Goal: Information Seeking & Learning: Learn about a topic

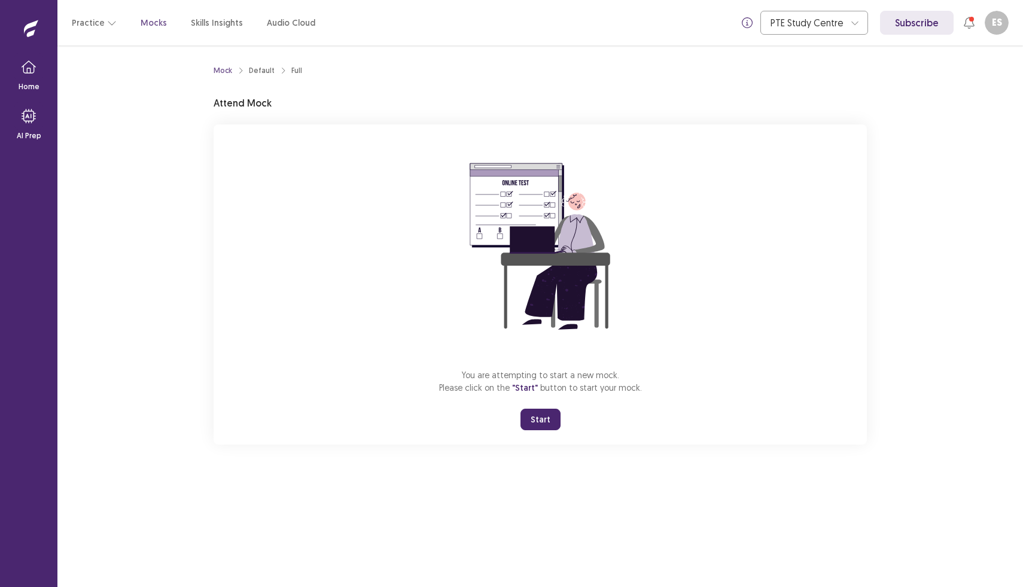
click at [545, 419] on button "Start" at bounding box center [540, 420] width 40 height 22
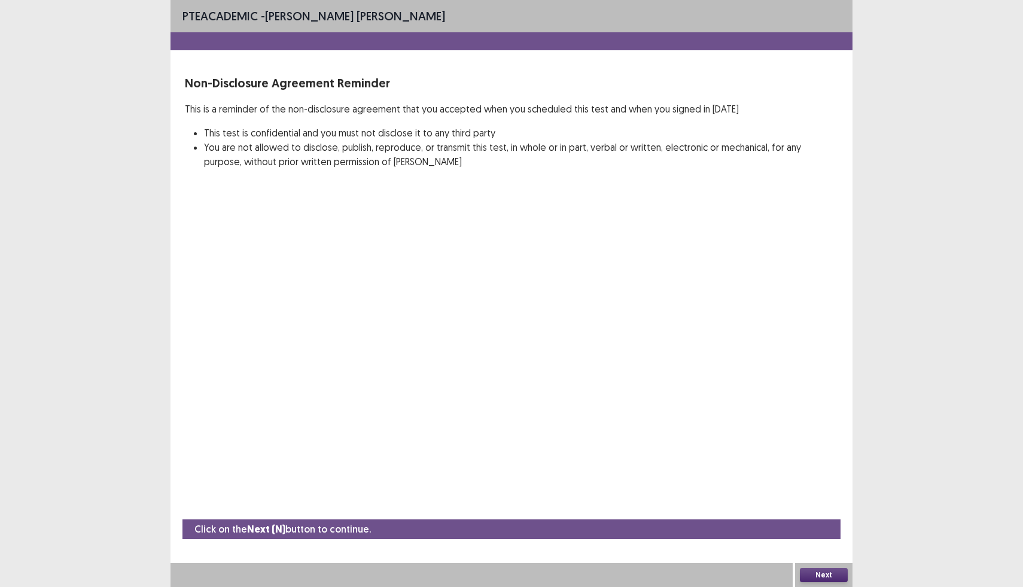
click at [825, 571] on button "Next" at bounding box center [824, 575] width 48 height 14
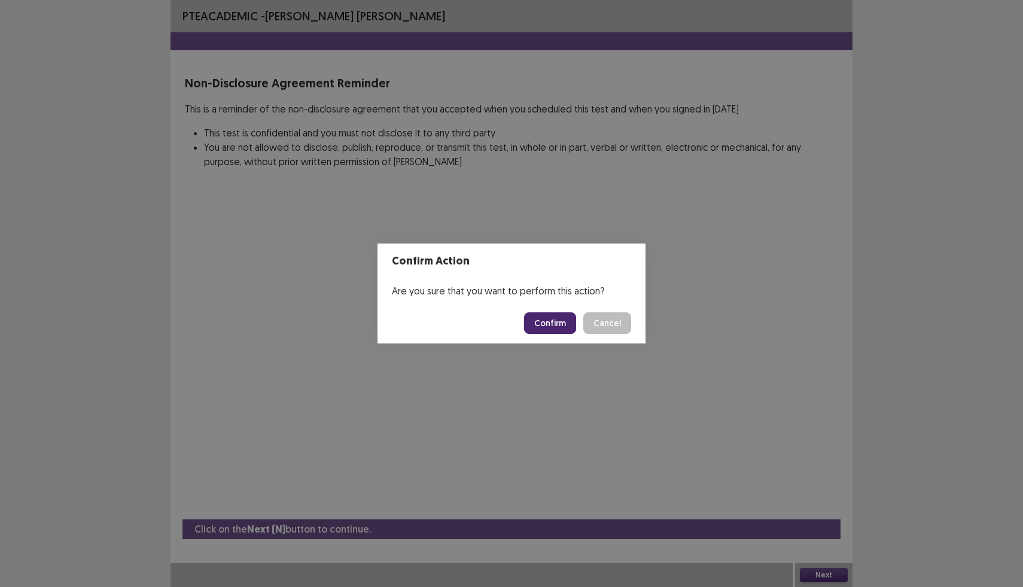
click at [547, 315] on button "Confirm" at bounding box center [550, 323] width 52 height 22
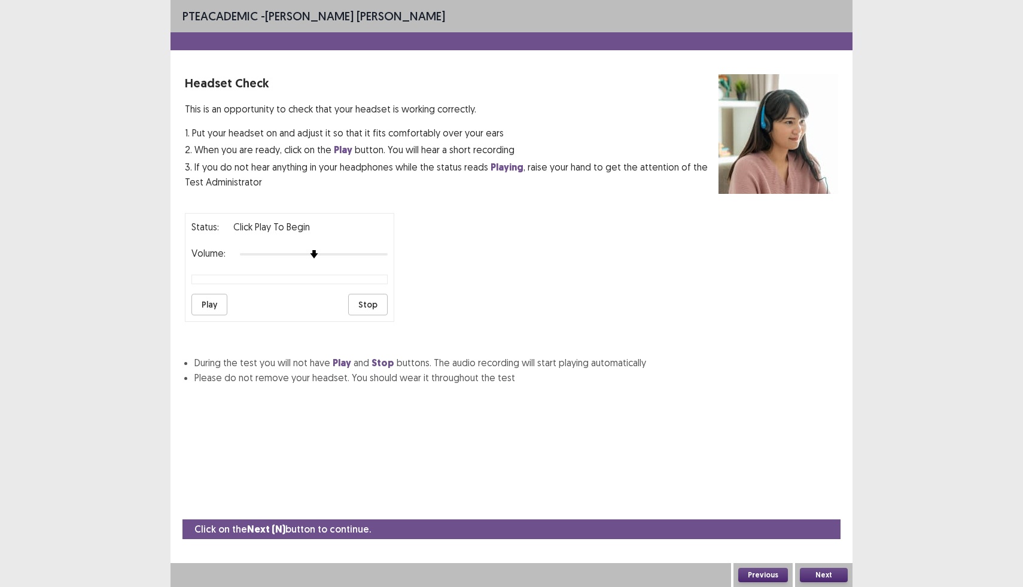
click at [825, 580] on button "Next" at bounding box center [824, 575] width 48 height 14
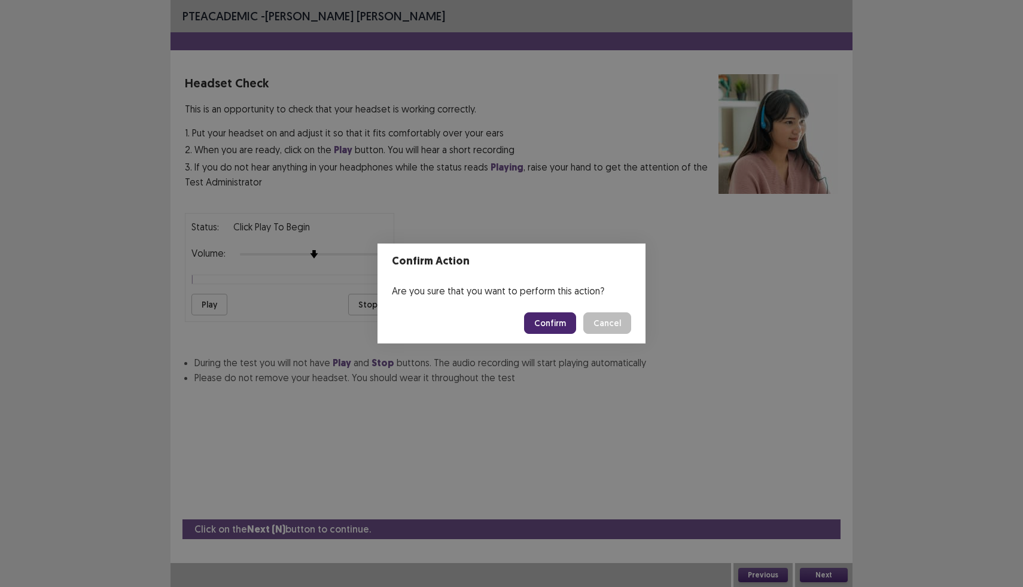
click at [562, 326] on button "Confirm" at bounding box center [550, 323] width 52 height 22
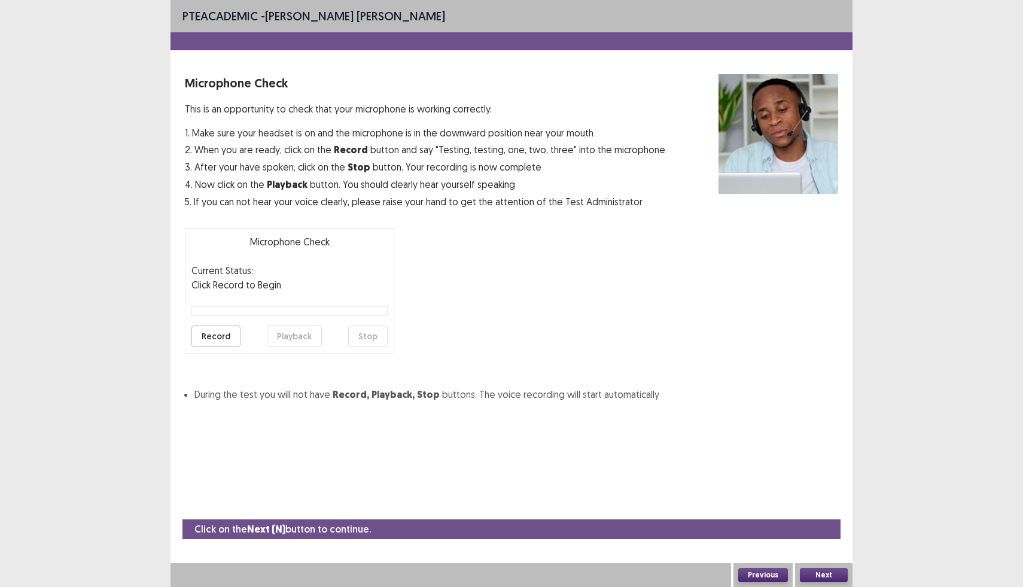
click at [818, 572] on button "Next" at bounding box center [824, 575] width 48 height 14
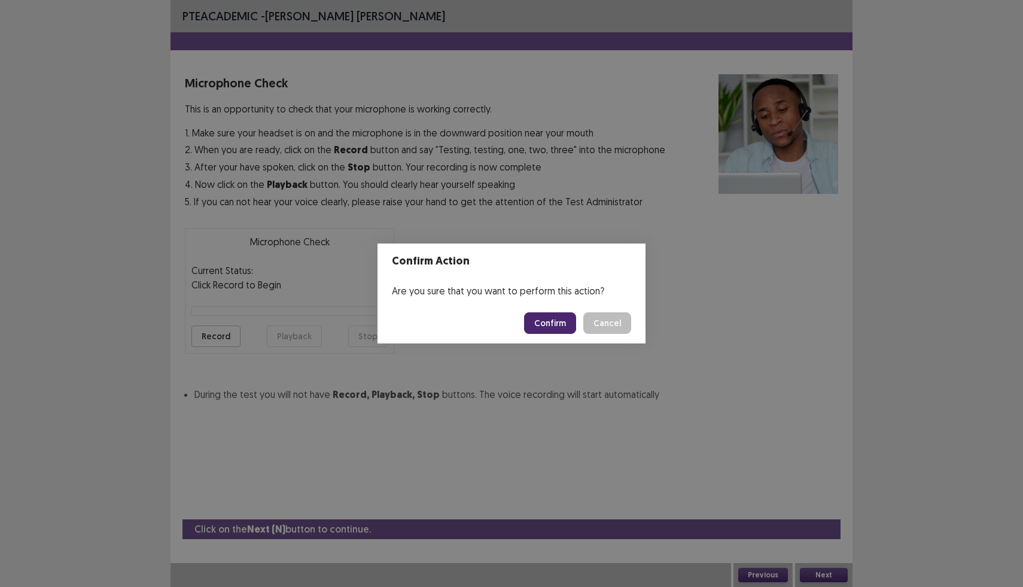
click at [571, 328] on button "Confirm" at bounding box center [550, 323] width 52 height 22
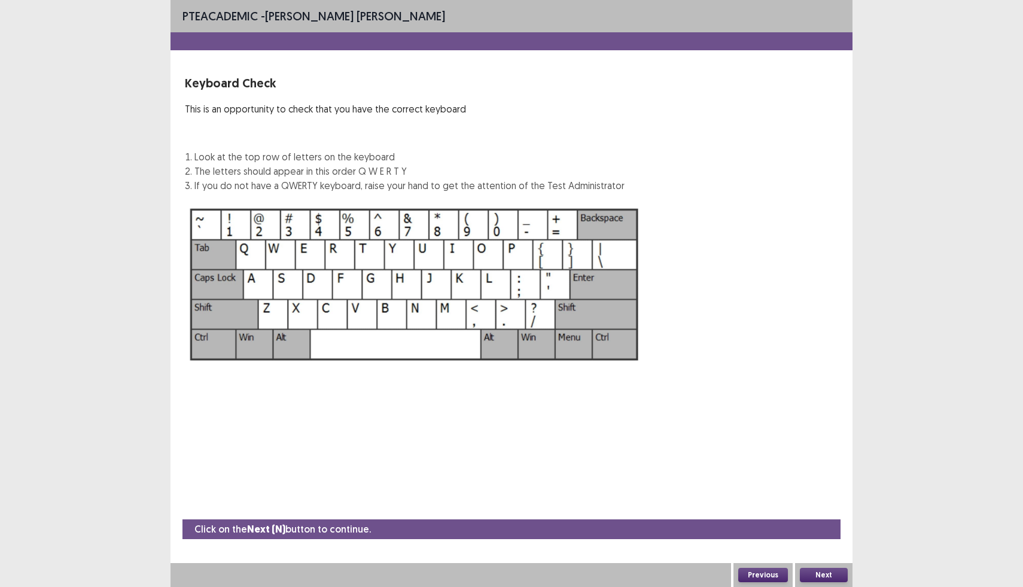
click at [821, 574] on button "Next" at bounding box center [824, 575] width 48 height 14
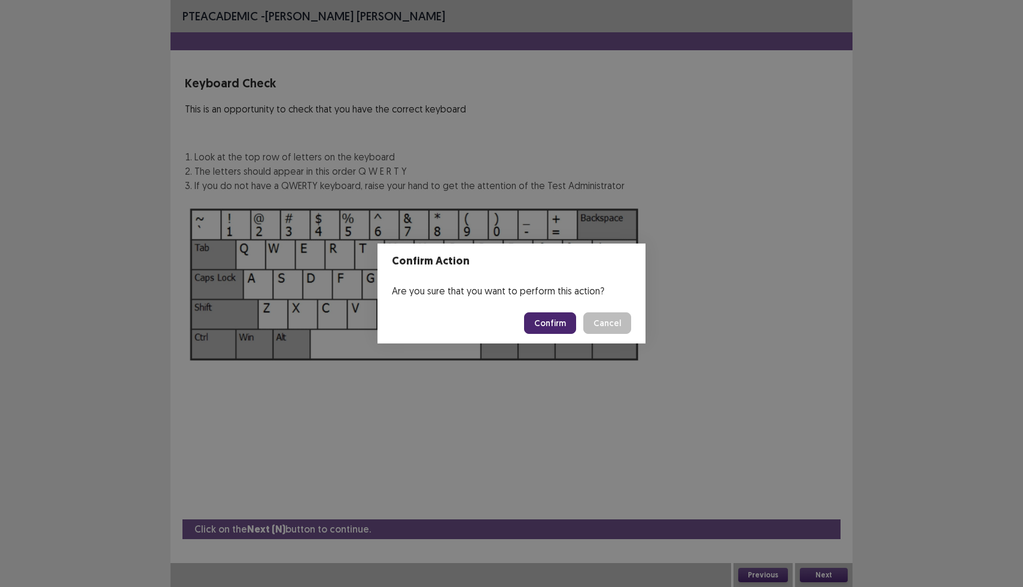
click at [555, 322] on button "Confirm" at bounding box center [550, 323] width 52 height 22
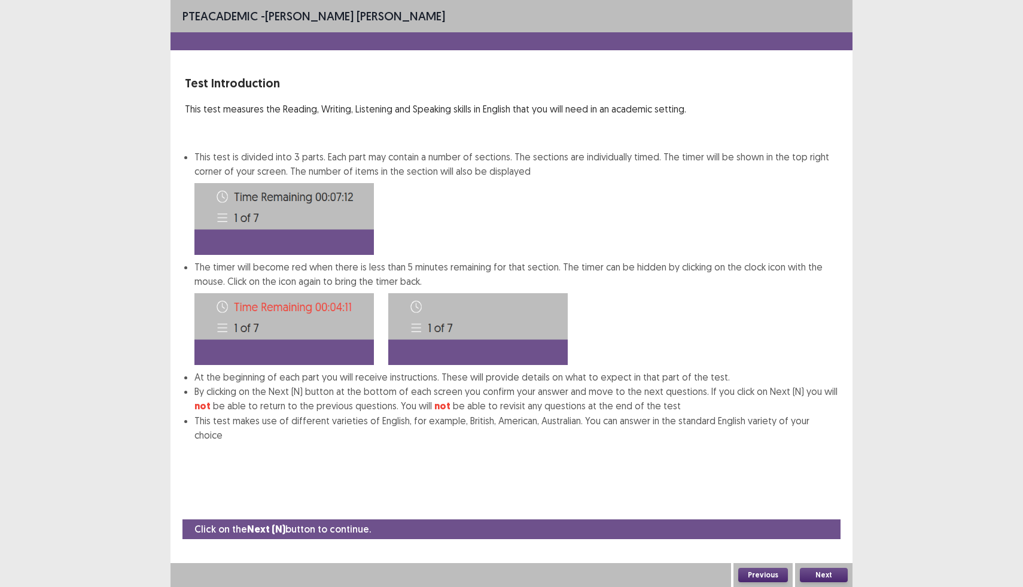
click at [815, 573] on button "Next" at bounding box center [824, 575] width 48 height 14
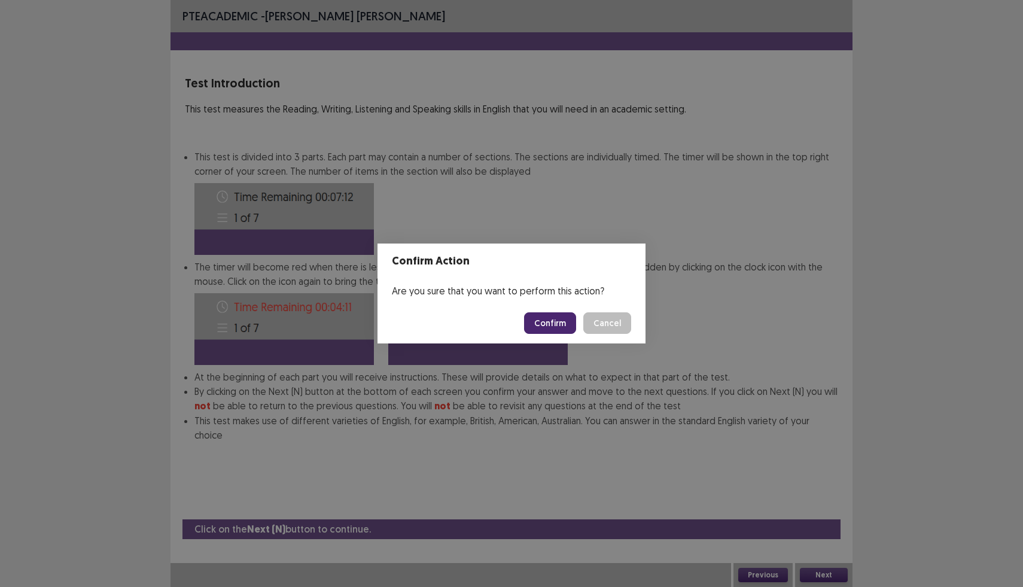
click at [557, 324] on button "Confirm" at bounding box center [550, 323] width 52 height 22
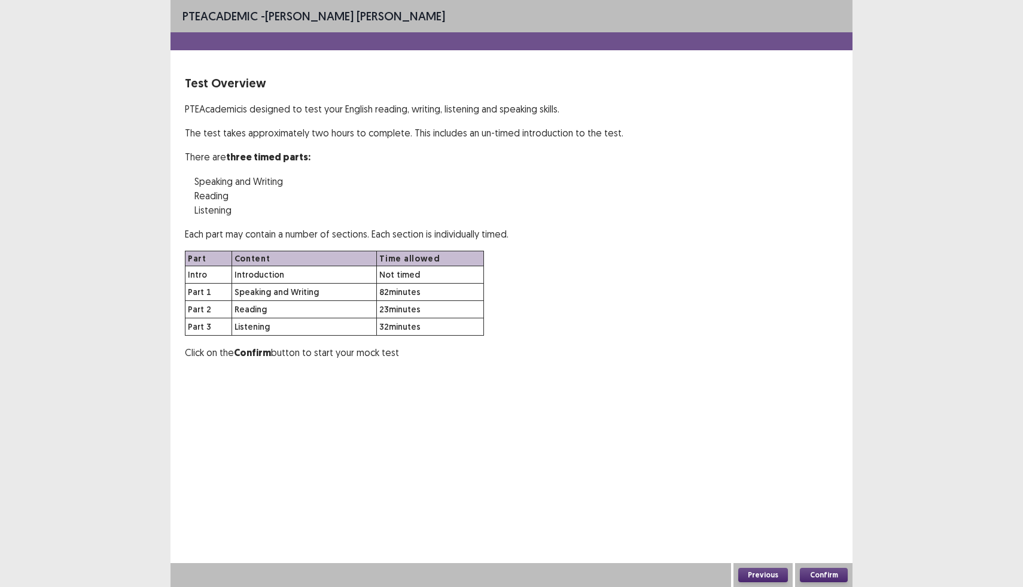
click at [812, 571] on button "Confirm" at bounding box center [824, 575] width 48 height 14
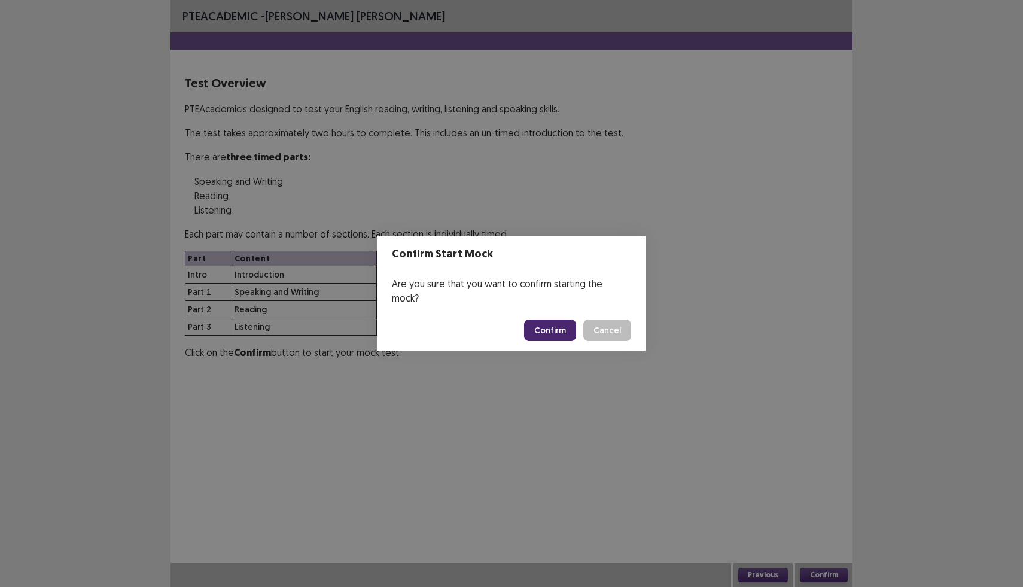
click at [554, 319] on button "Confirm" at bounding box center [550, 330] width 52 height 22
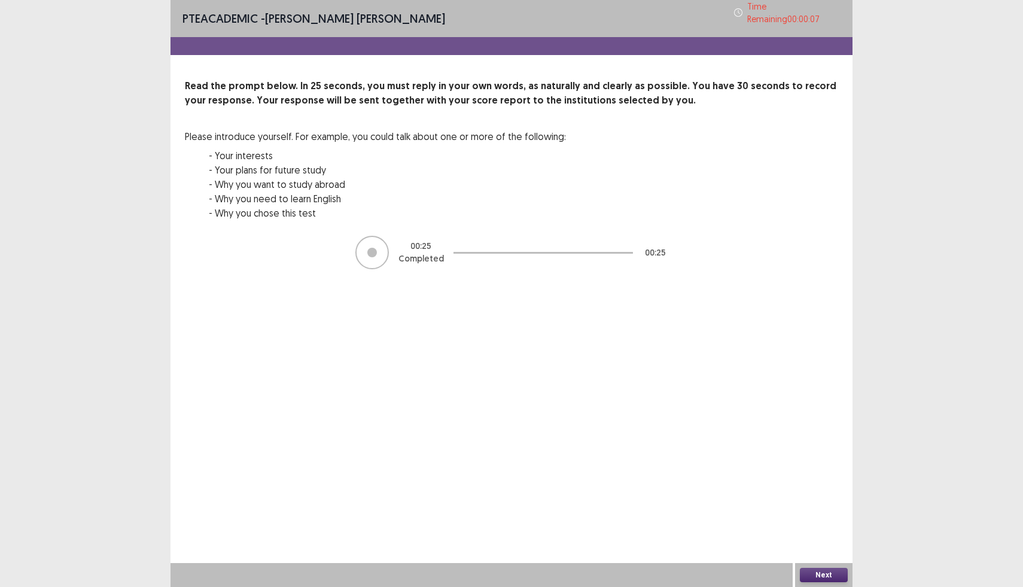
click at [833, 573] on button "Next" at bounding box center [824, 575] width 48 height 14
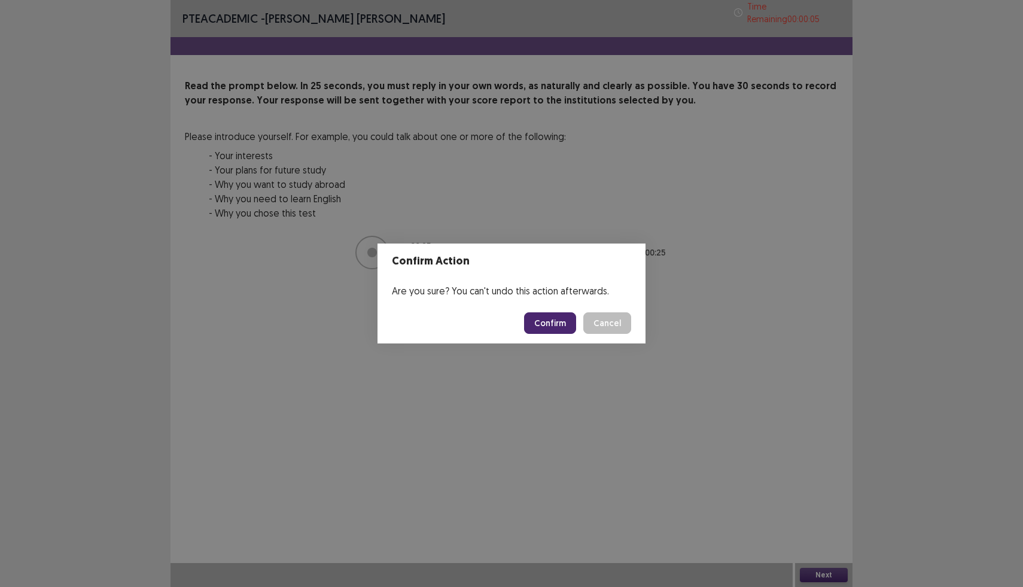
click at [565, 330] on button "Confirm" at bounding box center [550, 323] width 52 height 22
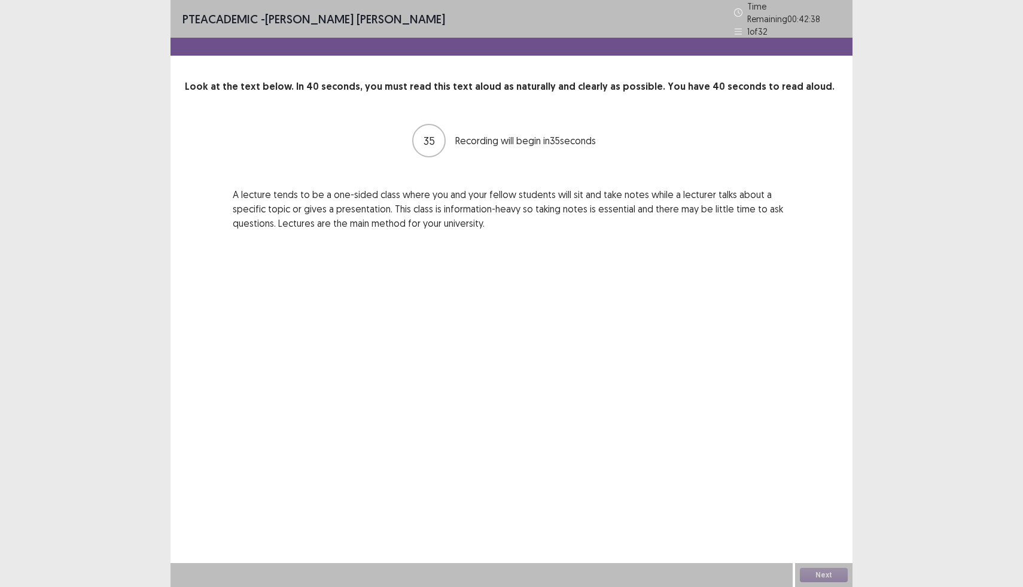
click at [881, 522] on div "PTE academic - [PERSON_NAME] [PERSON_NAME] Time Remaining 00 : 42 : 38 1 of 32 …" at bounding box center [511, 293] width 1023 height 587
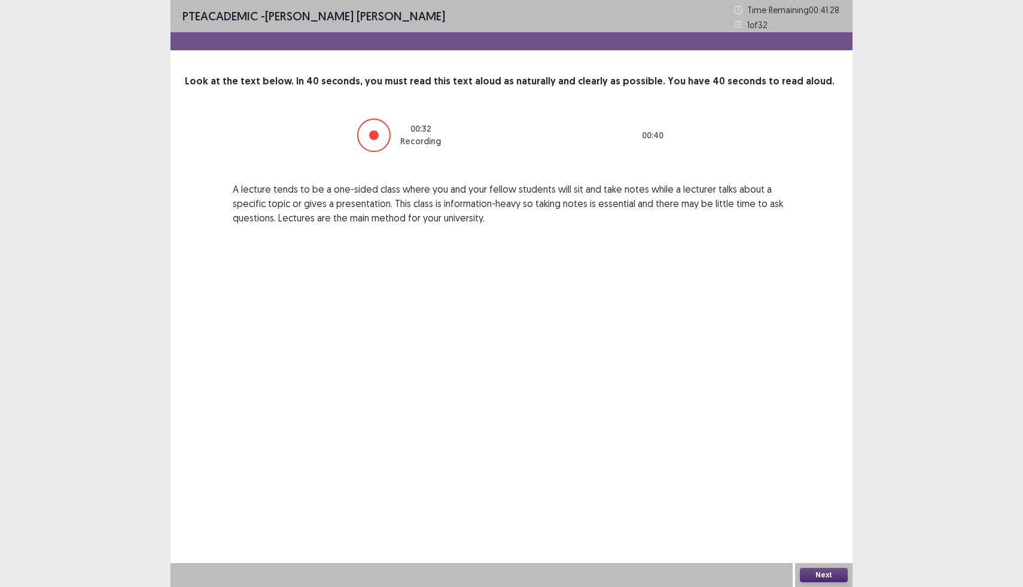
click at [813, 577] on button "Next" at bounding box center [824, 575] width 48 height 14
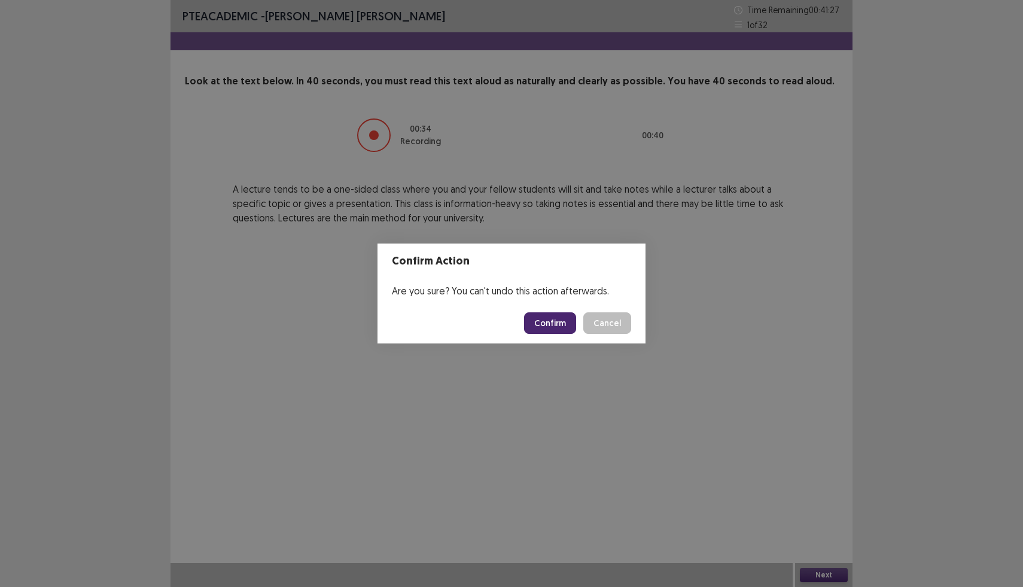
click at [547, 325] on button "Confirm" at bounding box center [550, 323] width 52 height 22
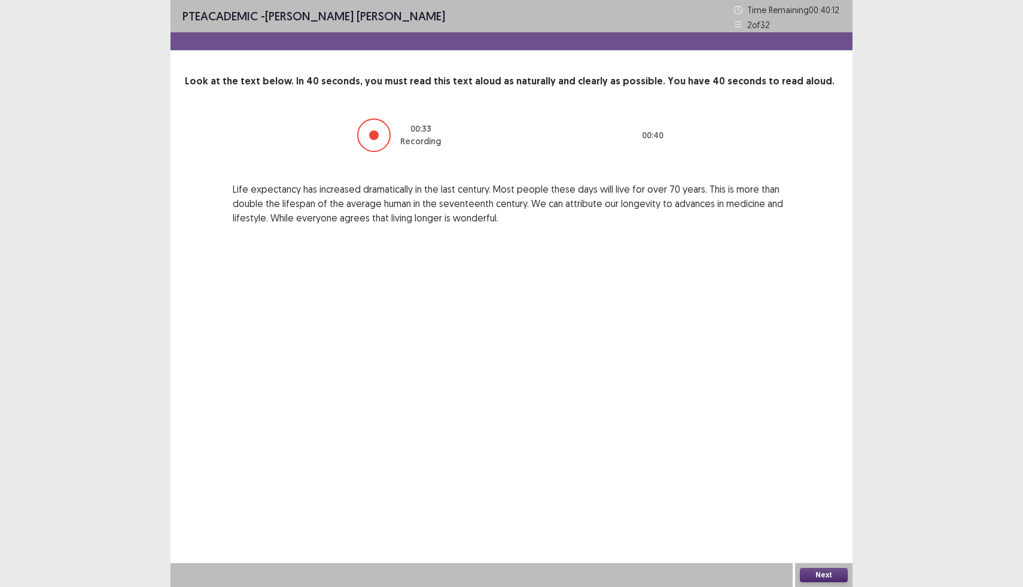
click at [822, 577] on button "Next" at bounding box center [824, 575] width 48 height 14
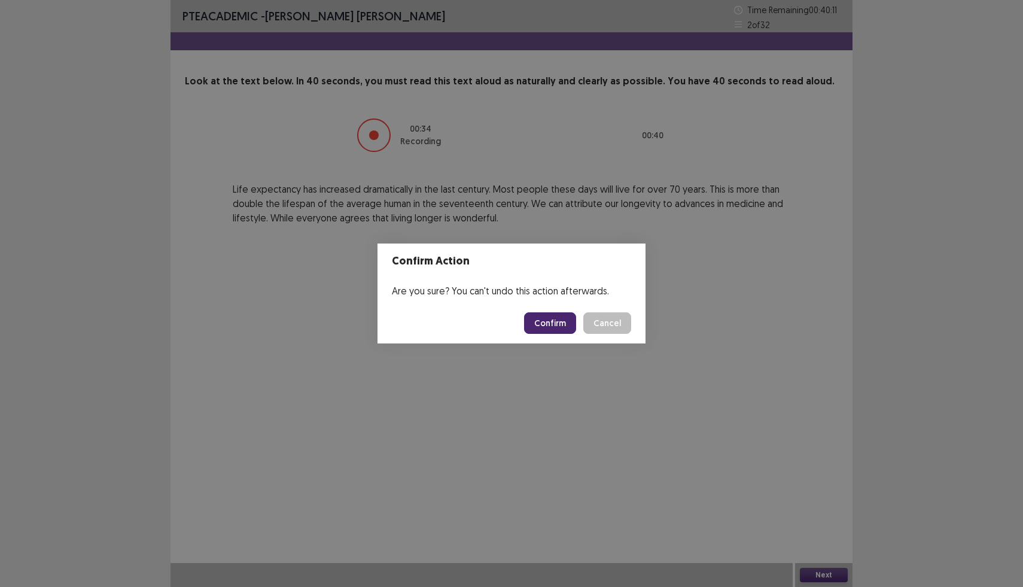
click at [560, 318] on button "Confirm" at bounding box center [550, 323] width 52 height 22
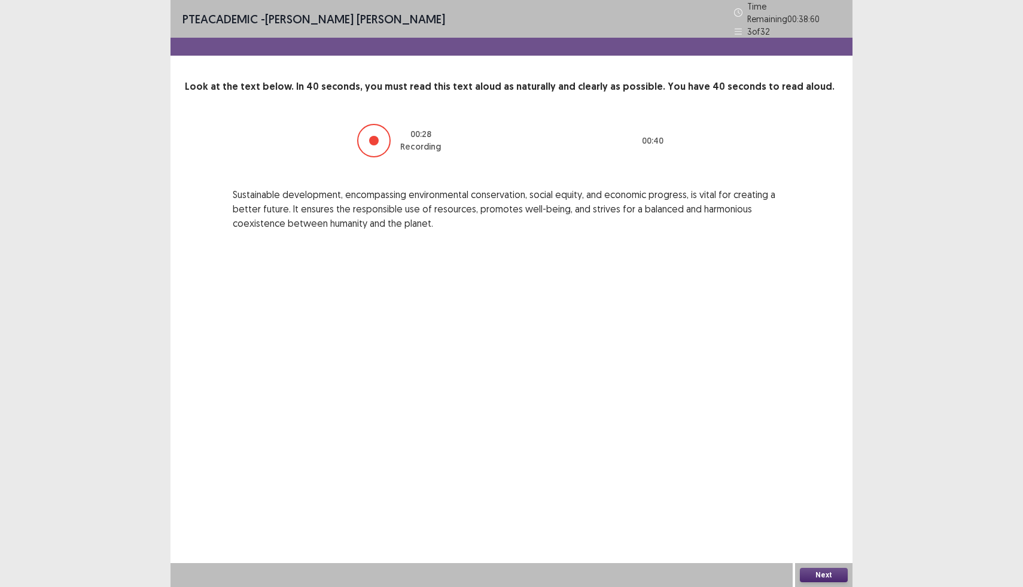
click at [841, 574] on button "Next" at bounding box center [824, 575] width 48 height 14
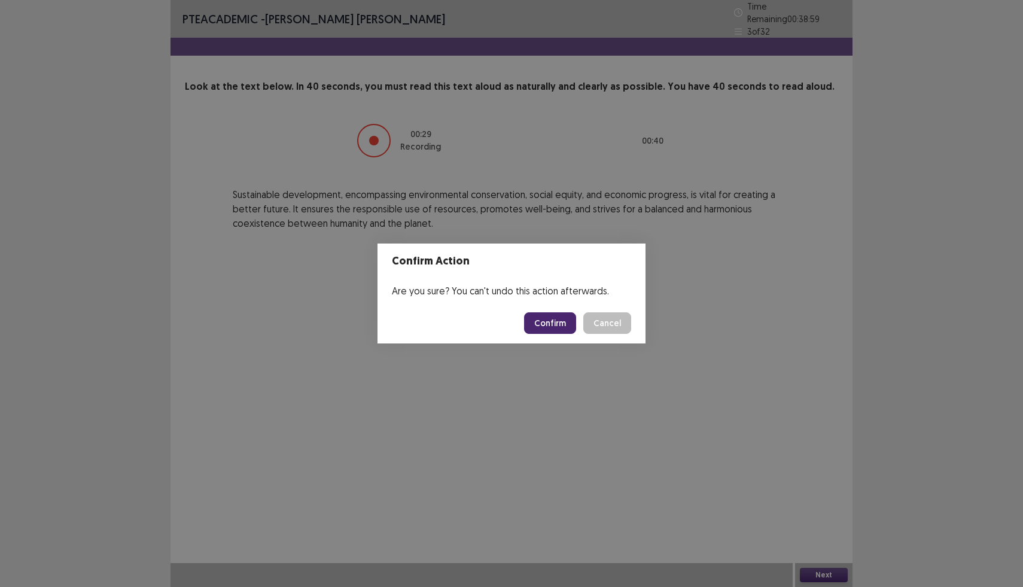
click at [556, 322] on button "Confirm" at bounding box center [550, 323] width 52 height 22
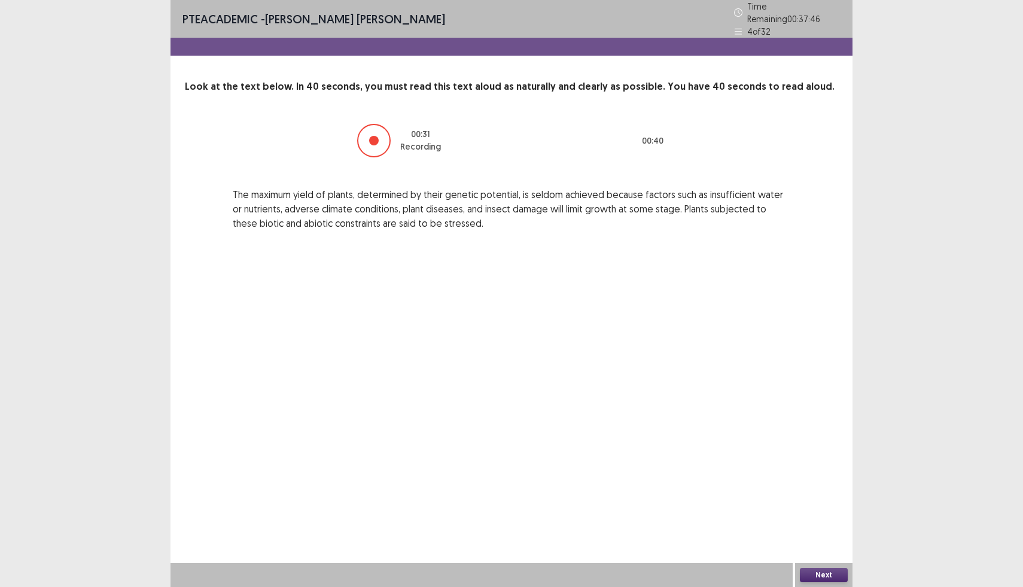
click at [802, 577] on button "Next" at bounding box center [824, 575] width 48 height 14
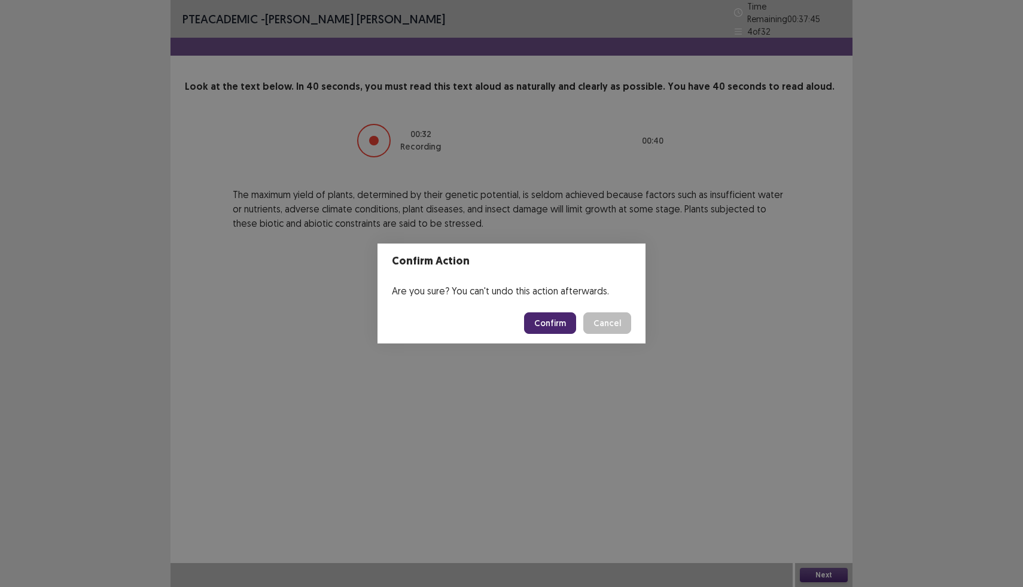
click at [534, 318] on button "Confirm" at bounding box center [550, 323] width 52 height 22
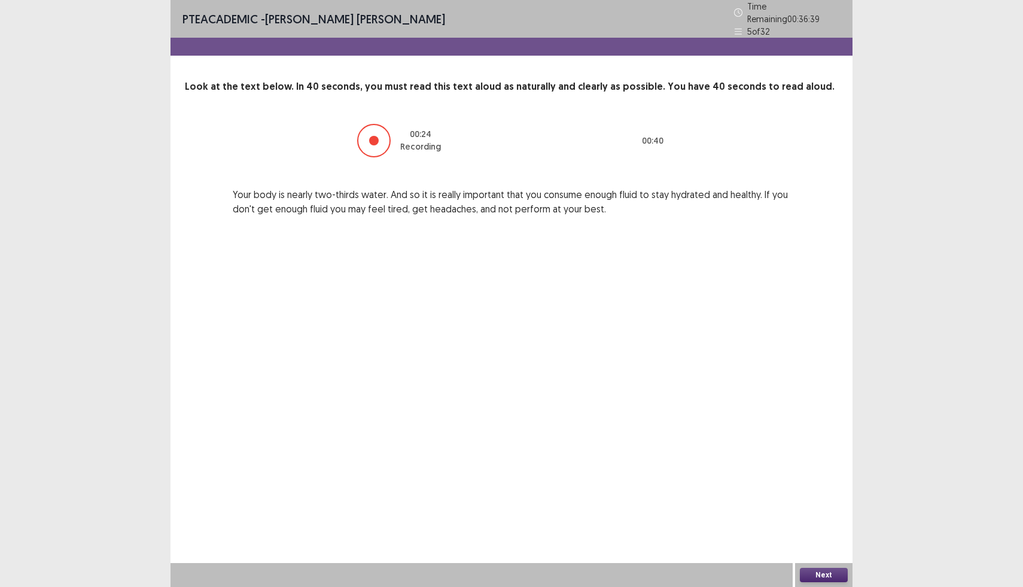
click at [826, 577] on button "Next" at bounding box center [824, 575] width 48 height 14
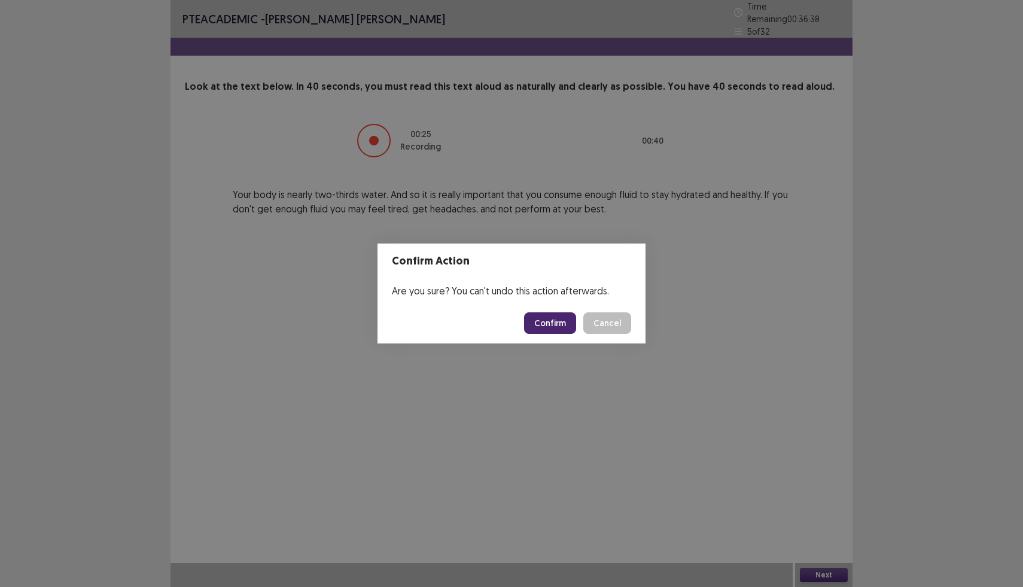
click at [542, 318] on button "Confirm" at bounding box center [550, 323] width 52 height 22
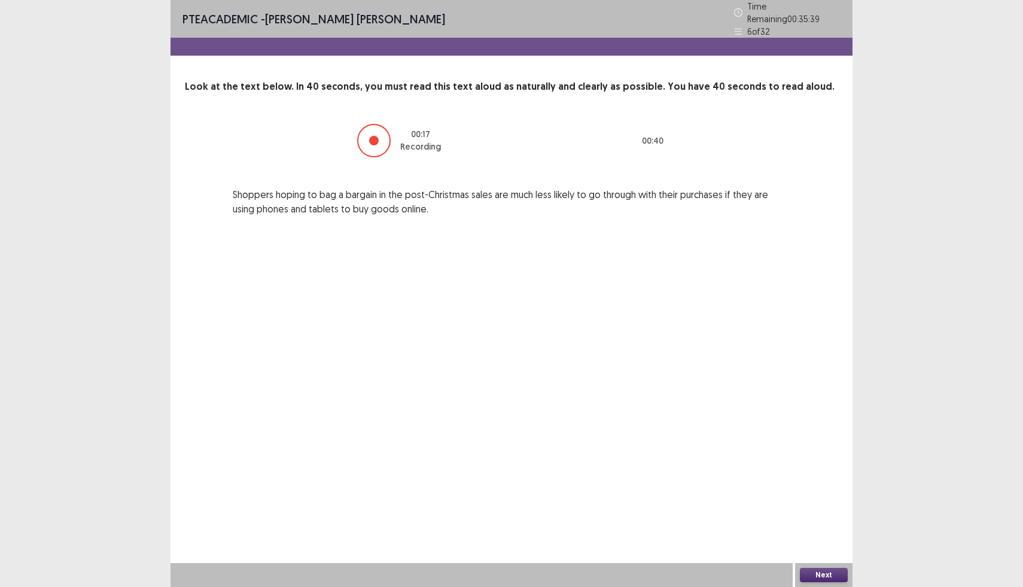
click at [830, 580] on button "Next" at bounding box center [824, 575] width 48 height 14
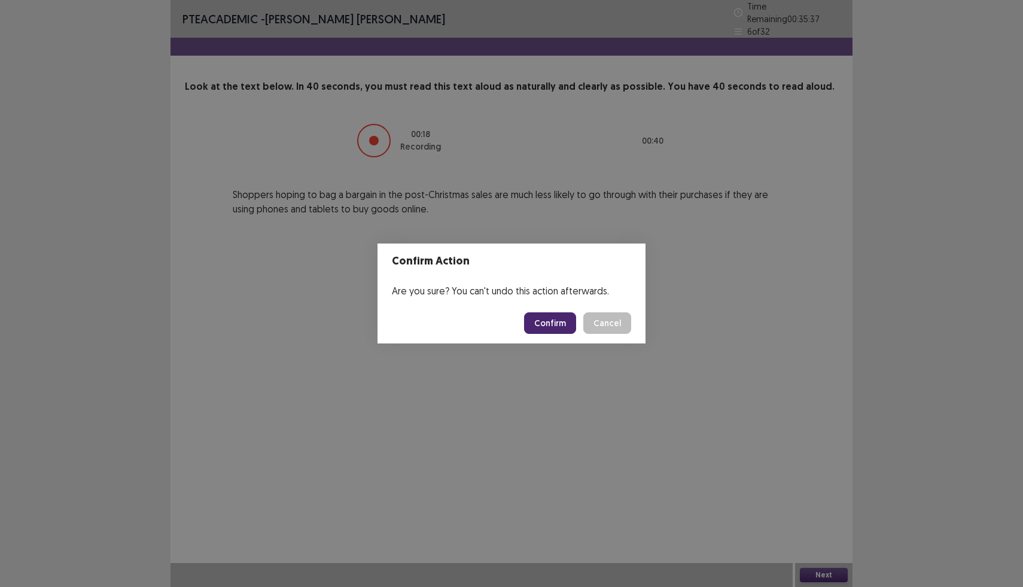
click at [552, 321] on button "Confirm" at bounding box center [550, 323] width 52 height 22
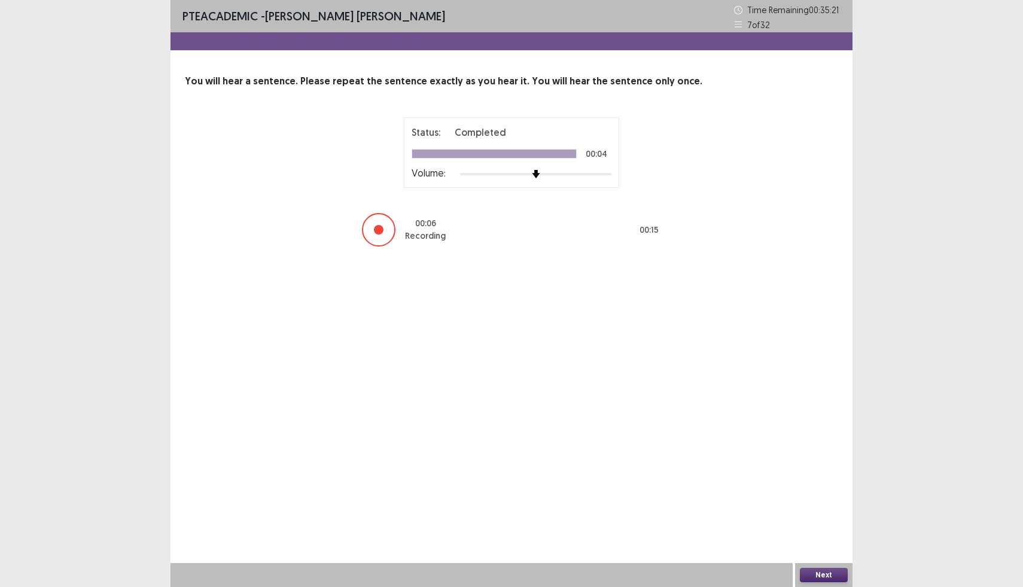
click at [820, 574] on button "Next" at bounding box center [824, 575] width 48 height 14
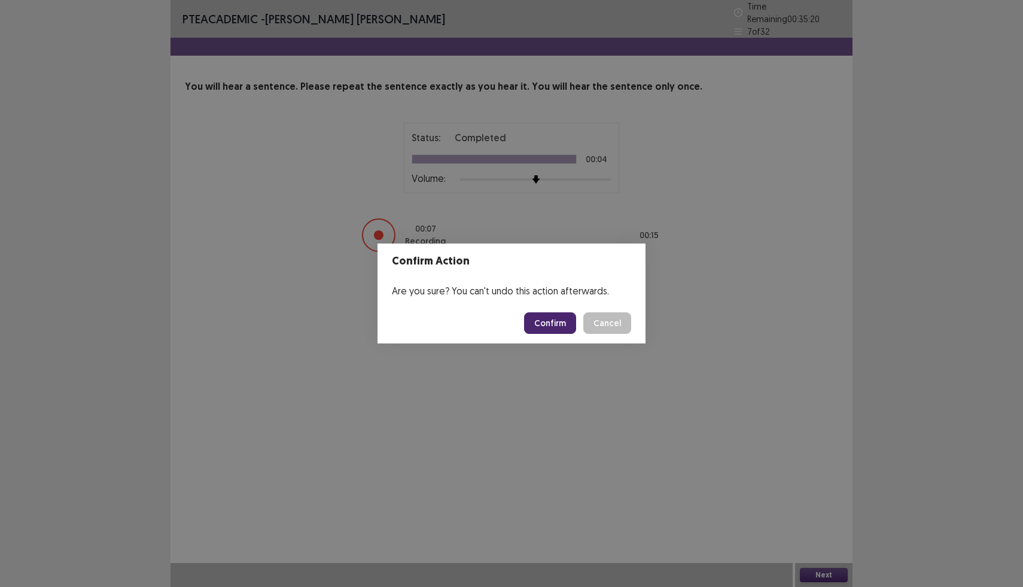
click at [557, 327] on button "Confirm" at bounding box center [550, 323] width 52 height 22
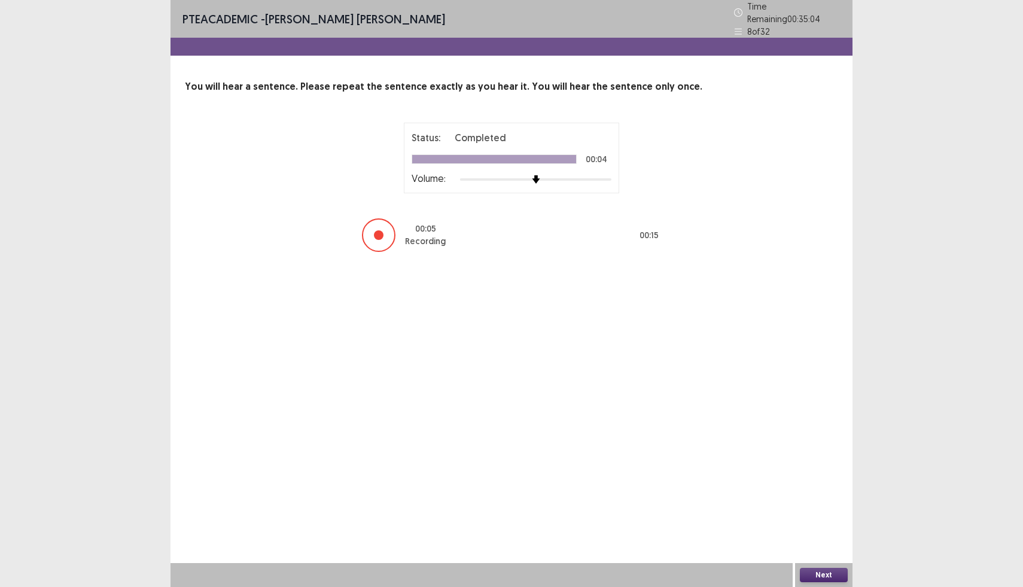
click at [831, 568] on button "Next" at bounding box center [824, 575] width 48 height 14
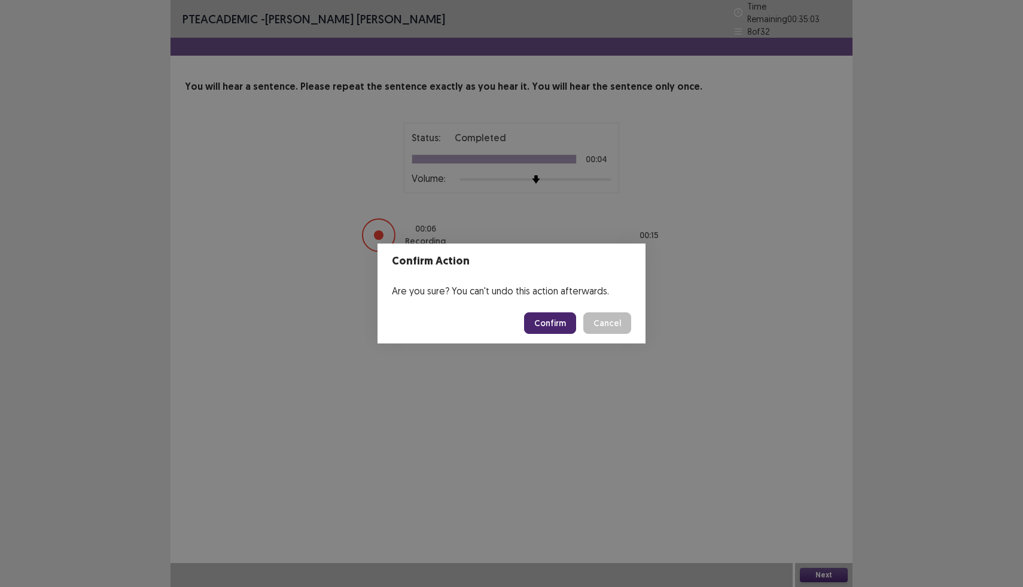
click at [570, 333] on button "Confirm" at bounding box center [550, 323] width 52 height 22
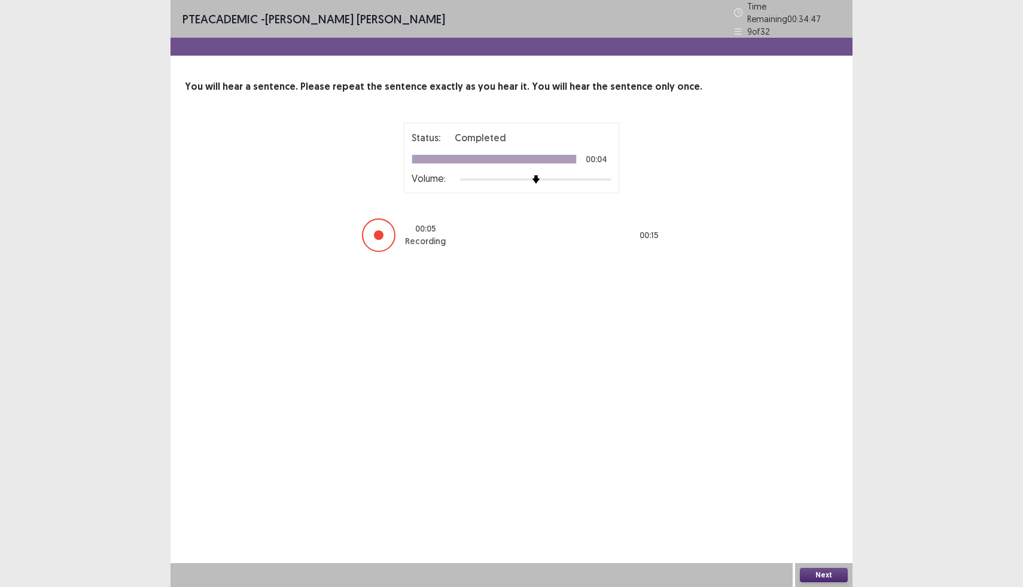
click at [838, 572] on button "Next" at bounding box center [824, 575] width 48 height 14
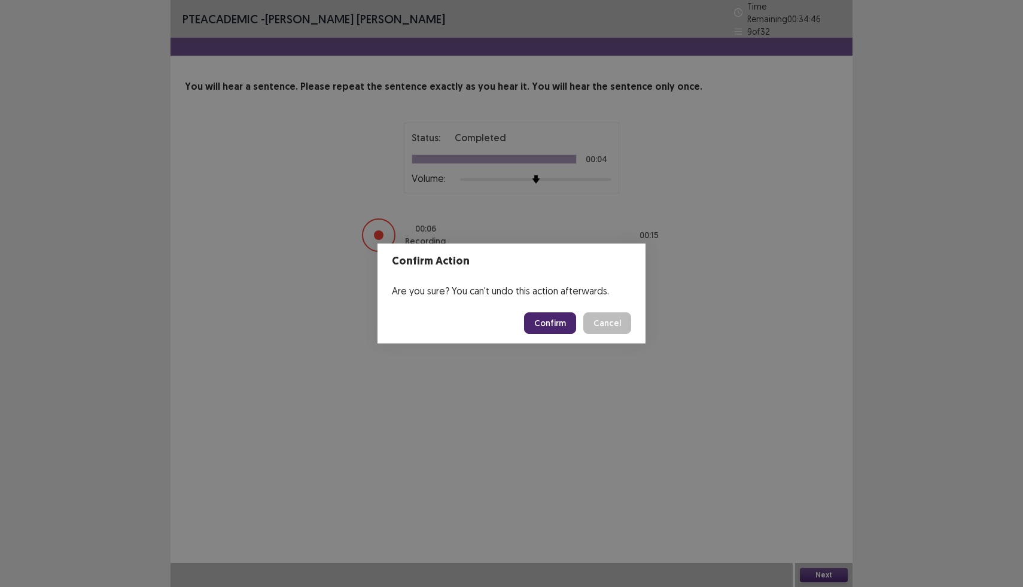
click at [538, 321] on button "Confirm" at bounding box center [550, 323] width 52 height 22
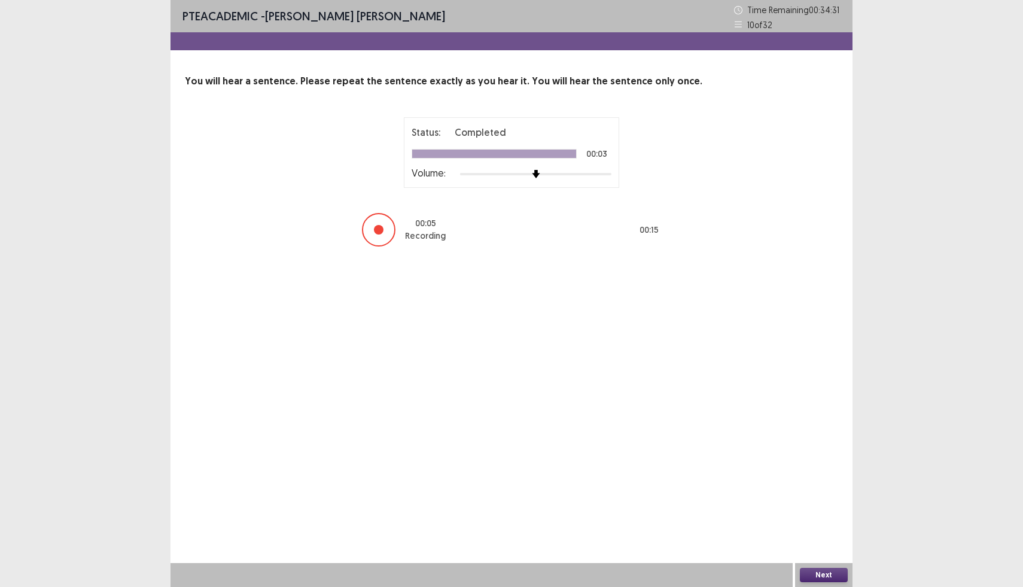
click at [814, 572] on button "Next" at bounding box center [824, 575] width 48 height 14
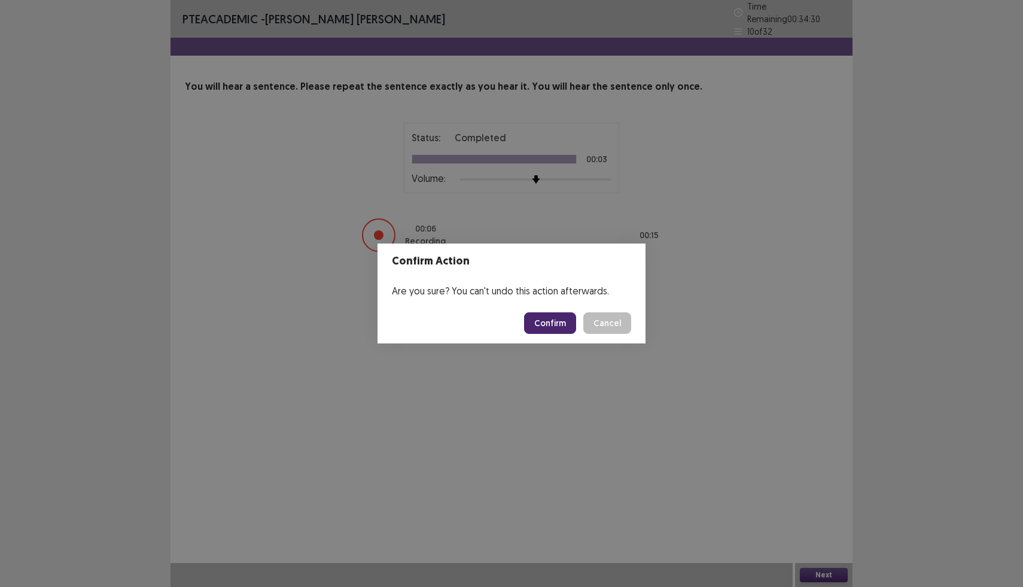
click at [563, 328] on button "Confirm" at bounding box center [550, 323] width 52 height 22
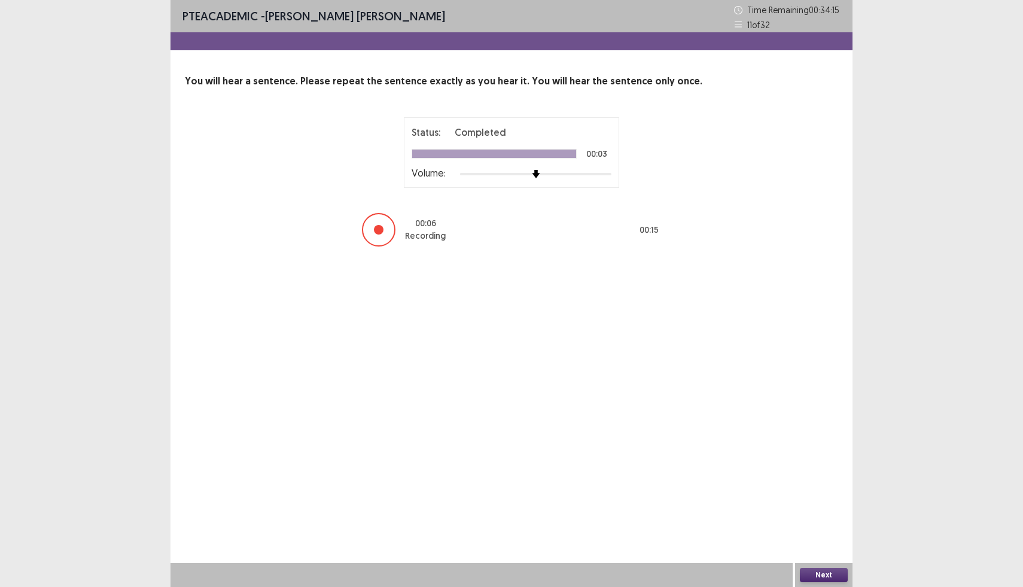
click at [810, 573] on button "Next" at bounding box center [824, 575] width 48 height 14
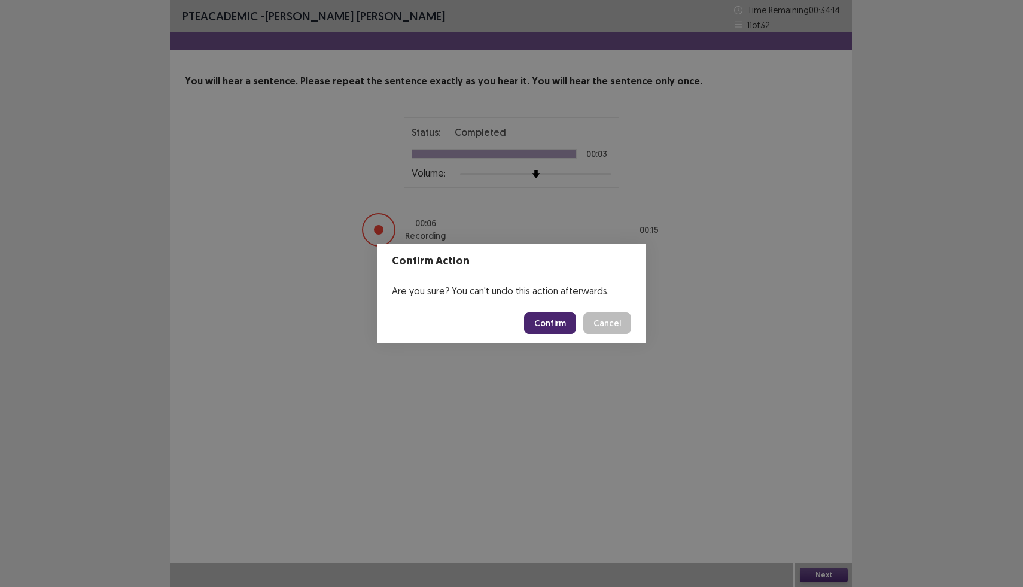
click at [560, 325] on button "Confirm" at bounding box center [550, 323] width 52 height 22
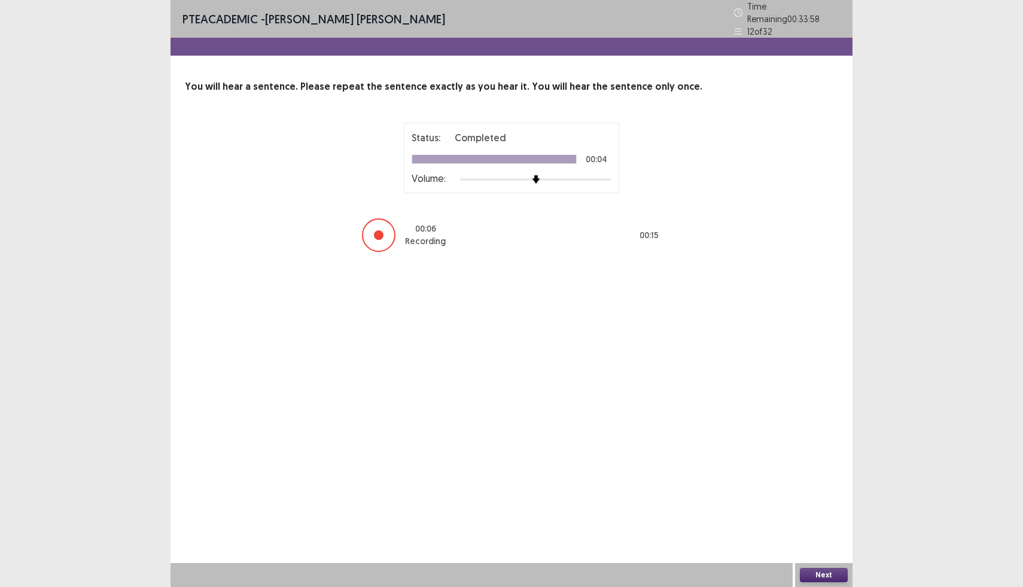
click at [823, 571] on button "Next" at bounding box center [824, 575] width 48 height 14
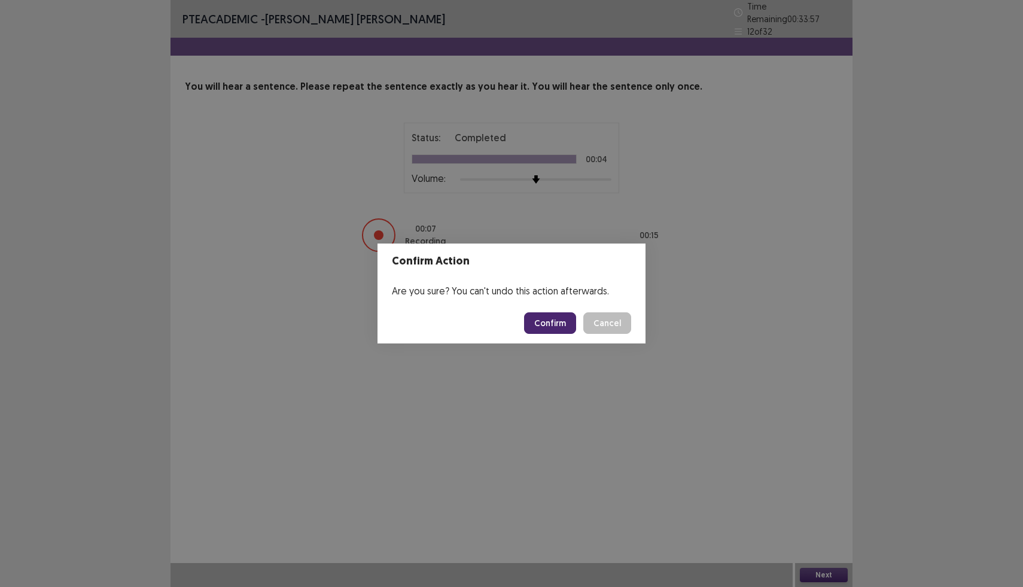
click at [549, 327] on button "Confirm" at bounding box center [550, 323] width 52 height 22
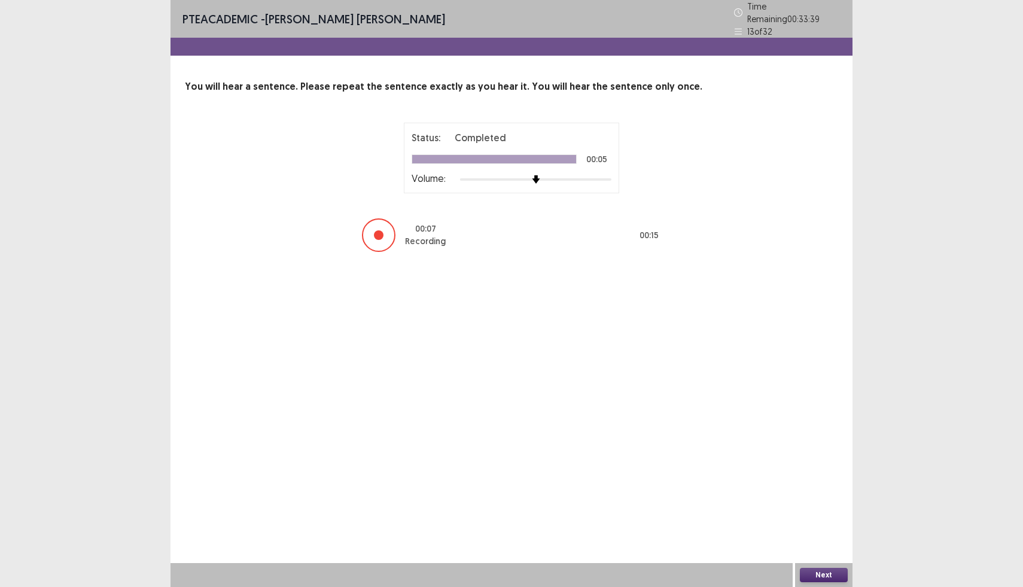
click at [839, 572] on button "Next" at bounding box center [824, 575] width 48 height 14
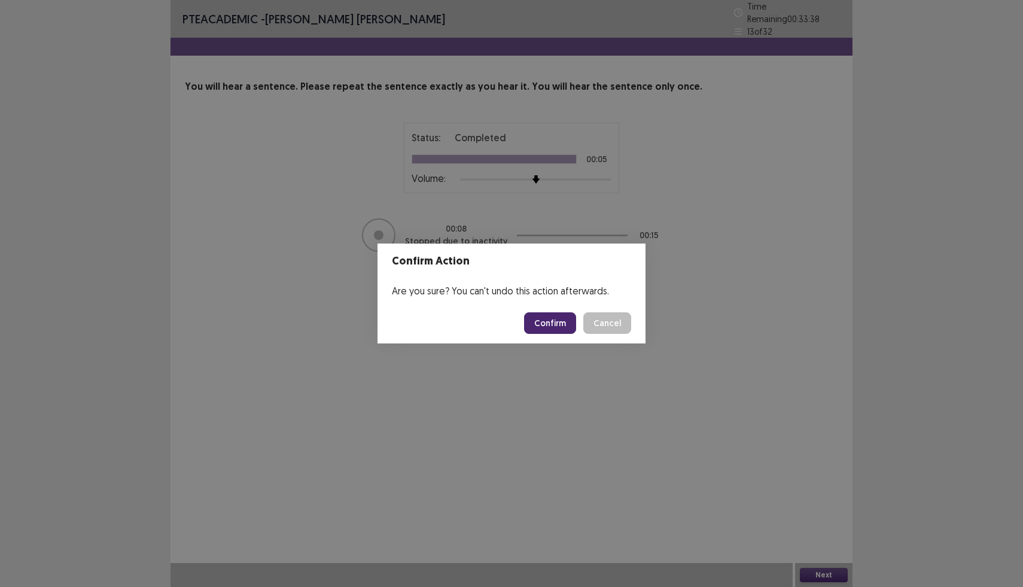
click at [552, 324] on button "Confirm" at bounding box center [550, 323] width 52 height 22
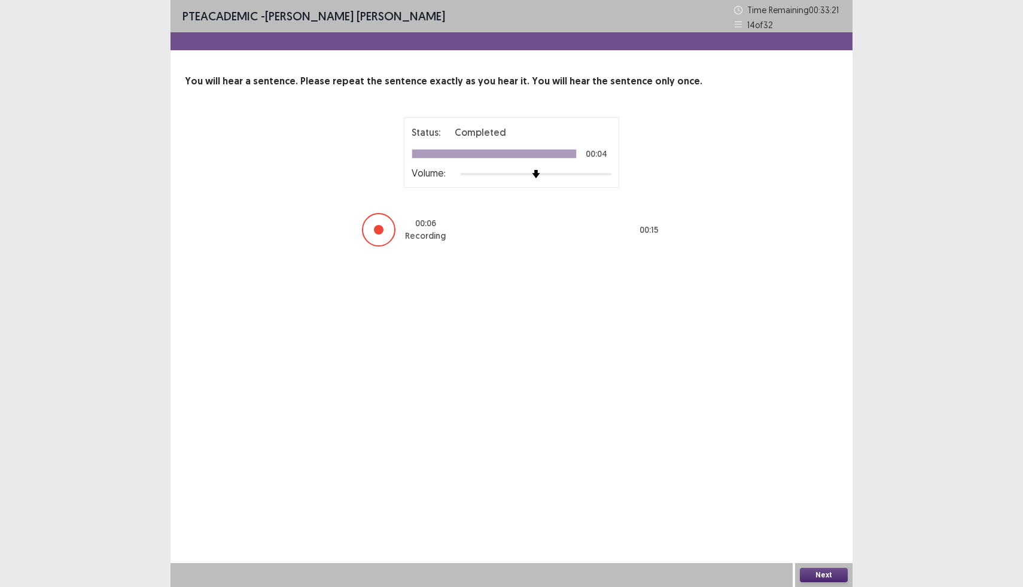
click at [825, 575] on button "Next" at bounding box center [824, 575] width 48 height 14
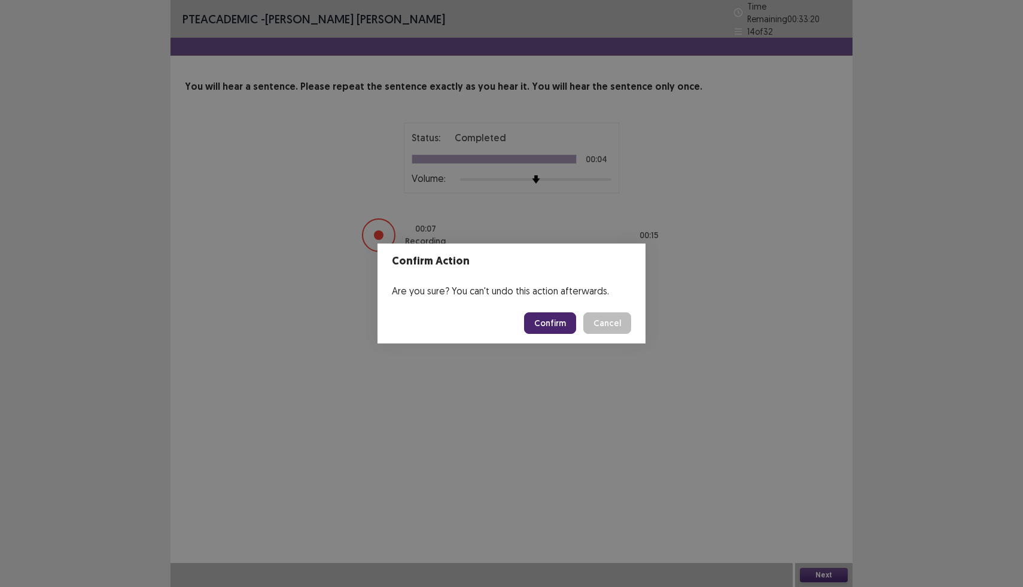
click at [565, 325] on button "Confirm" at bounding box center [550, 323] width 52 height 22
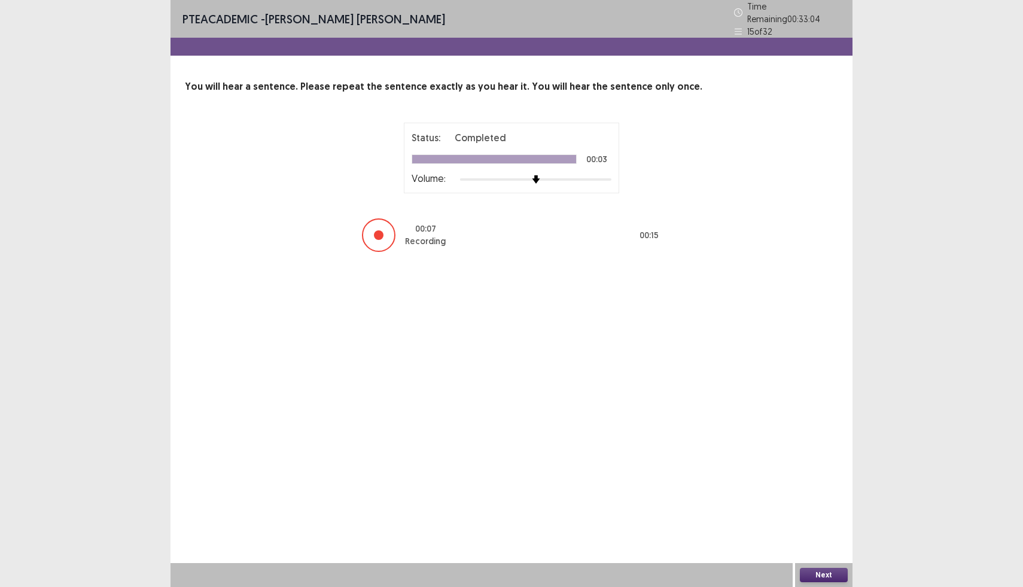
click at [816, 577] on button "Next" at bounding box center [824, 575] width 48 height 14
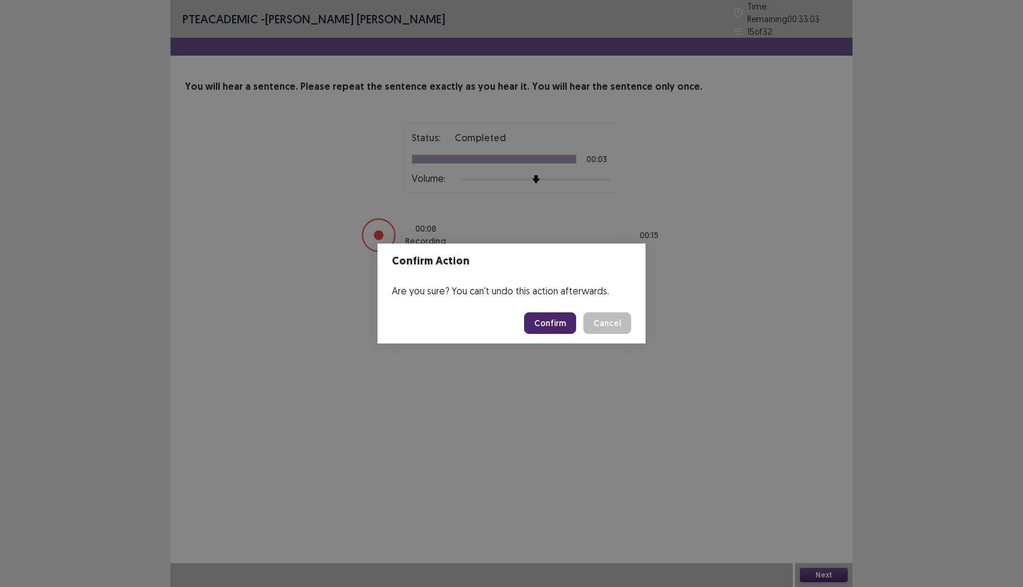
click at [544, 321] on button "Confirm" at bounding box center [550, 323] width 52 height 22
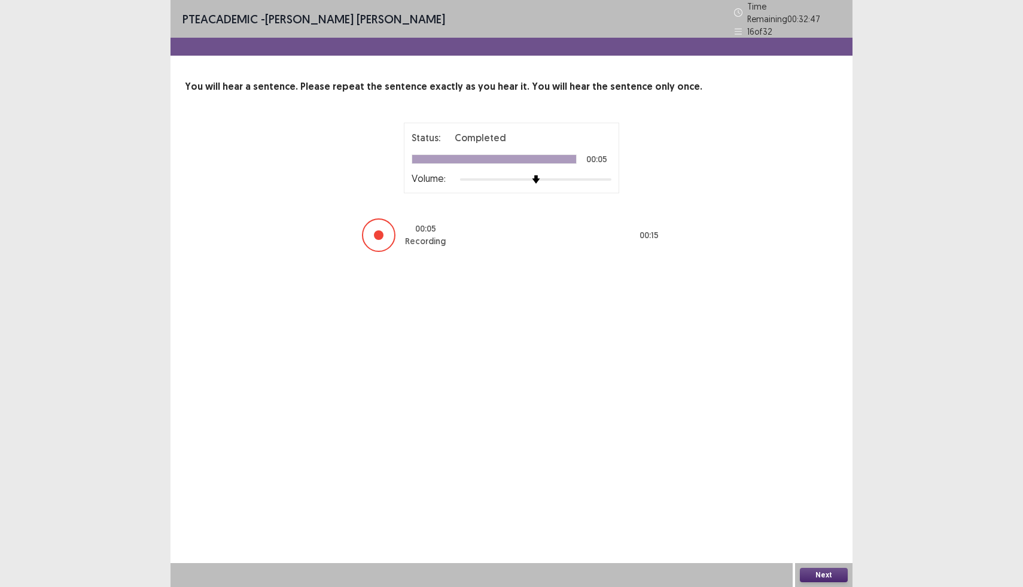
click at [826, 568] on button "Next" at bounding box center [824, 575] width 48 height 14
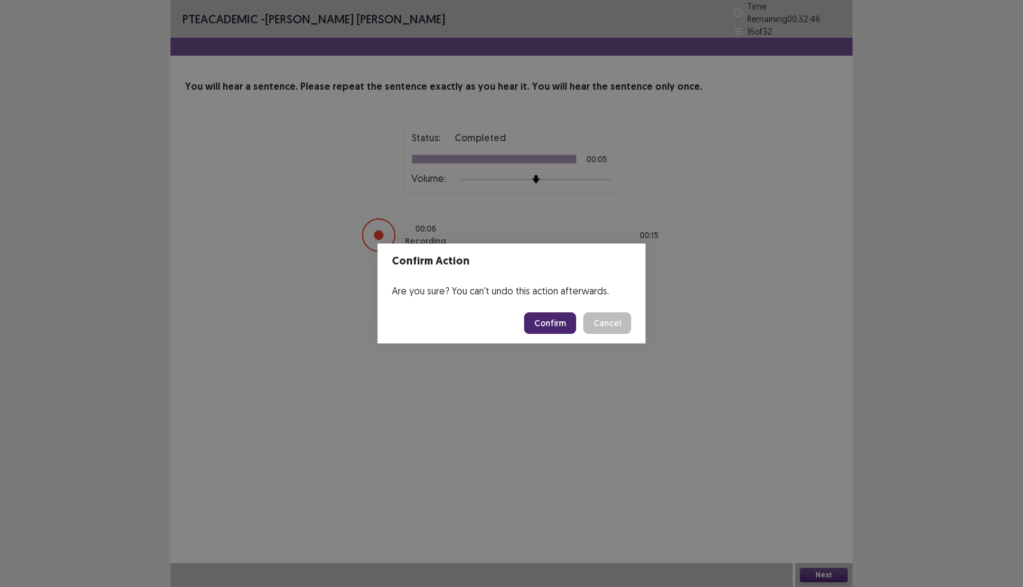
click at [544, 331] on button "Confirm" at bounding box center [550, 323] width 52 height 22
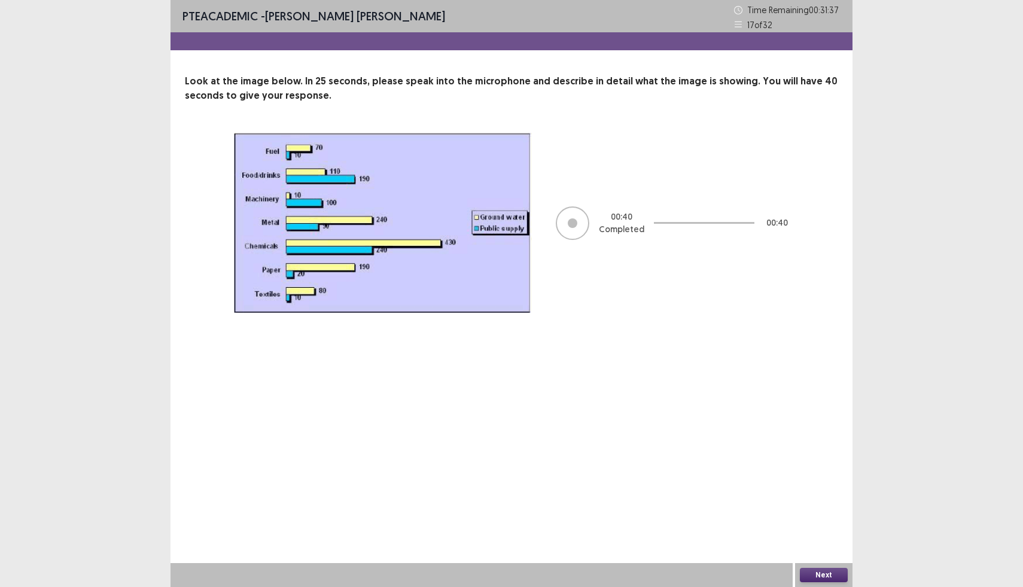
click at [828, 572] on button "Next" at bounding box center [824, 575] width 48 height 14
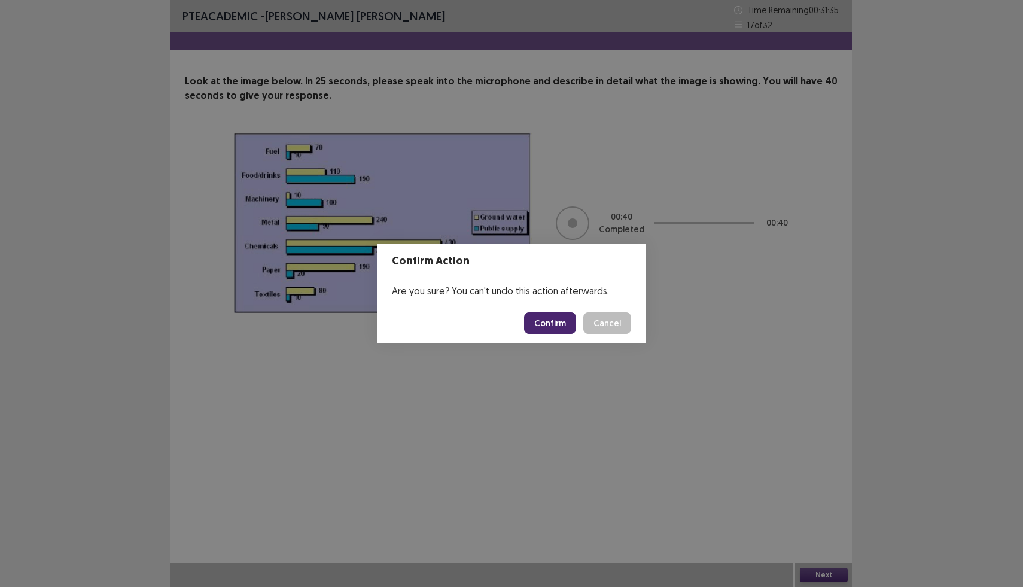
click at [547, 324] on button "Confirm" at bounding box center [550, 323] width 52 height 22
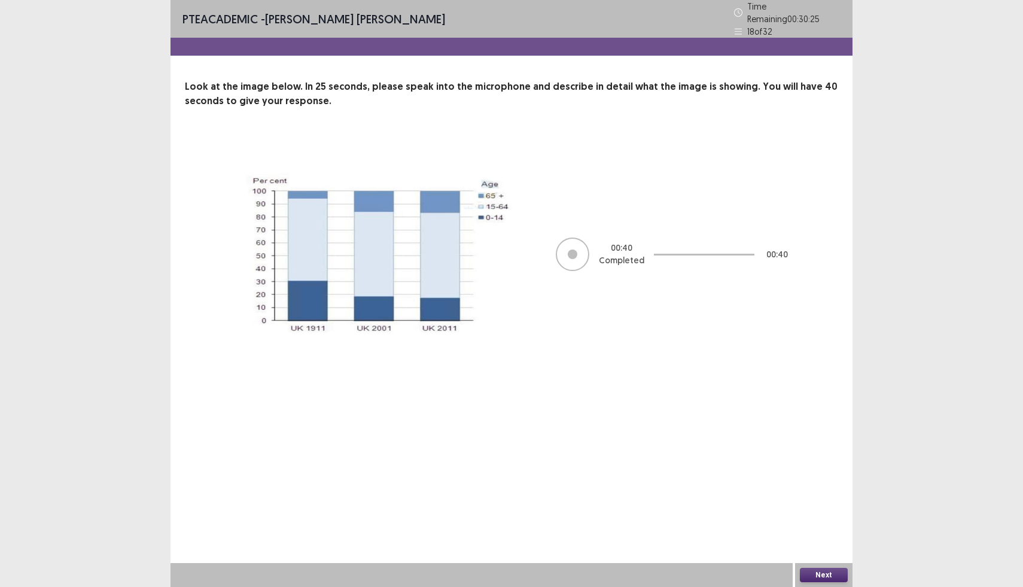
click at [836, 575] on button "Next" at bounding box center [824, 575] width 48 height 14
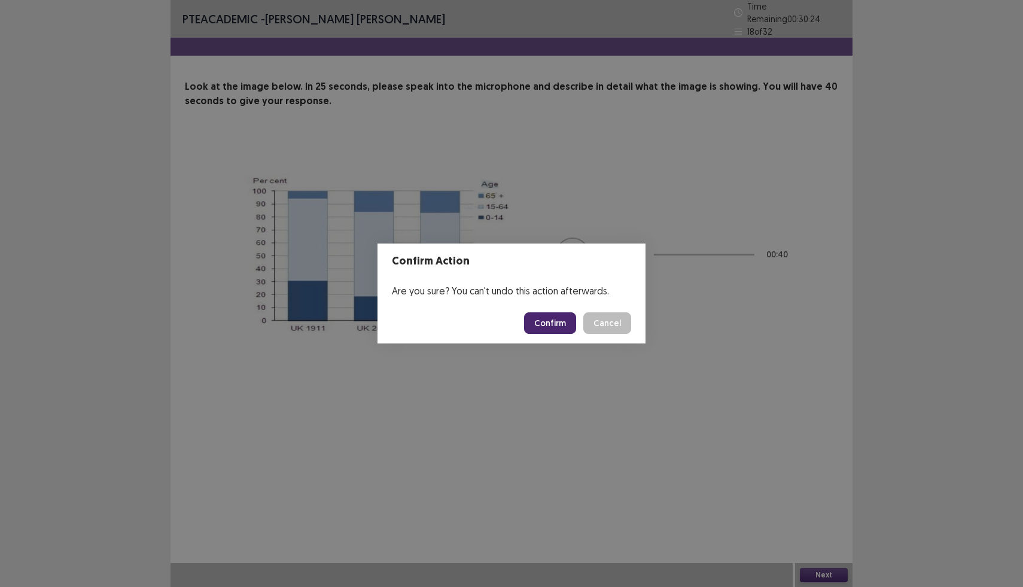
click at [544, 327] on button "Confirm" at bounding box center [550, 323] width 52 height 22
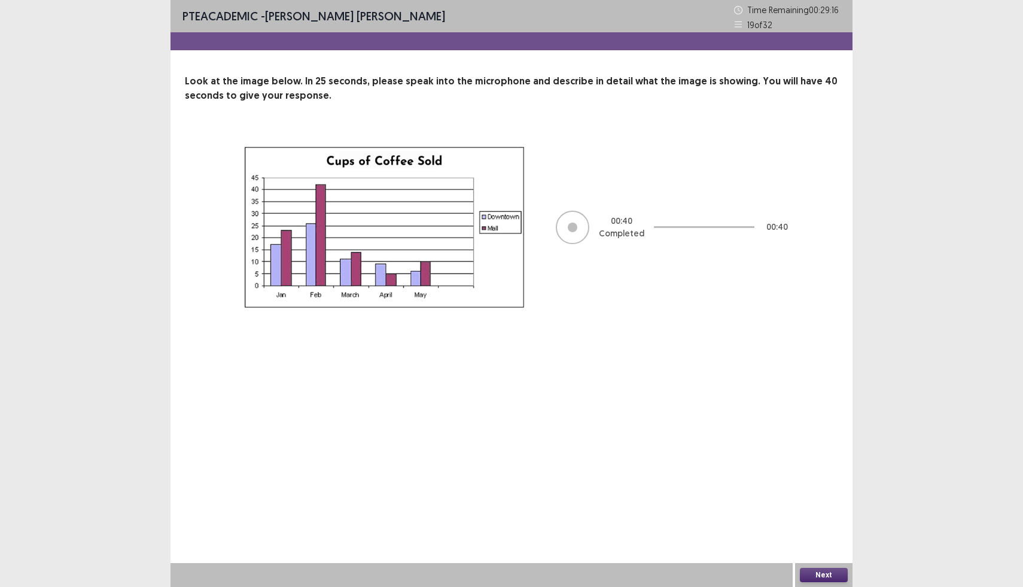
click at [814, 578] on button "Next" at bounding box center [824, 575] width 48 height 14
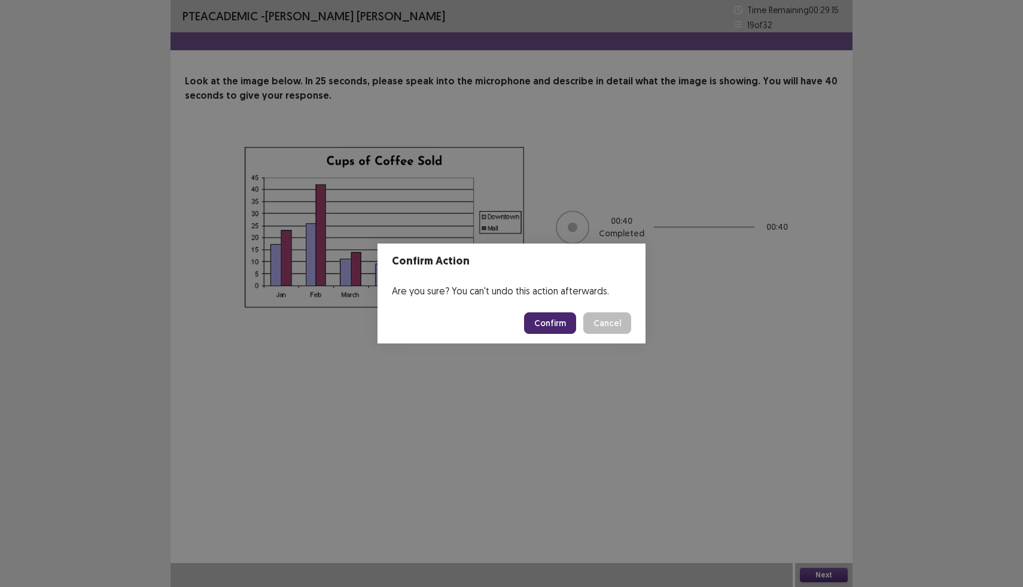
click at [562, 324] on button "Confirm" at bounding box center [550, 323] width 52 height 22
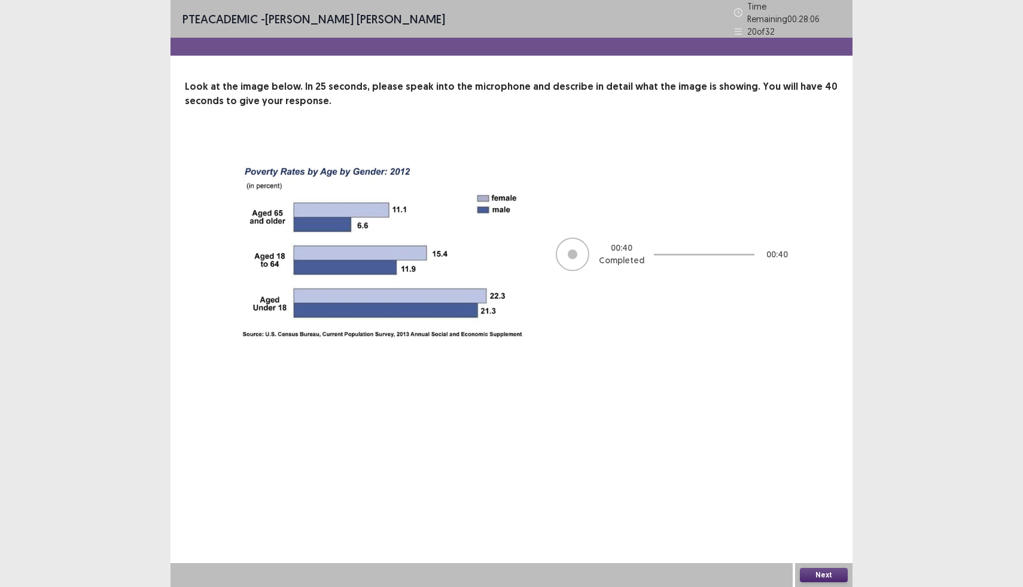
click at [812, 579] on button "Next" at bounding box center [824, 575] width 48 height 14
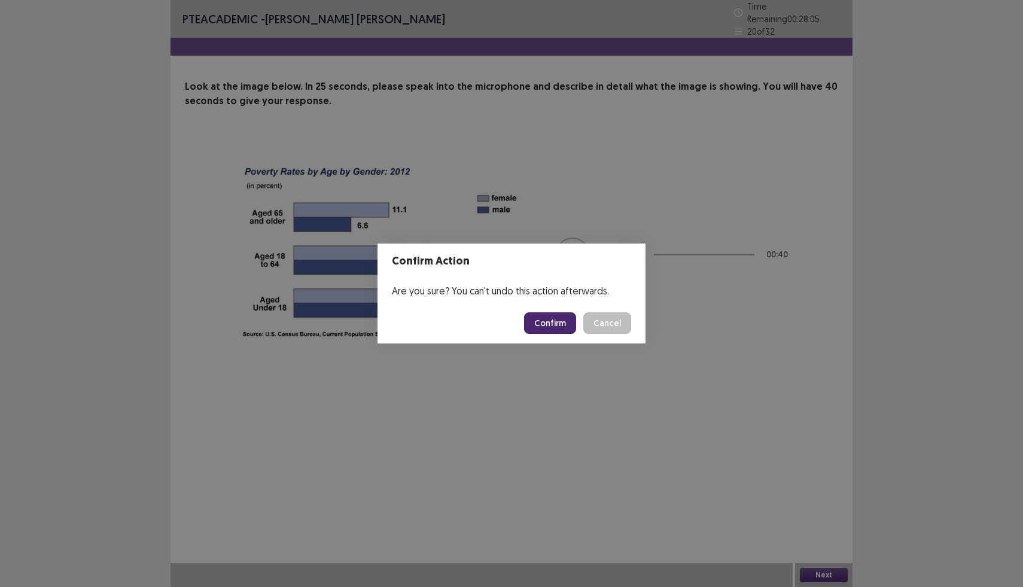
click at [546, 318] on button "Confirm" at bounding box center [550, 323] width 52 height 22
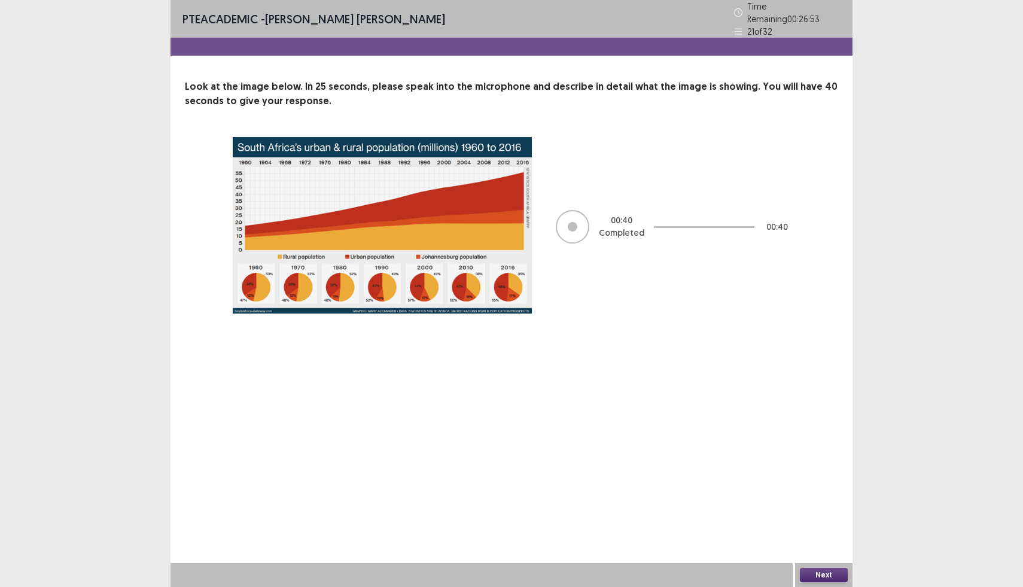
click at [835, 572] on button "Next" at bounding box center [824, 575] width 48 height 14
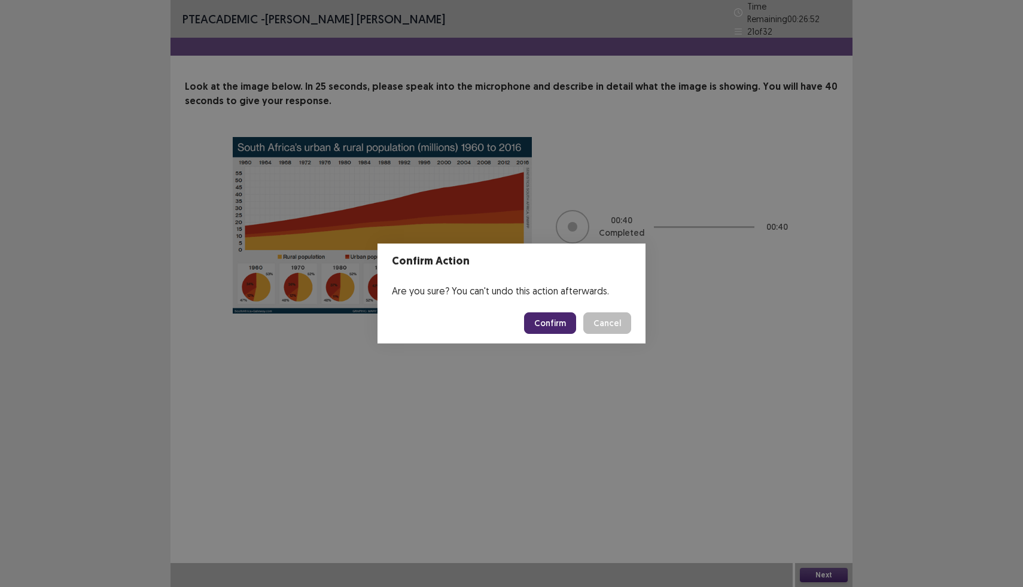
click at [555, 323] on button "Confirm" at bounding box center [550, 323] width 52 height 22
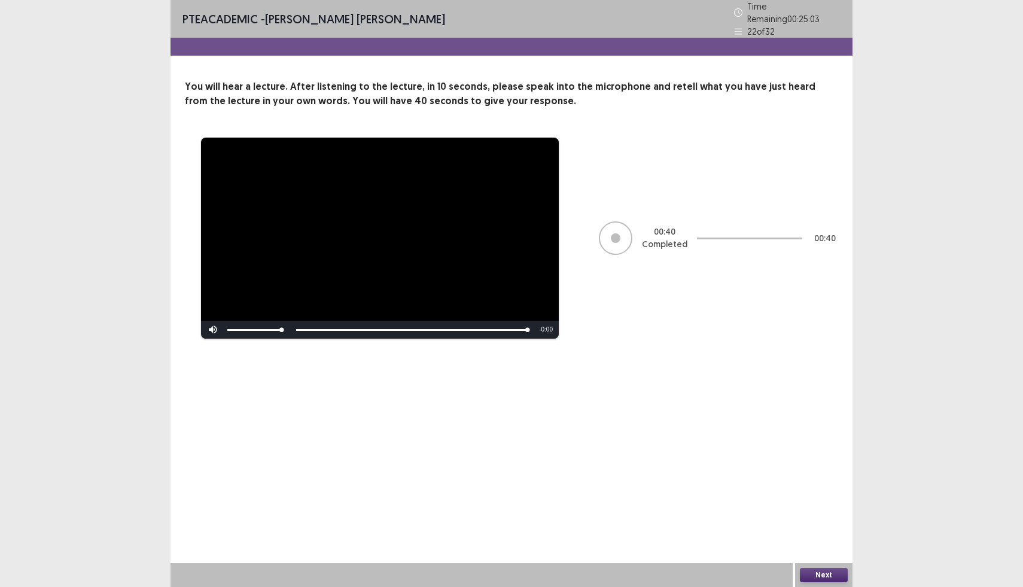
click at [829, 574] on button "Next" at bounding box center [824, 575] width 48 height 14
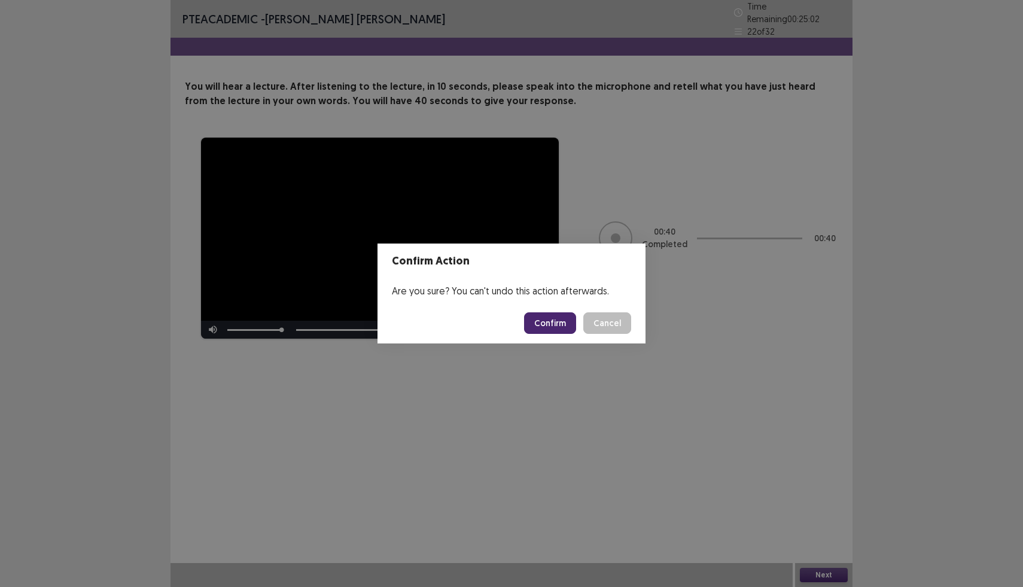
click at [556, 331] on button "Confirm" at bounding box center [550, 323] width 52 height 22
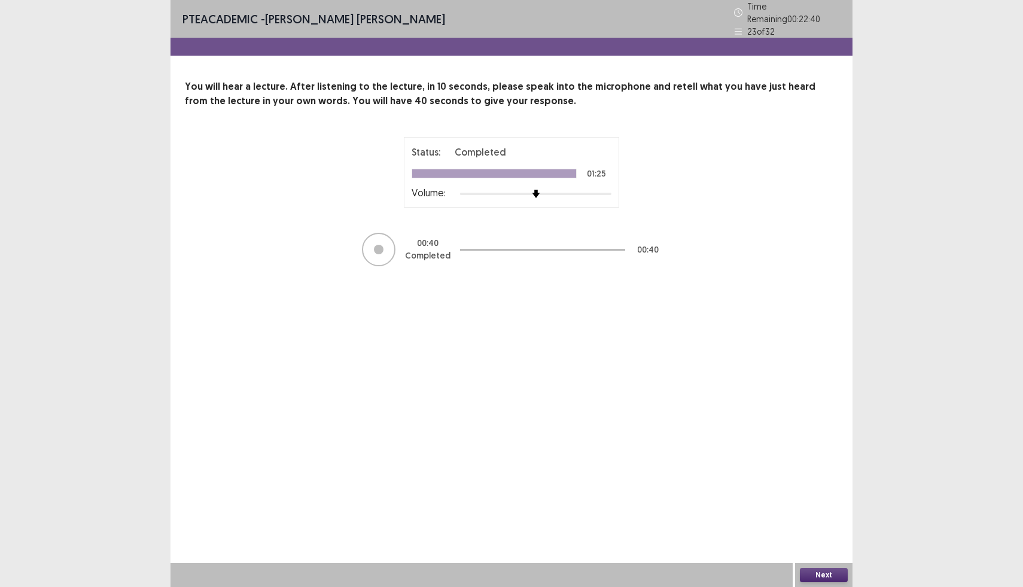
click at [818, 586] on div "Next" at bounding box center [823, 575] width 57 height 24
click at [820, 578] on button "Next" at bounding box center [824, 575] width 48 height 14
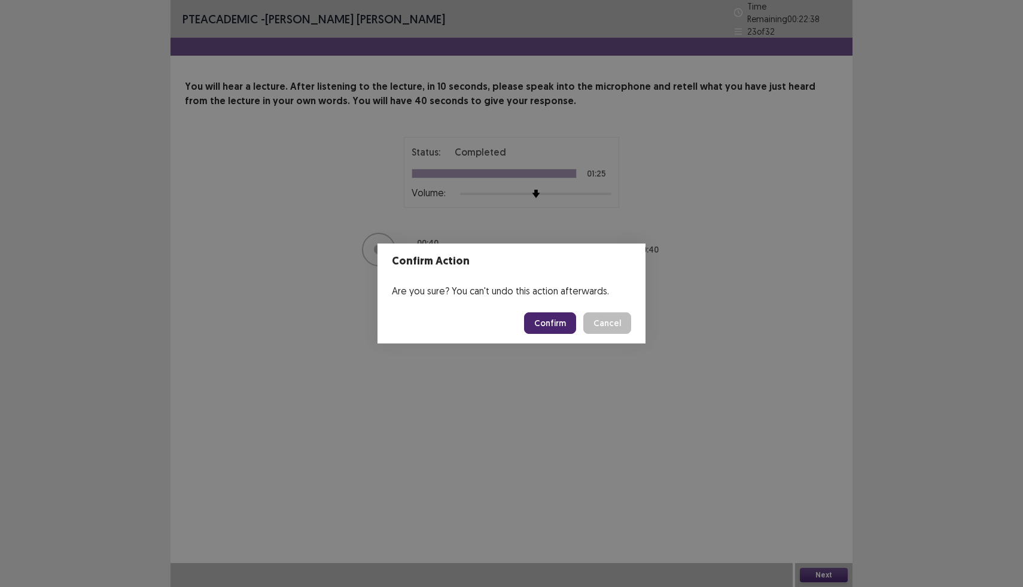
click at [559, 328] on button "Confirm" at bounding box center [550, 323] width 52 height 22
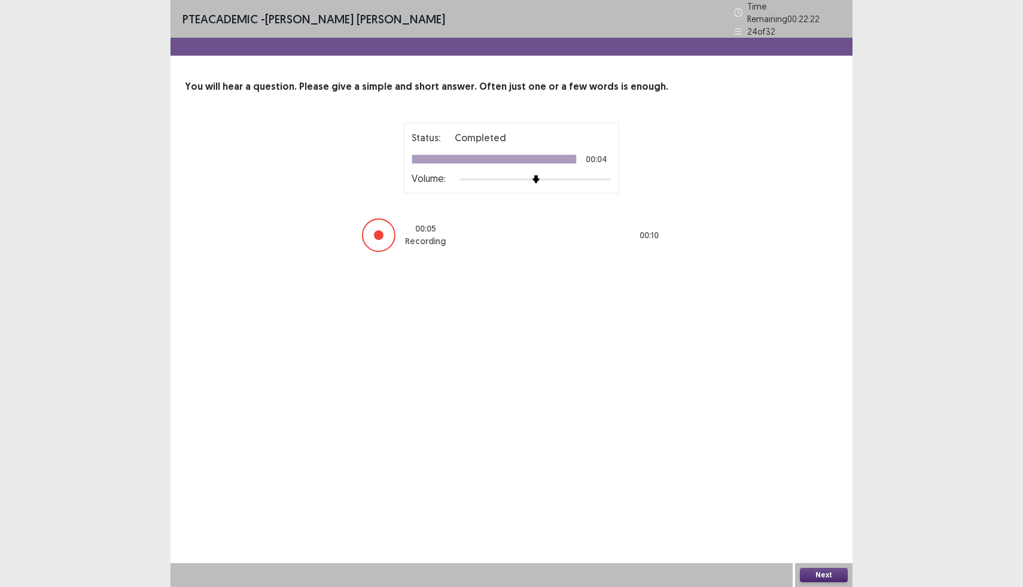
click at [820, 563] on div "Next" at bounding box center [823, 575] width 57 height 24
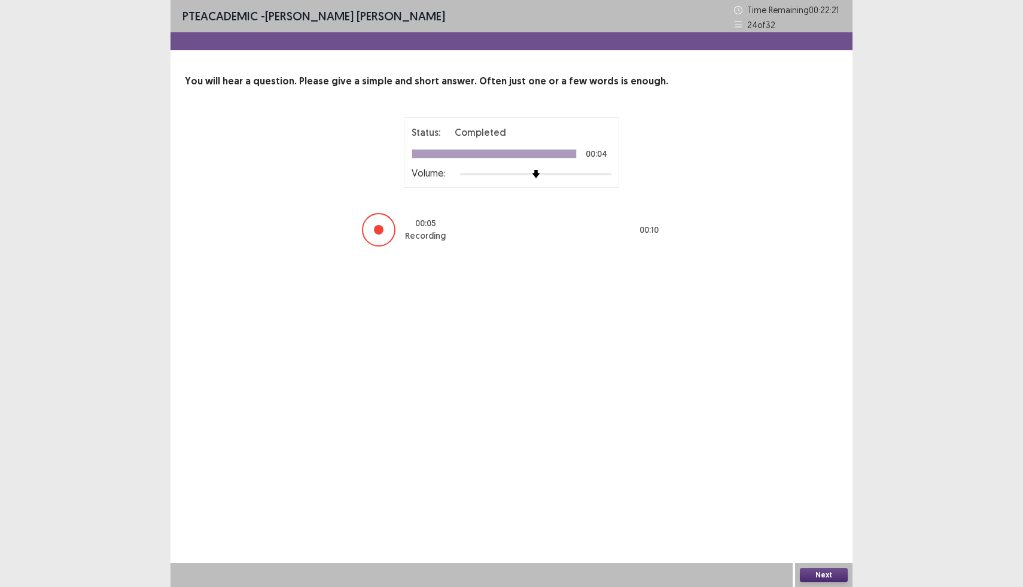
click at [820, 577] on button "Next" at bounding box center [824, 575] width 48 height 14
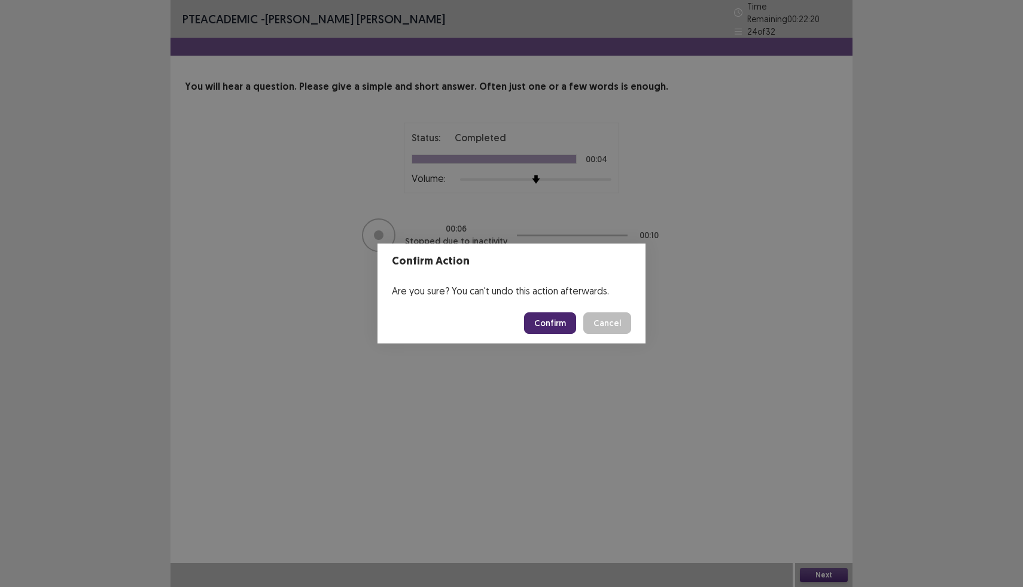
click at [546, 321] on button "Confirm" at bounding box center [550, 323] width 52 height 22
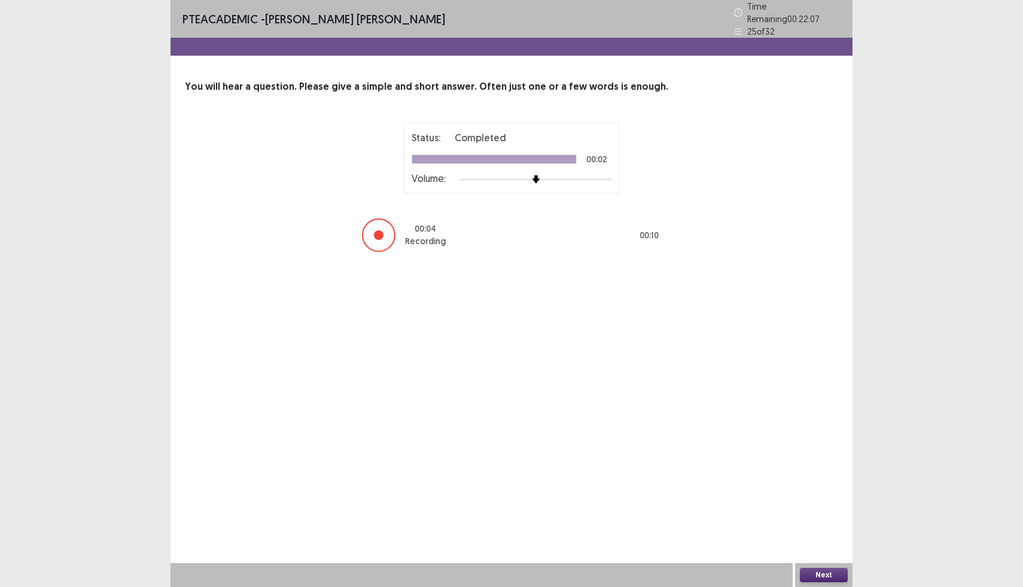
click at [822, 571] on button "Next" at bounding box center [824, 575] width 48 height 14
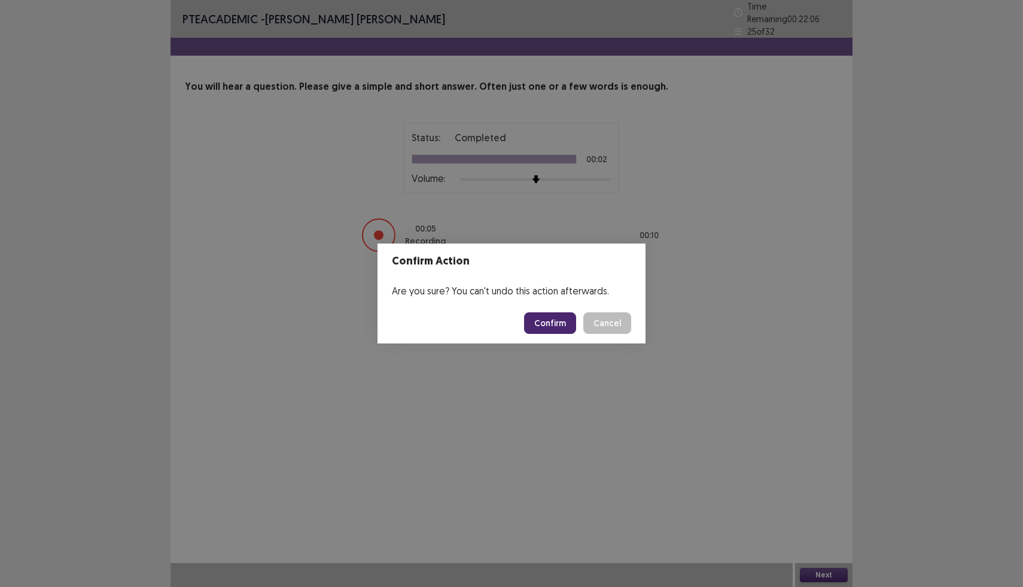
click at [555, 325] on button "Confirm" at bounding box center [550, 323] width 52 height 22
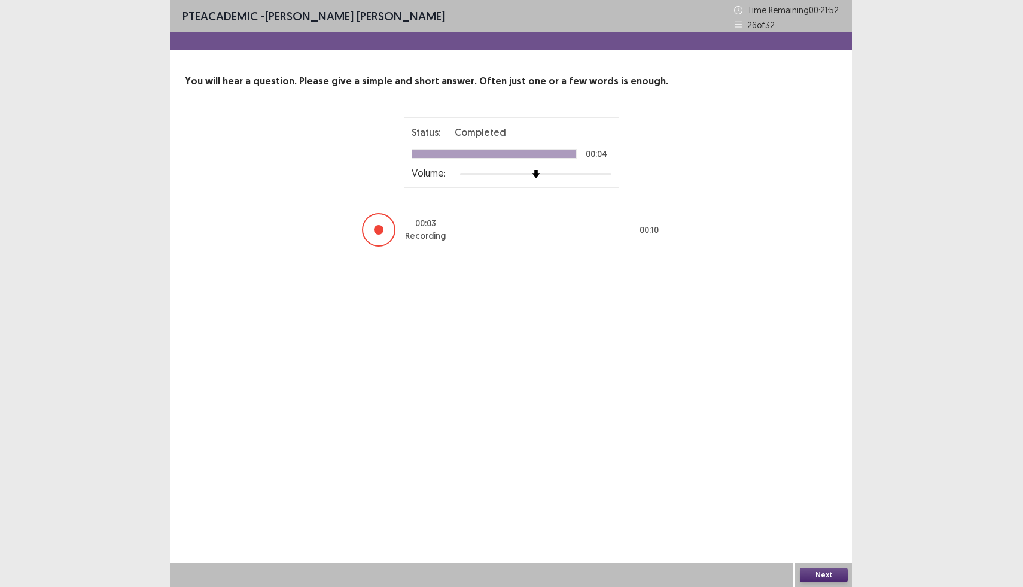
click at [827, 575] on button "Next" at bounding box center [824, 575] width 48 height 14
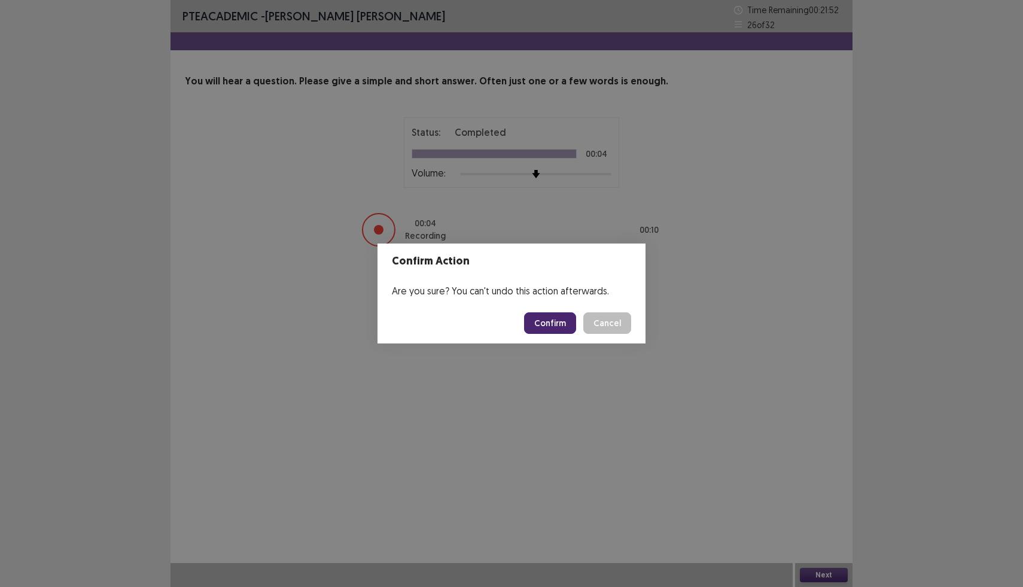
click at [549, 330] on button "Confirm" at bounding box center [550, 323] width 52 height 22
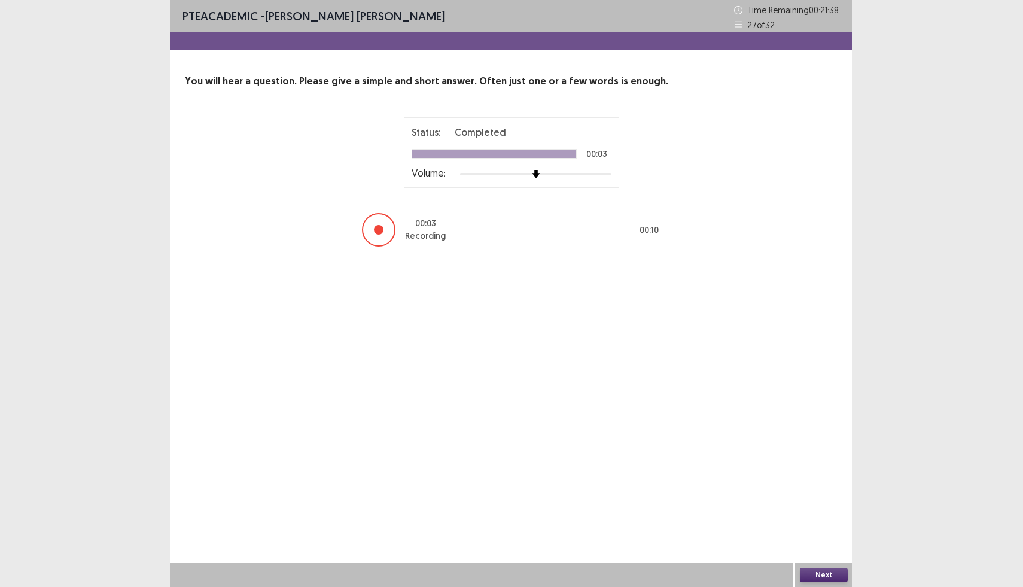
click at [831, 572] on button "Next" at bounding box center [824, 575] width 48 height 14
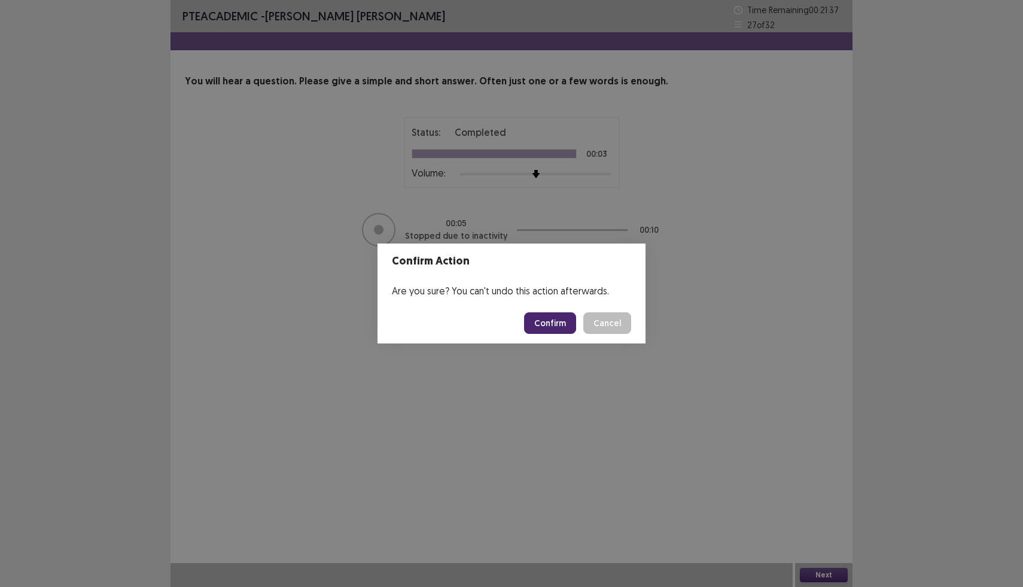
click at [566, 324] on button "Confirm" at bounding box center [550, 323] width 52 height 22
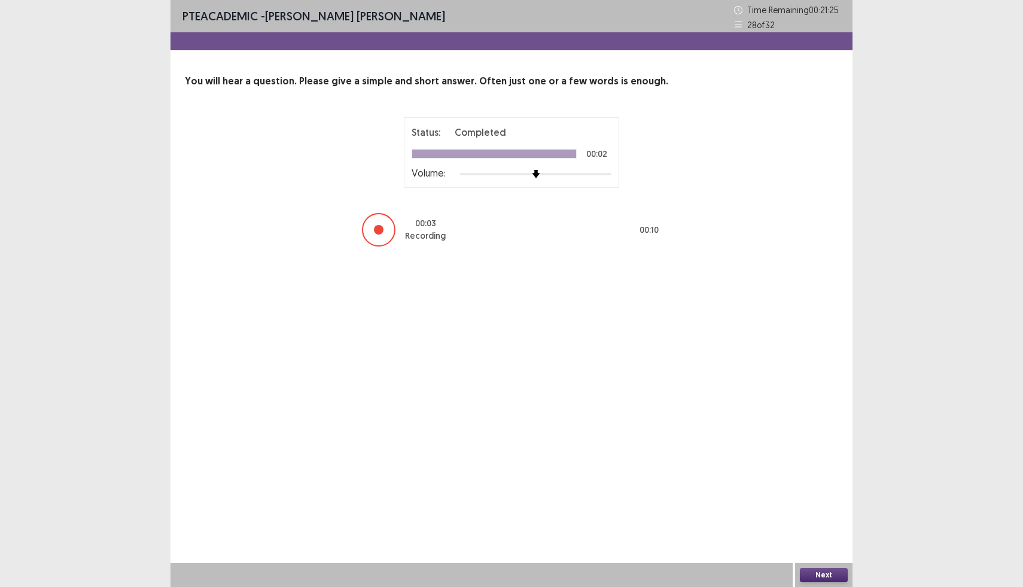
click at [829, 580] on button "Next" at bounding box center [824, 575] width 48 height 14
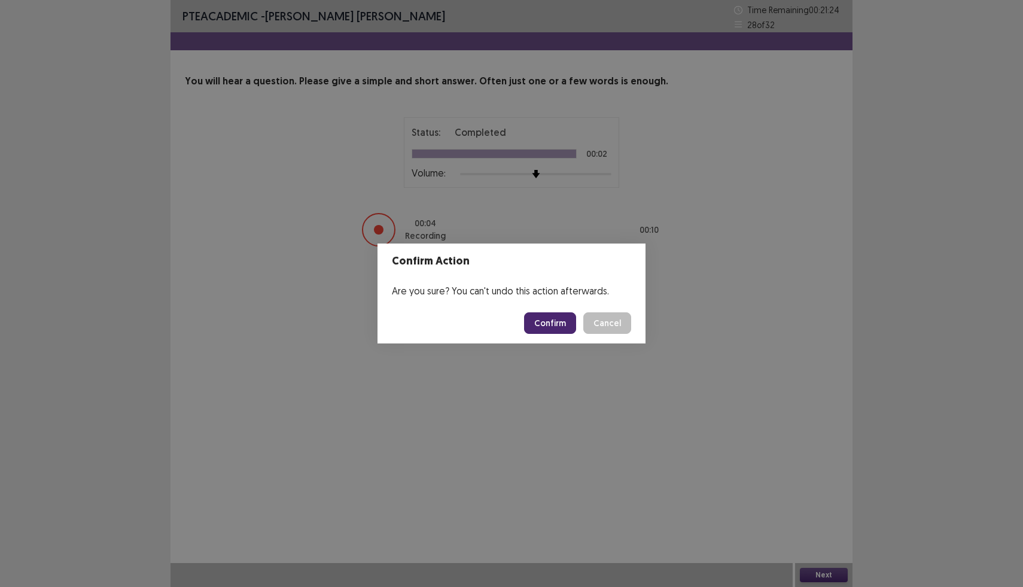
click at [571, 329] on button "Confirm" at bounding box center [550, 323] width 52 height 22
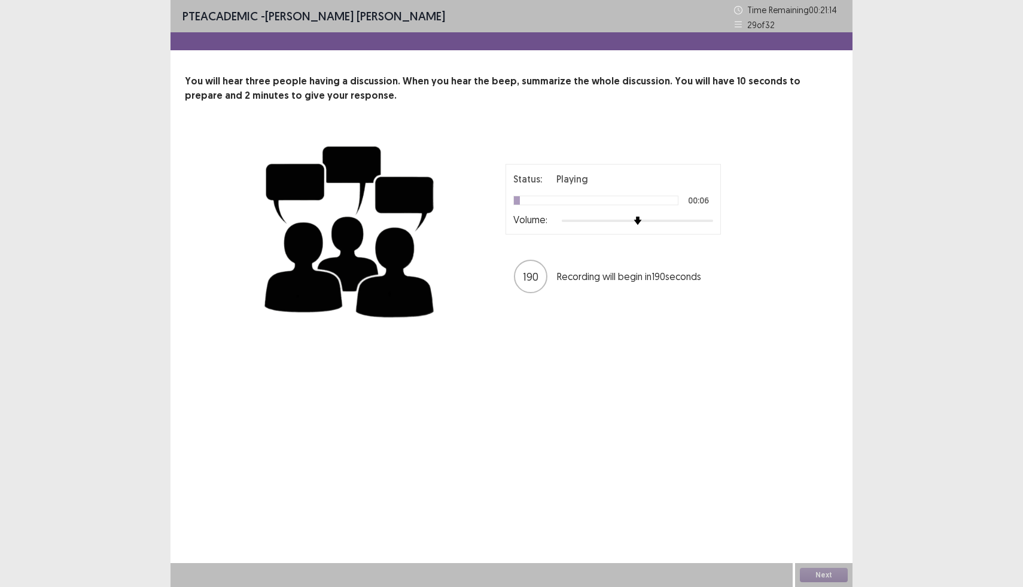
click at [404, 583] on div at bounding box center [481, 575] width 622 height 24
drag, startPoint x: 404, startPoint y: 583, endPoint x: 404, endPoint y: 558, distance: 25.1
click at [404, 575] on div at bounding box center [481, 575] width 622 height 24
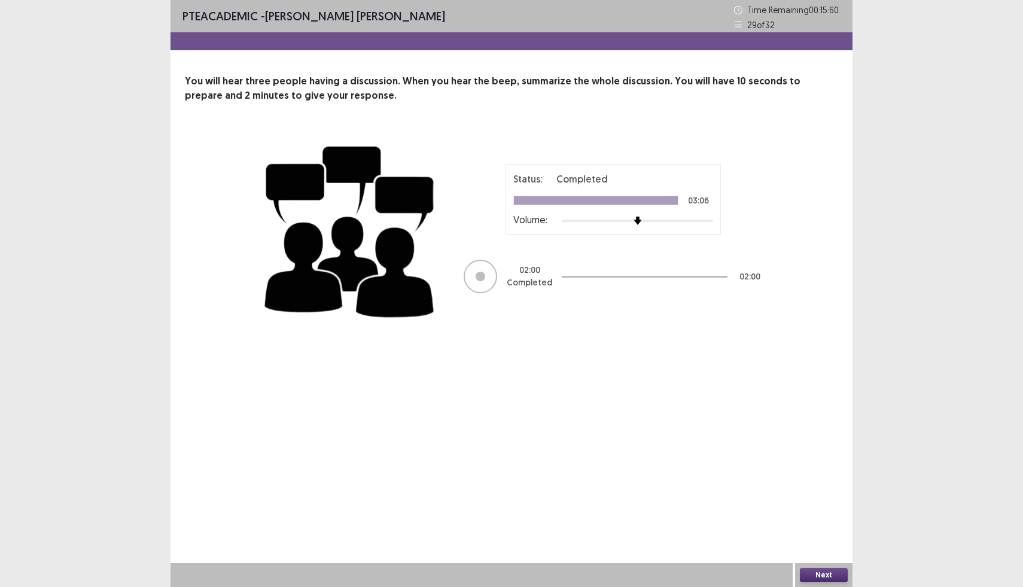
click at [823, 572] on button "Next" at bounding box center [824, 575] width 48 height 14
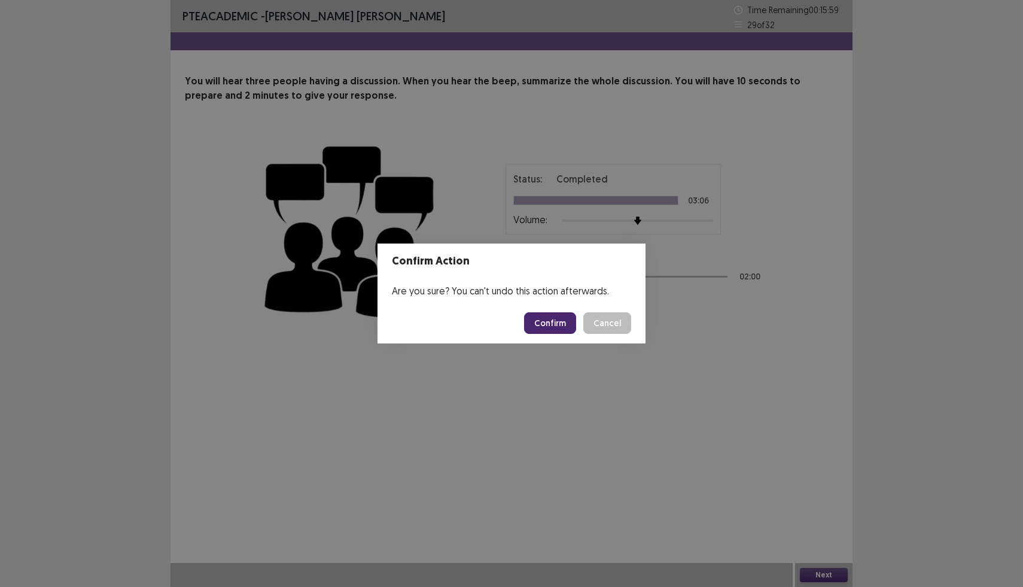
click at [564, 326] on button "Confirm" at bounding box center [550, 323] width 52 height 22
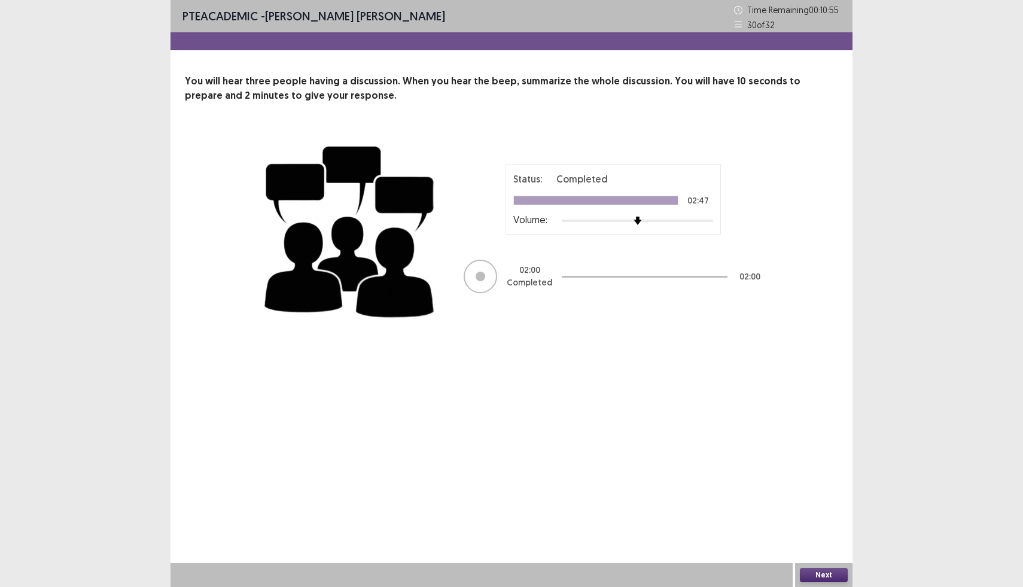
click at [824, 575] on button "Next" at bounding box center [824, 575] width 48 height 14
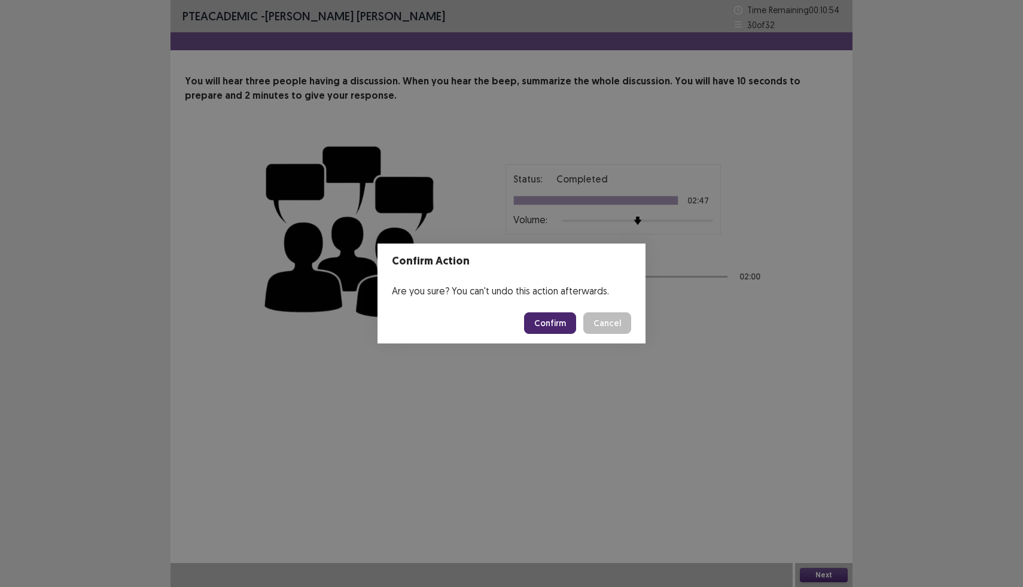
click at [558, 325] on button "Confirm" at bounding box center [550, 323] width 52 height 22
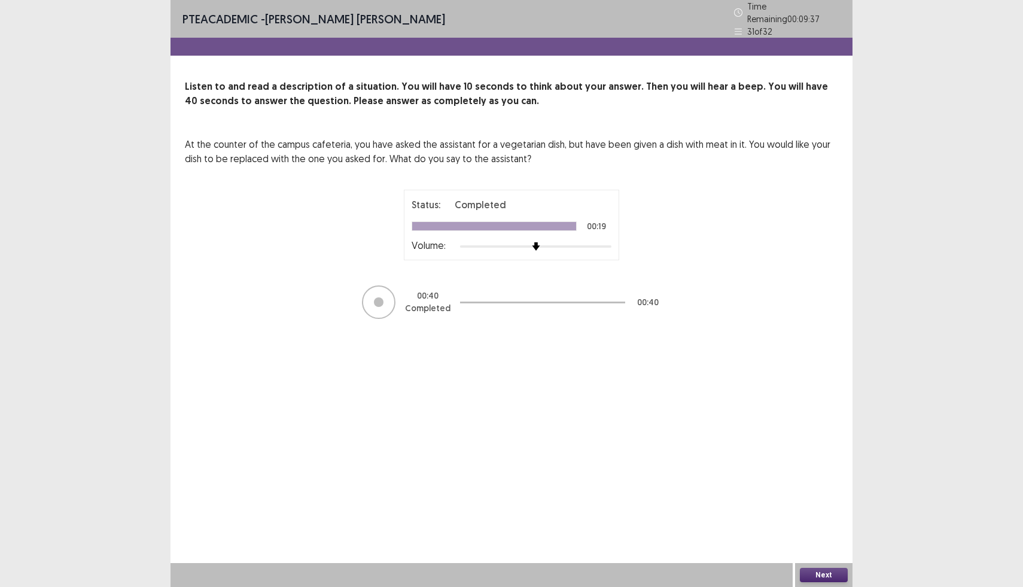
click at [829, 568] on button "Next" at bounding box center [824, 575] width 48 height 14
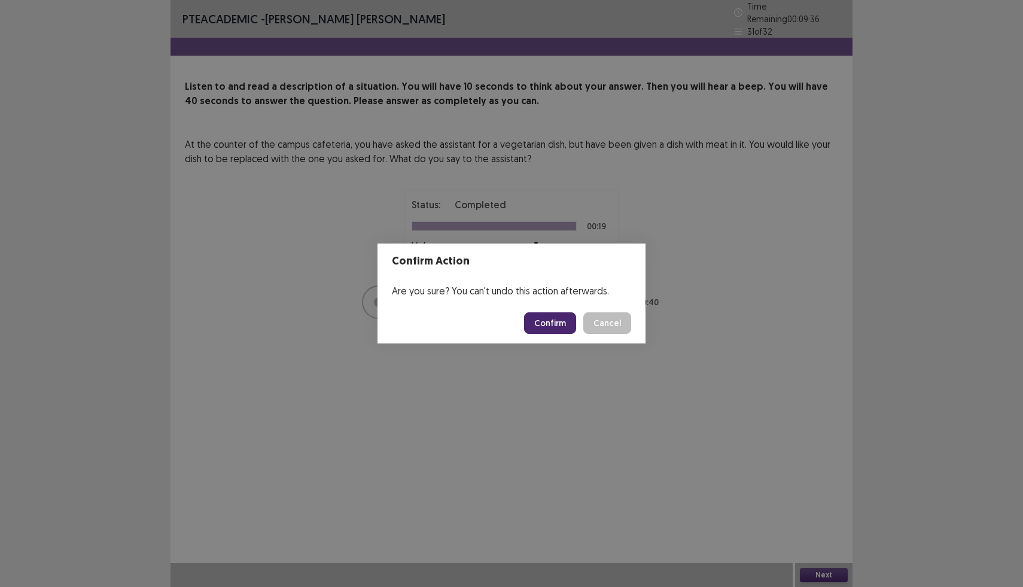
click at [545, 328] on button "Confirm" at bounding box center [550, 323] width 52 height 22
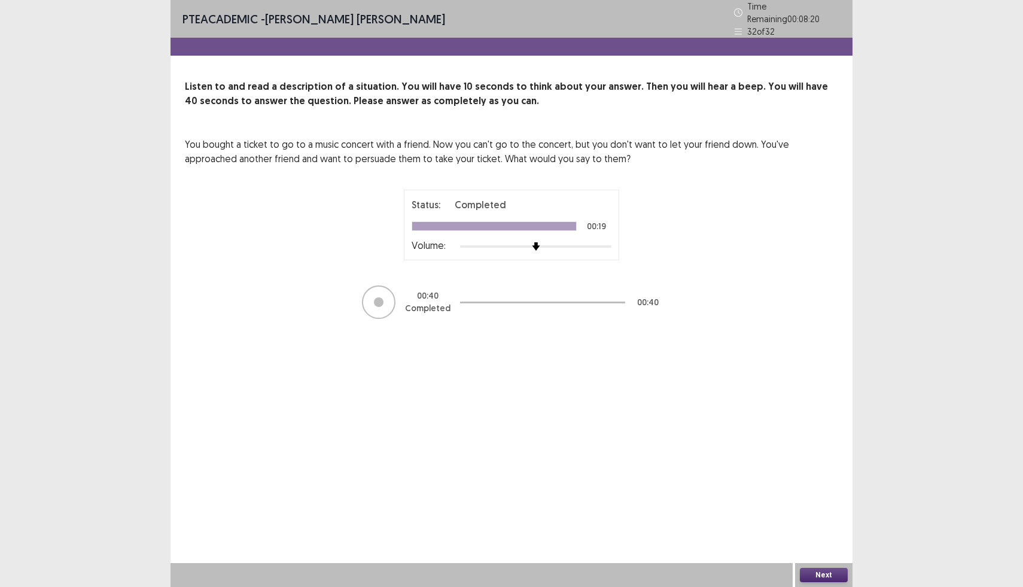
click at [819, 572] on button "Next" at bounding box center [824, 575] width 48 height 14
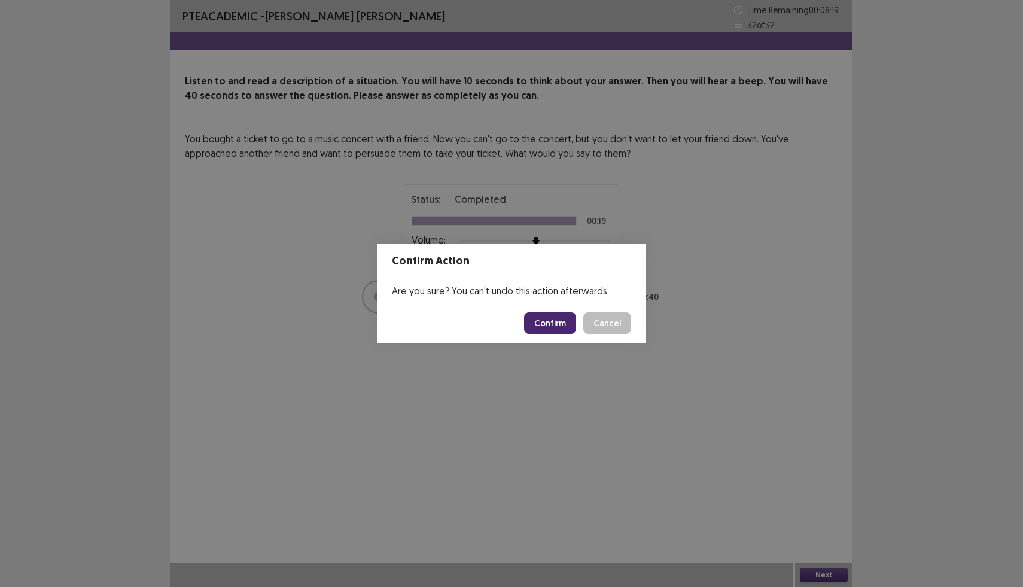
click at [558, 324] on button "Confirm" at bounding box center [550, 323] width 52 height 22
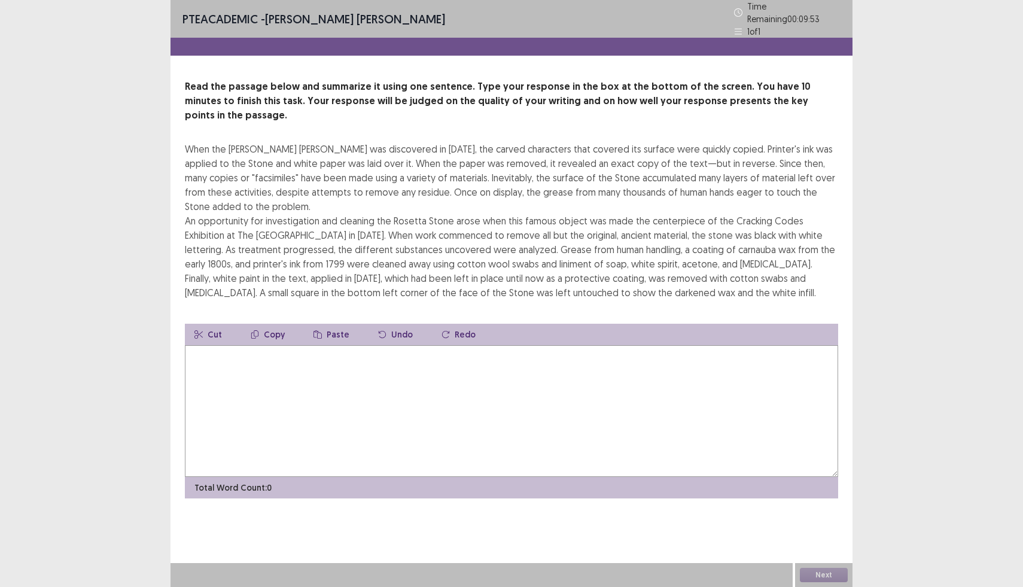
click at [237, 355] on textarea at bounding box center [511, 411] width 653 height 132
type textarea "*"
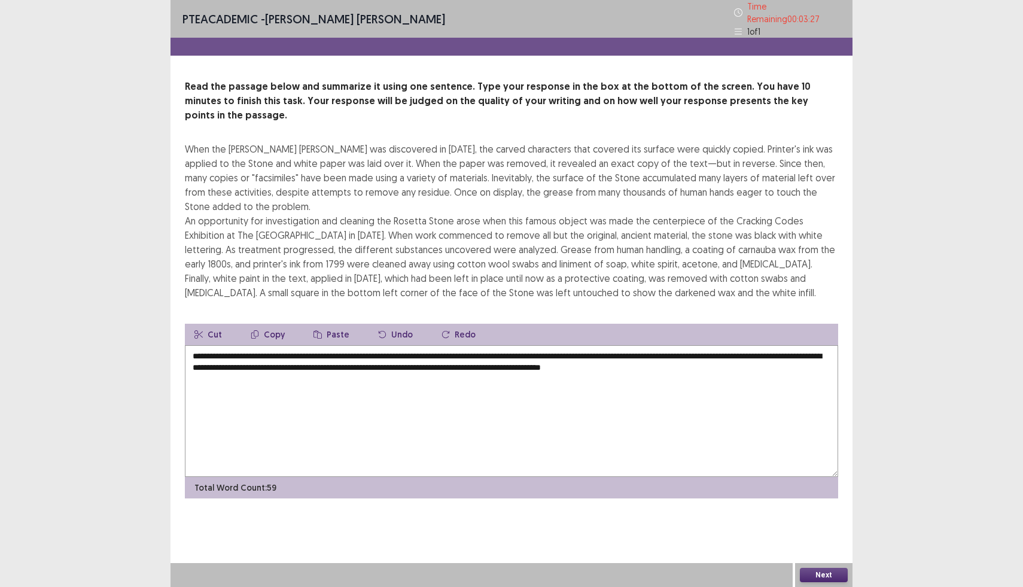
drag, startPoint x: 293, startPoint y: 325, endPoint x: 286, endPoint y: 324, distance: 7.2
click at [286, 345] on textarea "**********" at bounding box center [511, 411] width 653 height 132
drag, startPoint x: 395, startPoint y: 325, endPoint x: 297, endPoint y: 323, distance: 98.7
click at [297, 345] on textarea "**********" at bounding box center [511, 411] width 653 height 132
click at [562, 345] on textarea "**********" at bounding box center [511, 411] width 653 height 132
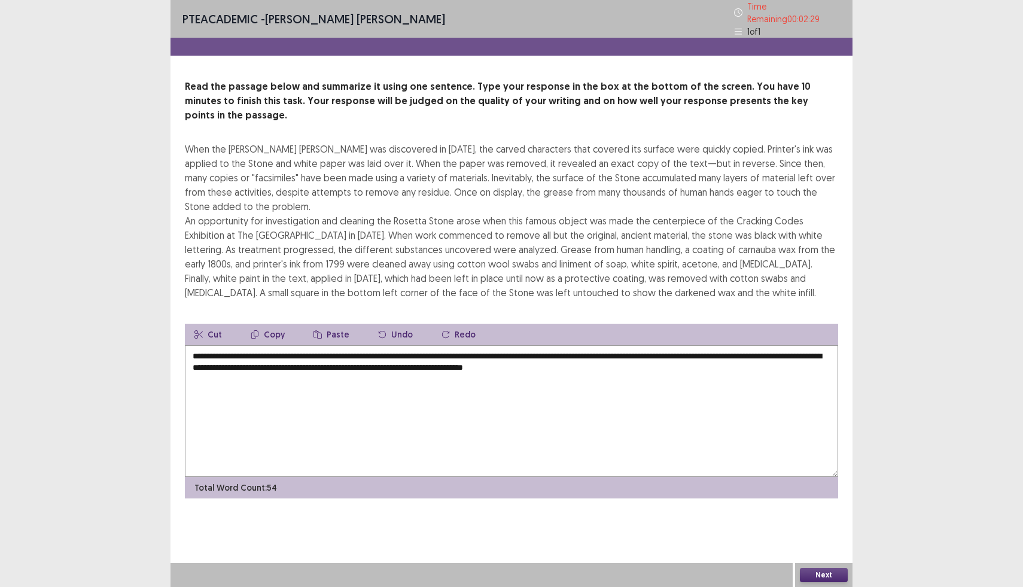
click at [665, 345] on textarea "**********" at bounding box center [511, 411] width 653 height 132
type textarea "**********"
click at [832, 576] on button "Next" at bounding box center [824, 575] width 48 height 14
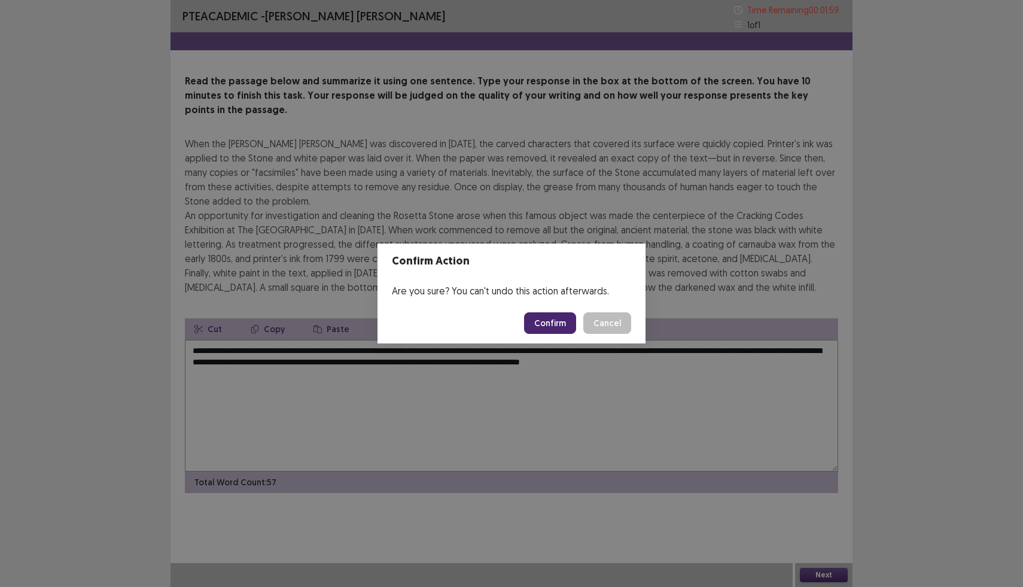
click at [549, 325] on button "Confirm" at bounding box center [550, 323] width 52 height 22
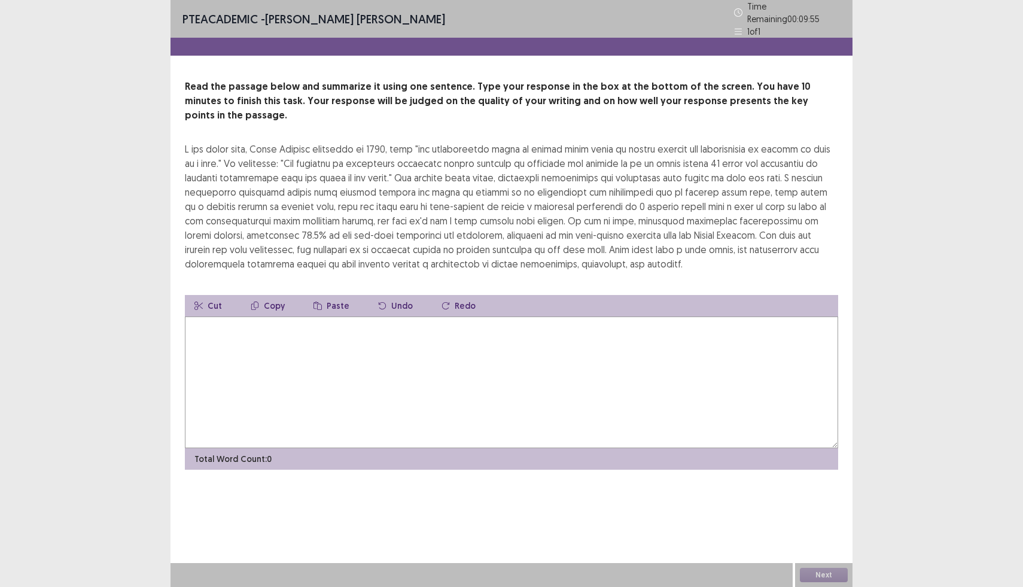
click at [251, 319] on textarea at bounding box center [511, 382] width 653 height 132
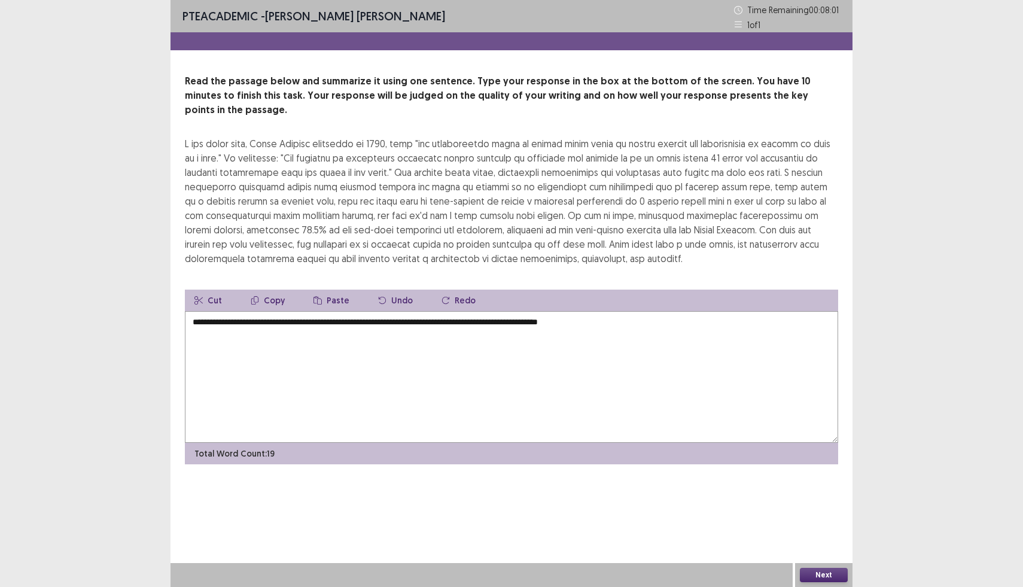
drag, startPoint x: 288, startPoint y: 313, endPoint x: 246, endPoint y: 312, distance: 41.3
click at [246, 312] on textarea "**********" at bounding box center [511, 377] width 653 height 132
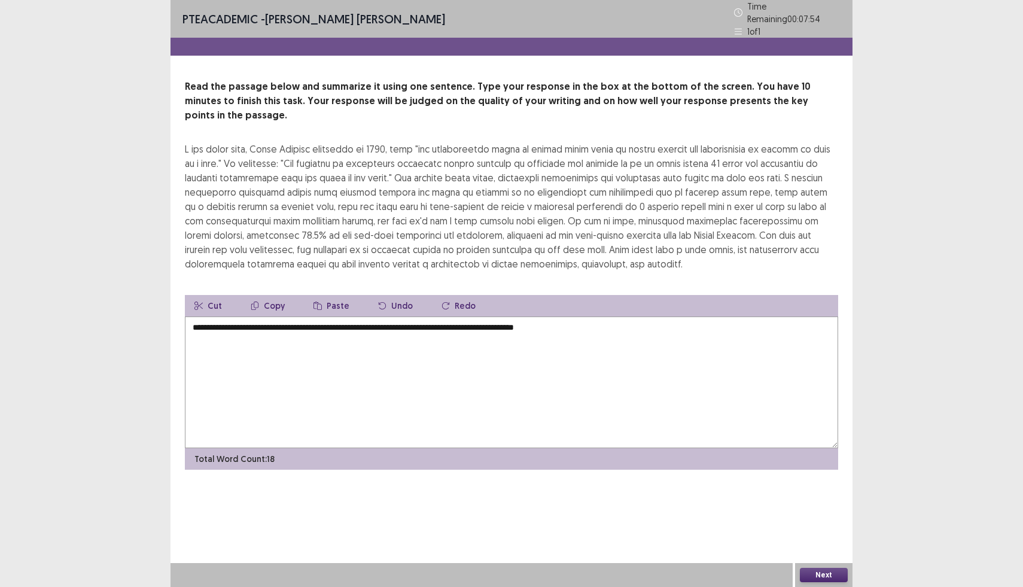
click at [587, 316] on textarea "**********" at bounding box center [511, 382] width 653 height 132
click at [577, 316] on textarea "**********" at bounding box center [511, 382] width 653 height 132
click at [616, 316] on textarea "**********" at bounding box center [511, 382] width 653 height 132
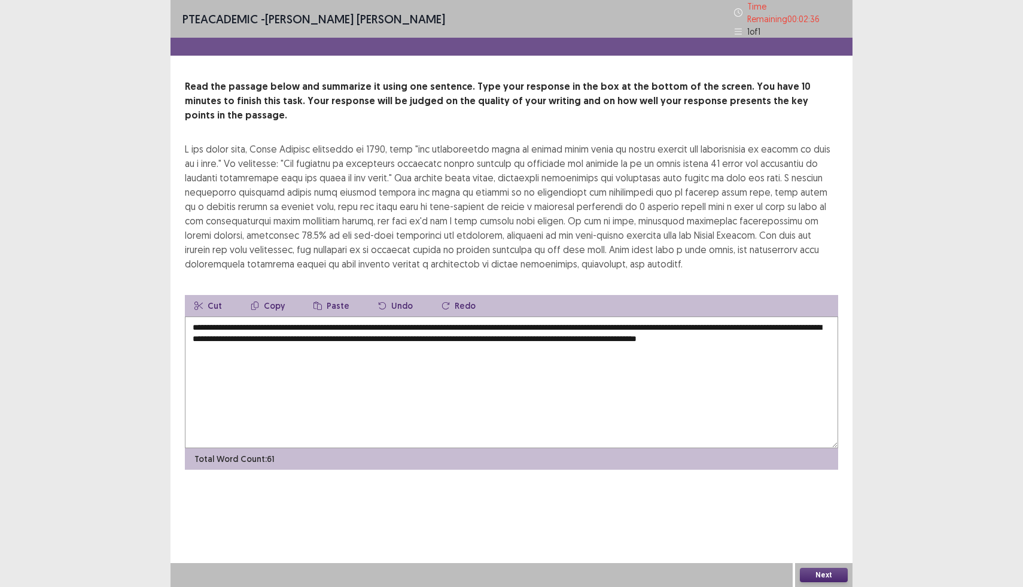
drag, startPoint x: 505, startPoint y: 310, endPoint x: 476, endPoint y: 308, distance: 29.4
click at [476, 316] on textarea "**********" at bounding box center [511, 382] width 653 height 132
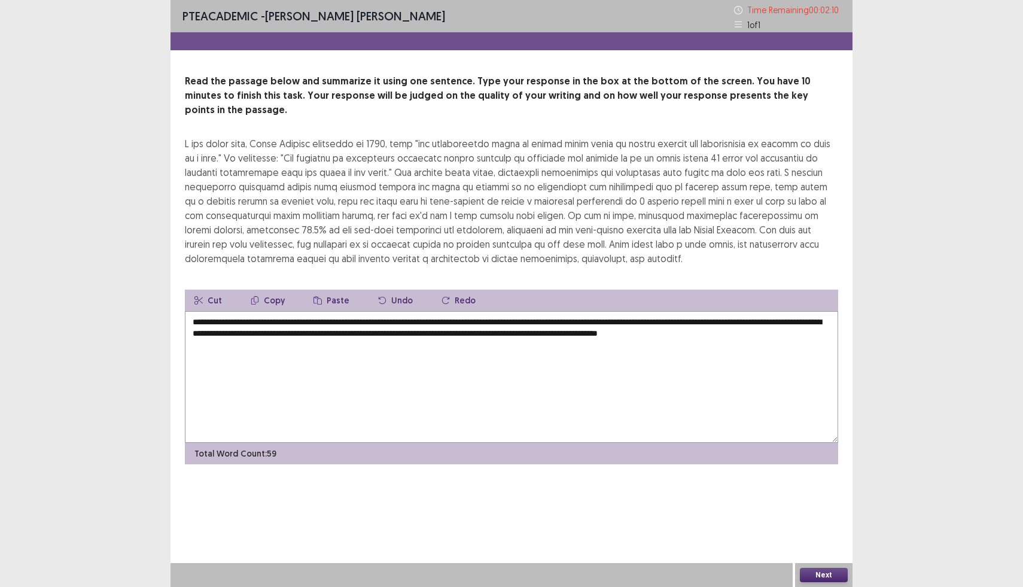
click at [718, 323] on textarea "**********" at bounding box center [511, 377] width 653 height 132
click at [717, 322] on textarea "**********" at bounding box center [511, 377] width 653 height 132
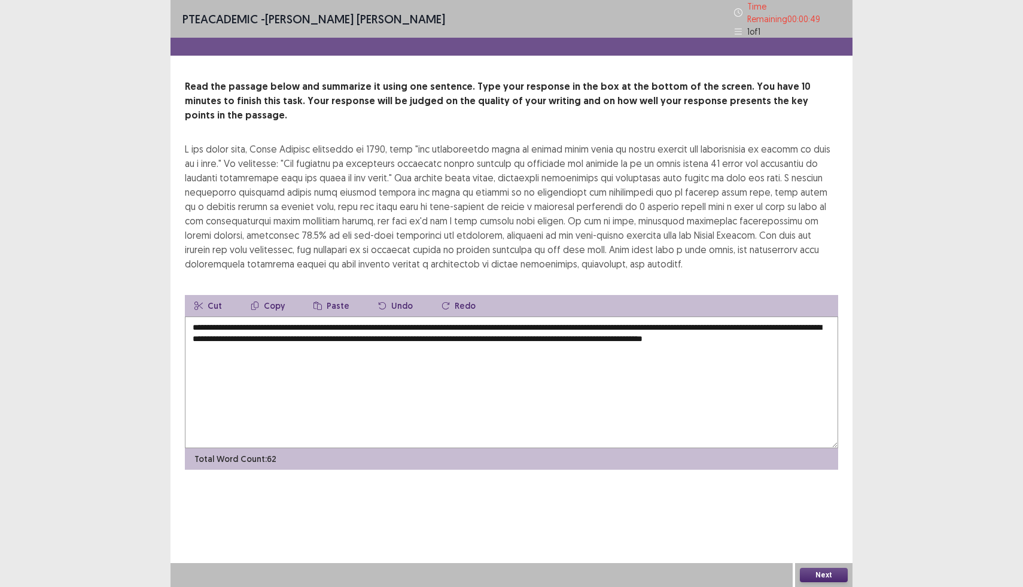
drag, startPoint x: 267, startPoint y: 321, endPoint x: 261, endPoint y: 321, distance: 6.6
click at [261, 321] on textarea "**********" at bounding box center [511, 382] width 653 height 132
click at [386, 322] on textarea "**********" at bounding box center [511, 382] width 653 height 132
click at [339, 380] on textarea "**********" at bounding box center [511, 382] width 653 height 132
drag, startPoint x: 393, startPoint y: 323, endPoint x: 371, endPoint y: 322, distance: 22.1
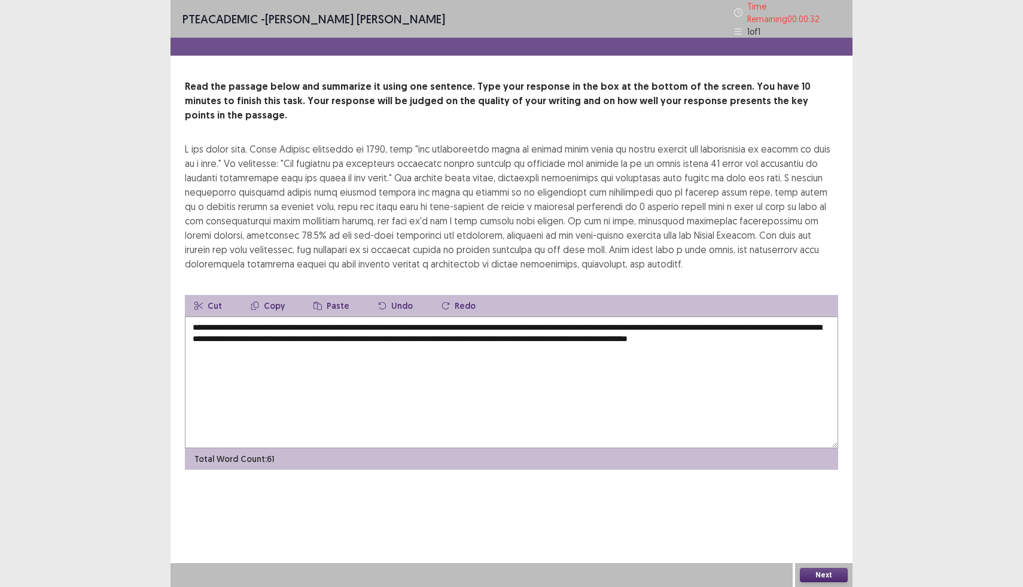
click at [371, 322] on textarea "**********" at bounding box center [511, 382] width 653 height 132
type textarea "**********"
click at [520, 528] on div "**********" at bounding box center [511, 293] width 682 height 587
click at [841, 569] on button "Next" at bounding box center [824, 575] width 48 height 14
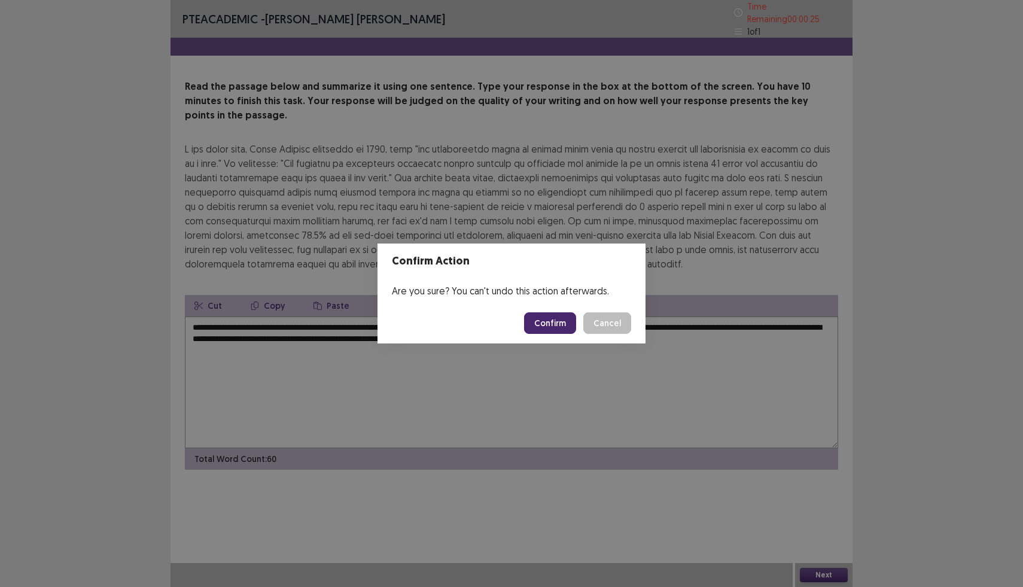
click at [562, 322] on button "Confirm" at bounding box center [550, 323] width 52 height 22
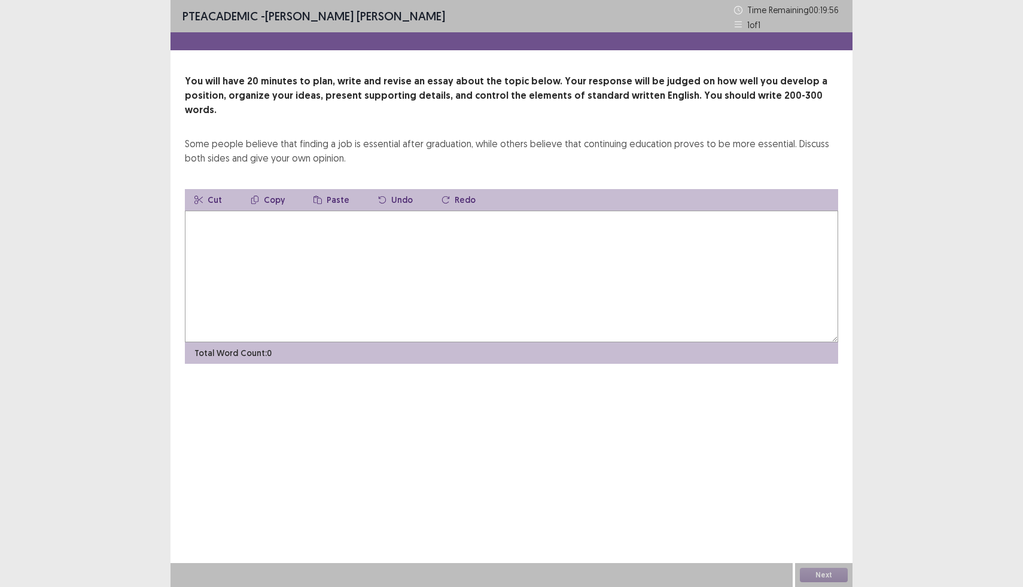
click at [309, 245] on textarea at bounding box center [511, 277] width 653 height 132
type textarea "*"
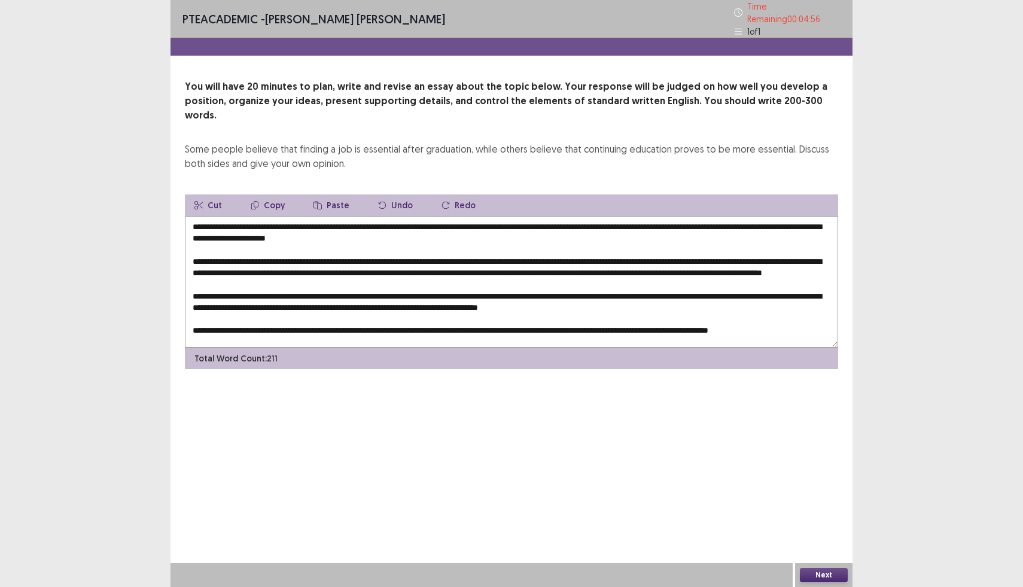
scroll to position [12, 0]
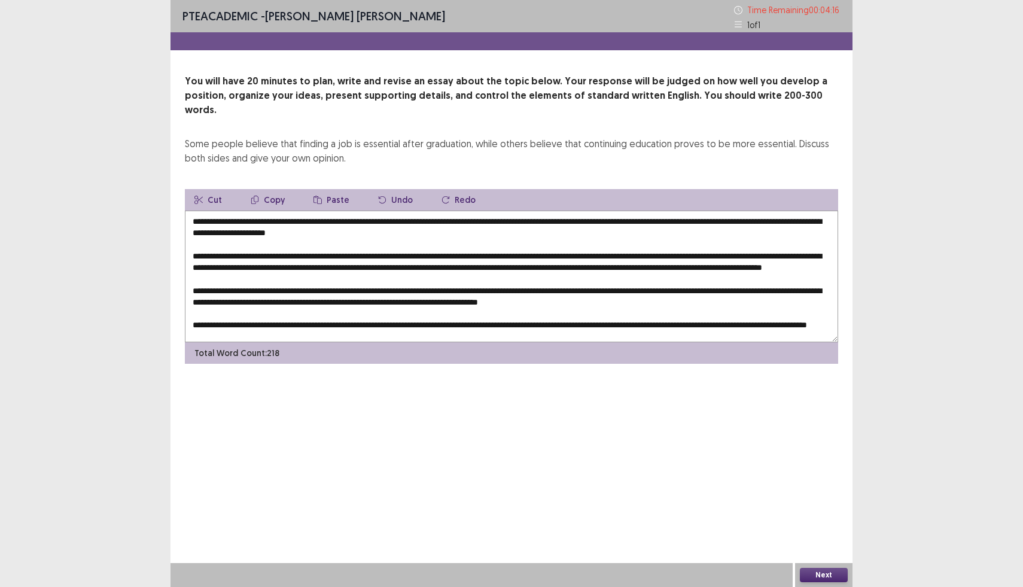
click at [769, 224] on textarea at bounding box center [511, 277] width 653 height 132
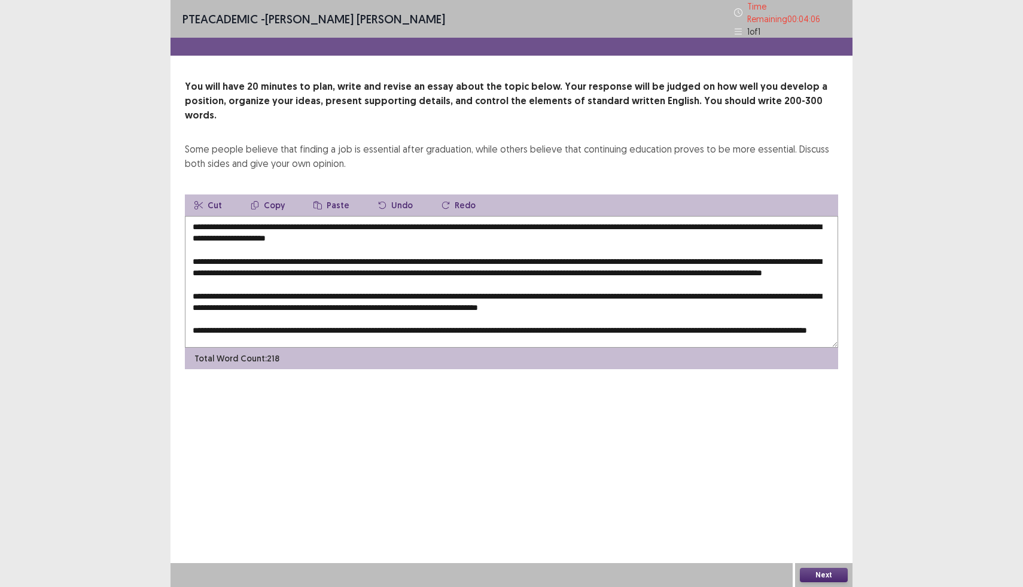
drag, startPoint x: 333, startPoint y: 206, endPoint x: 299, endPoint y: 204, distance: 34.1
click at [299, 216] on textarea at bounding box center [511, 282] width 653 height 132
click at [358, 216] on textarea at bounding box center [511, 282] width 653 height 132
drag, startPoint x: 413, startPoint y: 202, endPoint x: 351, endPoint y: 205, distance: 61.7
click at [351, 216] on textarea at bounding box center [511, 282] width 653 height 132
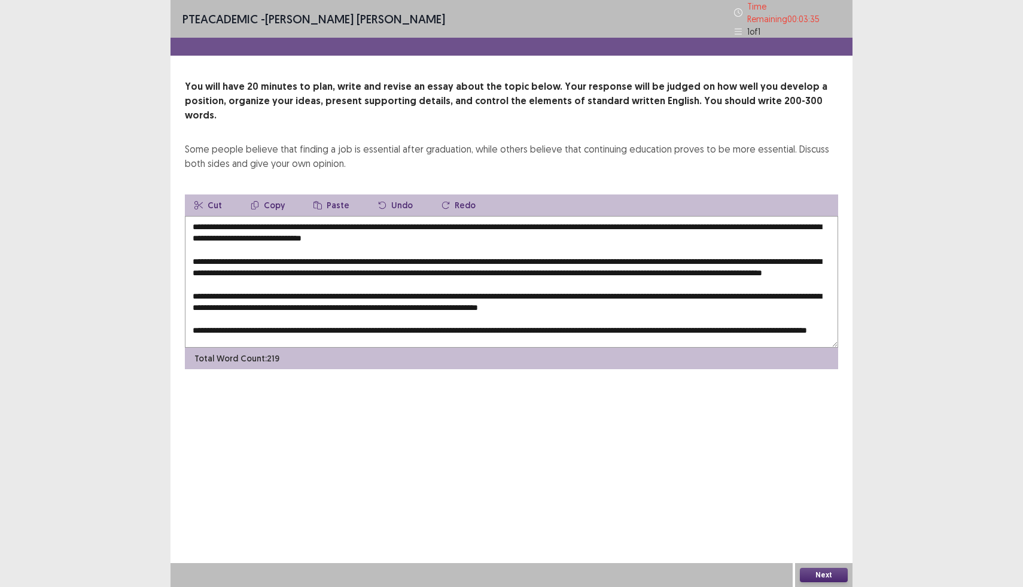
click at [608, 365] on div "PTE academic - [PERSON_NAME] [PERSON_NAME] Time Remaining 00 : 03 : 35 1 of 1 Y…" at bounding box center [511, 196] width 682 height 393
drag, startPoint x: 412, startPoint y: 205, endPoint x: 330, endPoint y: 204, distance: 81.4
click at [330, 216] on textarea at bounding box center [511, 282] width 653 height 132
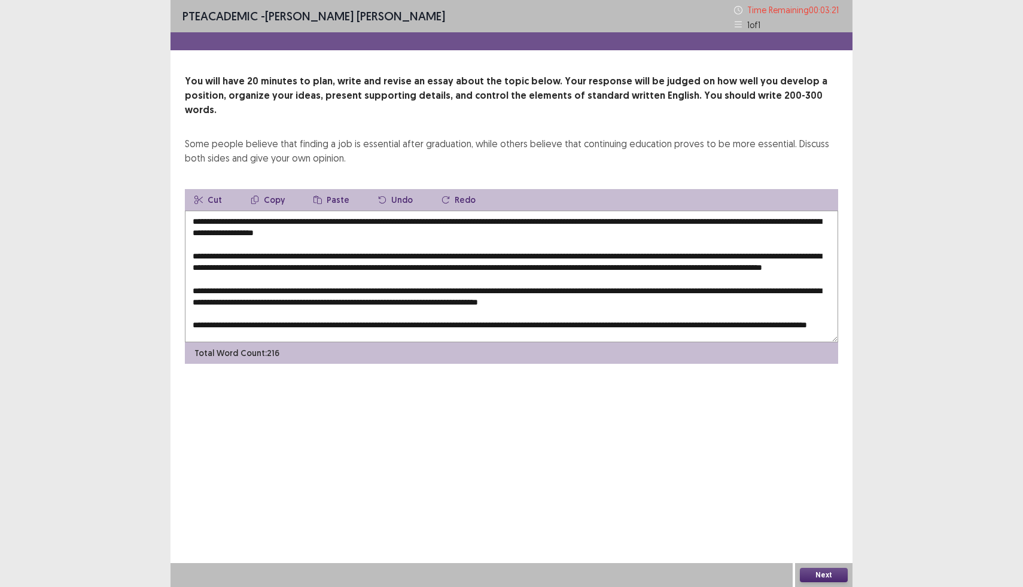
click at [506, 211] on textarea at bounding box center [511, 277] width 653 height 132
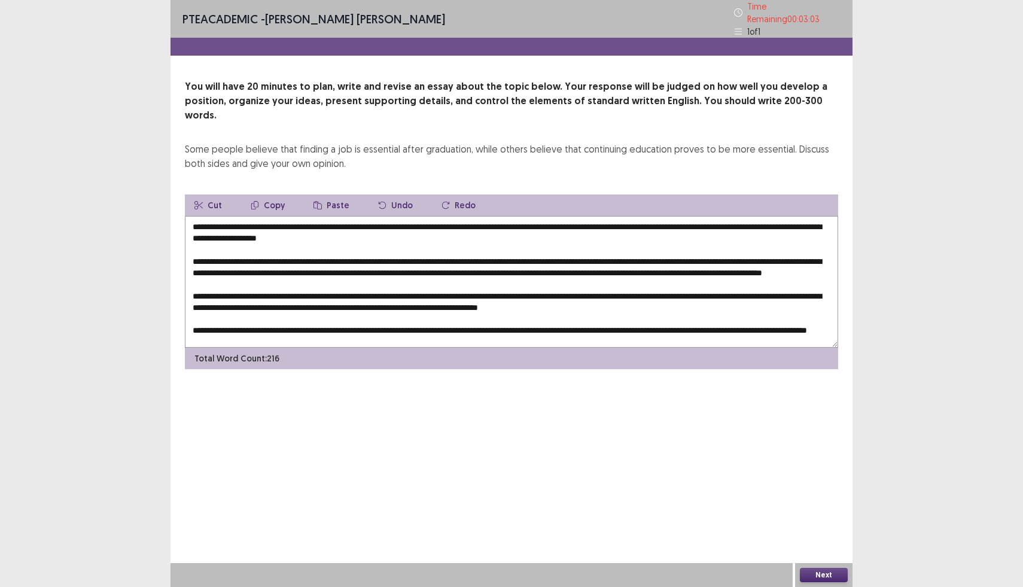
click at [350, 216] on textarea at bounding box center [511, 282] width 653 height 132
click at [611, 216] on textarea at bounding box center [511, 282] width 653 height 132
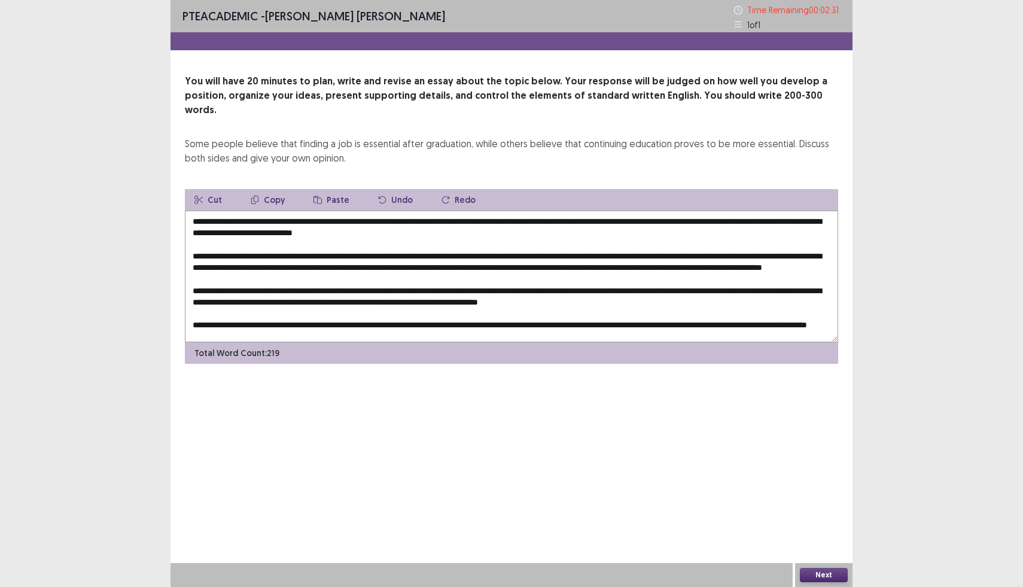
scroll to position [0, 0]
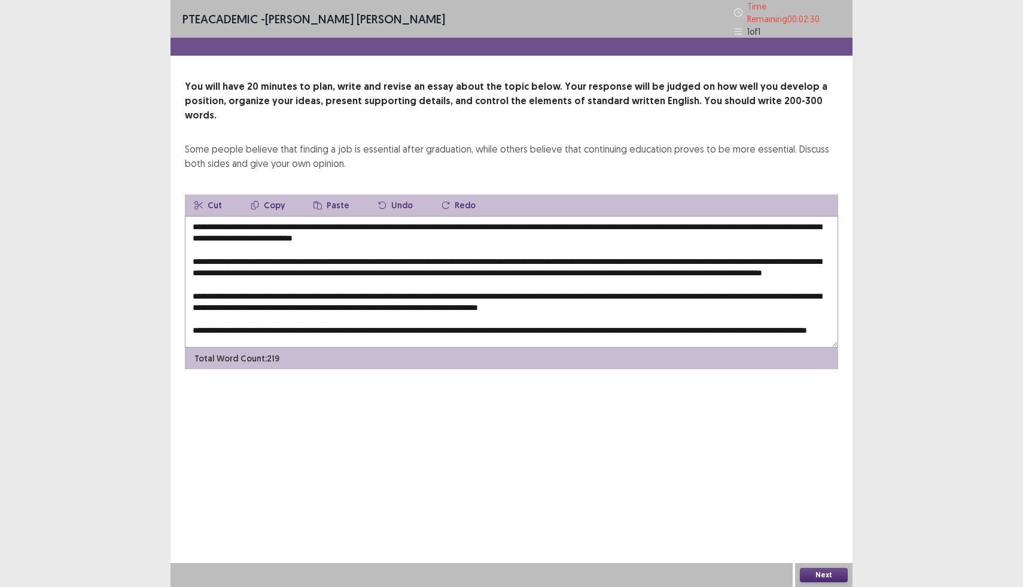
drag, startPoint x: 781, startPoint y: 205, endPoint x: 706, endPoint y: 205, distance: 75.4
click at [706, 216] on textarea at bounding box center [511, 282] width 653 height 132
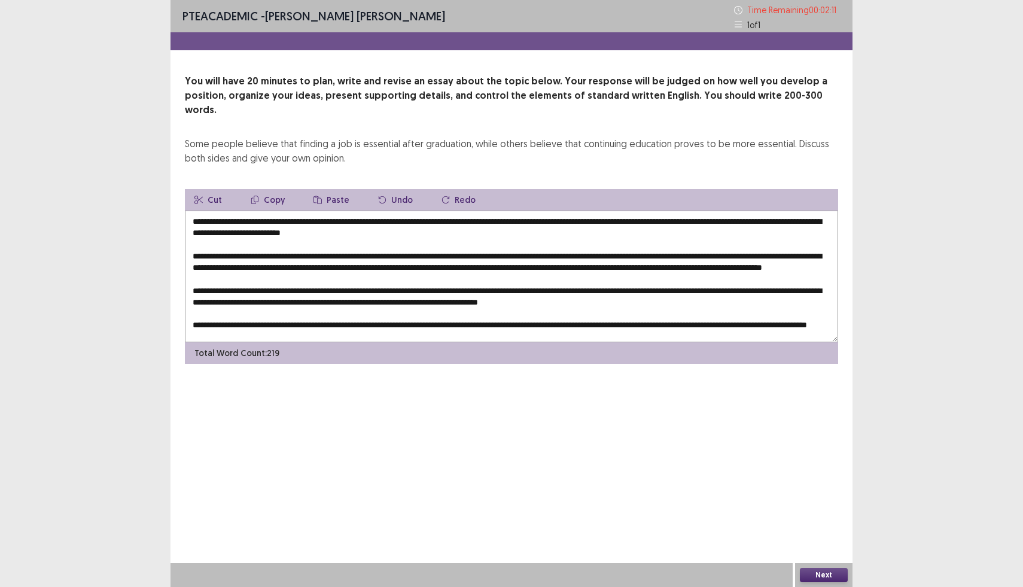
drag, startPoint x: 790, startPoint y: 213, endPoint x: 774, endPoint y: 211, distance: 15.7
click at [774, 211] on textarea at bounding box center [511, 277] width 653 height 132
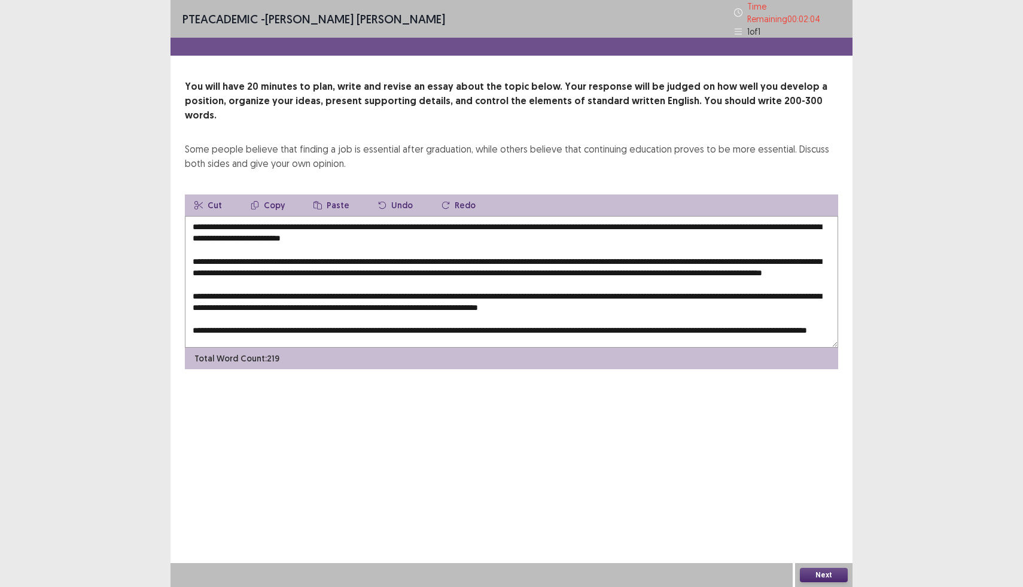
click at [772, 216] on textarea at bounding box center [511, 282] width 653 height 132
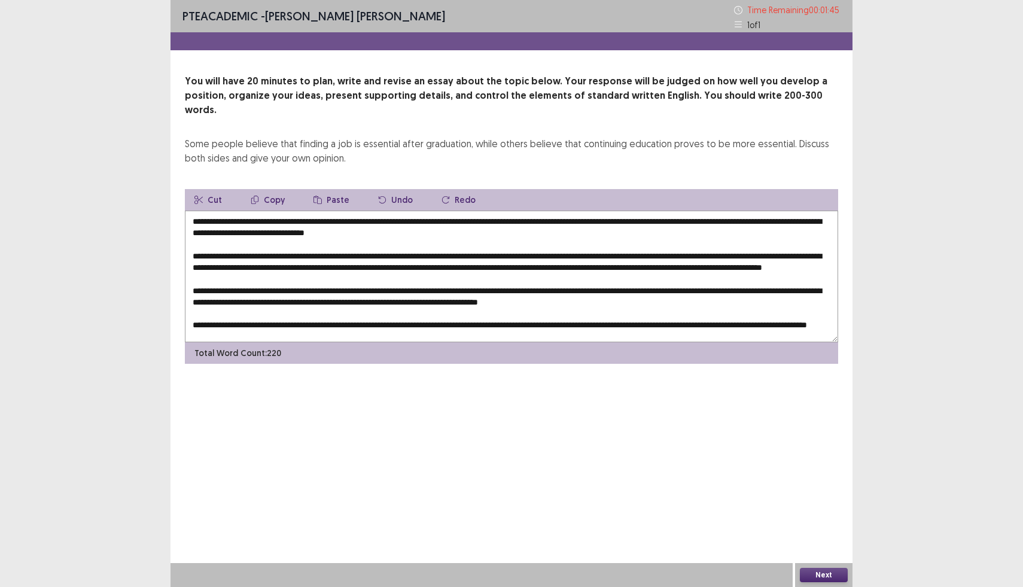
drag, startPoint x: 315, startPoint y: 222, endPoint x: 309, endPoint y: 220, distance: 6.2
click at [309, 220] on textarea at bounding box center [511, 277] width 653 height 132
click at [338, 221] on textarea at bounding box center [511, 277] width 653 height 132
drag, startPoint x: 488, startPoint y: 223, endPoint x: 358, endPoint y: 220, distance: 130.4
click at [358, 220] on textarea at bounding box center [511, 277] width 653 height 132
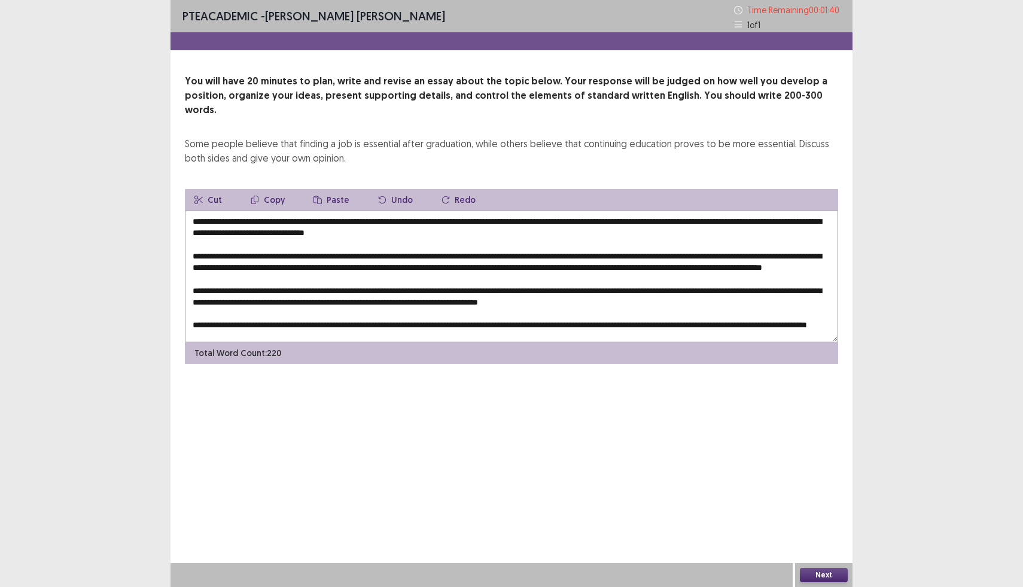
click at [493, 233] on textarea at bounding box center [511, 277] width 653 height 132
click at [486, 224] on textarea at bounding box center [511, 277] width 653 height 132
drag, startPoint x: 492, startPoint y: 221, endPoint x: 348, endPoint y: 224, distance: 144.2
click at [348, 224] on textarea at bounding box center [511, 277] width 653 height 132
click at [502, 218] on textarea at bounding box center [511, 277] width 653 height 132
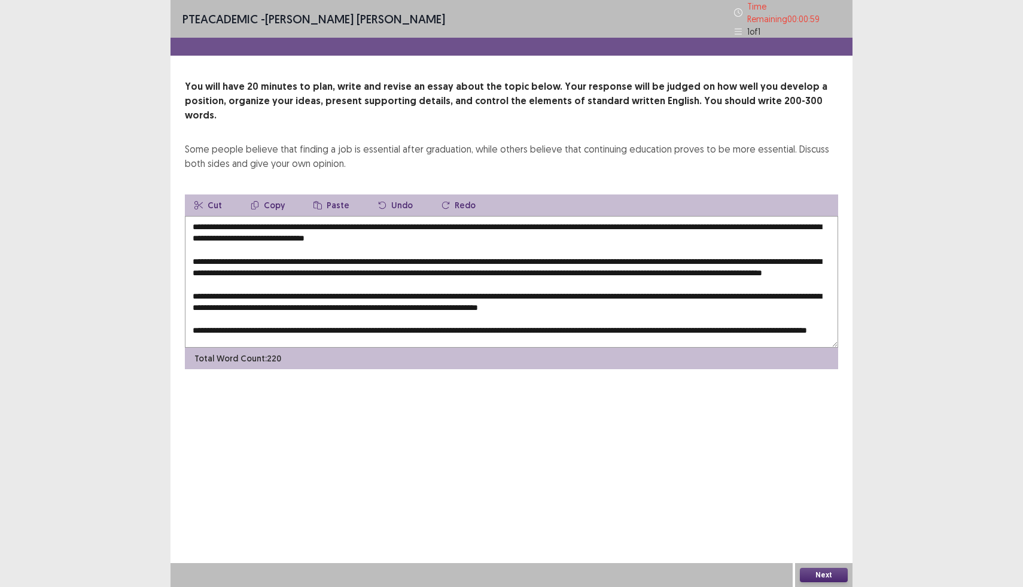
click at [220, 243] on textarea at bounding box center [511, 282] width 653 height 132
click at [218, 243] on textarea at bounding box center [511, 282] width 653 height 132
drag, startPoint x: 264, startPoint y: 252, endPoint x: 257, endPoint y: 254, distance: 7.3
click at [257, 254] on textarea at bounding box center [511, 282] width 653 height 132
click at [478, 269] on textarea at bounding box center [511, 282] width 653 height 132
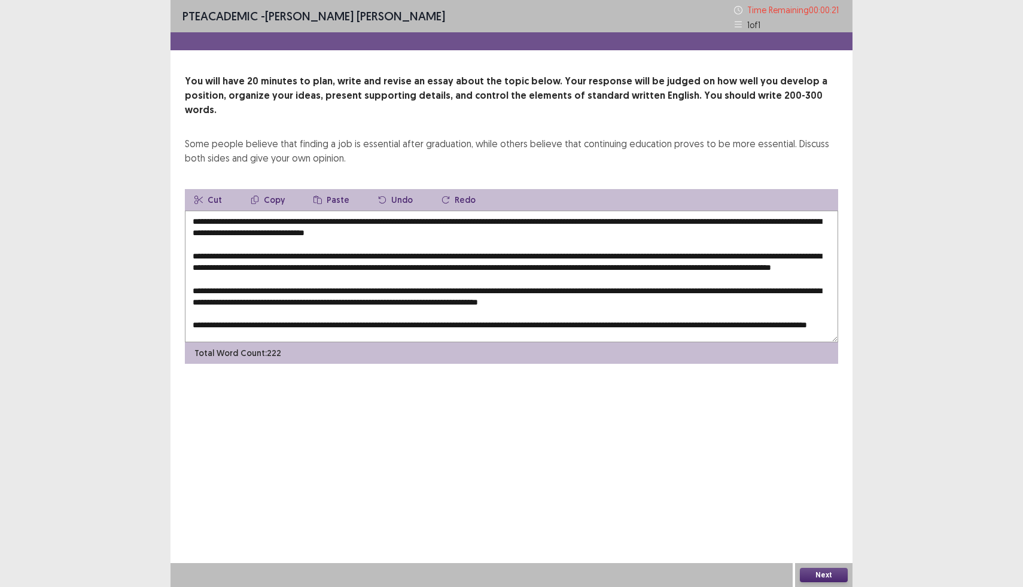
click at [535, 258] on textarea at bounding box center [511, 277] width 653 height 132
click at [540, 264] on textarea at bounding box center [511, 277] width 653 height 132
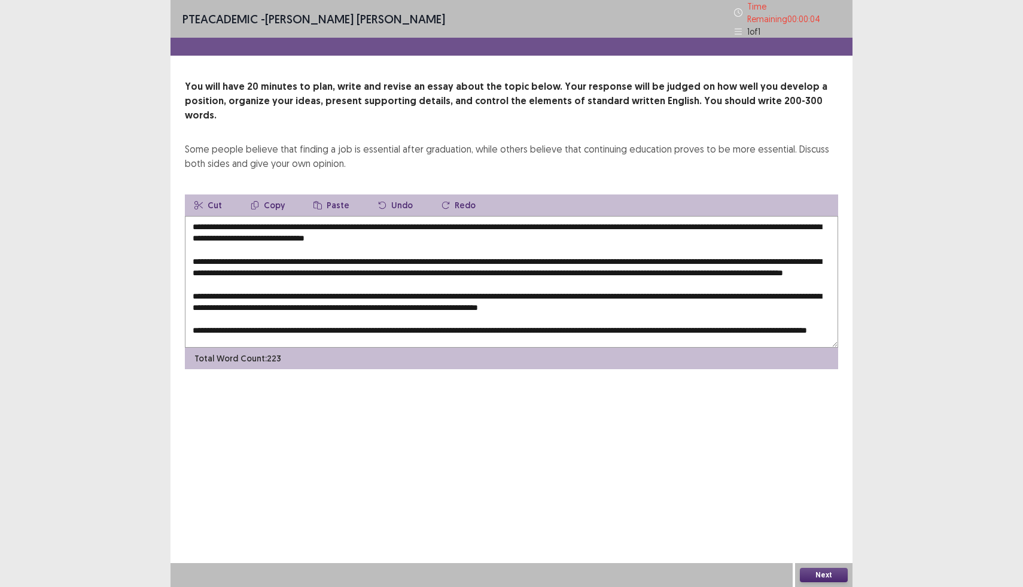
type textarea "**********"
click at [818, 575] on button "Next" at bounding box center [824, 575] width 48 height 14
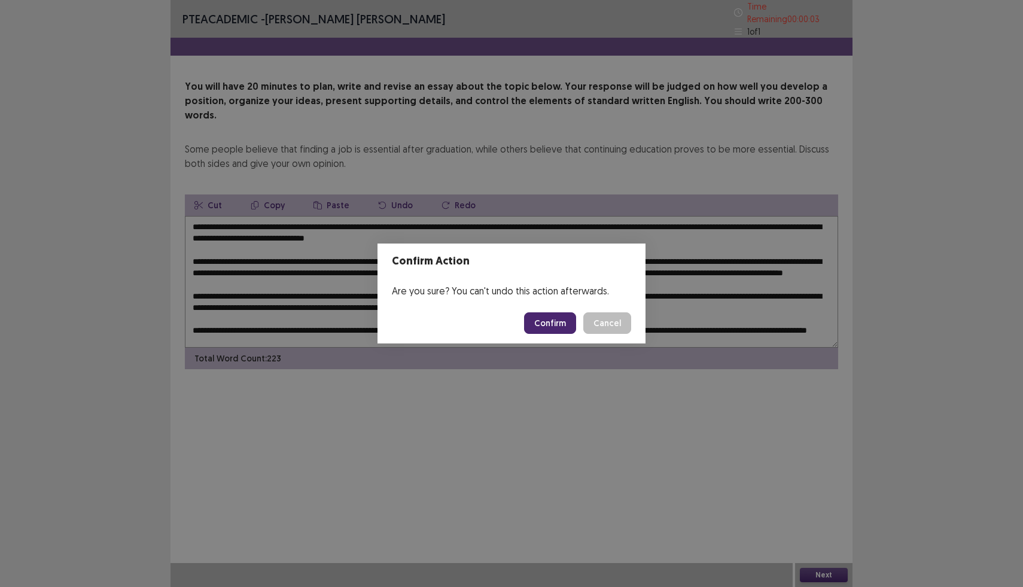
click at [554, 325] on button "Confirm" at bounding box center [550, 323] width 52 height 22
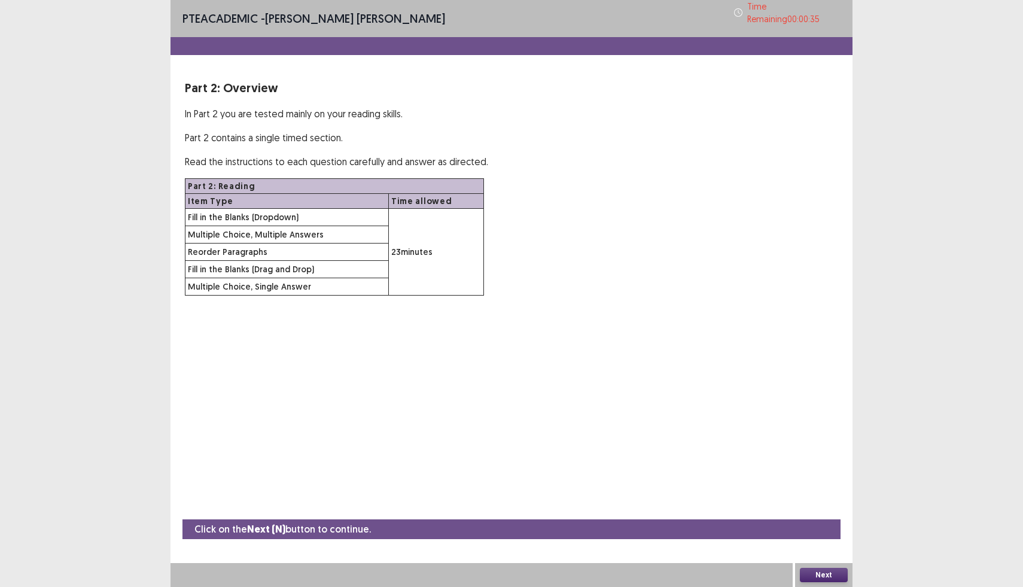
click at [832, 577] on button "Next" at bounding box center [824, 575] width 48 height 14
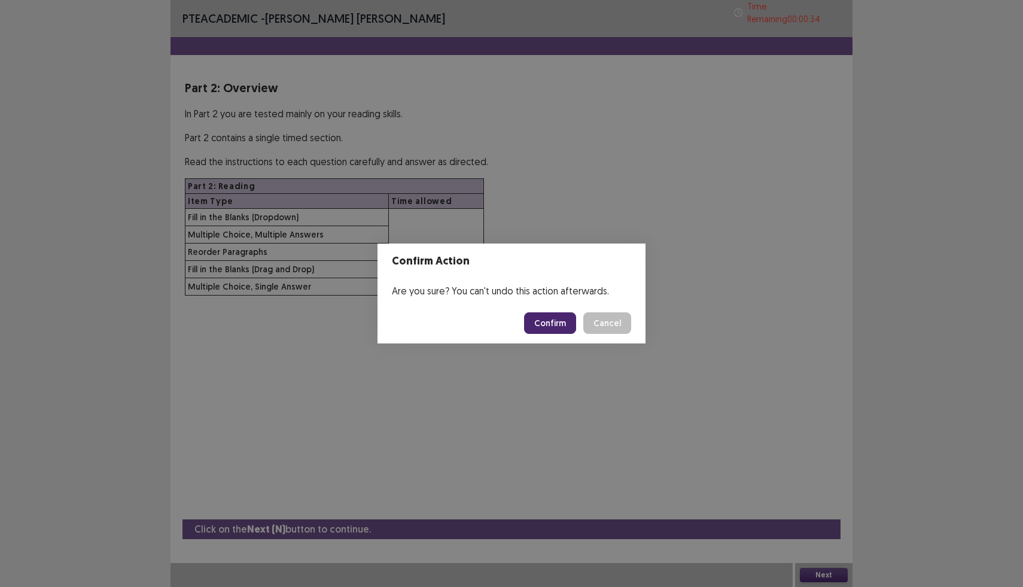
click at [556, 321] on button "Confirm" at bounding box center [550, 323] width 52 height 22
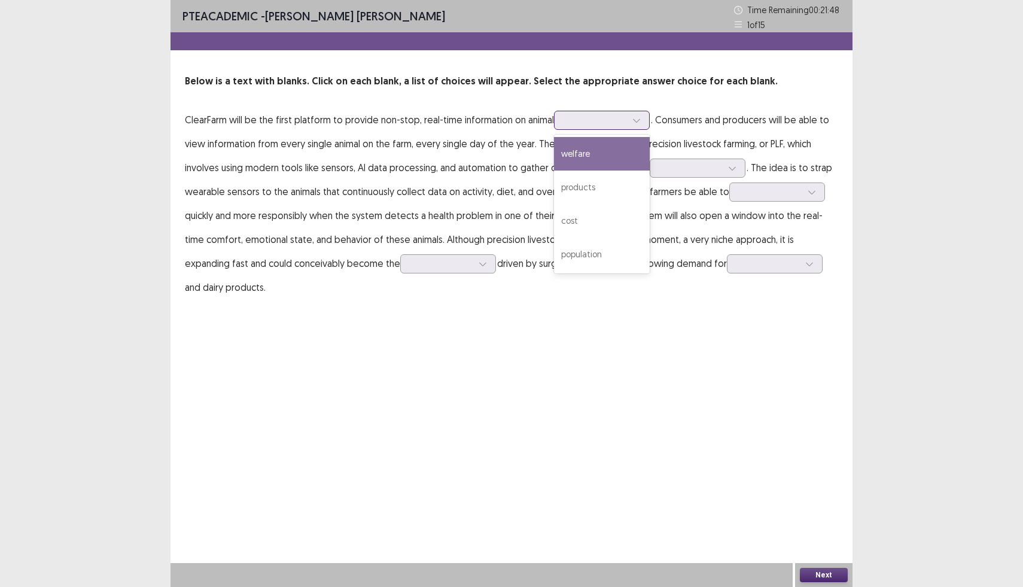
click at [596, 124] on div at bounding box center [595, 119] width 62 height 11
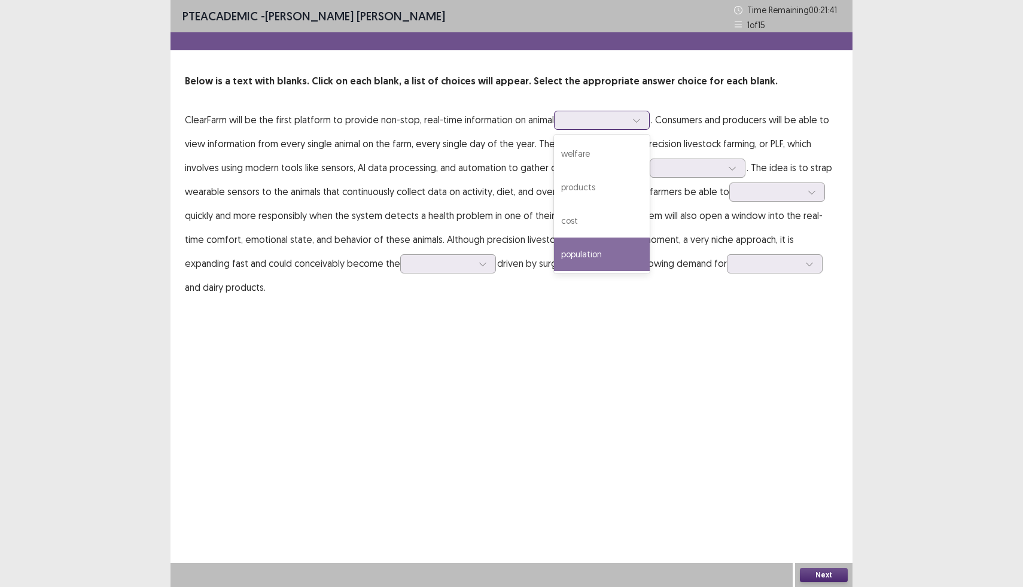
click at [577, 259] on div "population" at bounding box center [602, 253] width 96 height 33
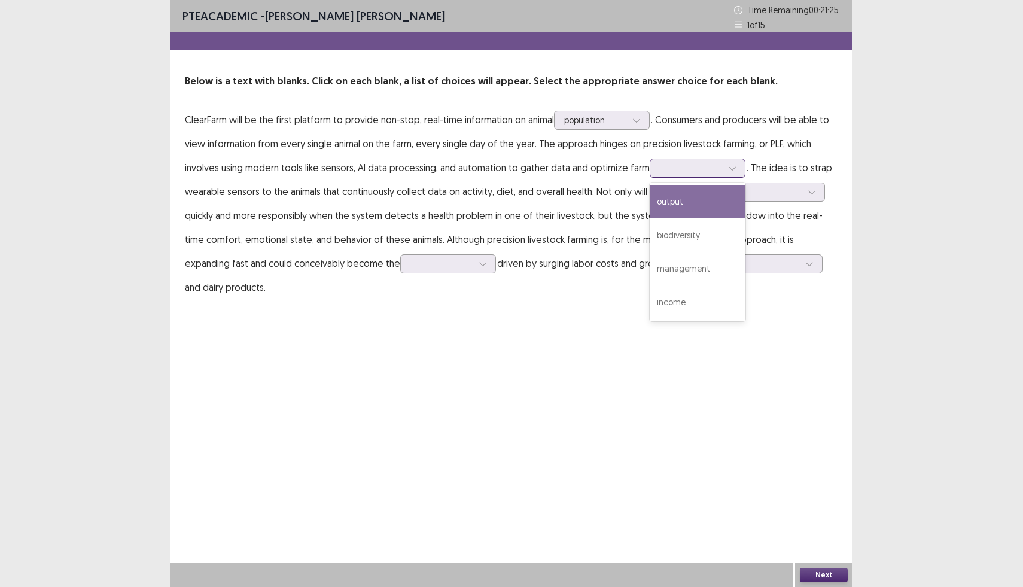
click at [679, 169] on div at bounding box center [691, 167] width 62 height 11
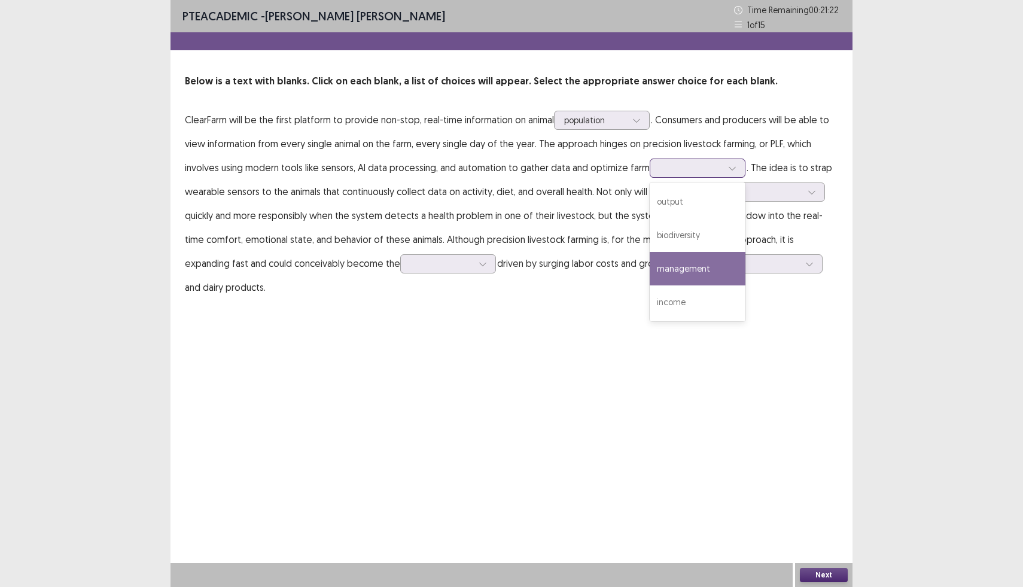
click at [666, 266] on div "management" at bounding box center [698, 268] width 96 height 33
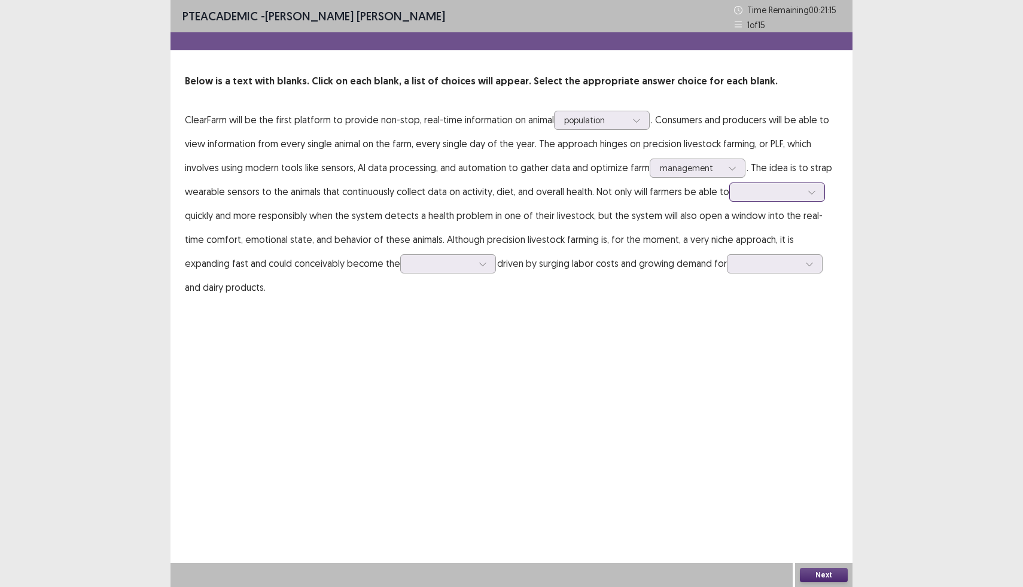
click at [743, 197] on div at bounding box center [770, 191] width 62 height 11
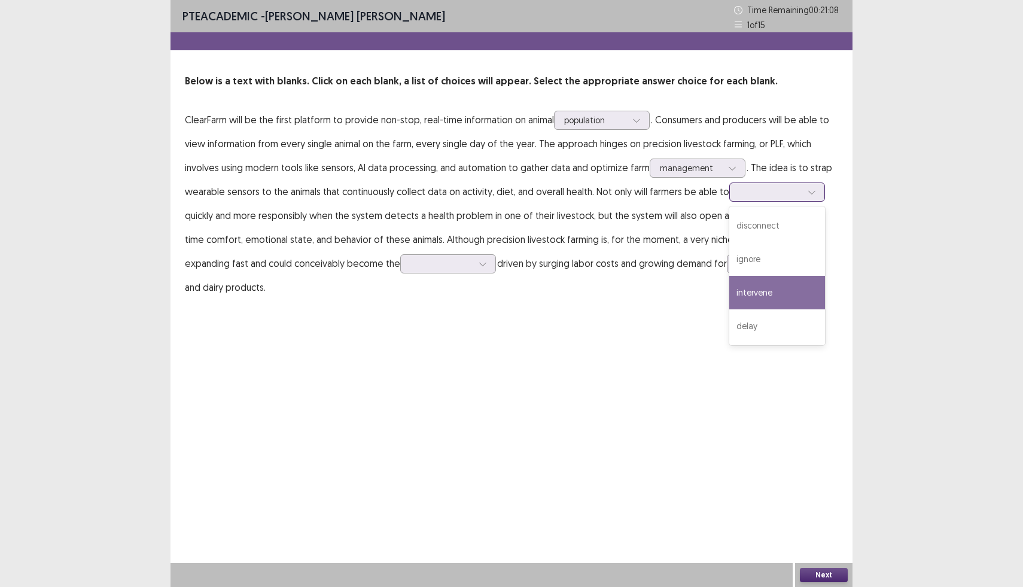
click at [741, 300] on div "intervene" at bounding box center [777, 292] width 96 height 33
click at [789, 190] on div at bounding box center [770, 191] width 62 height 11
click at [744, 299] on div "intervene" at bounding box center [777, 292] width 96 height 33
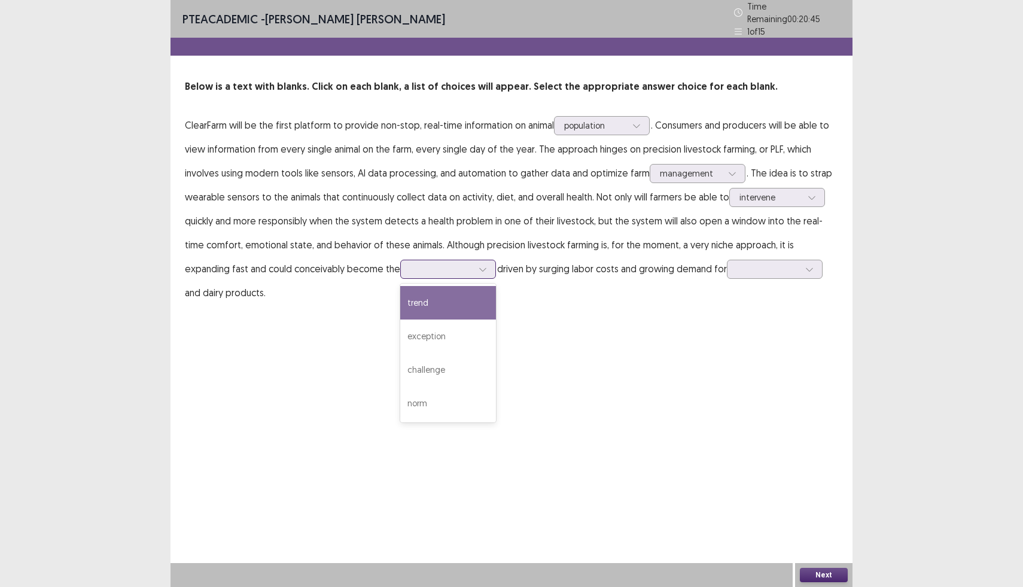
click at [410, 267] on div at bounding box center [441, 268] width 62 height 11
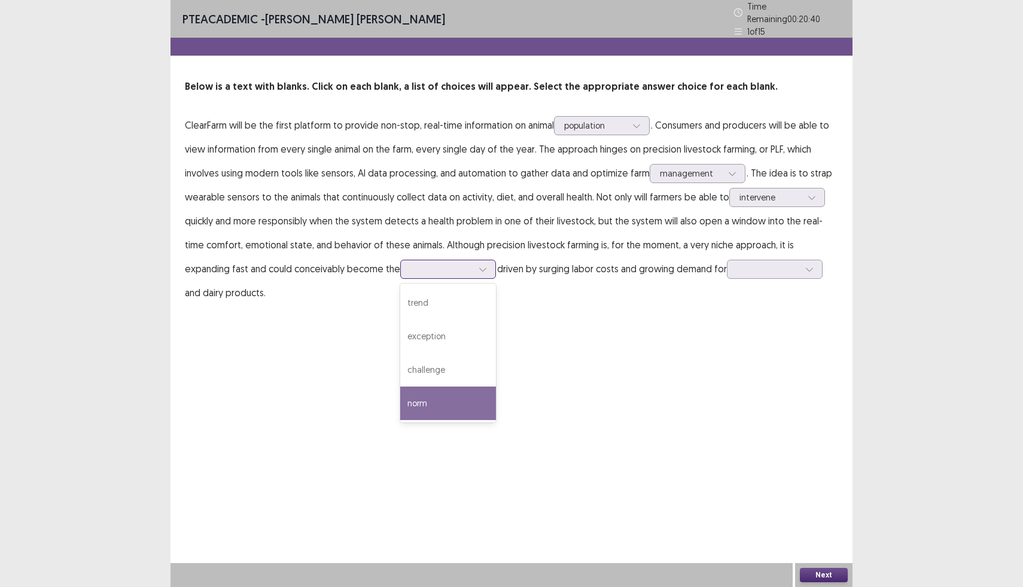
click at [400, 392] on div "norm" at bounding box center [448, 402] width 96 height 33
click at [737, 266] on div at bounding box center [768, 268] width 62 height 11
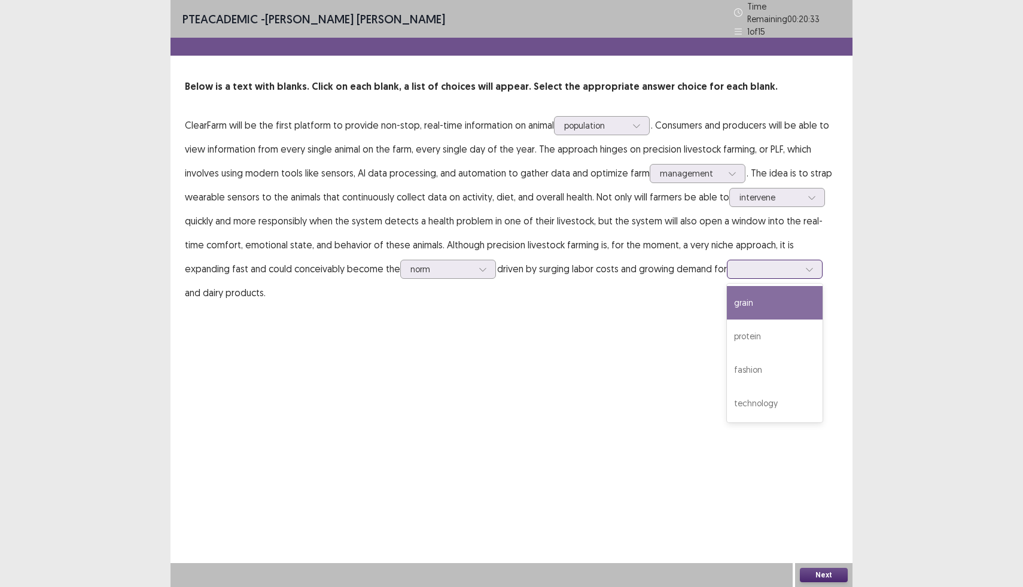
click at [727, 303] on div "grain" at bounding box center [775, 302] width 96 height 33
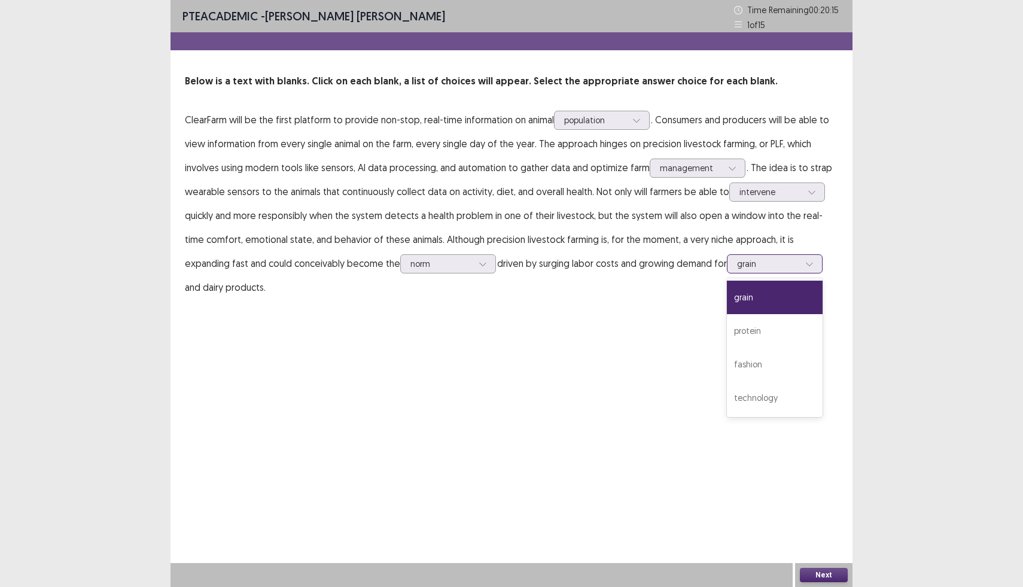
click at [800, 261] on div at bounding box center [809, 264] width 18 height 18
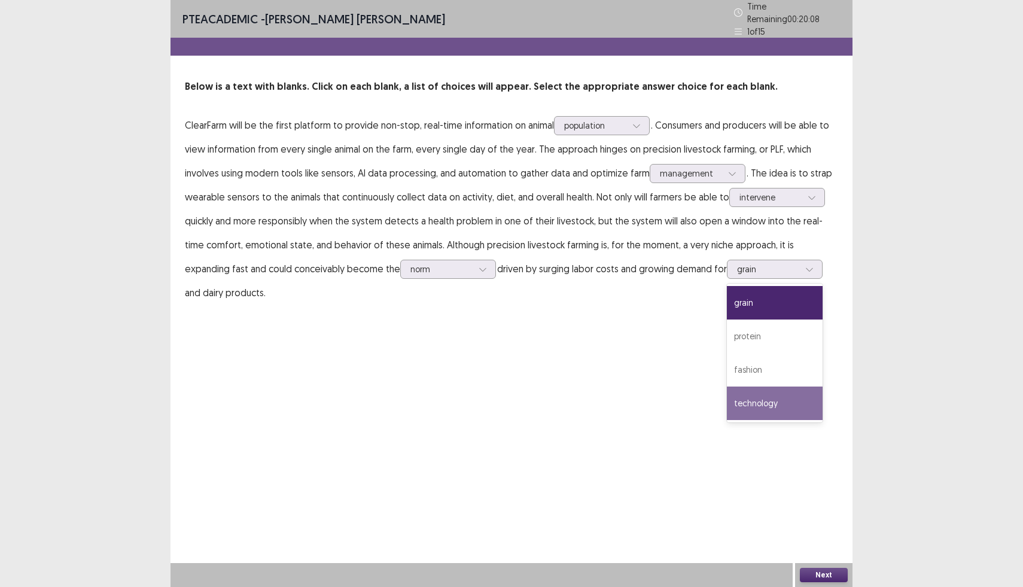
click at [839, 390] on div "PTE academic - [PERSON_NAME] [PERSON_NAME] Time Remaining 00 : 20 : 08 1 of 15 …" at bounding box center [511, 293] width 682 height 587
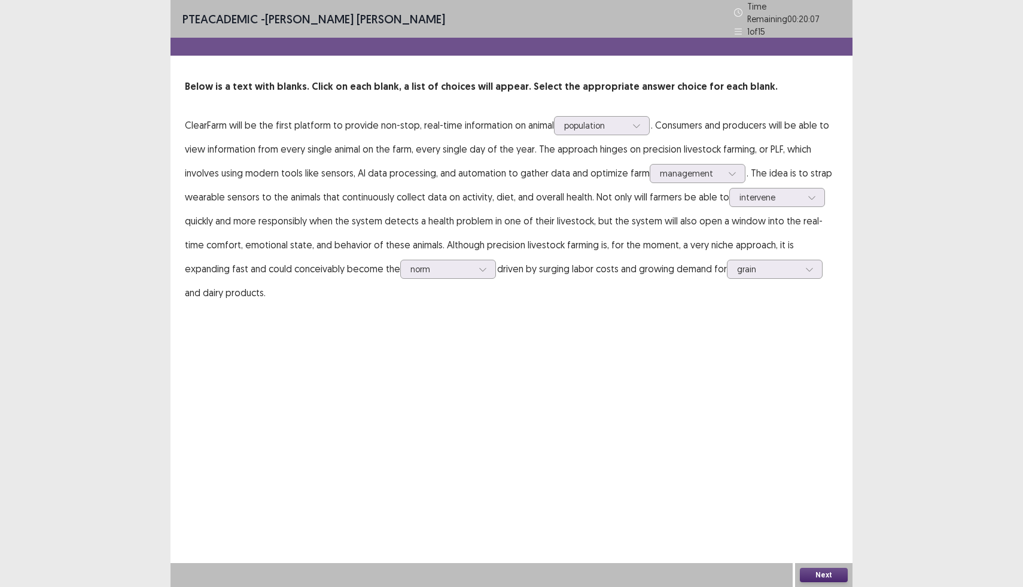
click at [829, 574] on button "Next" at bounding box center [824, 575] width 48 height 14
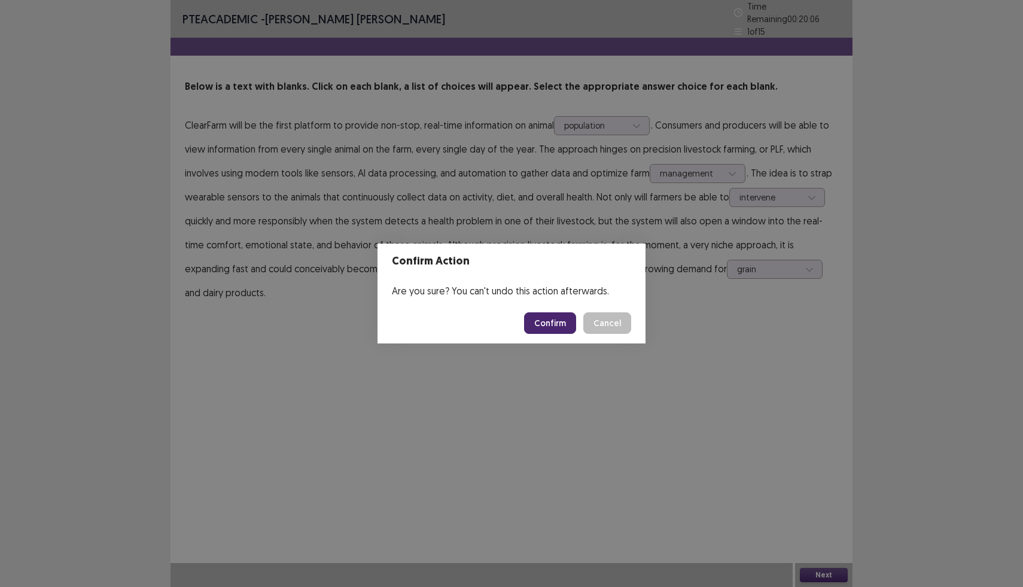
click at [553, 324] on button "Confirm" at bounding box center [550, 323] width 52 height 22
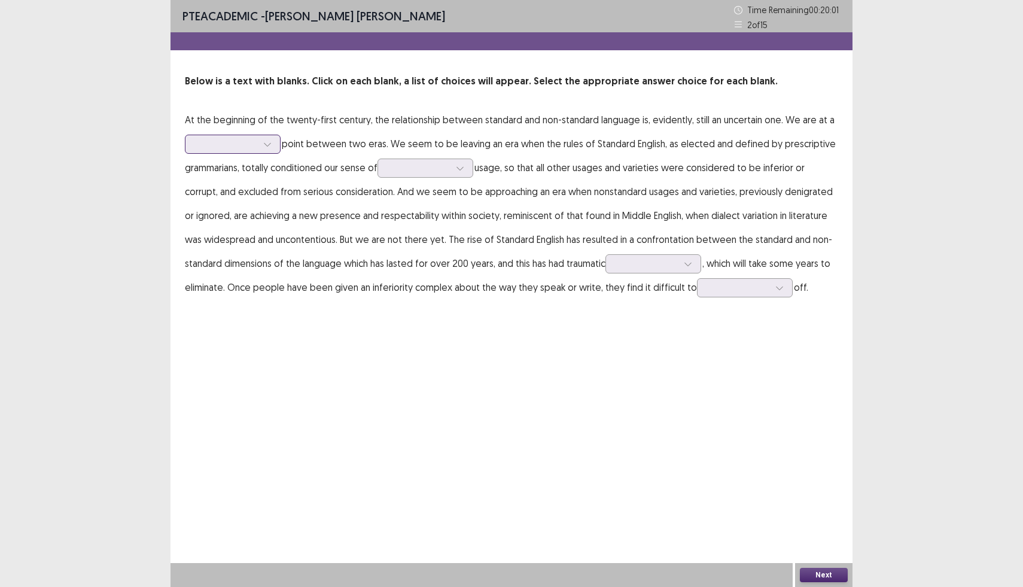
click at [244, 143] on div at bounding box center [226, 143] width 62 height 11
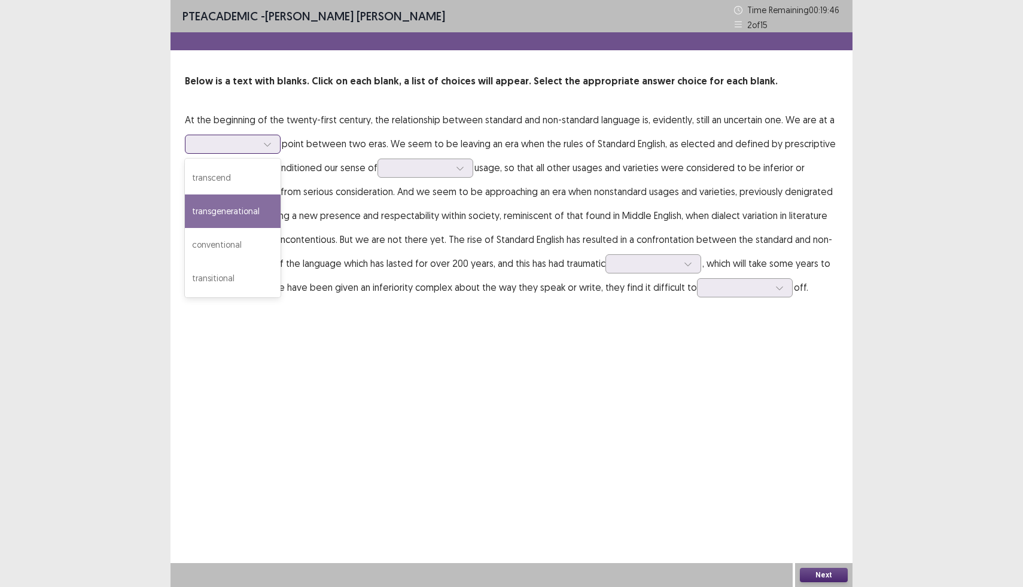
click at [227, 216] on div "transgenerational" at bounding box center [233, 210] width 96 height 33
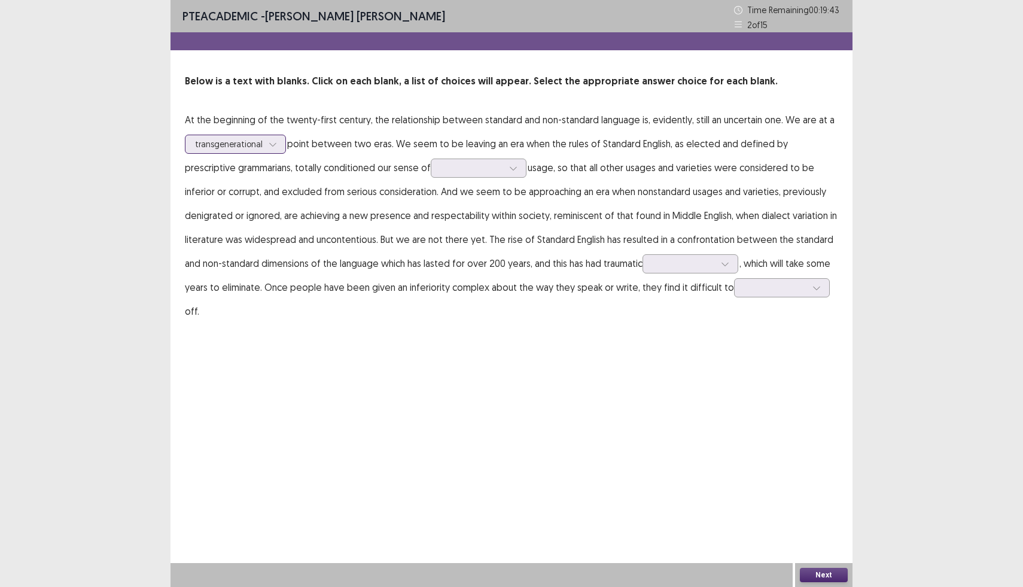
click at [264, 151] on div at bounding box center [273, 144] width 18 height 18
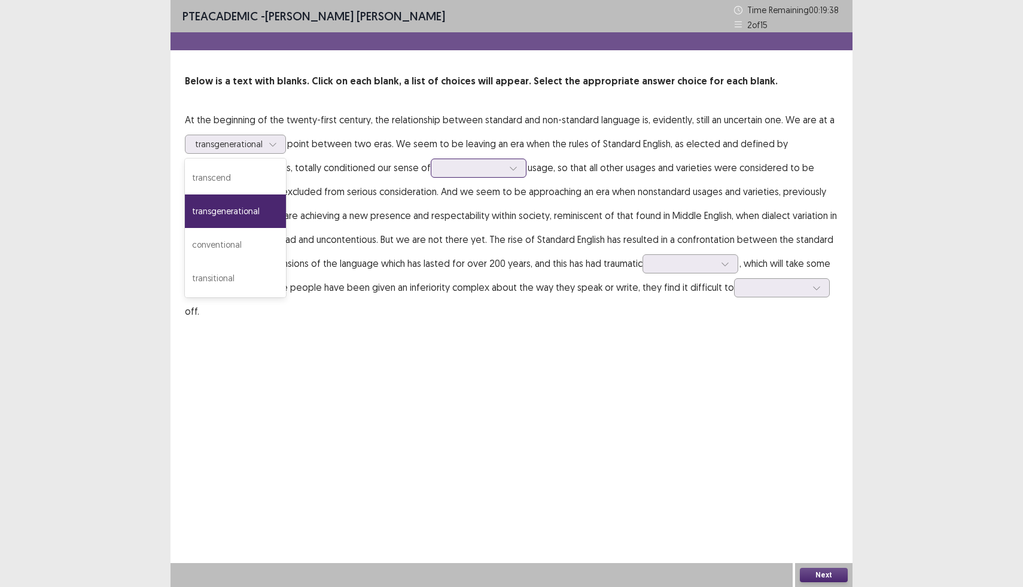
click at [441, 169] on div at bounding box center [472, 167] width 62 height 11
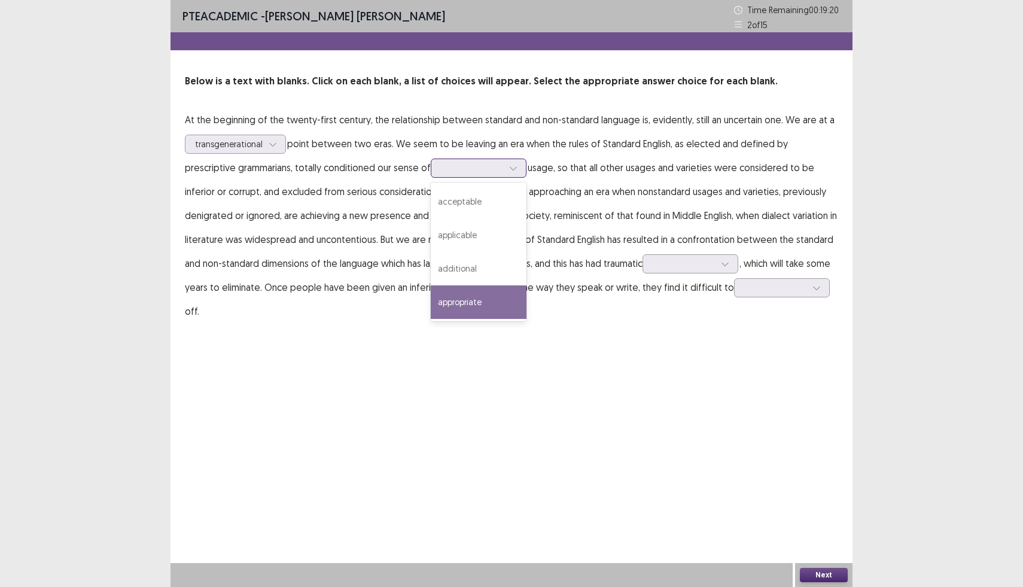
click at [431, 299] on div "appropriate" at bounding box center [479, 301] width 96 height 33
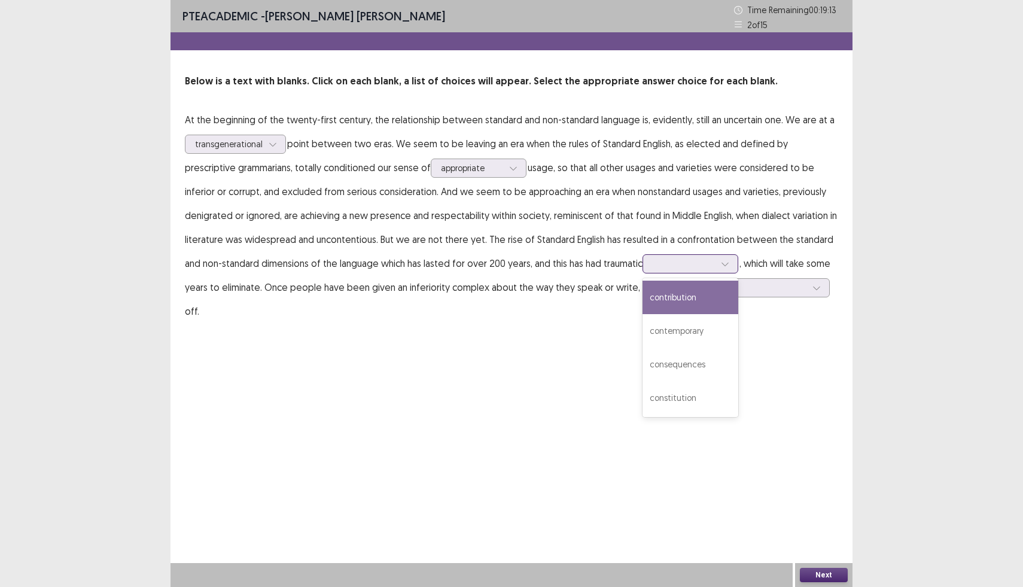
click at [653, 261] on div at bounding box center [684, 263] width 62 height 11
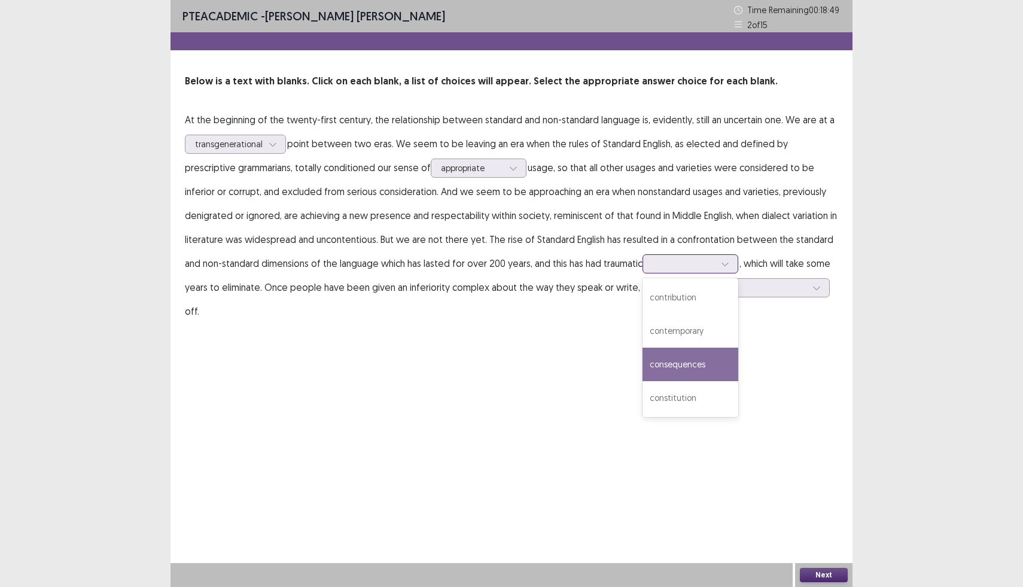
click at [642, 375] on div "consequences" at bounding box center [690, 364] width 96 height 33
click at [744, 286] on div at bounding box center [775, 287] width 62 height 11
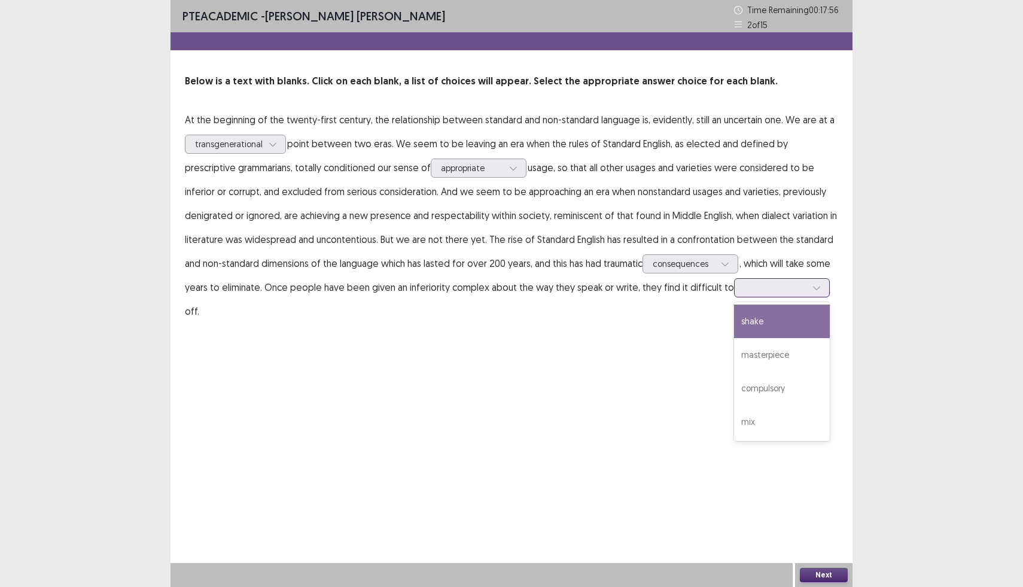
click at [734, 324] on div "shake" at bounding box center [782, 320] width 96 height 33
click at [828, 571] on button "Next" at bounding box center [824, 575] width 48 height 14
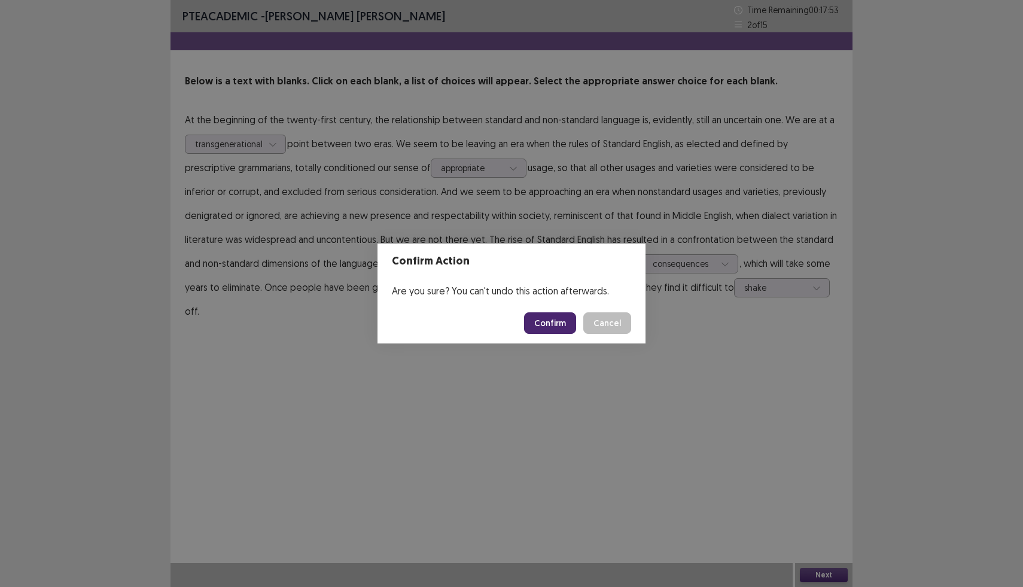
click at [561, 321] on button "Confirm" at bounding box center [550, 323] width 52 height 22
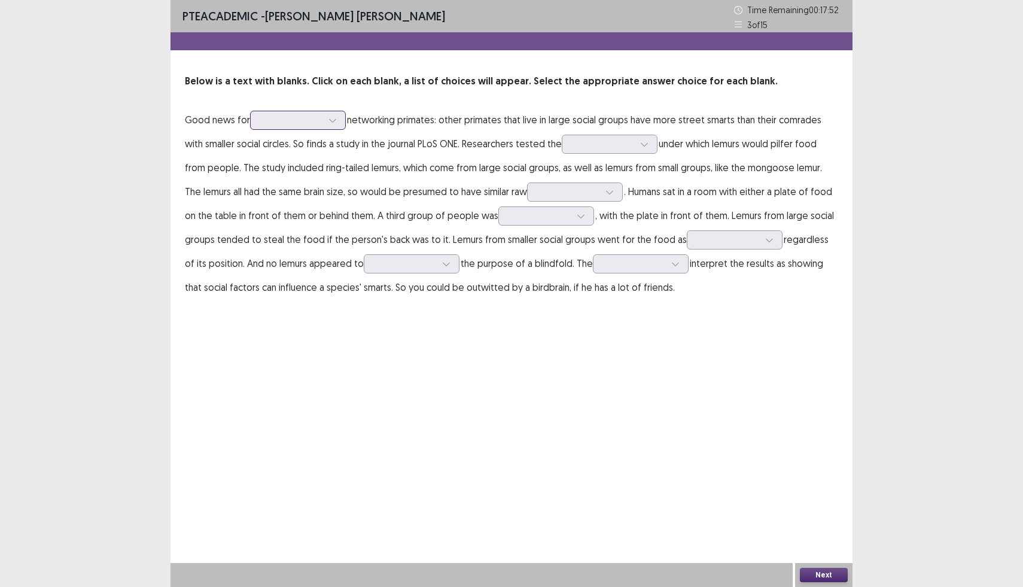
click at [299, 120] on div at bounding box center [291, 119] width 62 height 11
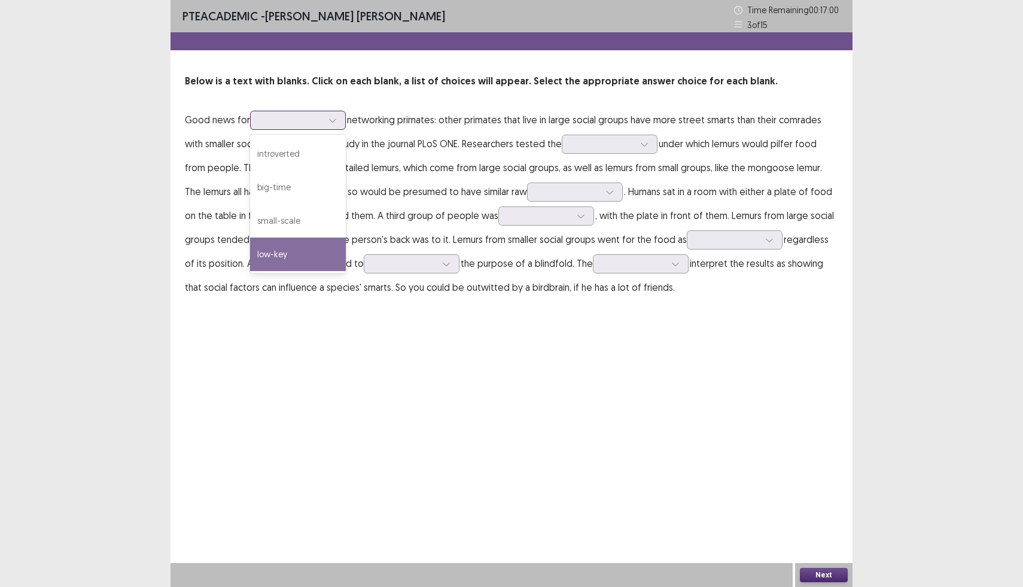
click at [277, 262] on div "low-key" at bounding box center [298, 253] width 96 height 33
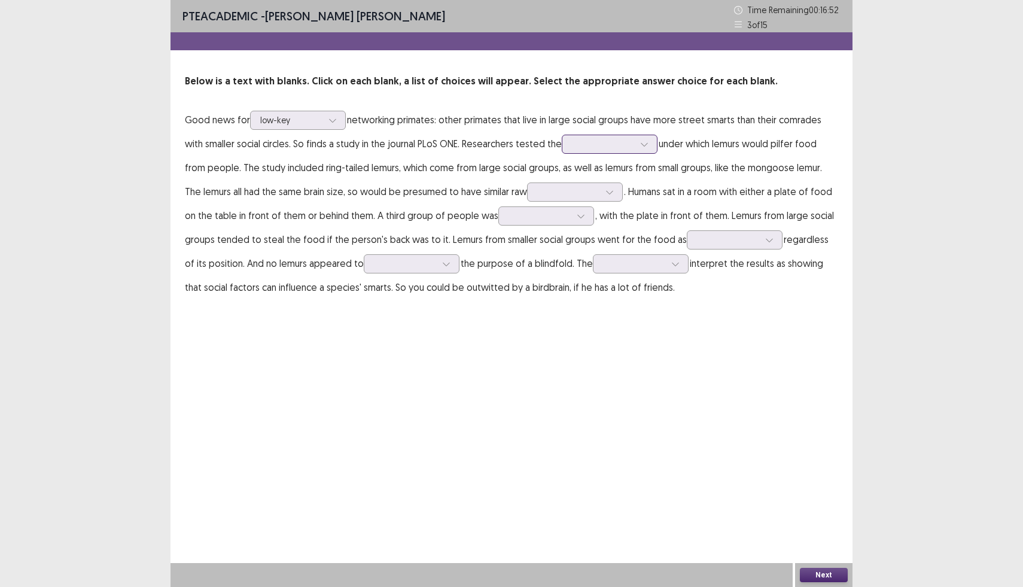
click at [601, 150] on div at bounding box center [603, 143] width 62 height 11
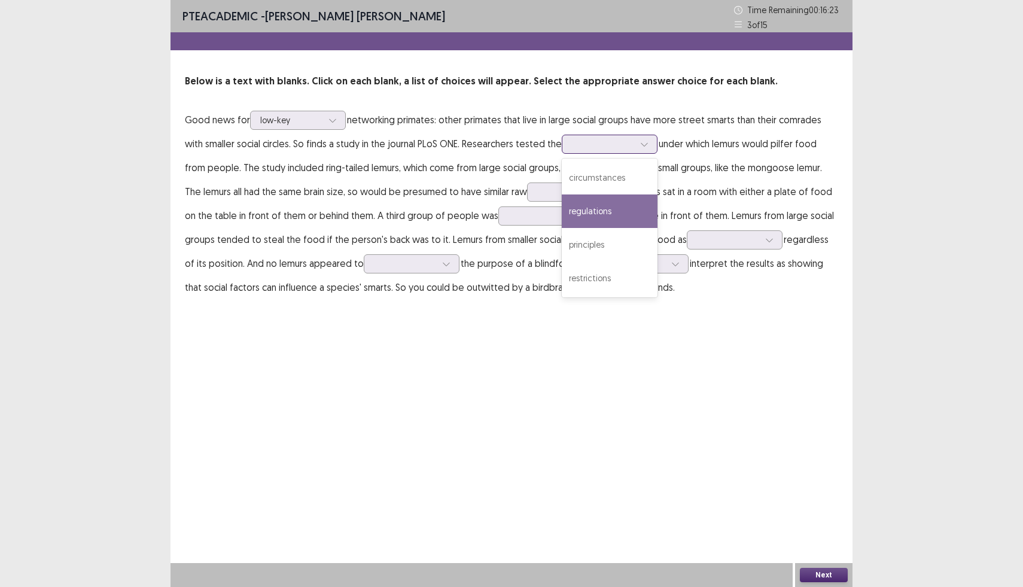
click at [596, 205] on div "regulations" at bounding box center [610, 210] width 96 height 33
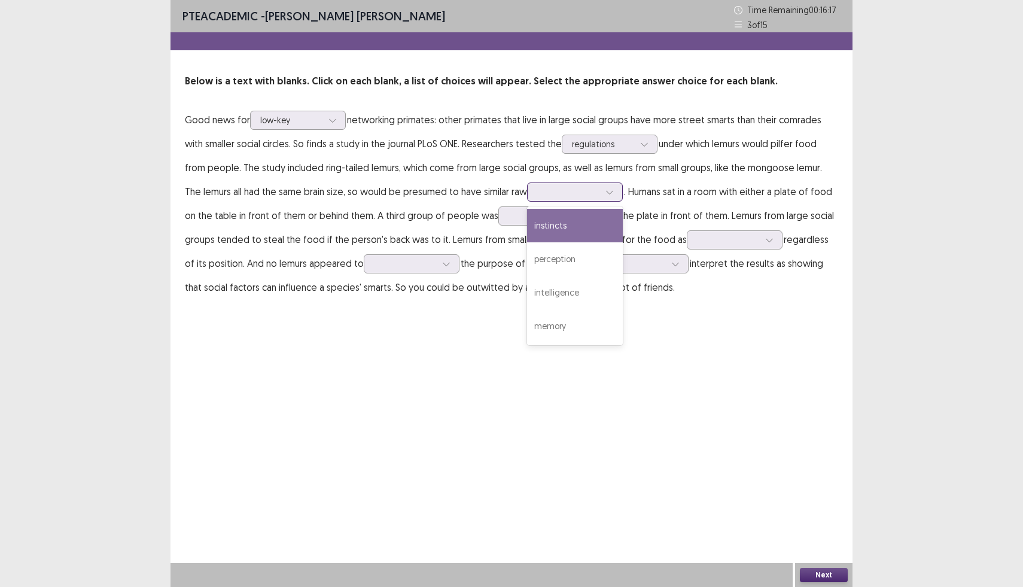
click at [581, 187] on div at bounding box center [568, 191] width 62 height 11
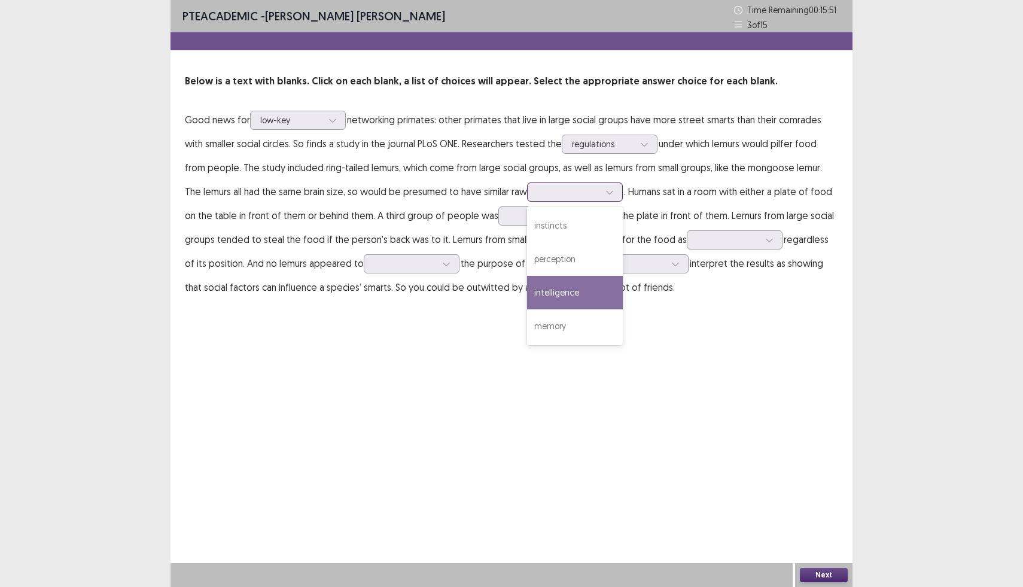
click at [563, 297] on div "intelligence" at bounding box center [575, 292] width 96 height 33
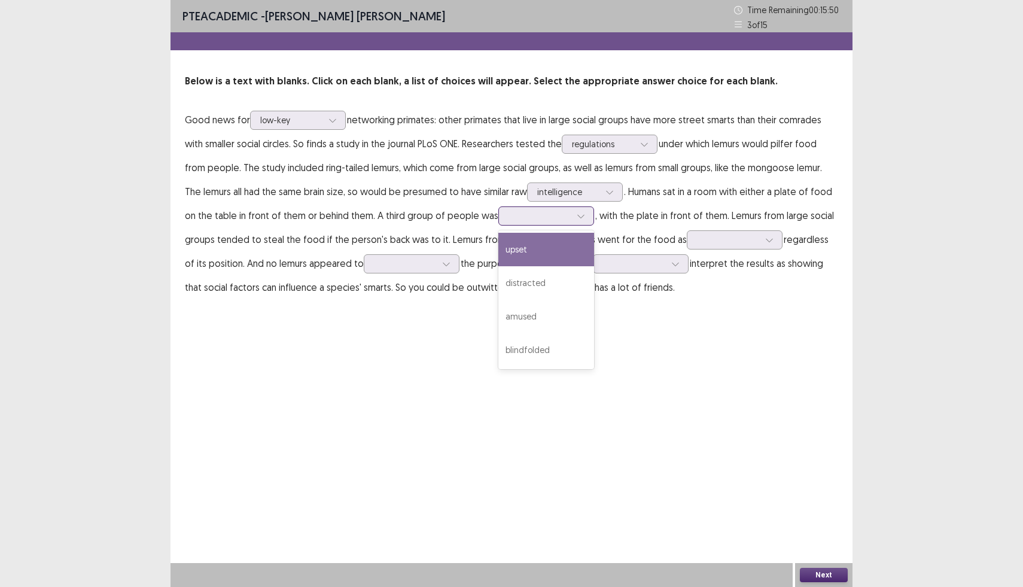
click at [544, 219] on div at bounding box center [539, 215] width 62 height 11
click at [531, 288] on div "distracted" at bounding box center [546, 282] width 96 height 33
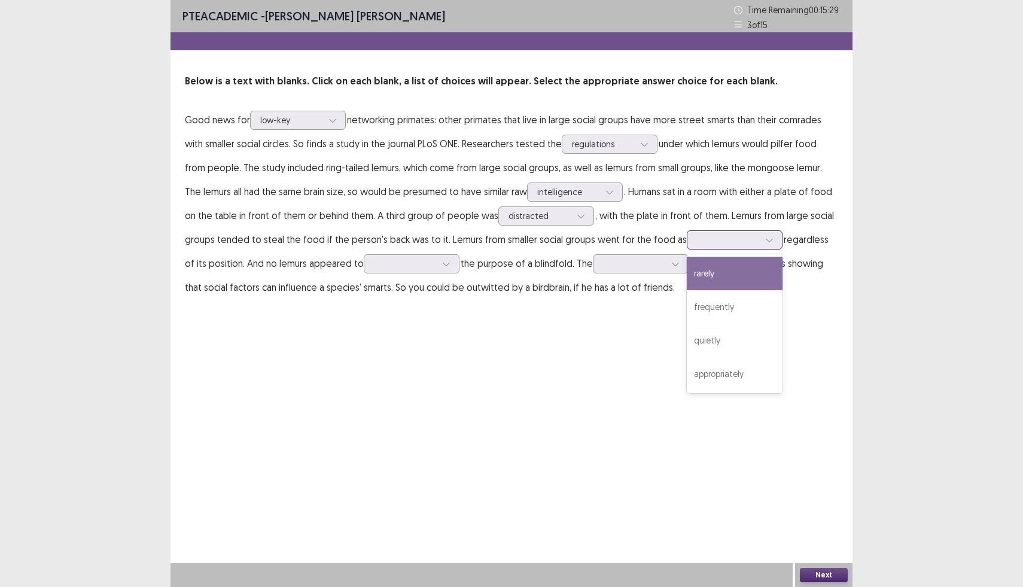
click at [735, 240] on div at bounding box center [728, 239] width 62 height 11
click at [706, 300] on div "frequently" at bounding box center [735, 306] width 96 height 33
click at [407, 263] on div at bounding box center [405, 263] width 62 height 11
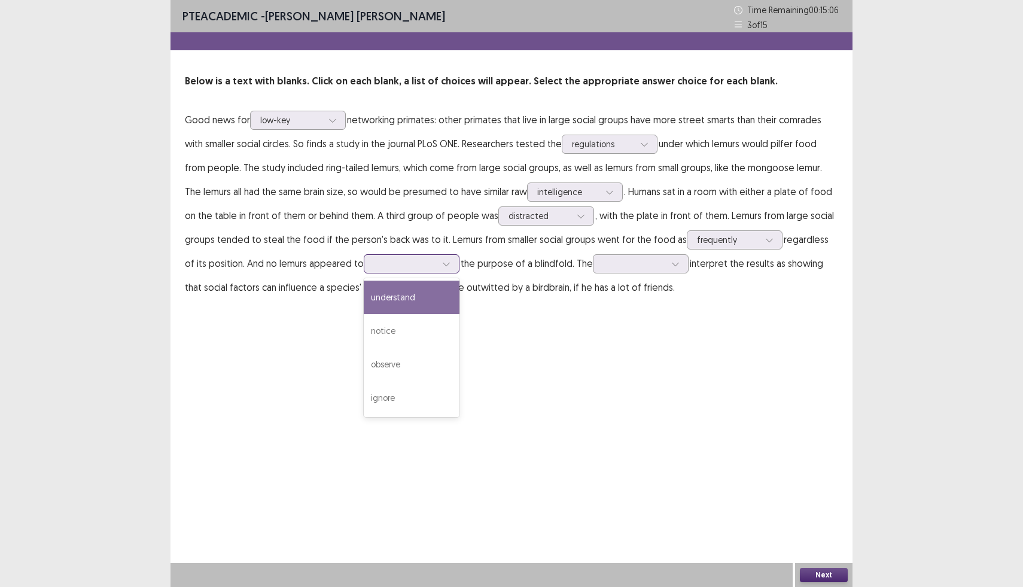
click at [391, 299] on div "understand" at bounding box center [412, 297] width 96 height 33
click at [627, 272] on div at bounding box center [641, 263] width 96 height 19
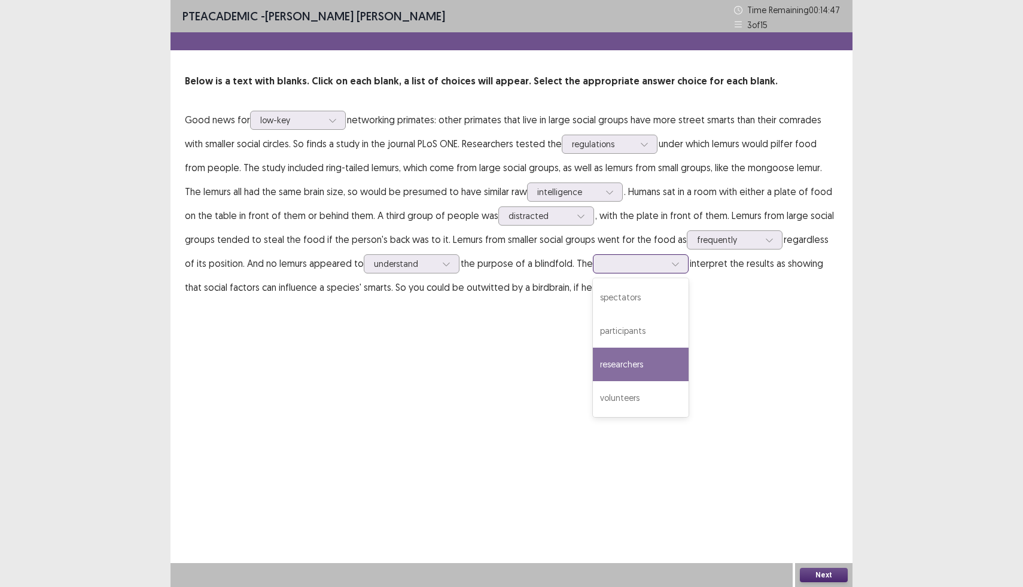
click at [609, 375] on div "researchers" at bounding box center [641, 364] width 96 height 33
click at [828, 577] on button "Next" at bounding box center [824, 575] width 48 height 14
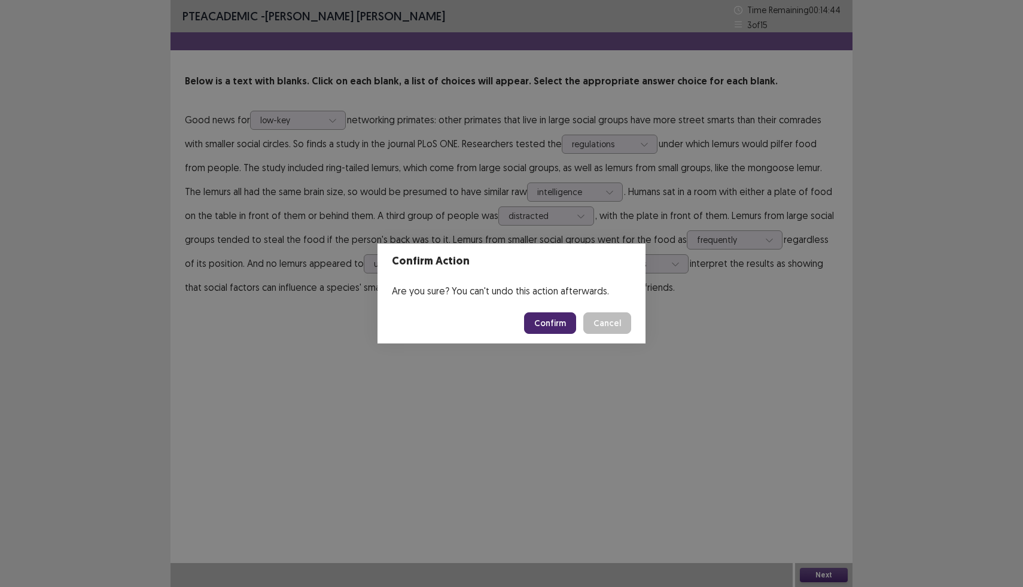
click at [556, 319] on button "Confirm" at bounding box center [550, 323] width 52 height 22
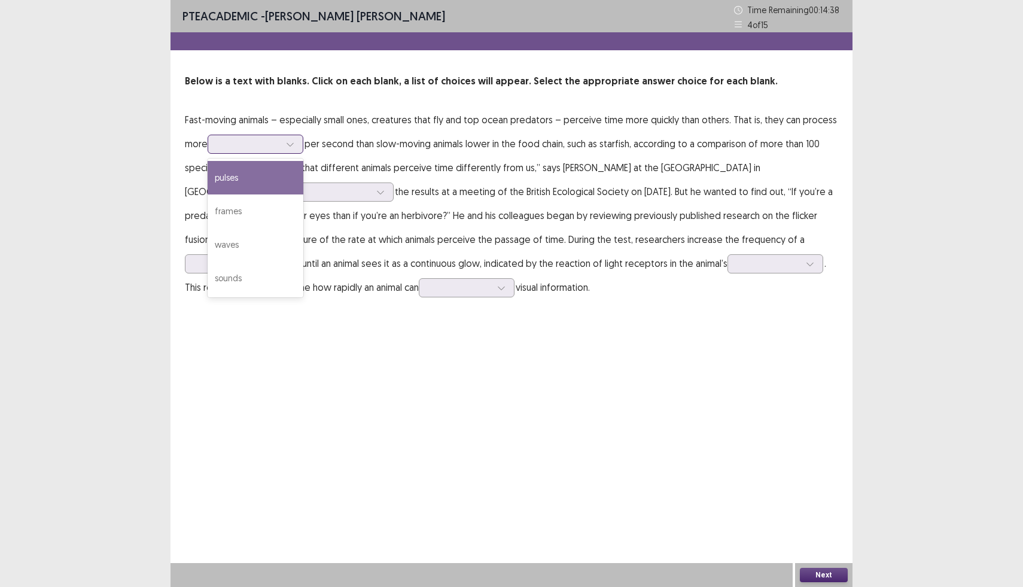
click at [270, 139] on div at bounding box center [249, 143] width 62 height 11
click at [239, 184] on div "pulses" at bounding box center [256, 177] width 96 height 33
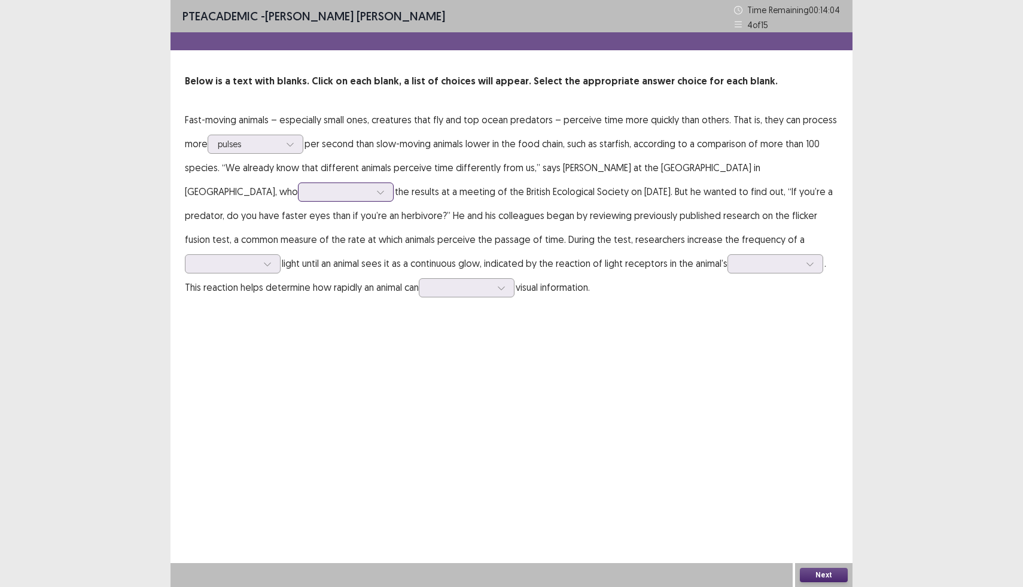
click at [308, 193] on div at bounding box center [339, 191] width 62 height 11
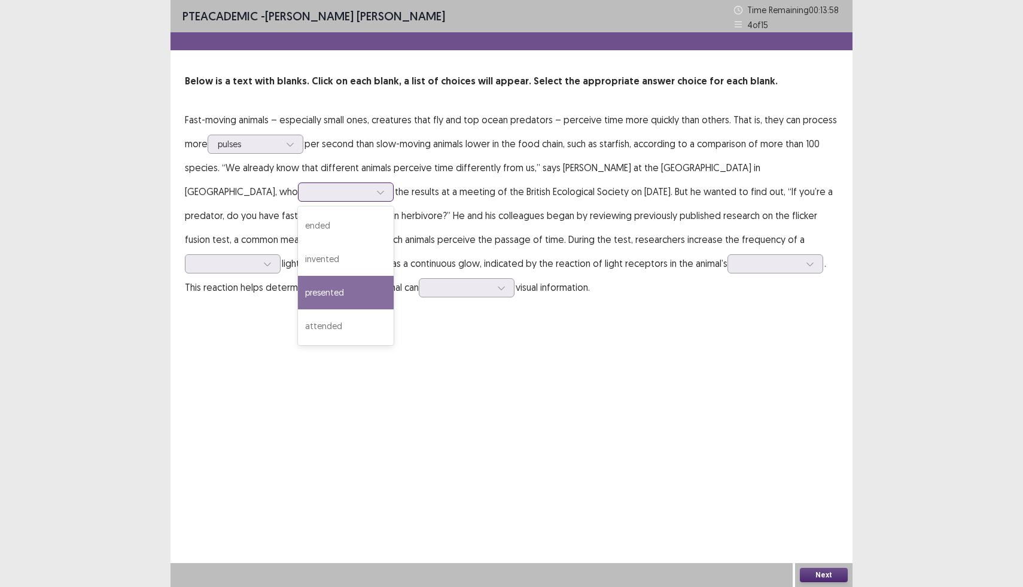
click at [298, 288] on div "presented" at bounding box center [346, 292] width 96 height 33
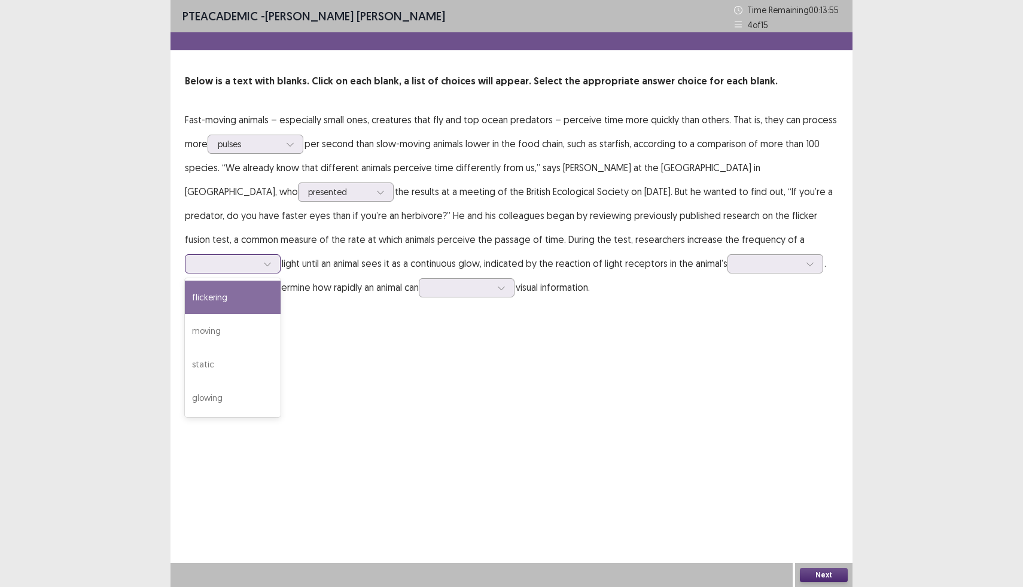
click at [257, 258] on div at bounding box center [226, 263] width 62 height 11
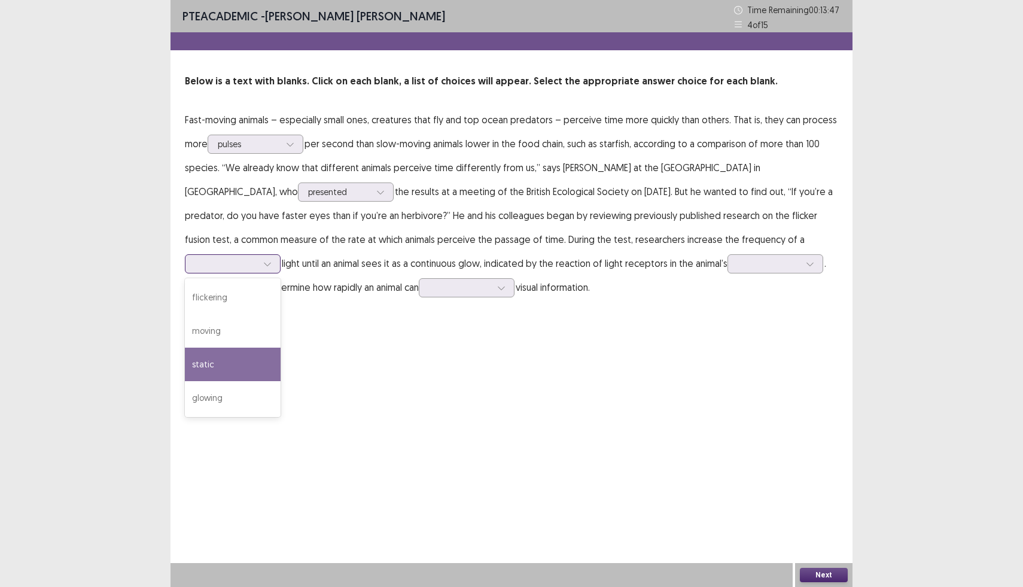
click at [281, 348] on div "static" at bounding box center [233, 364] width 96 height 33
click at [738, 262] on div at bounding box center [769, 263] width 62 height 11
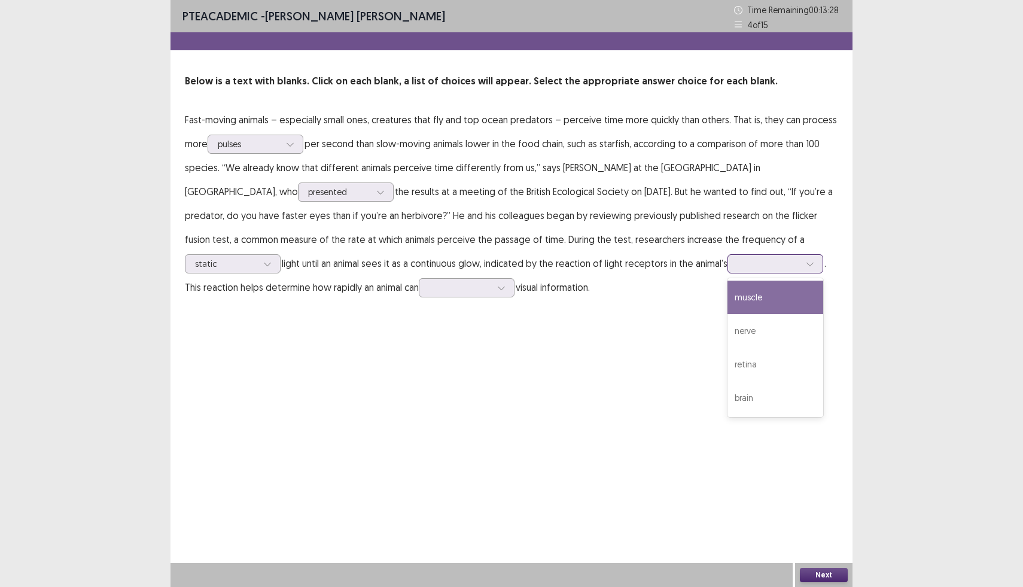
click at [727, 304] on div "muscle" at bounding box center [775, 297] width 96 height 33
click at [429, 288] on div at bounding box center [460, 287] width 62 height 11
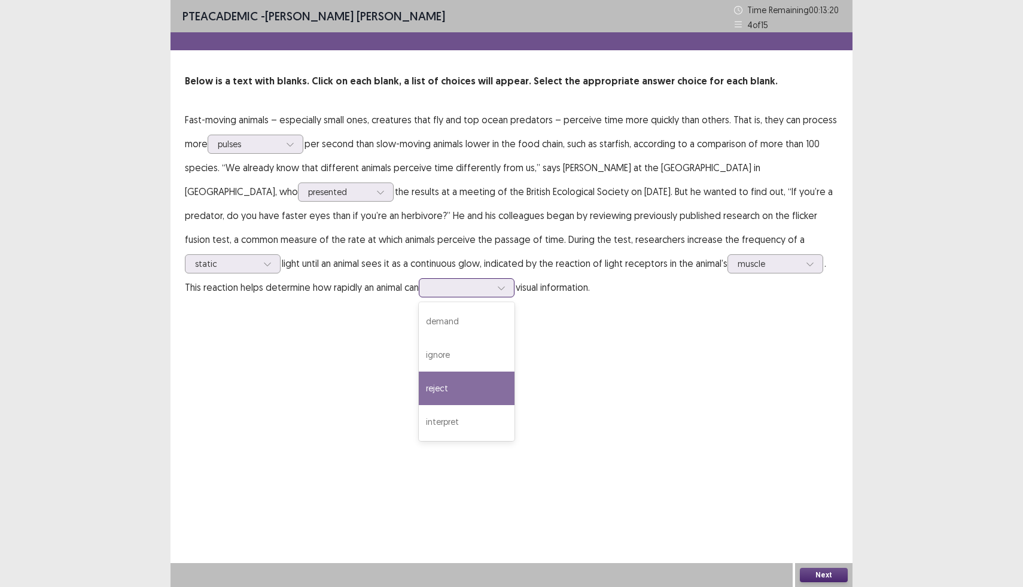
click at [419, 389] on div "reject" at bounding box center [467, 387] width 96 height 33
click at [821, 579] on button "Next" at bounding box center [824, 575] width 48 height 14
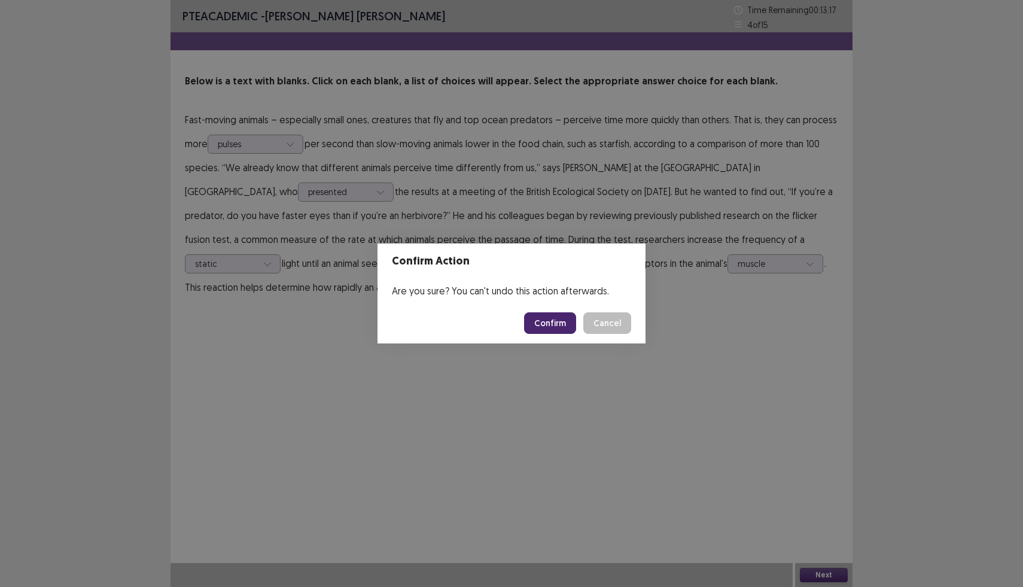
click at [566, 321] on button "Confirm" at bounding box center [550, 323] width 52 height 22
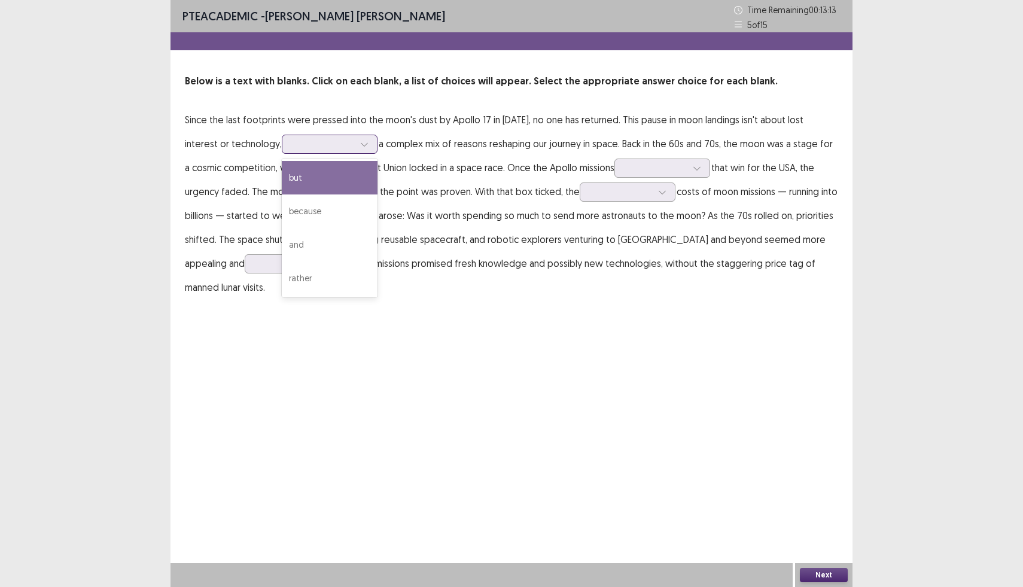
click at [310, 142] on div at bounding box center [323, 144] width 65 height 14
click at [282, 215] on div "because" at bounding box center [330, 210] width 96 height 33
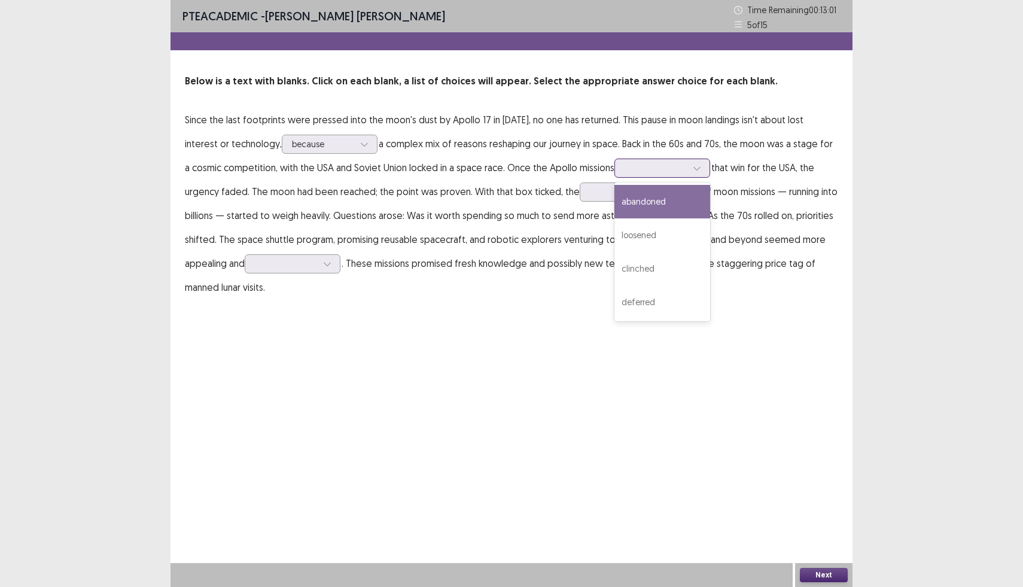
click at [624, 171] on div at bounding box center [655, 167] width 62 height 11
click at [614, 207] on div "abandoned" at bounding box center [662, 201] width 96 height 33
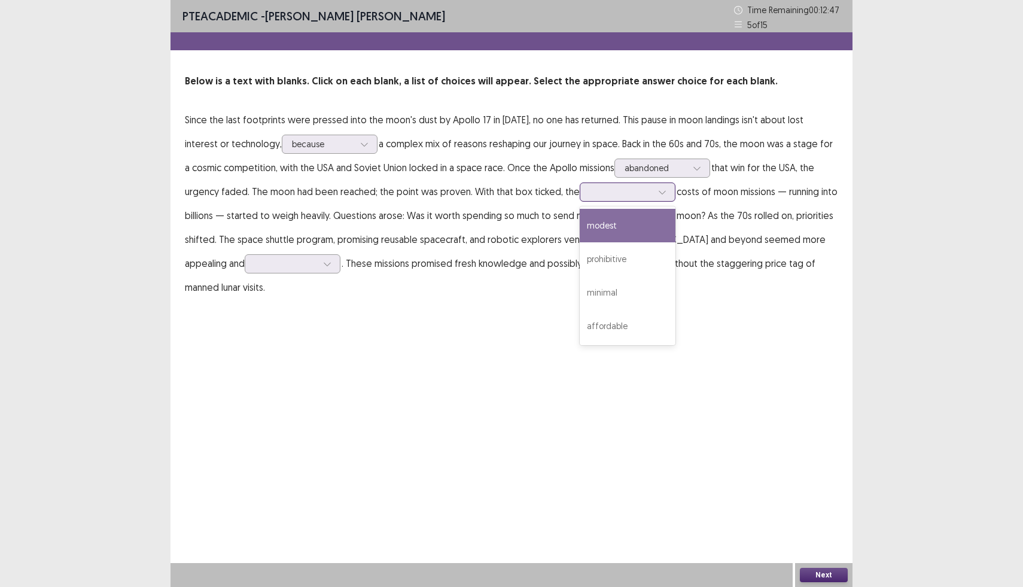
click at [590, 192] on div at bounding box center [621, 191] width 62 height 11
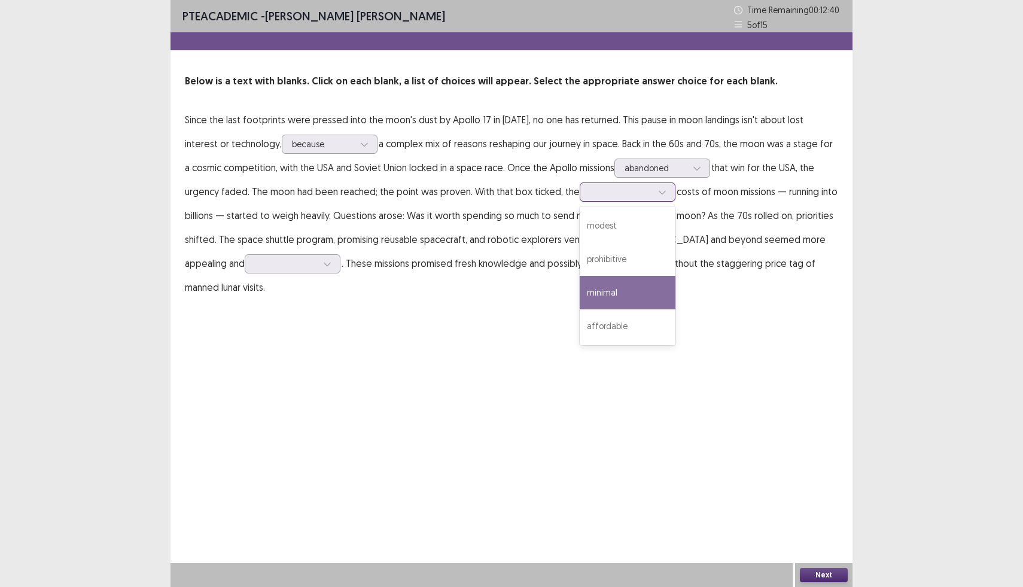
click at [580, 290] on div "minimal" at bounding box center [628, 292] width 96 height 33
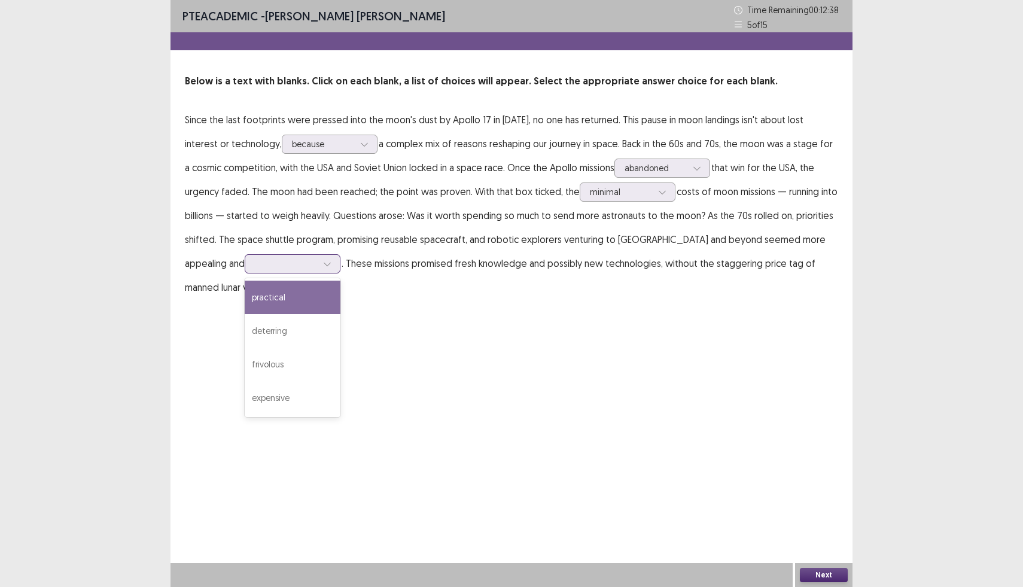
click at [255, 260] on div at bounding box center [286, 263] width 62 height 11
click at [245, 303] on div "practical" at bounding box center [293, 297] width 96 height 33
click at [822, 573] on button "Next" at bounding box center [824, 575] width 48 height 14
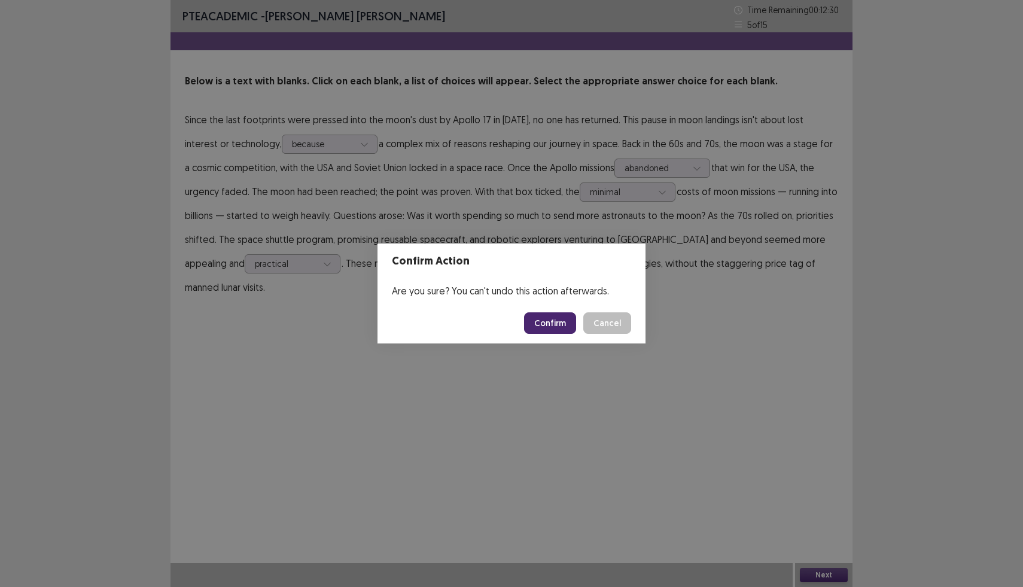
click at [578, 319] on div "Confirm Cancel" at bounding box center [577, 323] width 107 height 22
click at [555, 325] on button "Confirm" at bounding box center [550, 323] width 52 height 22
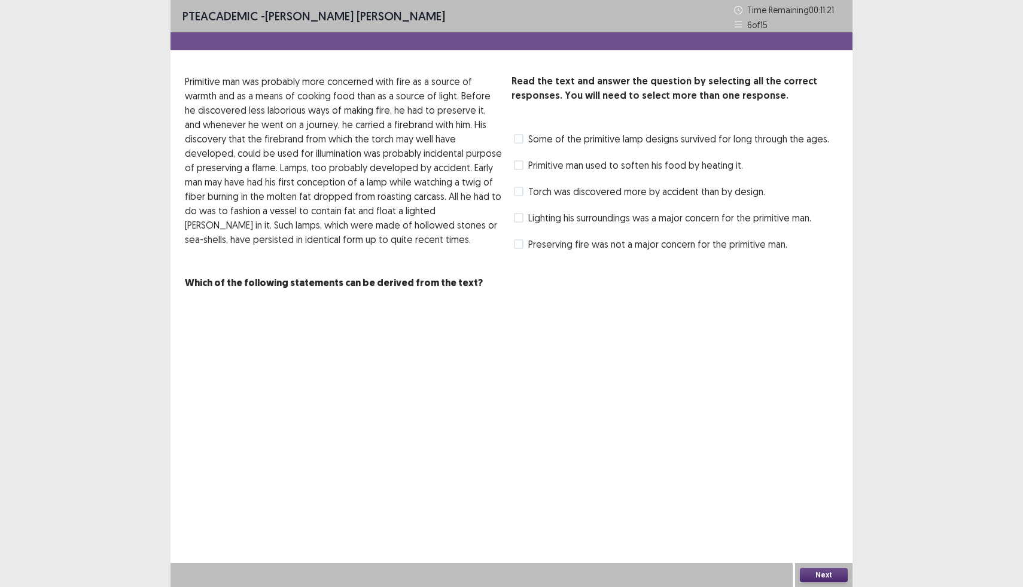
click at [519, 218] on span at bounding box center [519, 218] width 10 height 10
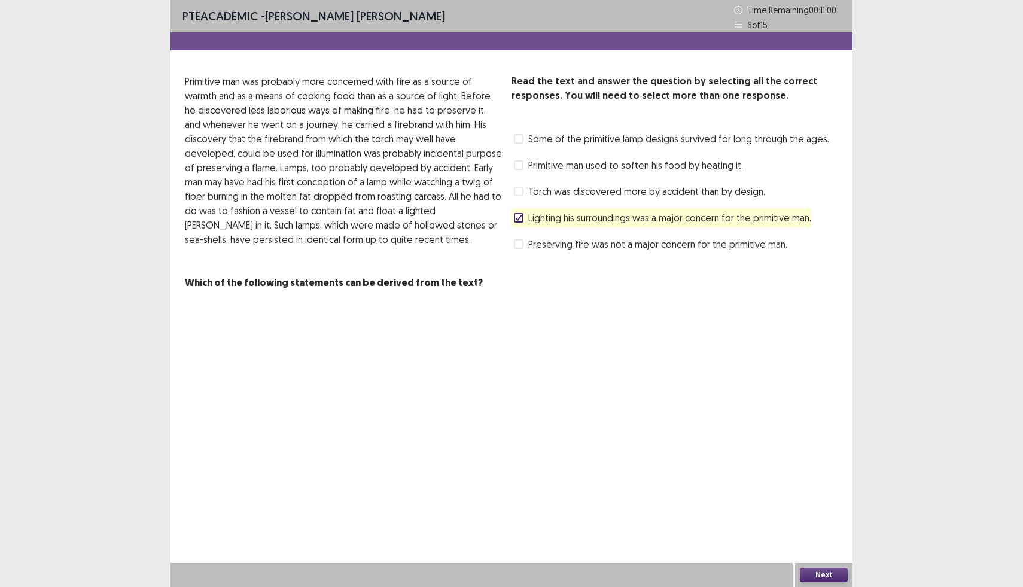
click at [519, 244] on span at bounding box center [519, 244] width 10 height 10
click at [811, 578] on button "Next" at bounding box center [824, 575] width 48 height 14
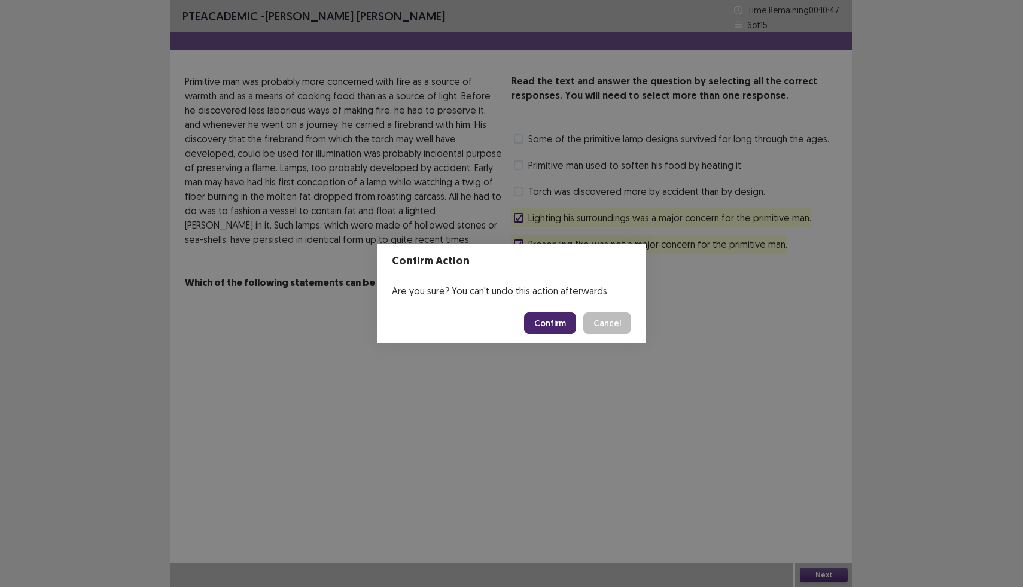
click at [543, 324] on button "Confirm" at bounding box center [550, 323] width 52 height 22
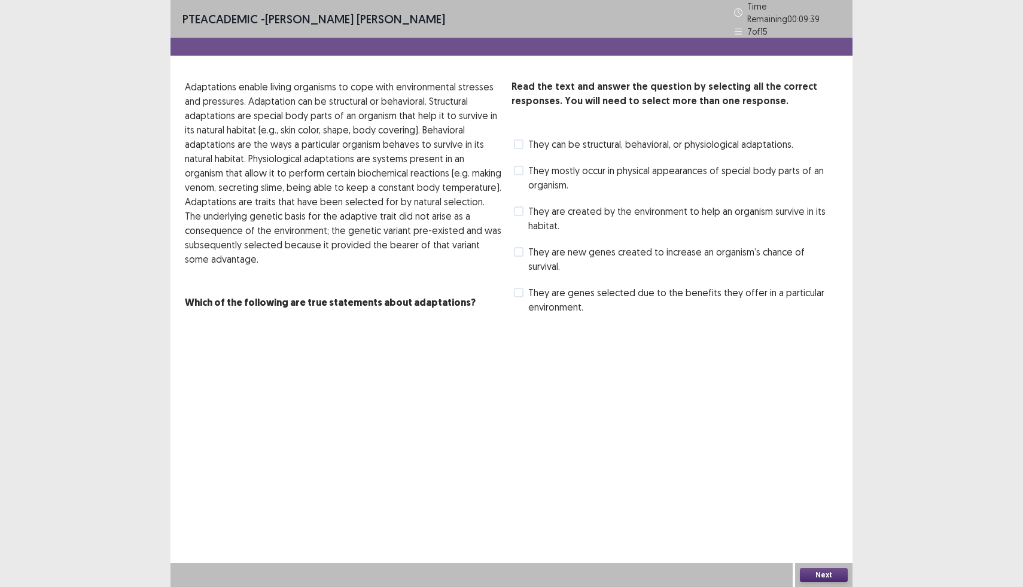
click at [523, 247] on span at bounding box center [519, 252] width 10 height 10
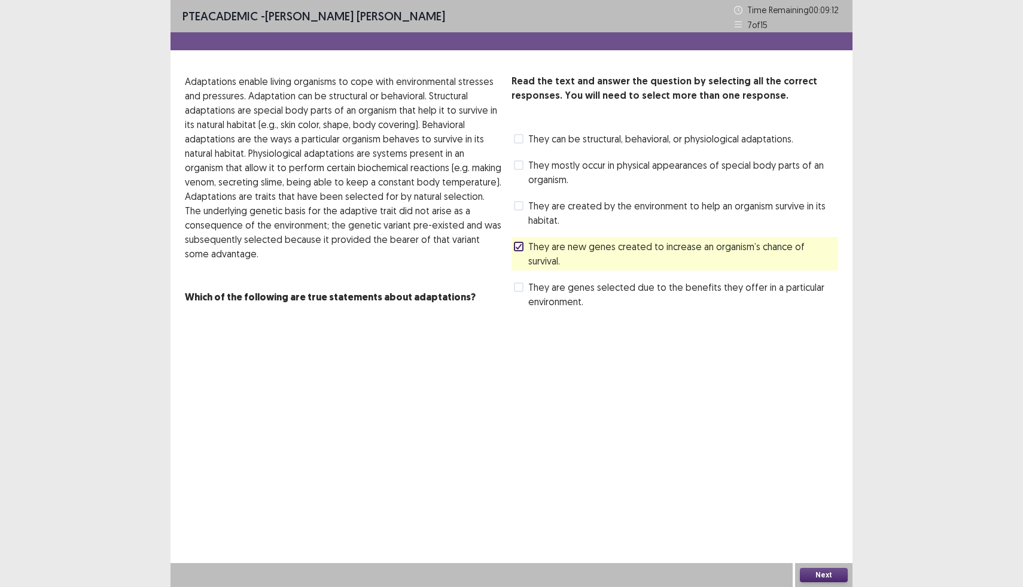
click at [519, 209] on span at bounding box center [519, 206] width 10 height 10
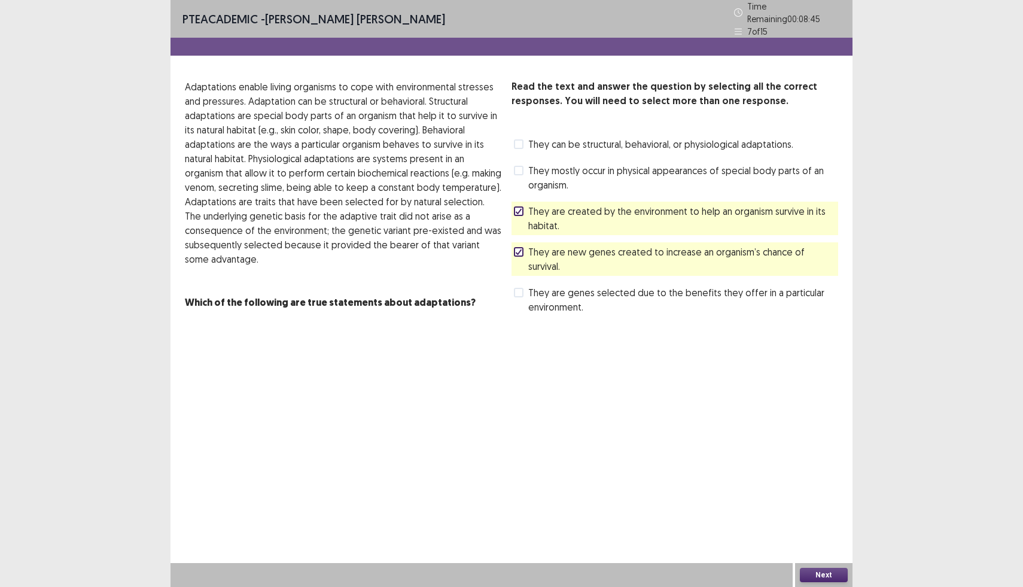
click at [519, 139] on span at bounding box center [519, 144] width 10 height 10
click at [822, 572] on button "Next" at bounding box center [824, 575] width 48 height 14
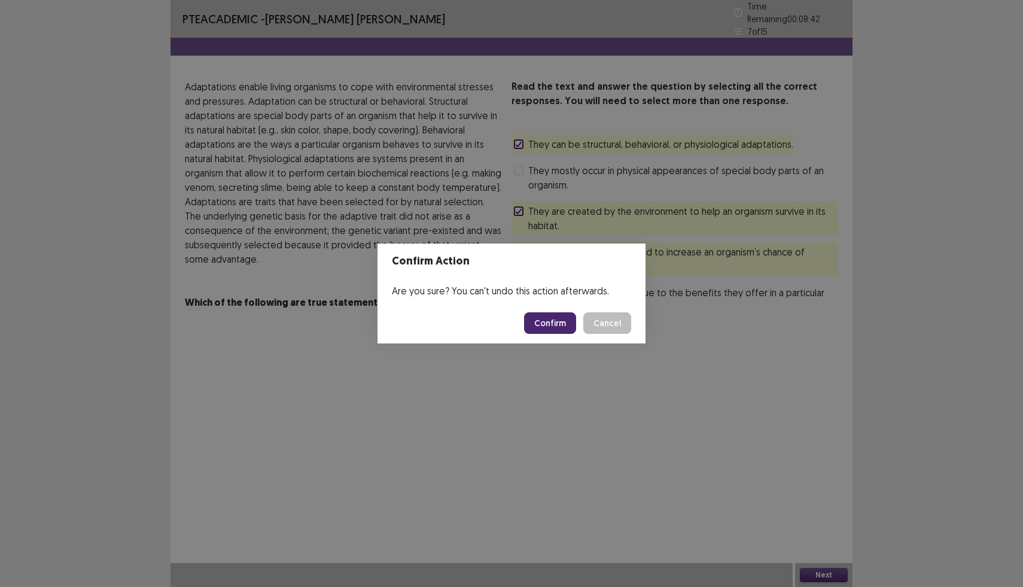
click at [552, 322] on button "Confirm" at bounding box center [550, 323] width 52 height 22
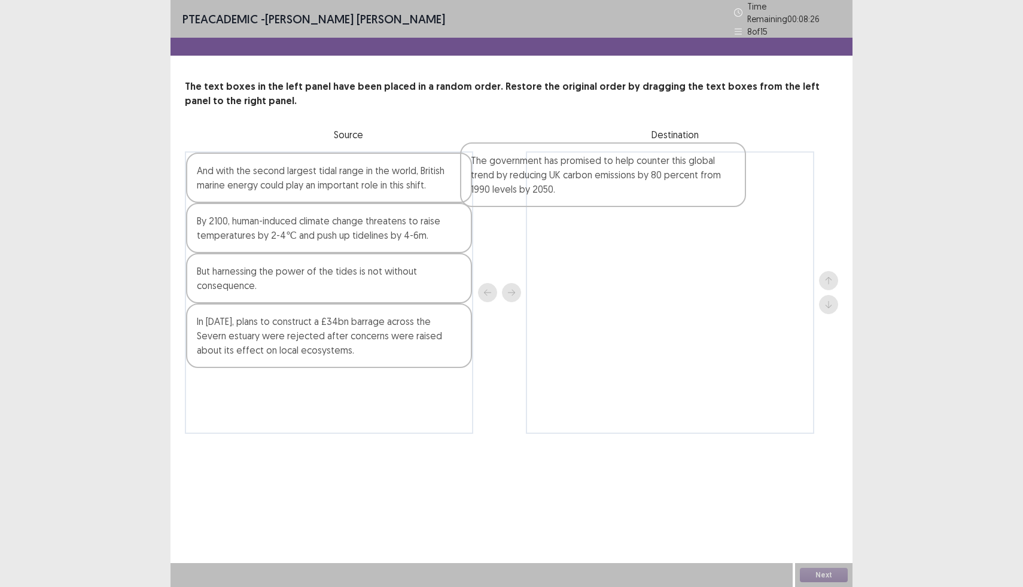
drag, startPoint x: 317, startPoint y: 300, endPoint x: 598, endPoint y: 190, distance: 301.9
click at [598, 190] on div "And with the second largest tidal range in the world, British marine energy cou…" at bounding box center [511, 292] width 653 height 282
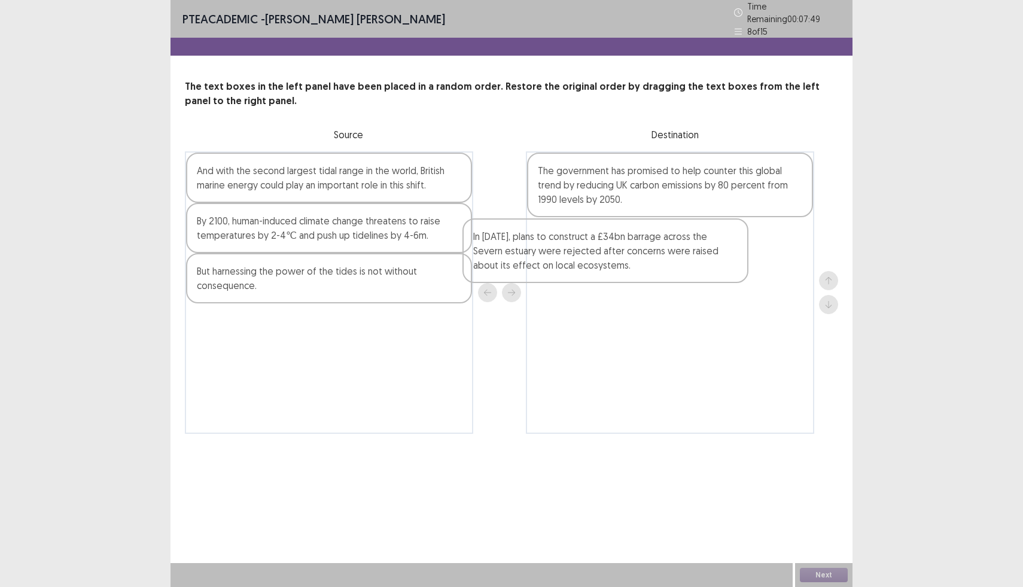
drag, startPoint x: 325, startPoint y: 328, endPoint x: 648, endPoint y: 248, distance: 332.8
click at [648, 248] on div "And with the second largest tidal range in the world, British marine energy cou…" at bounding box center [511, 292] width 653 height 282
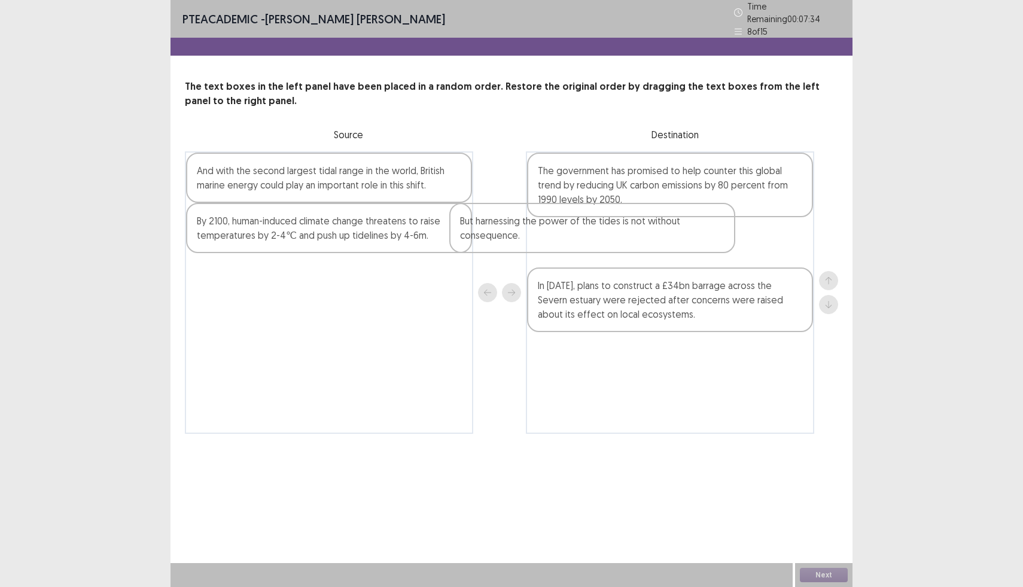
drag, startPoint x: 373, startPoint y: 267, endPoint x: 665, endPoint y: 231, distance: 294.7
click at [665, 231] on div "And with the second largest tidal range in the world, British marine energy cou…" at bounding box center [511, 292] width 653 height 282
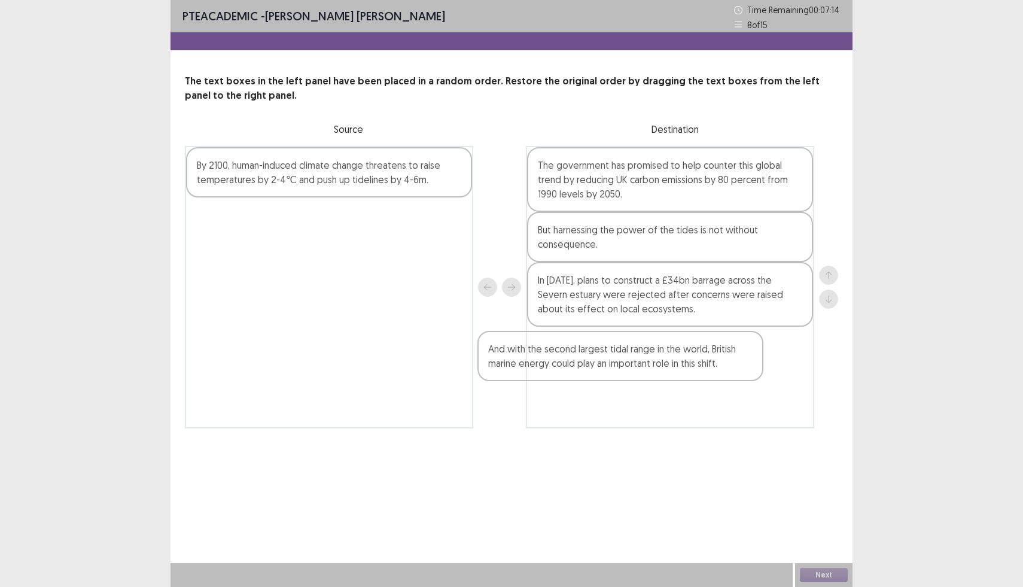
drag, startPoint x: 427, startPoint y: 191, endPoint x: 726, endPoint y: 376, distance: 351.6
click at [726, 376] on div "And with the second largest tidal range in the world, British marine energy cou…" at bounding box center [511, 287] width 653 height 282
drag, startPoint x: 402, startPoint y: 167, endPoint x: 602, endPoint y: 300, distance: 240.4
click at [600, 300] on div "By 2100, human-induced climate change threatens to raise temperatures by 2-4℃ a…" at bounding box center [511, 287] width 653 height 282
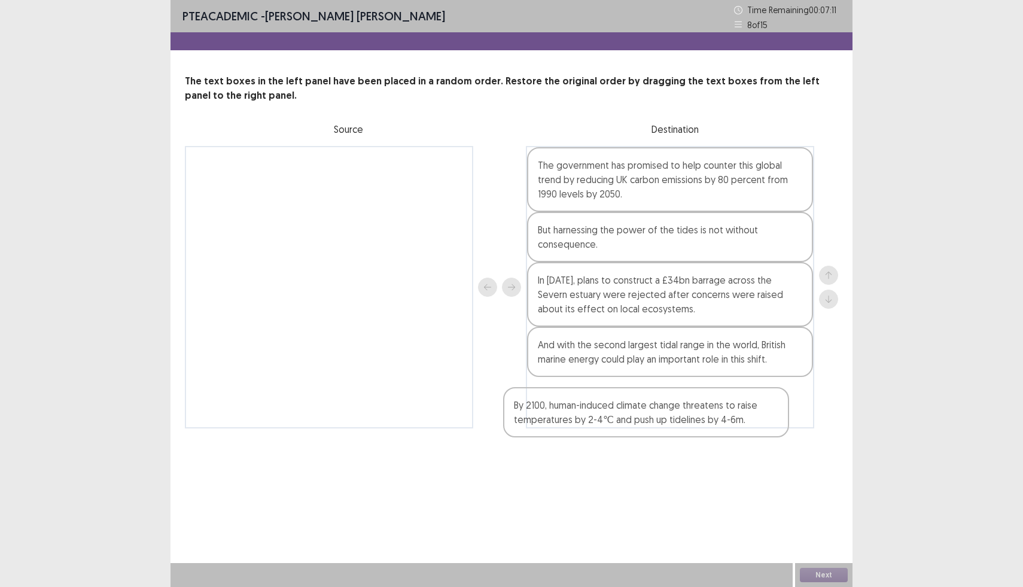
drag, startPoint x: 412, startPoint y: 183, endPoint x: 742, endPoint y: 432, distance: 413.8
click at [742, 432] on div "PTE academic - [PERSON_NAME] [PERSON_NAME] Time Remaining 00 : 07 : 11 8 of 15 …" at bounding box center [511, 226] width 682 height 452
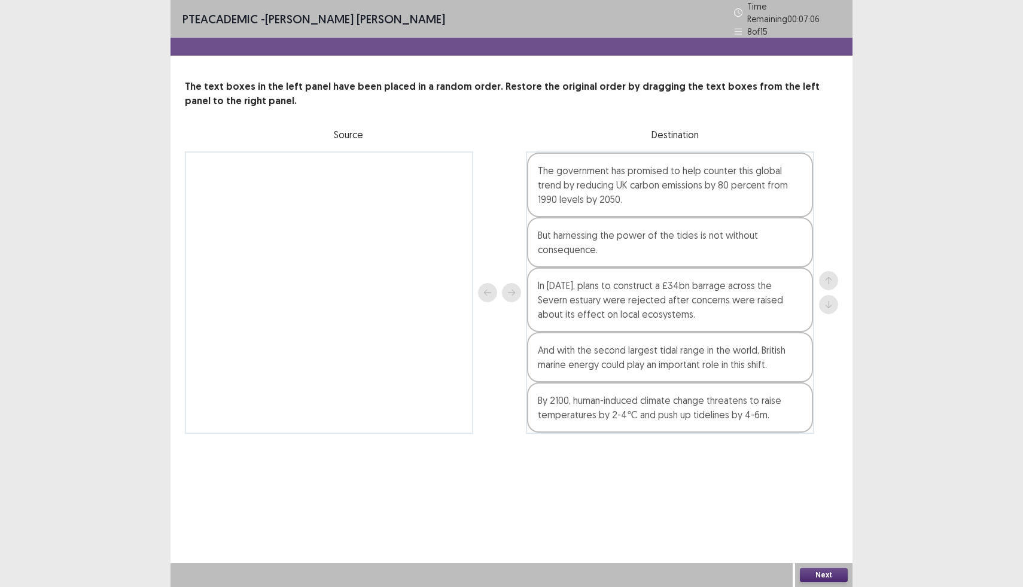
click at [809, 574] on button "Next" at bounding box center [824, 575] width 48 height 14
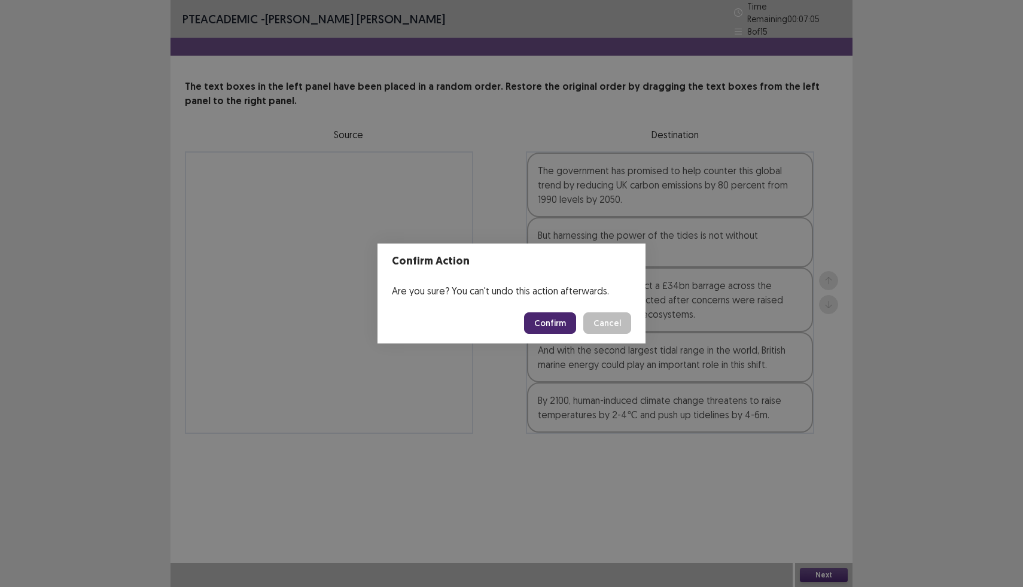
click at [549, 320] on button "Confirm" at bounding box center [550, 323] width 52 height 22
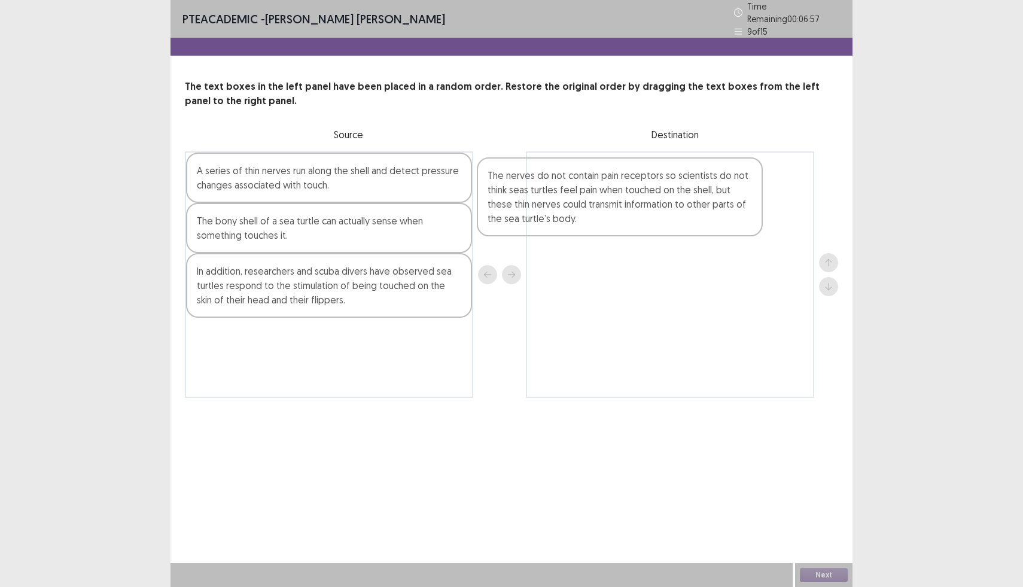
drag, startPoint x: 237, startPoint y: 239, endPoint x: 546, endPoint y: 199, distance: 311.8
click at [546, 199] on div "A series of thin nerves run along the shell and detect pressure changes associa…" at bounding box center [511, 274] width 653 height 246
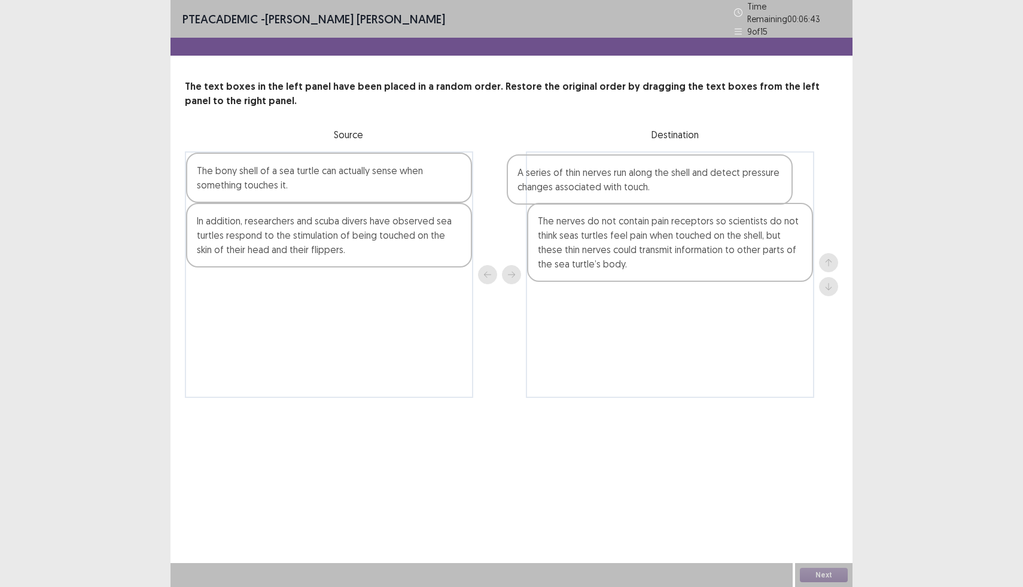
drag, startPoint x: 346, startPoint y: 179, endPoint x: 674, endPoint y: 187, distance: 327.9
click at [674, 187] on div "A series of thin nerves run along the shell and detect pressure changes associa…" at bounding box center [511, 274] width 653 height 246
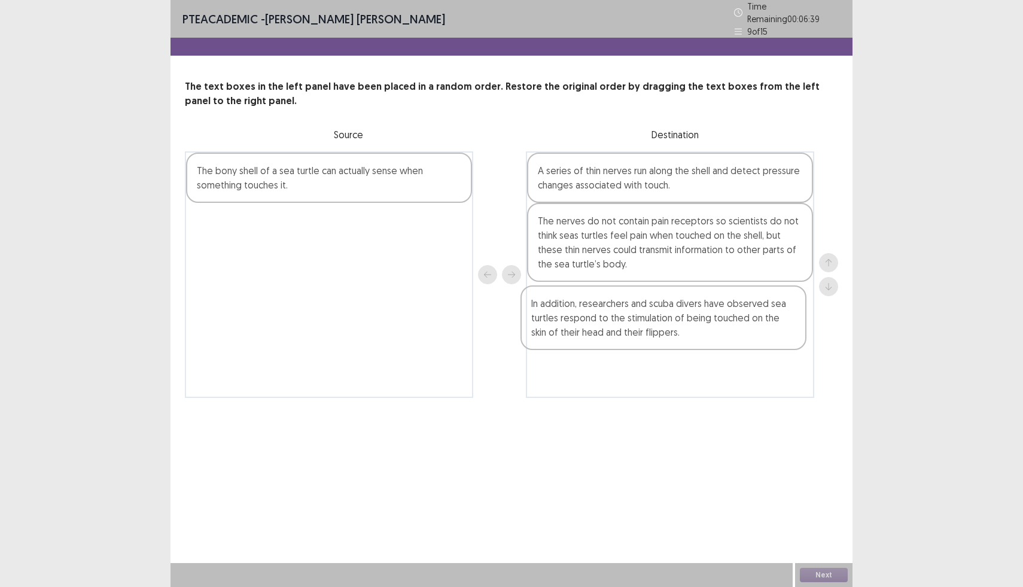
drag, startPoint x: 351, startPoint y: 234, endPoint x: 697, endPoint y: 322, distance: 356.8
click at [697, 322] on div "The bony shell of a sea turtle can actually sense when something touches it. In…" at bounding box center [511, 274] width 653 height 246
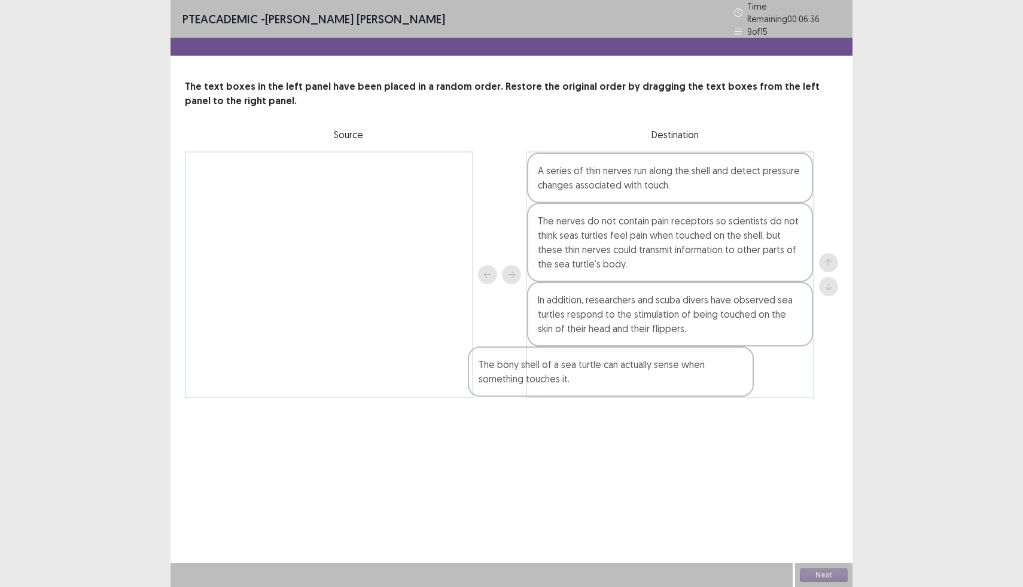
drag, startPoint x: 322, startPoint y: 182, endPoint x: 605, endPoint y: 384, distance: 347.4
click at [605, 384] on div "The bony shell of a sea turtle can actually sense when something touches it. A …" at bounding box center [511, 274] width 653 height 246
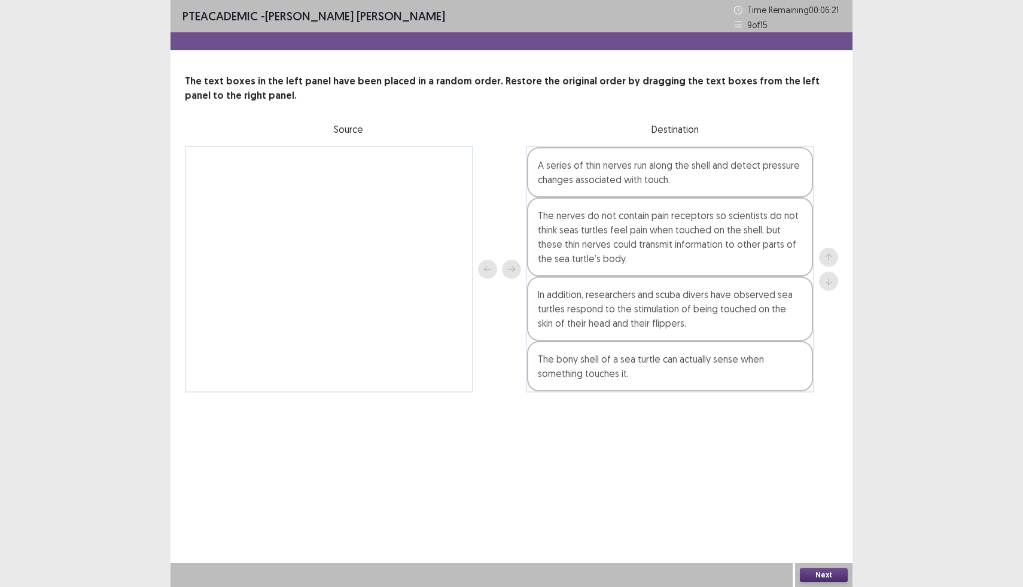
click at [818, 582] on div "Next" at bounding box center [823, 575] width 57 height 24
click at [808, 570] on button "Next" at bounding box center [824, 575] width 48 height 14
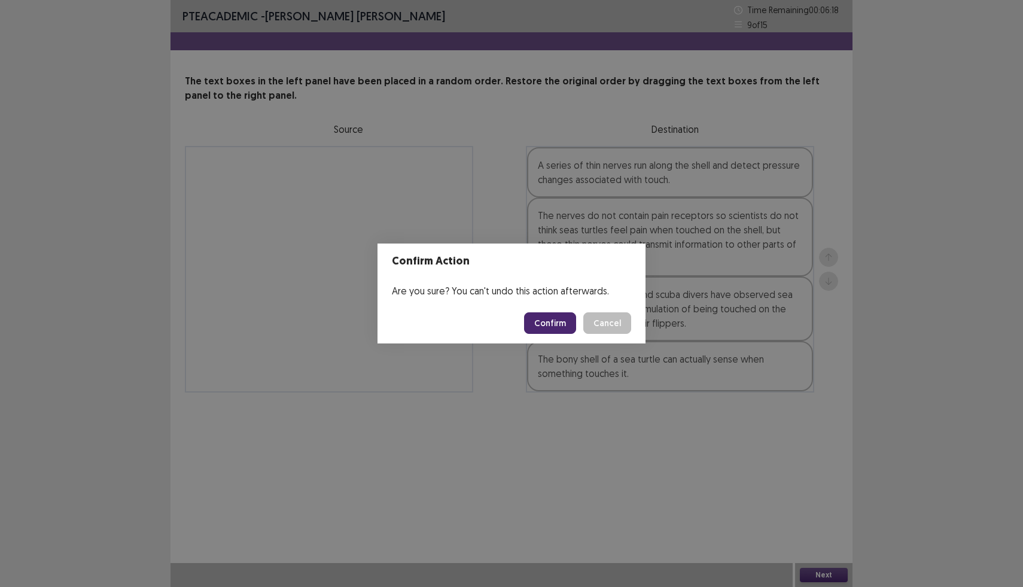
click at [563, 324] on button "Confirm" at bounding box center [550, 323] width 52 height 22
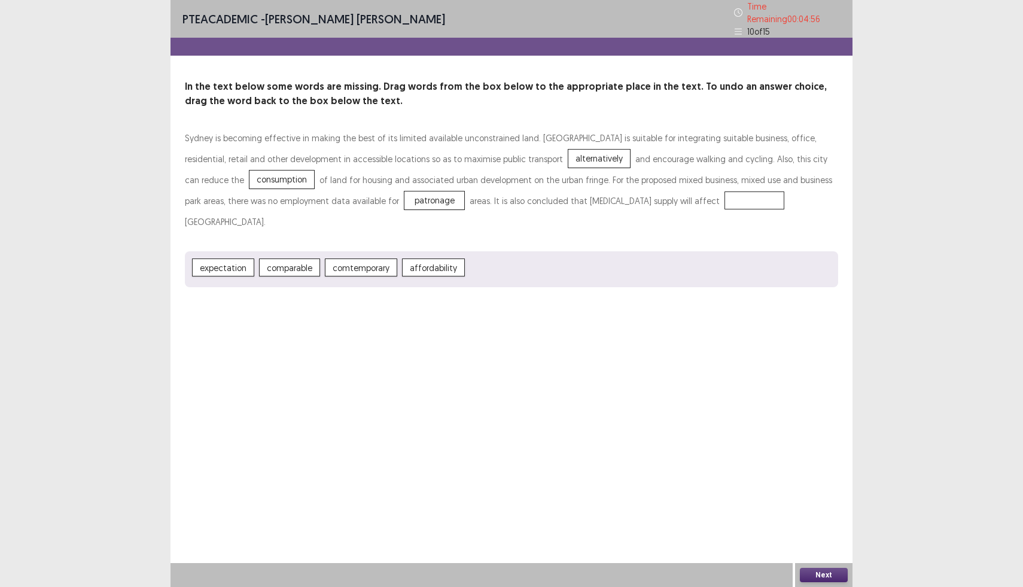
click at [418, 258] on span "affordability" at bounding box center [433, 267] width 63 height 18
click at [811, 574] on button "Next" at bounding box center [824, 575] width 48 height 14
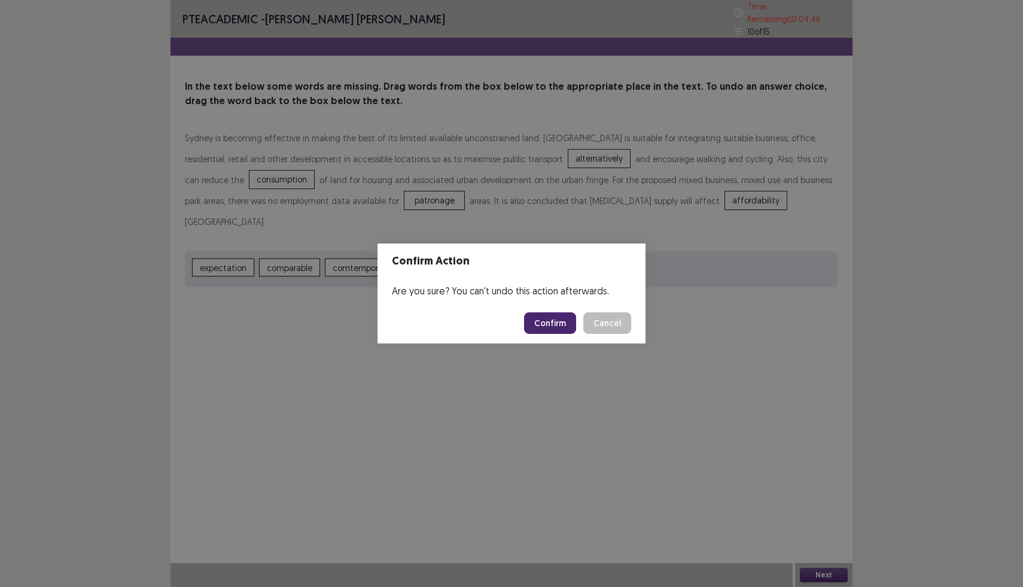
click at [541, 323] on button "Confirm" at bounding box center [550, 323] width 52 height 22
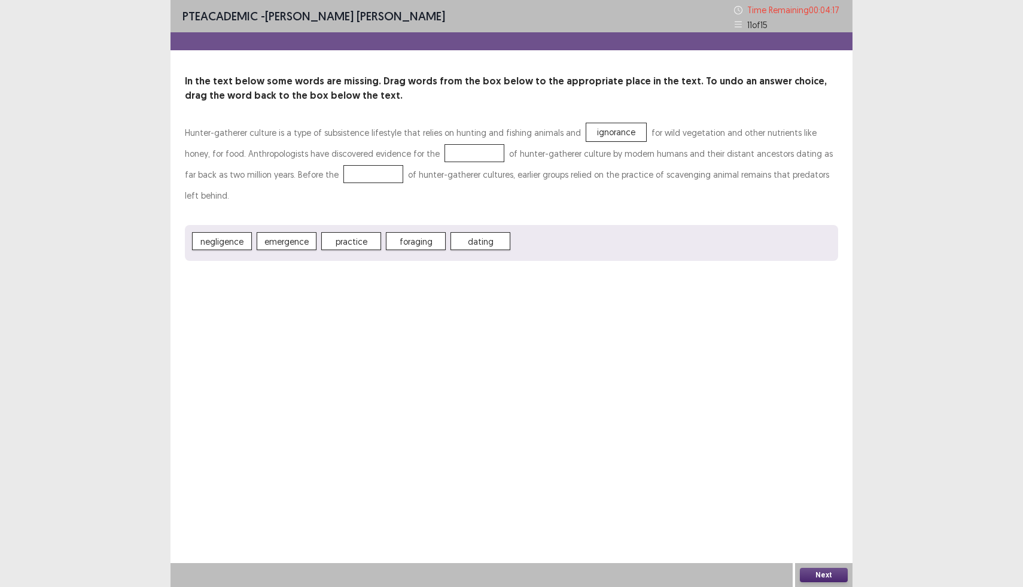
click at [288, 232] on span "emergence" at bounding box center [287, 241] width 60 height 18
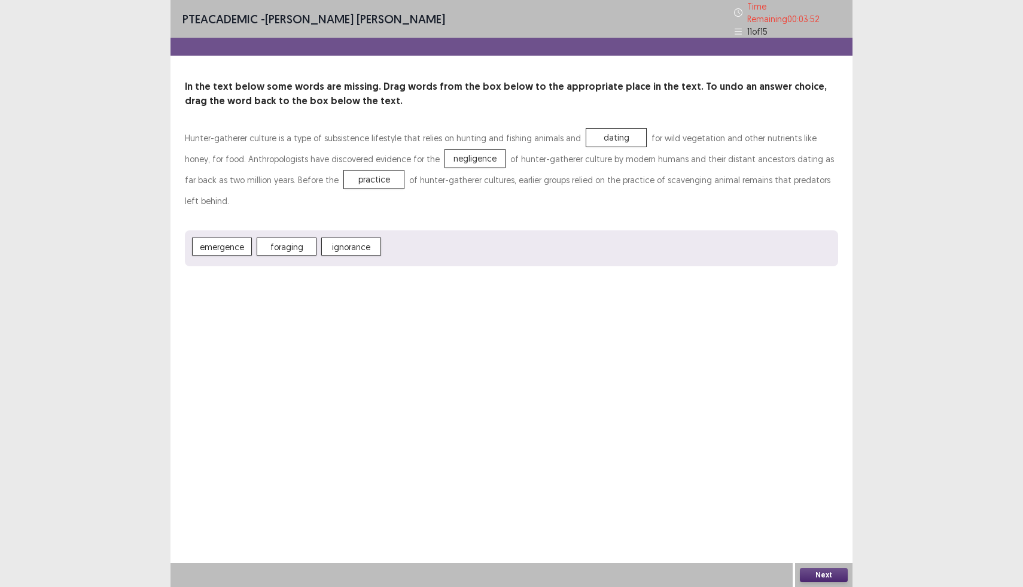
click at [812, 578] on button "Next" at bounding box center [824, 575] width 48 height 14
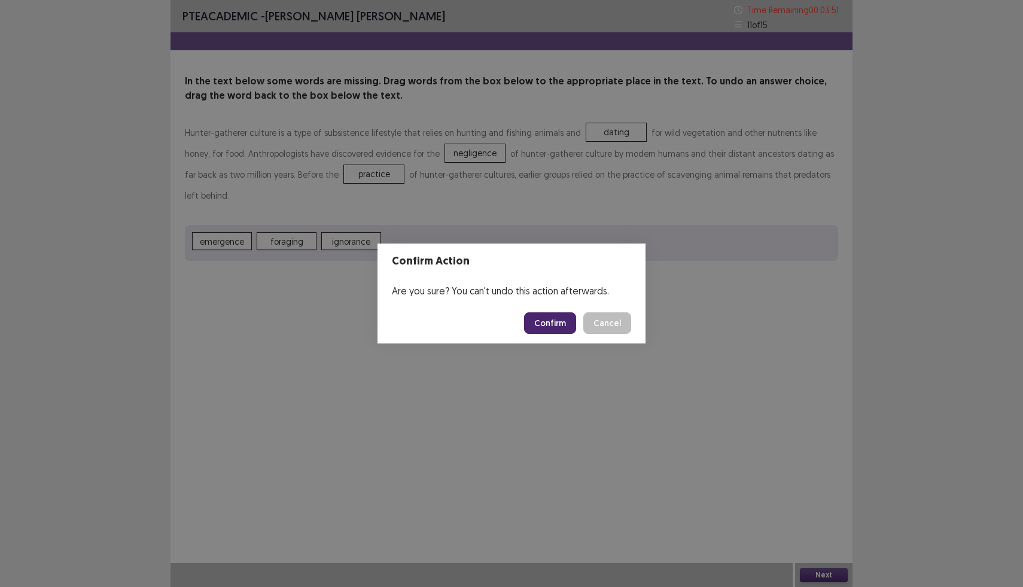
click at [566, 333] on button "Confirm" at bounding box center [550, 323] width 52 height 22
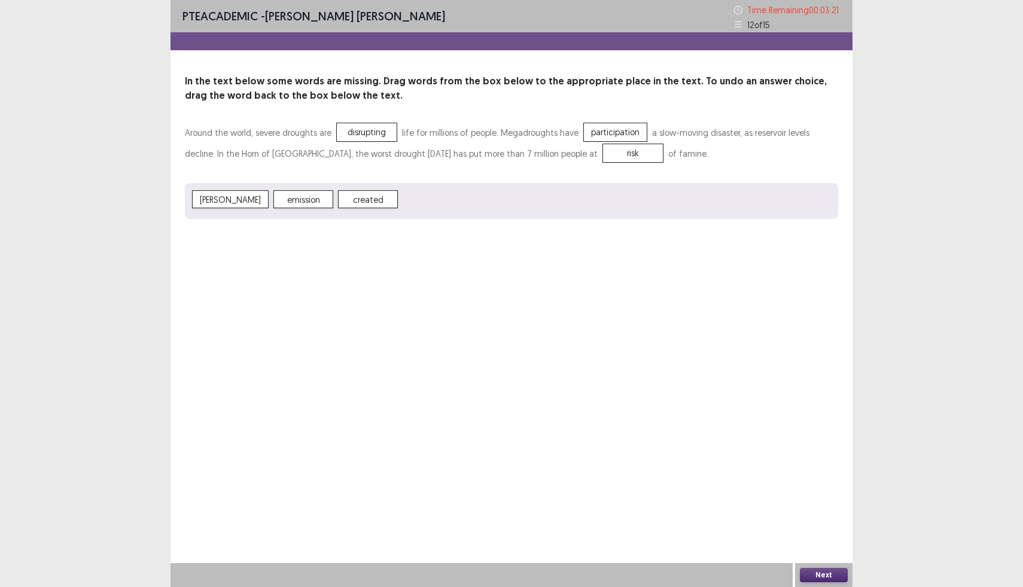
click at [815, 571] on button "Next" at bounding box center [824, 575] width 48 height 14
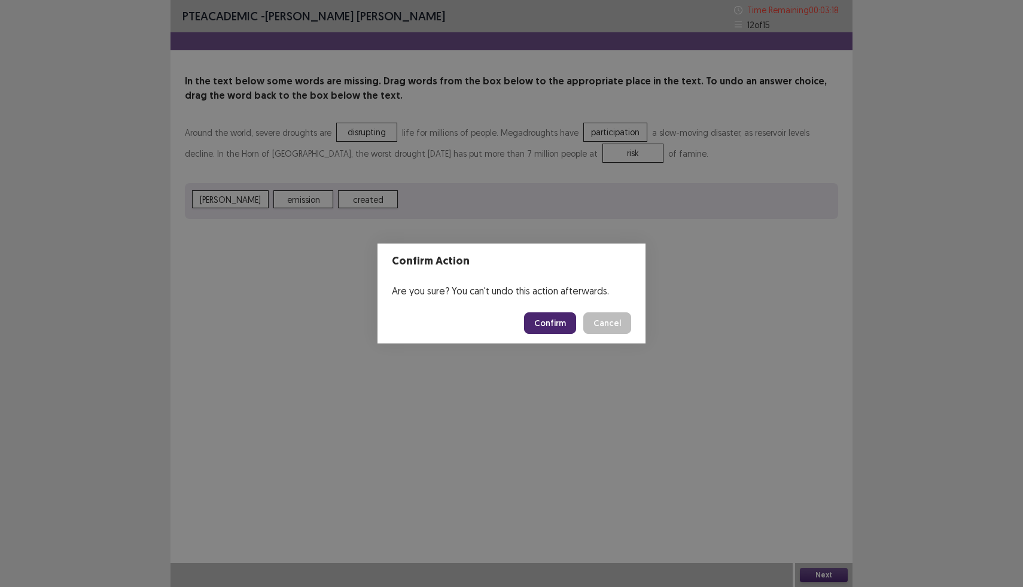
click at [561, 322] on button "Confirm" at bounding box center [550, 323] width 52 height 22
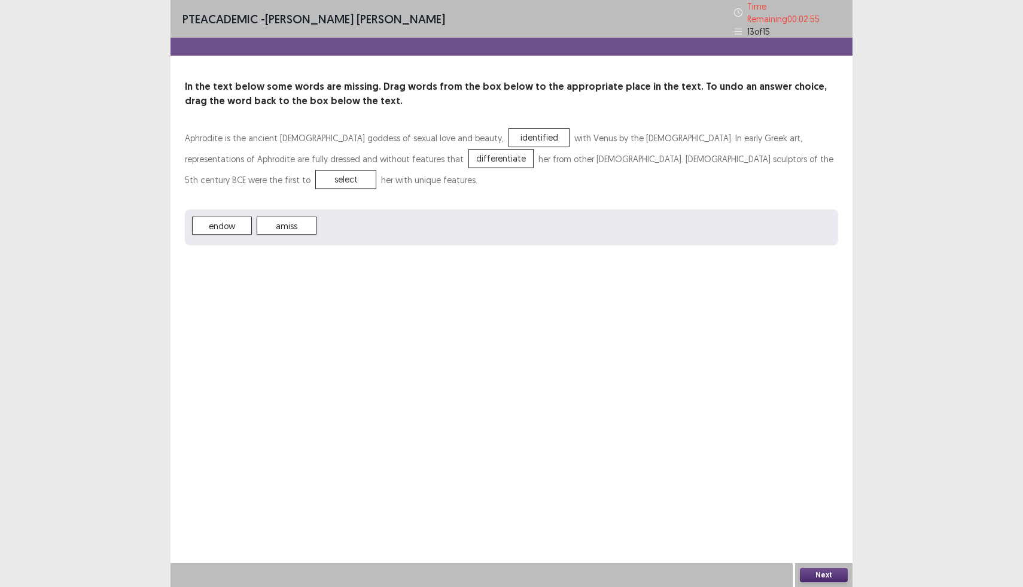
click at [821, 566] on div "Next" at bounding box center [823, 575] width 57 height 24
click at [813, 569] on button "Next" at bounding box center [824, 575] width 48 height 14
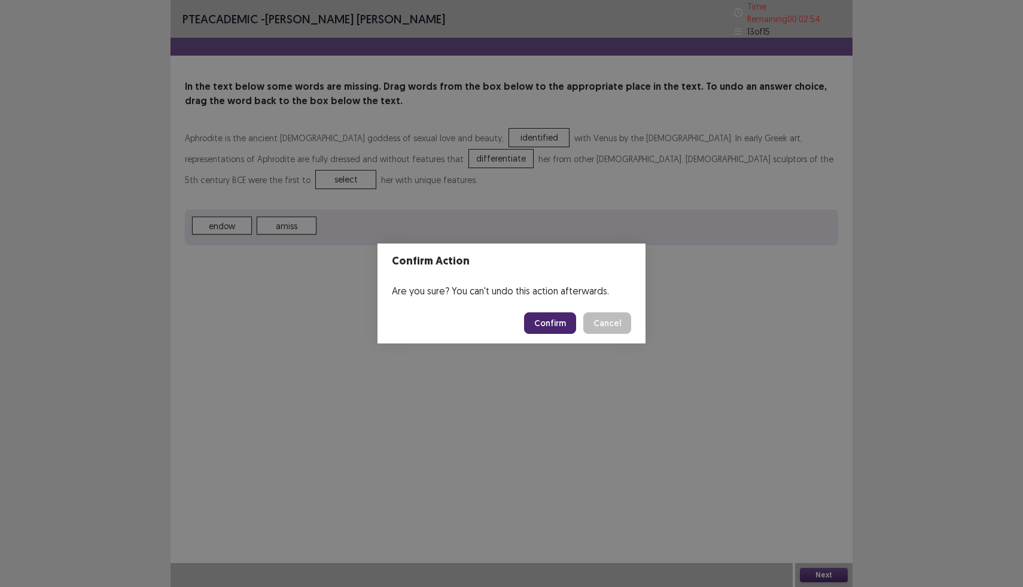
click at [552, 325] on button "Confirm" at bounding box center [550, 323] width 52 height 22
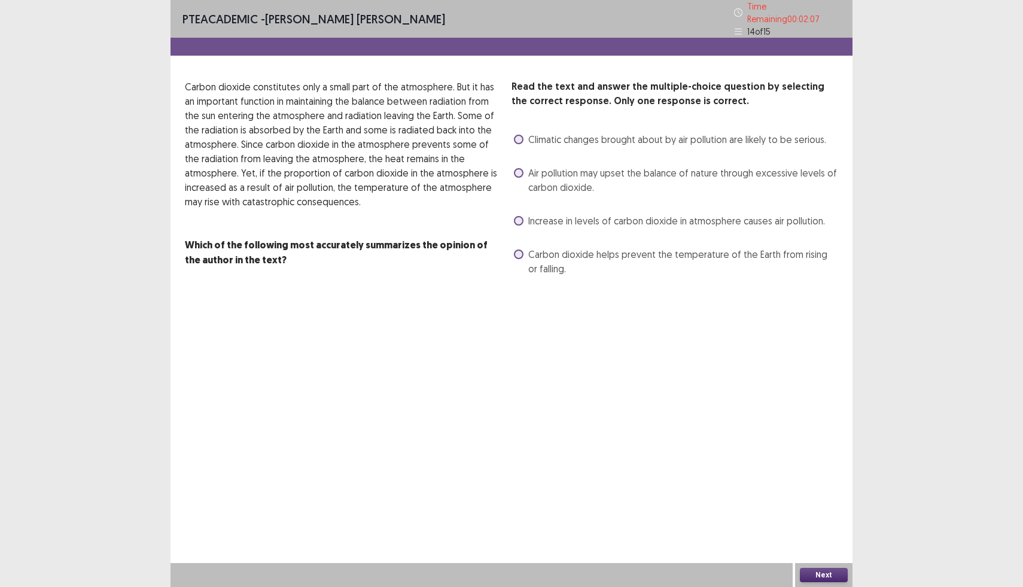
click at [515, 218] on span at bounding box center [519, 221] width 10 height 10
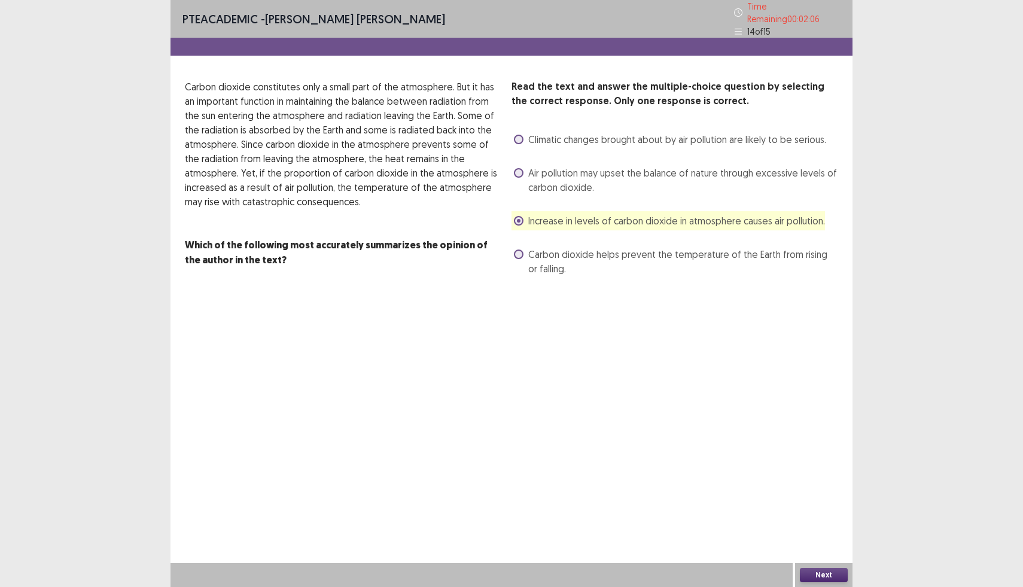
click at [522, 166] on label "Air pollution may upset the balance of nature through excessive levels of carbo…" at bounding box center [676, 180] width 324 height 29
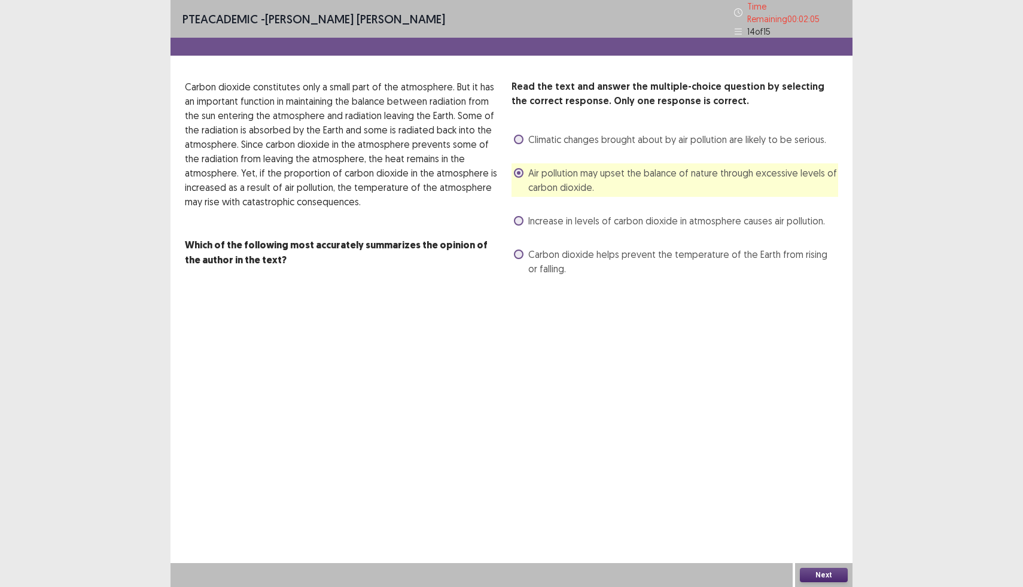
click at [519, 226] on div "Read the text and answer the multiple-choice question by selecting the correct …" at bounding box center [674, 179] width 327 height 199
click at [517, 216] on span at bounding box center [519, 221] width 10 height 10
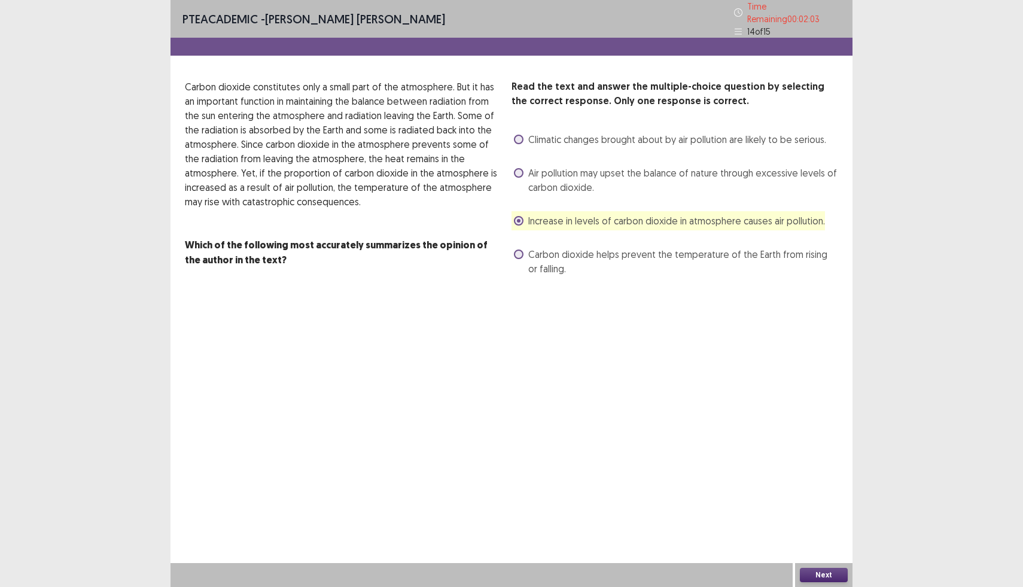
click at [837, 576] on button "Next" at bounding box center [824, 575] width 48 height 14
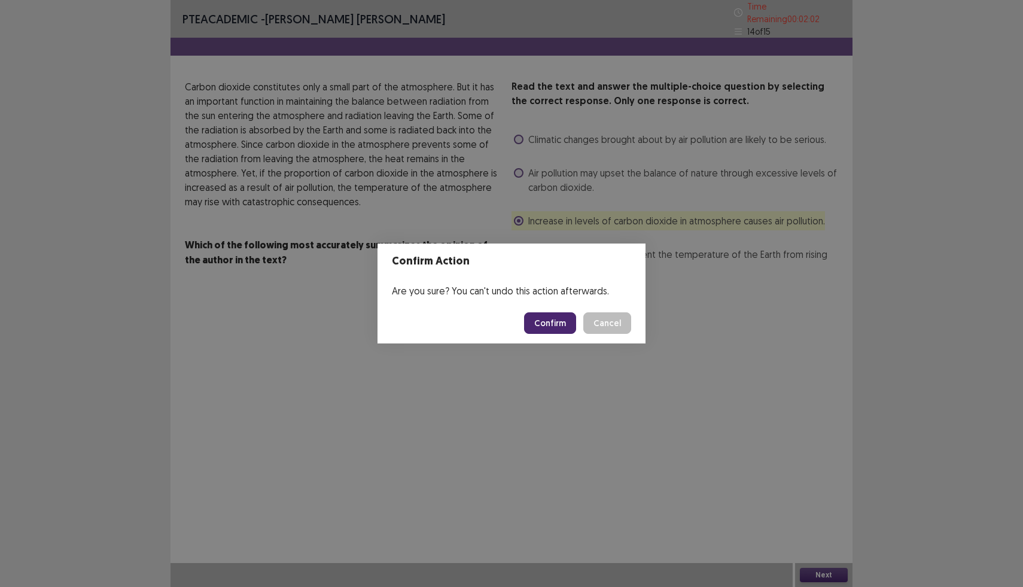
click at [569, 331] on button "Confirm" at bounding box center [550, 323] width 52 height 22
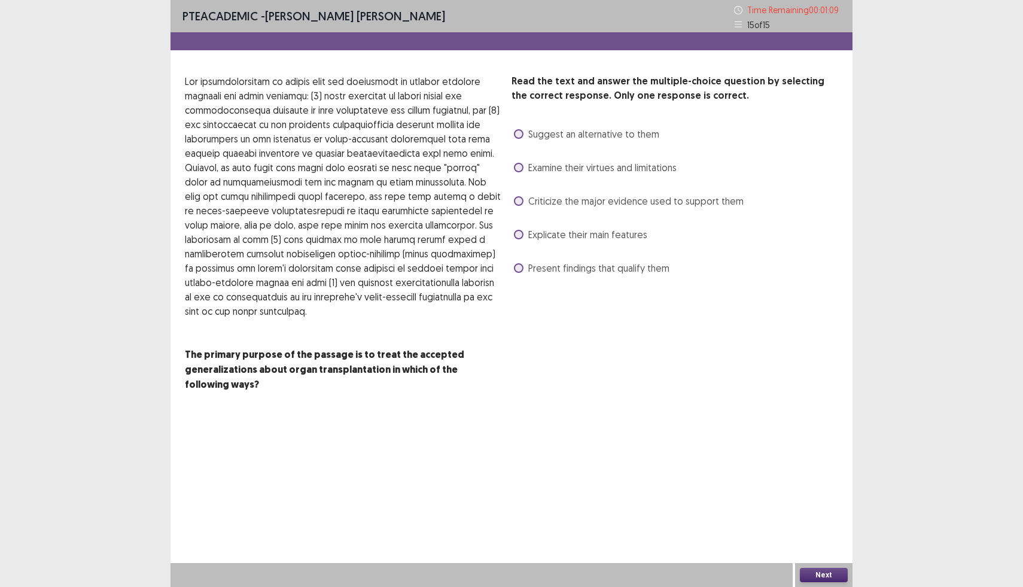
click at [517, 131] on span at bounding box center [519, 134] width 10 height 10
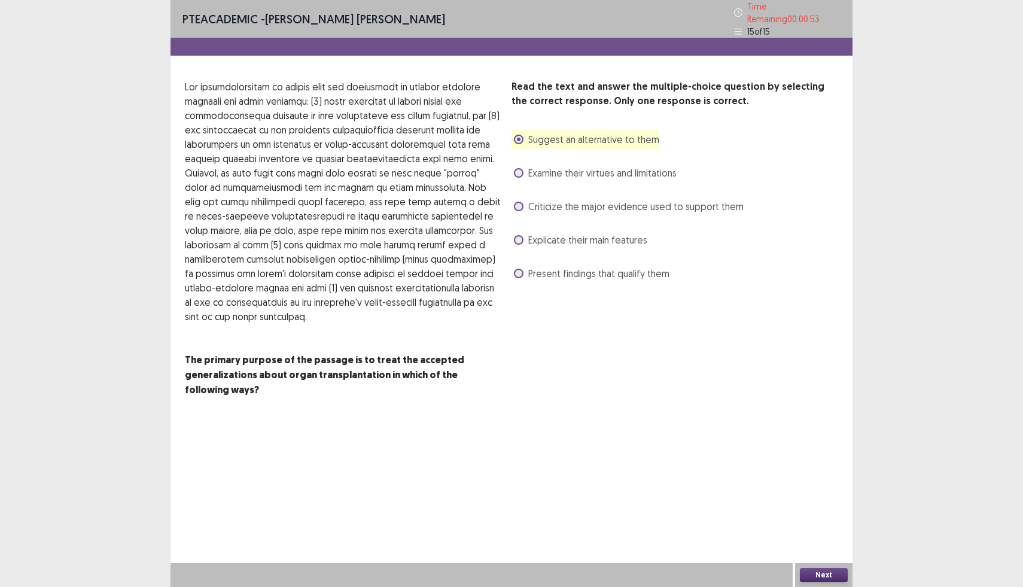
click at [814, 573] on button "Next" at bounding box center [824, 575] width 48 height 14
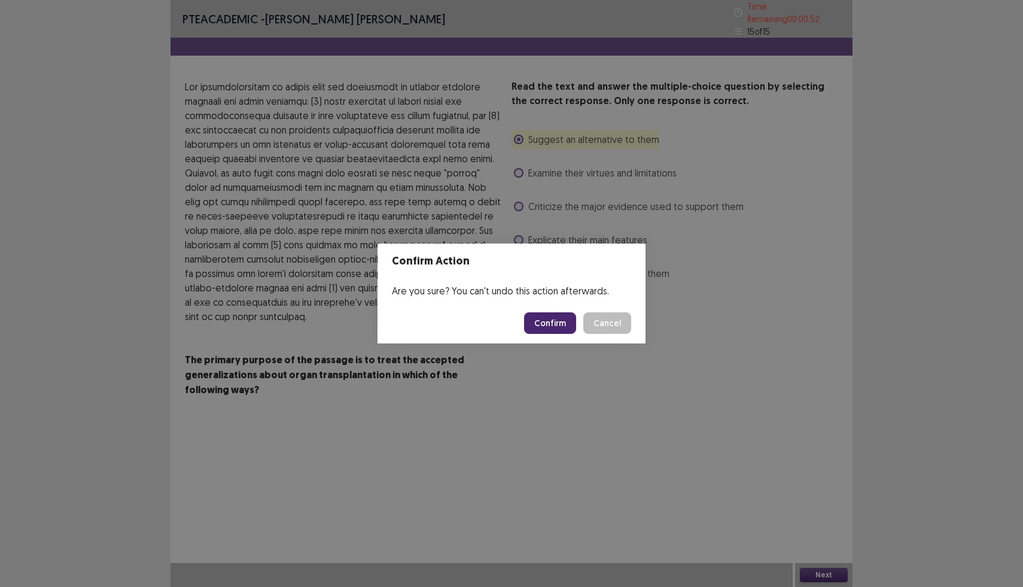
click at [556, 322] on button "Confirm" at bounding box center [550, 323] width 52 height 22
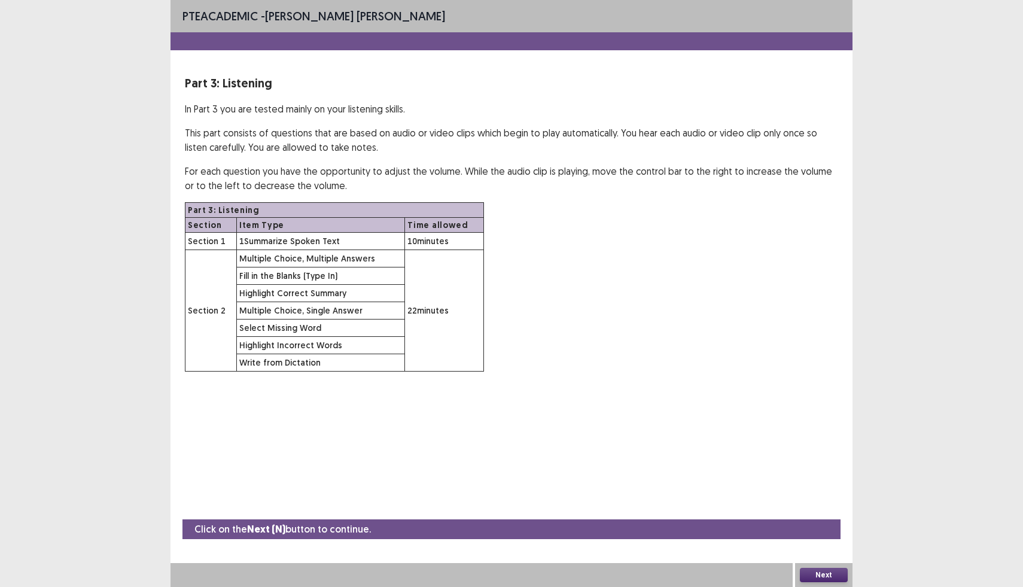
click at [824, 572] on button "Next" at bounding box center [824, 575] width 48 height 14
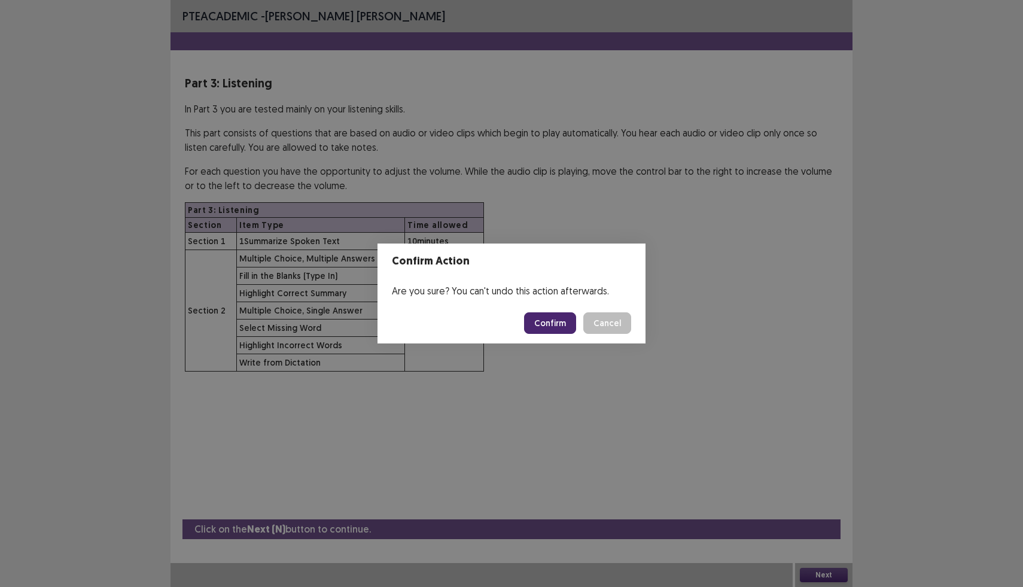
click at [549, 321] on button "Confirm" at bounding box center [550, 323] width 52 height 22
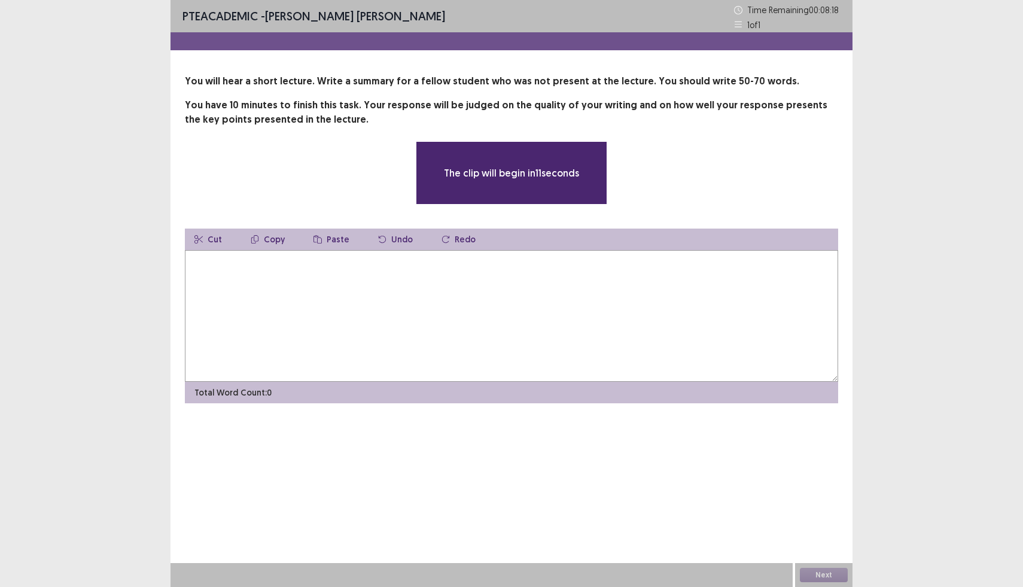
click at [272, 277] on textarea at bounding box center [511, 316] width 653 height 132
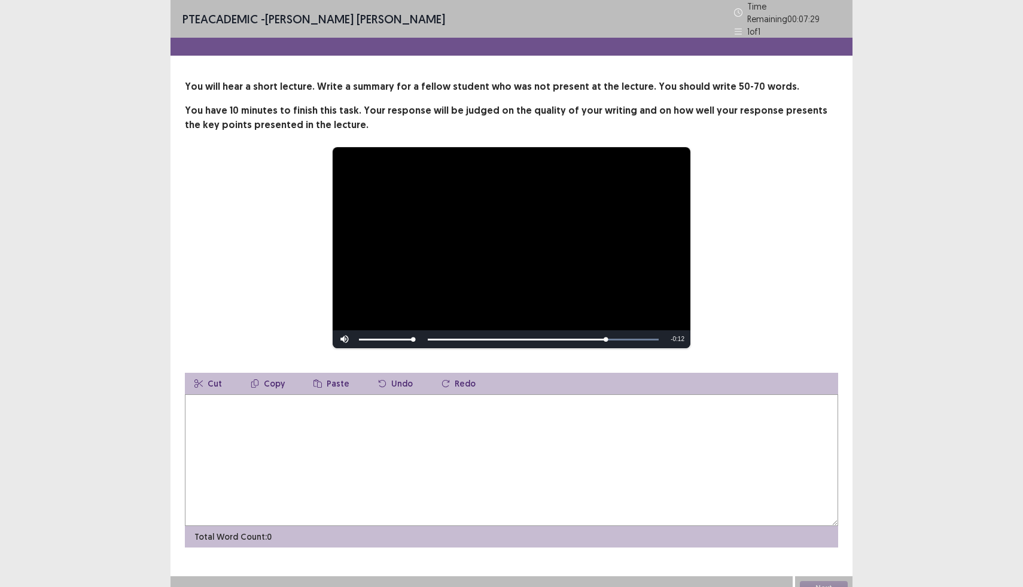
click at [278, 438] on textarea at bounding box center [511, 460] width 653 height 132
type textarea "*"
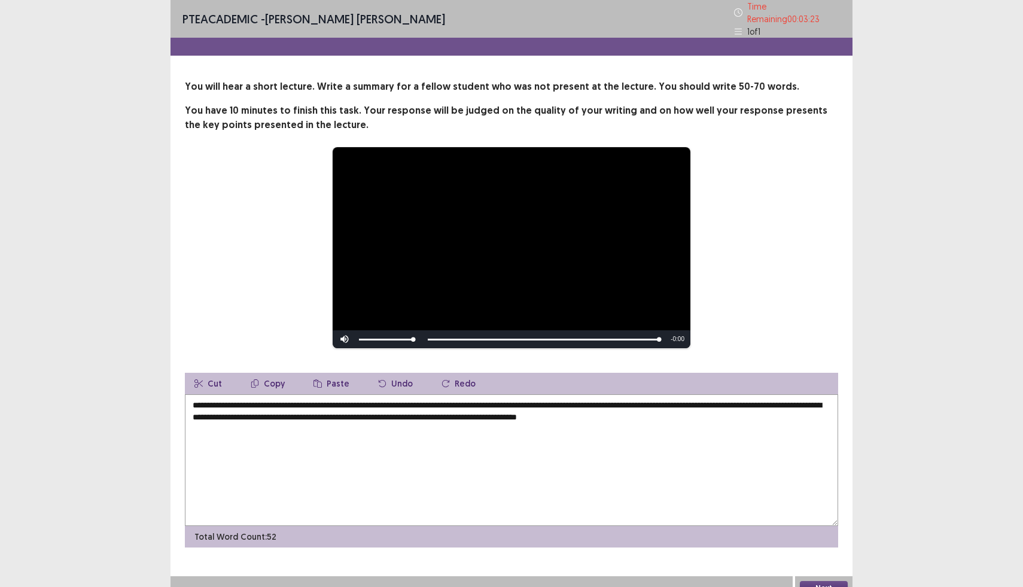
type textarea "**********"
click at [828, 581] on button "Next" at bounding box center [824, 588] width 48 height 14
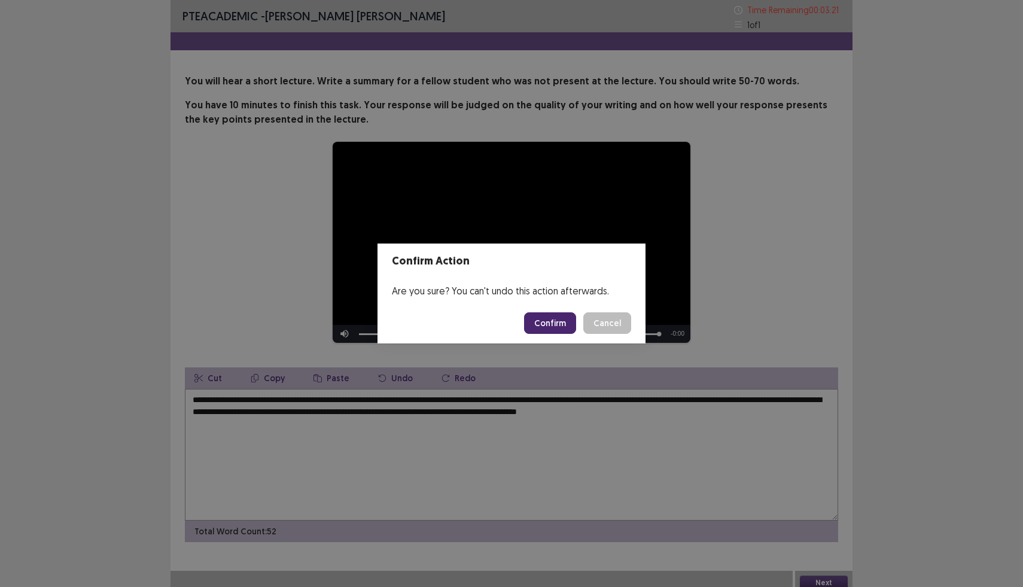
click at [562, 324] on button "Confirm" at bounding box center [550, 323] width 52 height 22
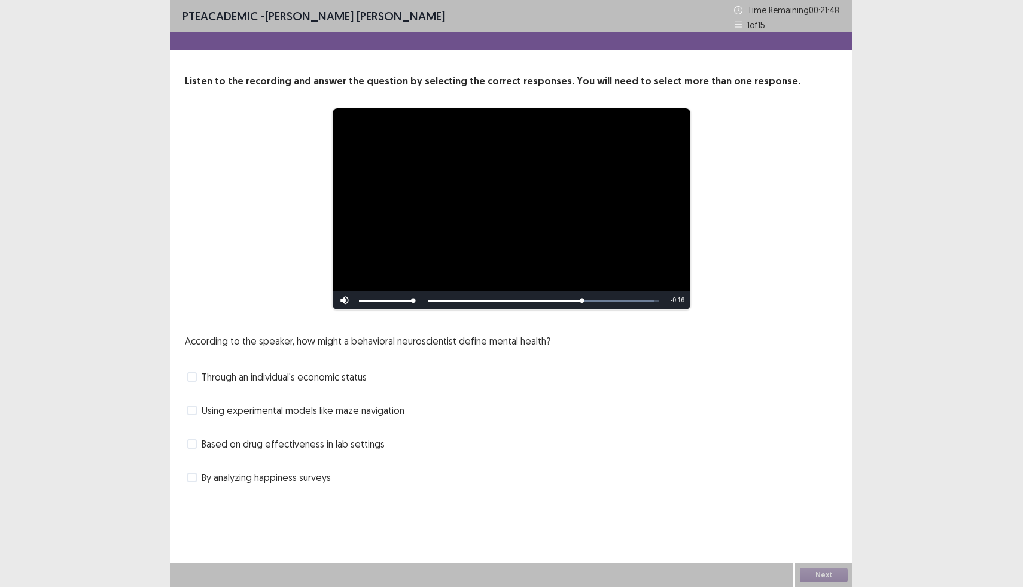
click at [199, 446] on label "Based on drug effectiveness in lab settings" at bounding box center [285, 444] width 197 height 14
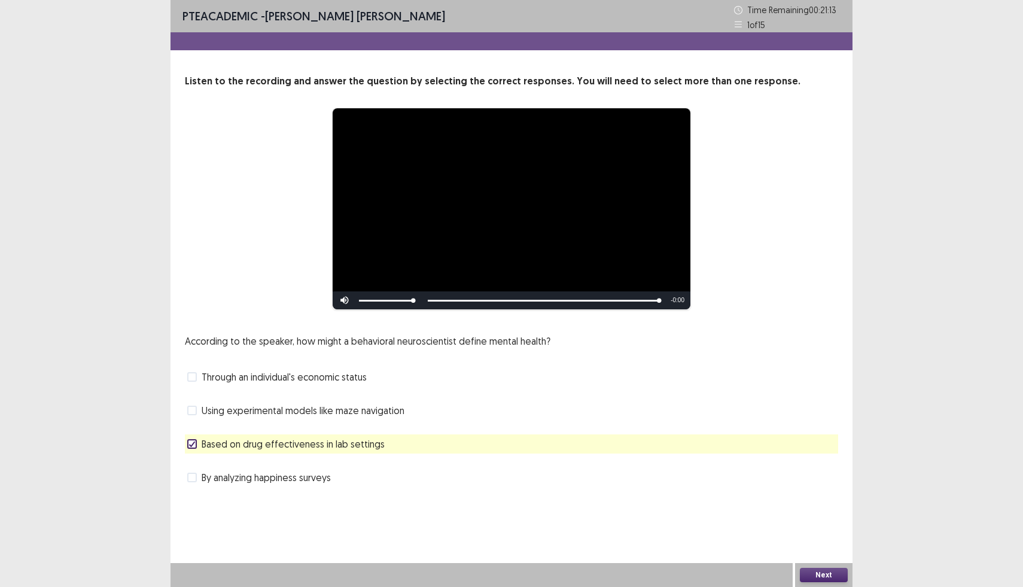
click at [193, 476] on span at bounding box center [192, 478] width 10 height 10
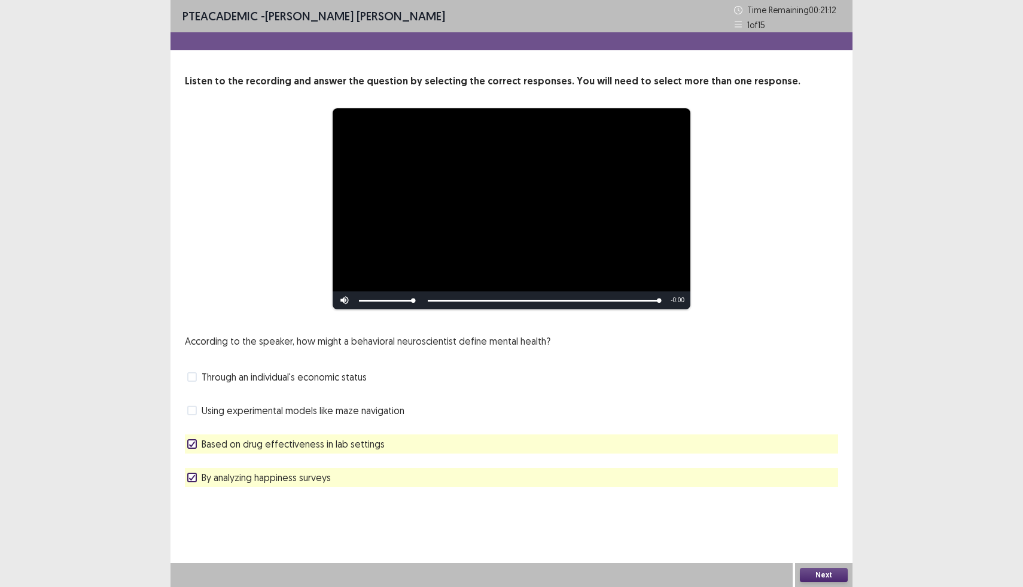
click at [187, 449] on label "Based on drug effectiveness in lab settings" at bounding box center [285, 444] width 197 height 14
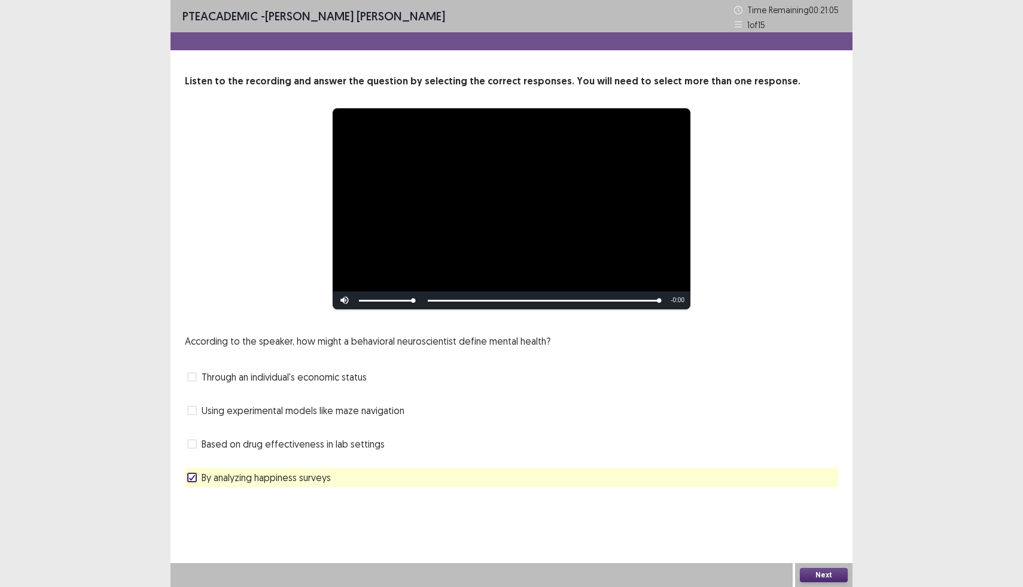
click at [821, 572] on button "Next" at bounding box center [824, 575] width 48 height 14
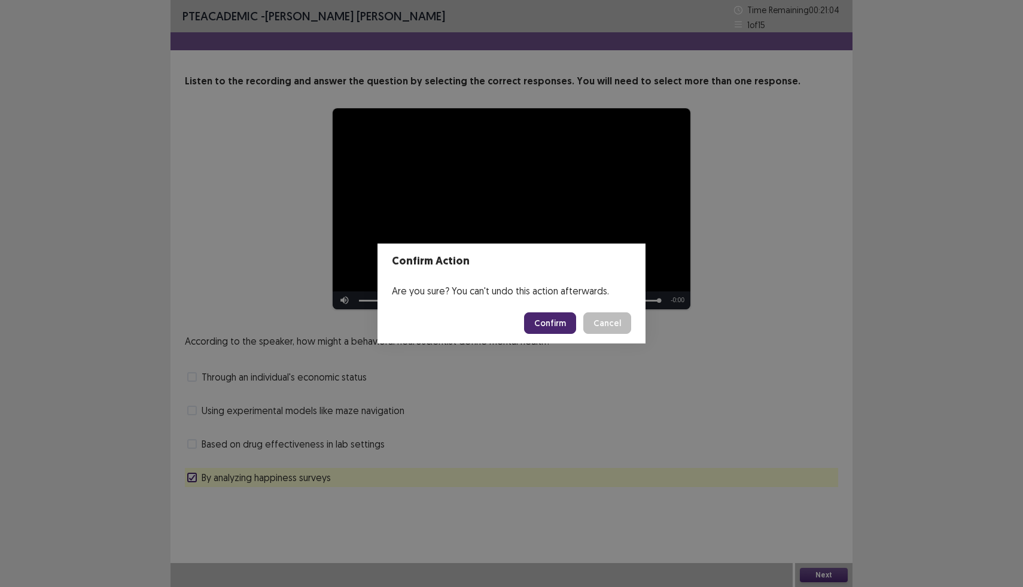
click at [544, 326] on button "Confirm" at bounding box center [550, 323] width 52 height 22
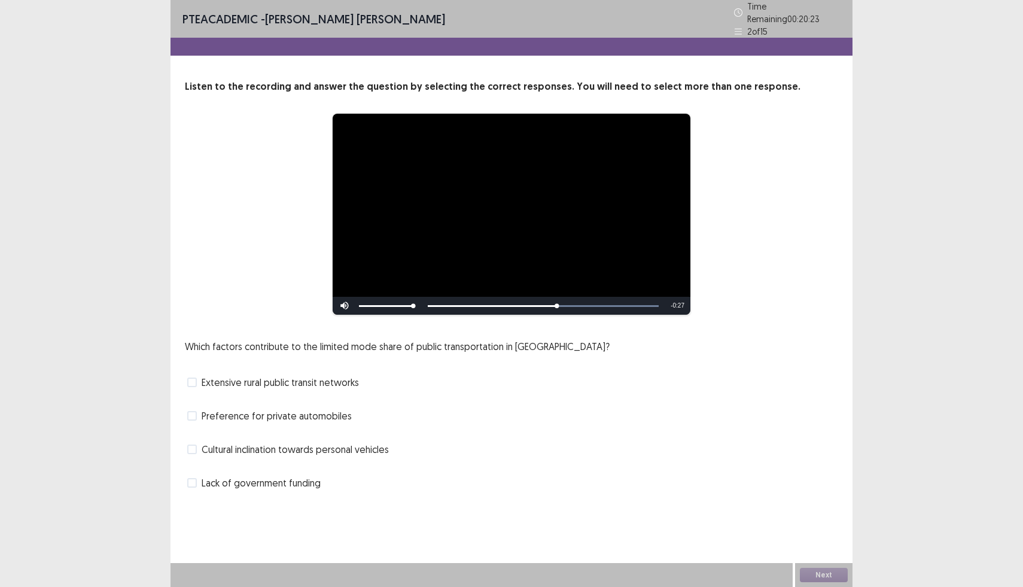
click at [197, 479] on label "Lack of government funding" at bounding box center [253, 483] width 133 height 14
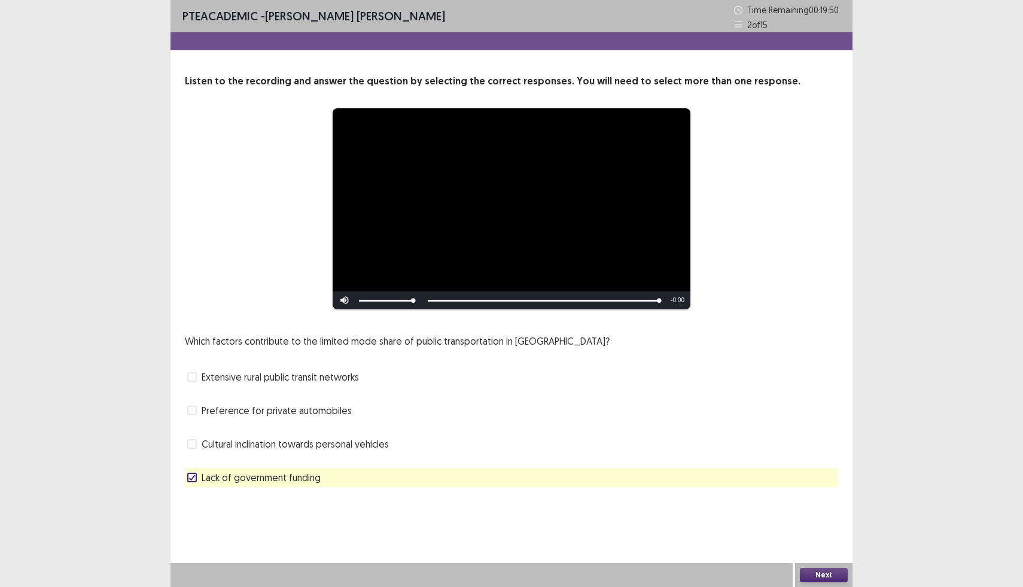
click at [828, 580] on button "Next" at bounding box center [824, 575] width 48 height 14
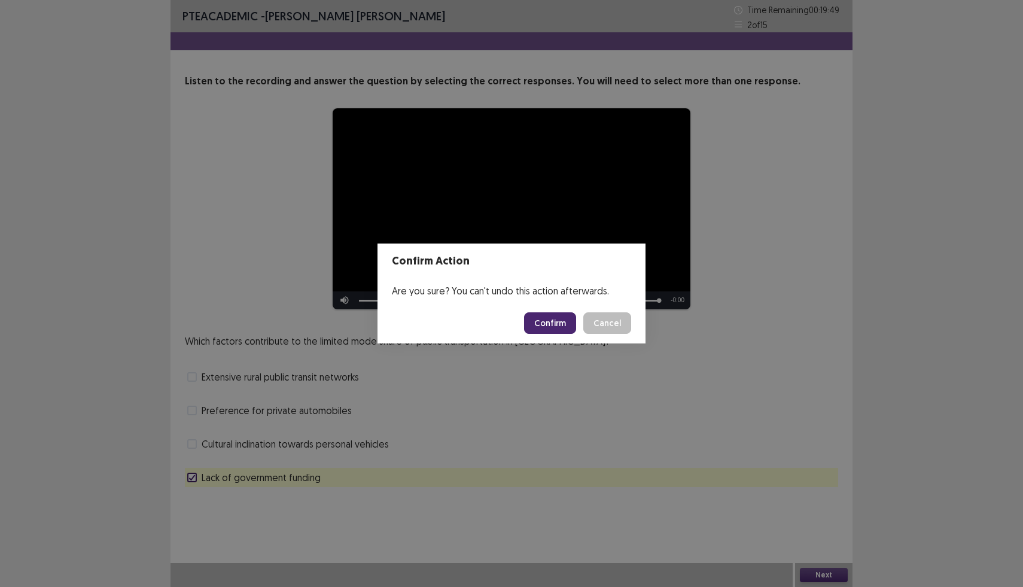
click at [556, 321] on button "Confirm" at bounding box center [550, 323] width 52 height 22
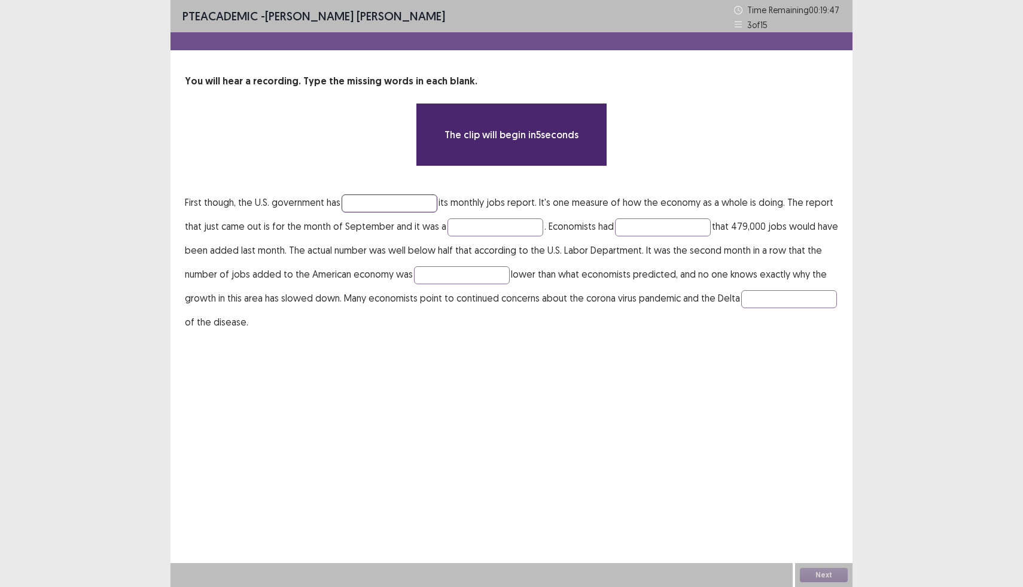
click at [370, 209] on input "text" at bounding box center [390, 203] width 96 height 18
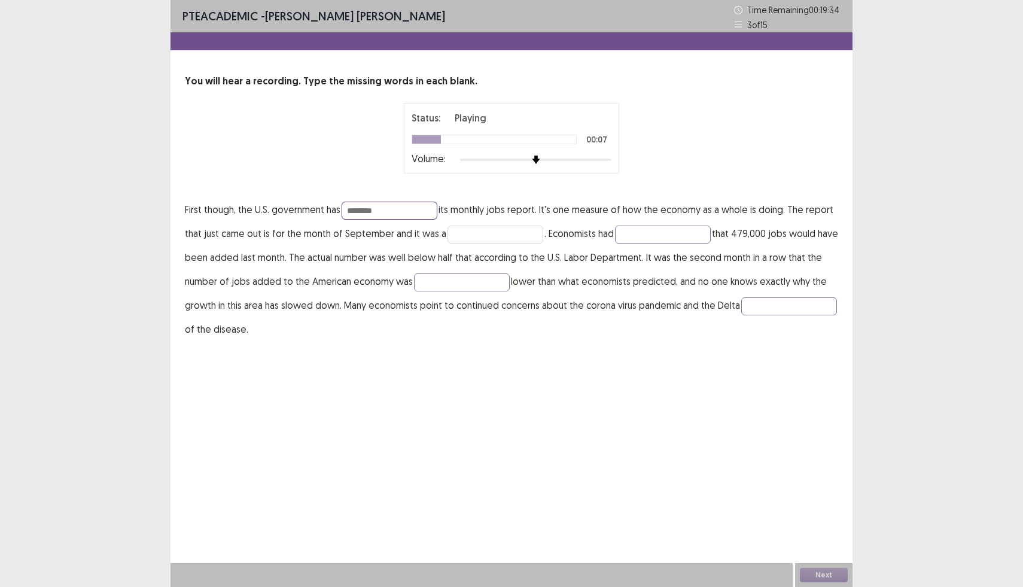
type input "********"
click at [496, 236] on input "text" at bounding box center [495, 235] width 96 height 18
type input "**"
click at [674, 233] on input "text" at bounding box center [663, 235] width 96 height 18
type input "*****"
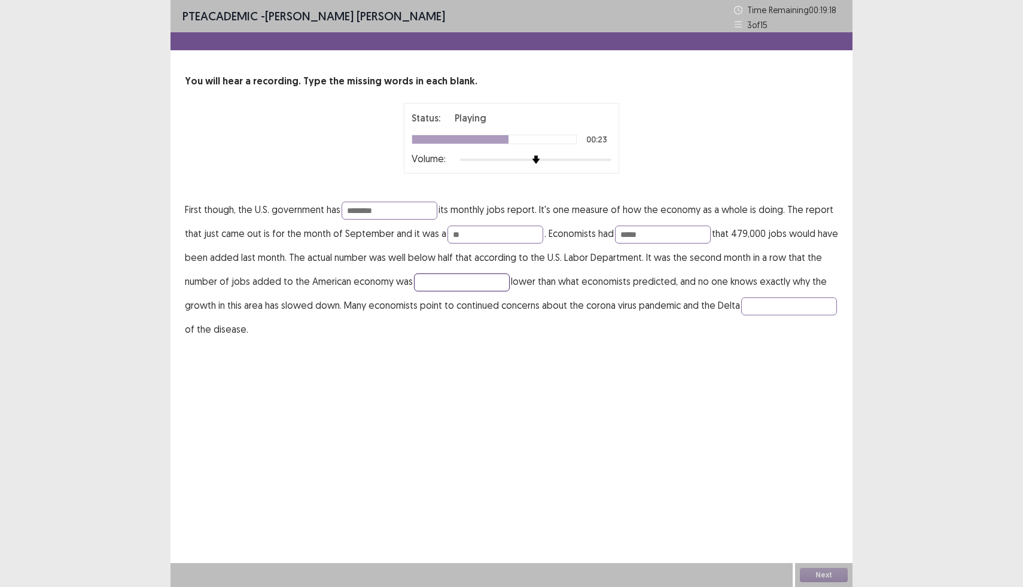
click at [432, 290] on input "text" at bounding box center [462, 282] width 96 height 18
type input "*********"
click at [741, 315] on input "text" at bounding box center [789, 306] width 96 height 18
type input "*"
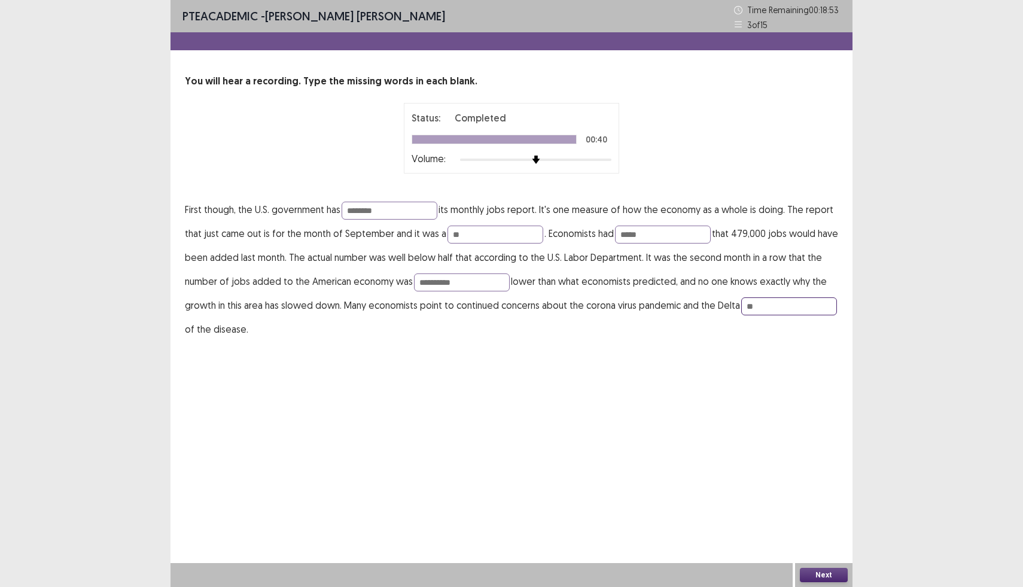
type input "*"
type input "**********"
drag, startPoint x: 459, startPoint y: 285, endPoint x: 418, endPoint y: 284, distance: 41.3
click at [418, 284] on input "*********" at bounding box center [462, 282] width 96 height 18
click at [479, 279] on input "*********" at bounding box center [462, 282] width 96 height 18
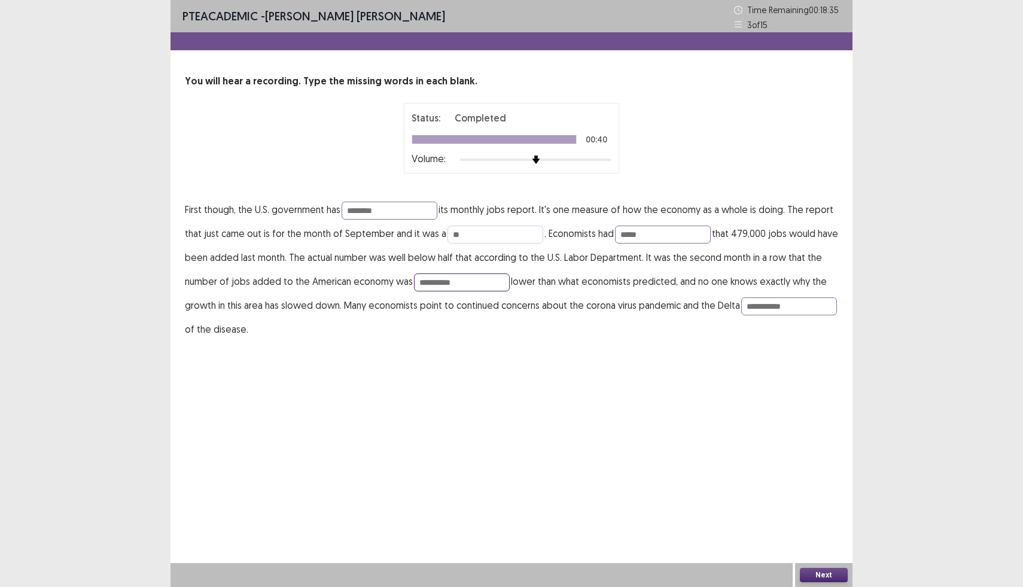
type input "**********"
click at [481, 236] on input "**" at bounding box center [495, 235] width 96 height 18
type input "**********"
click at [398, 218] on input "********" at bounding box center [390, 211] width 96 height 18
click at [831, 577] on button "Next" at bounding box center [824, 575] width 48 height 14
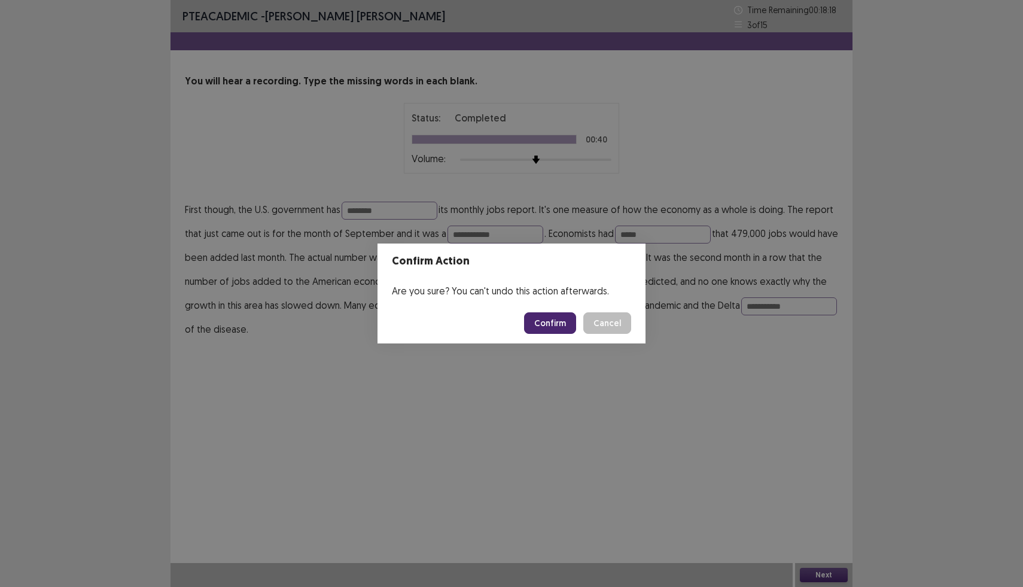
click at [562, 313] on button "Confirm" at bounding box center [550, 323] width 52 height 22
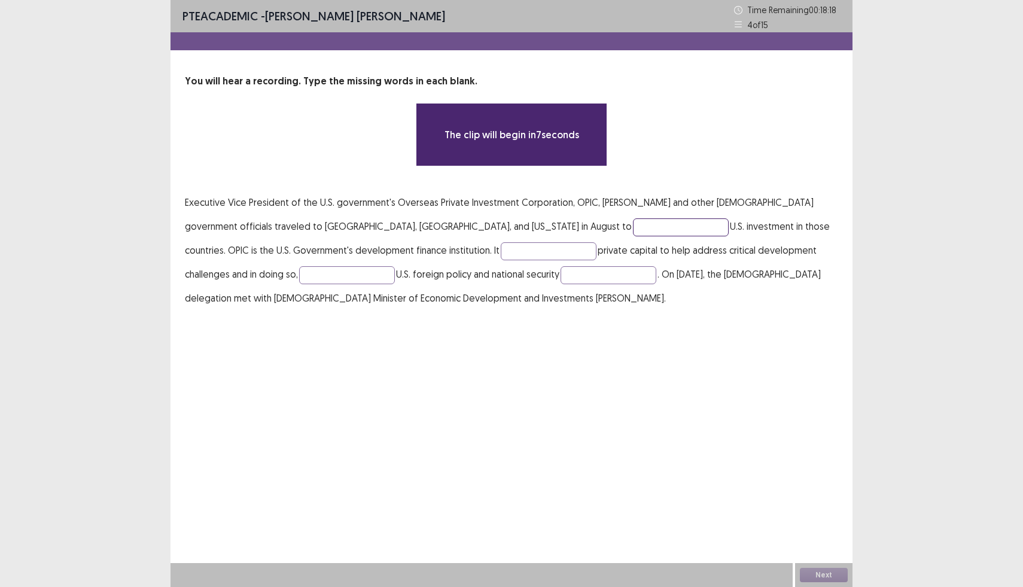
click at [633, 234] on input "text" at bounding box center [681, 227] width 96 height 18
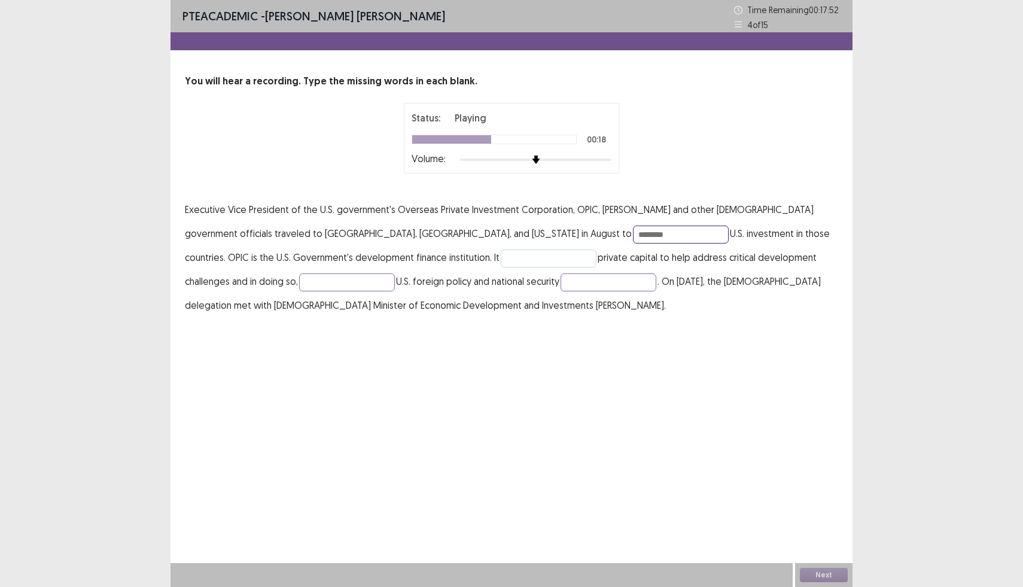
type input "********"
click at [501, 254] on input "text" at bounding box center [549, 258] width 96 height 18
type input "*"
type input "****"
click at [299, 287] on input "text" at bounding box center [347, 282] width 96 height 18
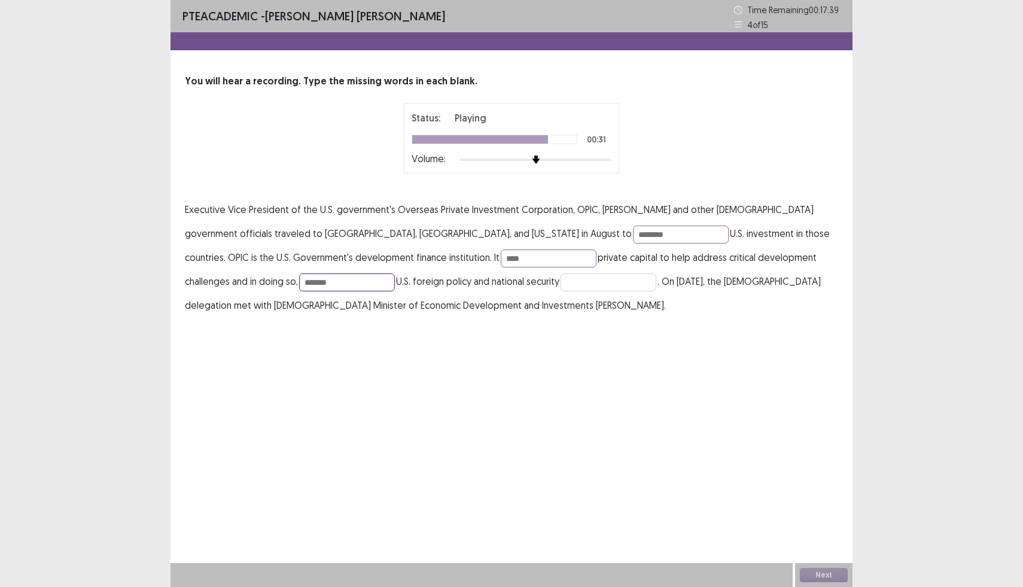
type input "*******"
click at [560, 285] on input "text" at bounding box center [608, 282] width 96 height 18
type input "**********"
click at [501, 260] on input "****" at bounding box center [549, 258] width 96 height 18
click at [299, 285] on input "*******" at bounding box center [347, 282] width 96 height 18
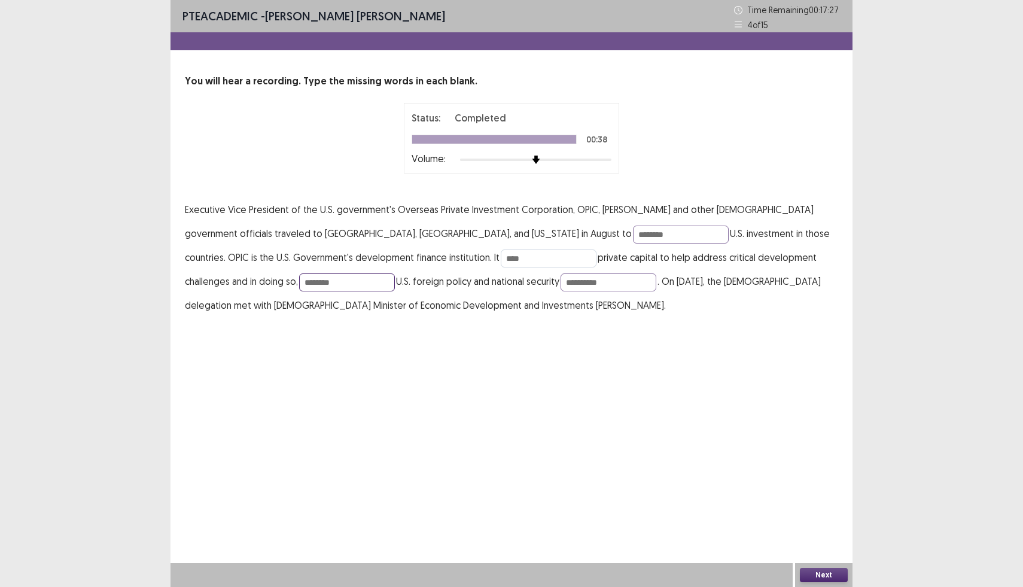
type input "********"
click at [501, 260] on input "****" at bounding box center [549, 258] width 96 height 18
type input "*"
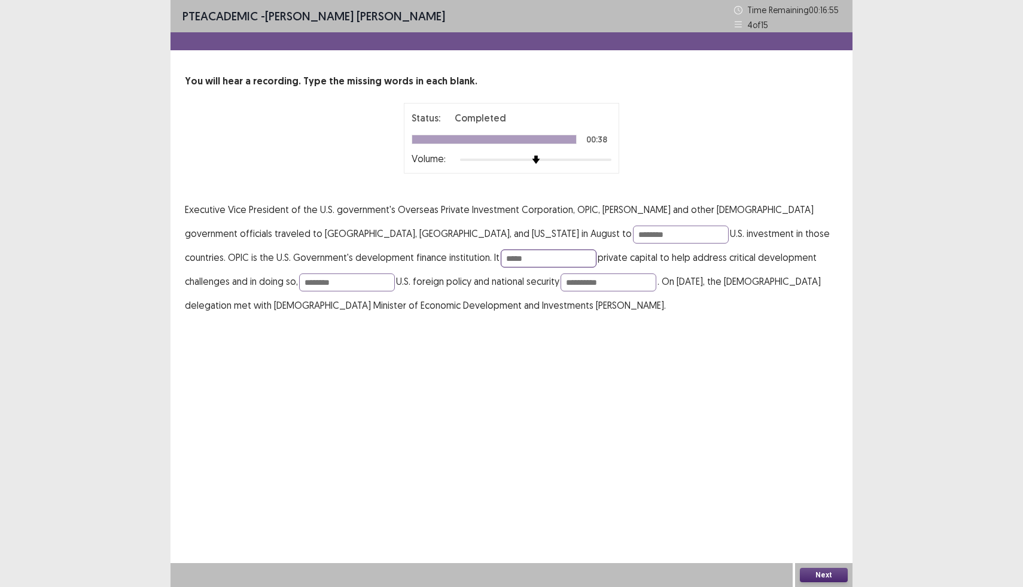
type input "*****"
click at [831, 580] on button "Next" at bounding box center [824, 575] width 48 height 14
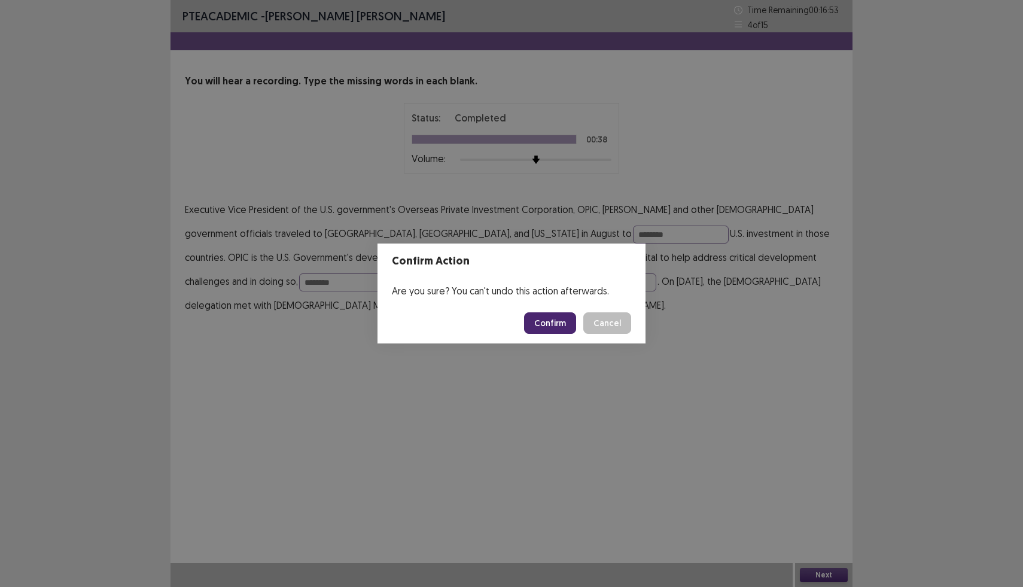
click at [561, 325] on button "Confirm" at bounding box center [550, 323] width 52 height 22
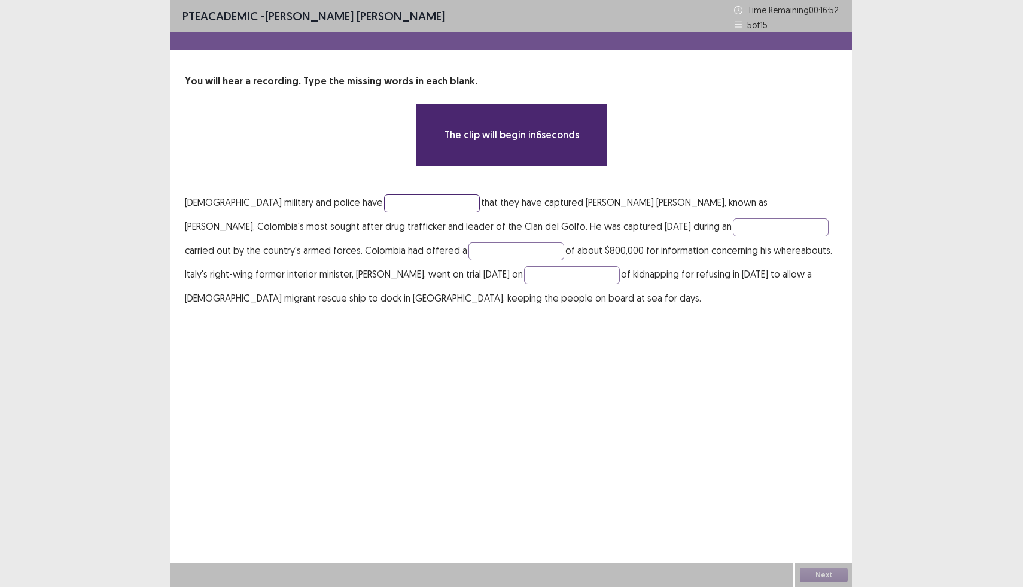
click at [384, 204] on input "text" at bounding box center [432, 203] width 96 height 18
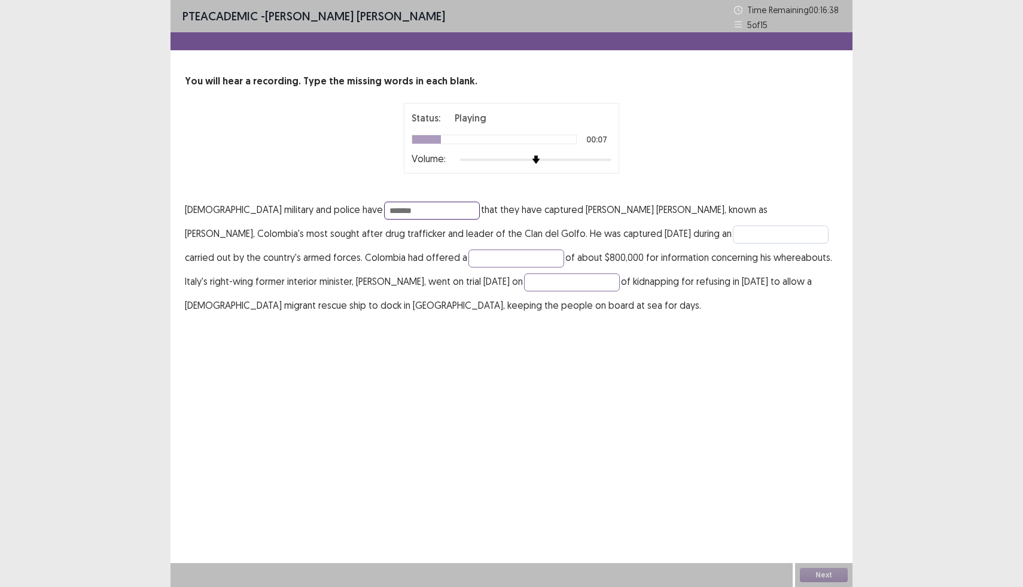
type input "*******"
click at [733, 234] on input "text" at bounding box center [781, 235] width 96 height 18
type input "******"
click at [468, 251] on input "text" at bounding box center [516, 258] width 96 height 18
type input "******"
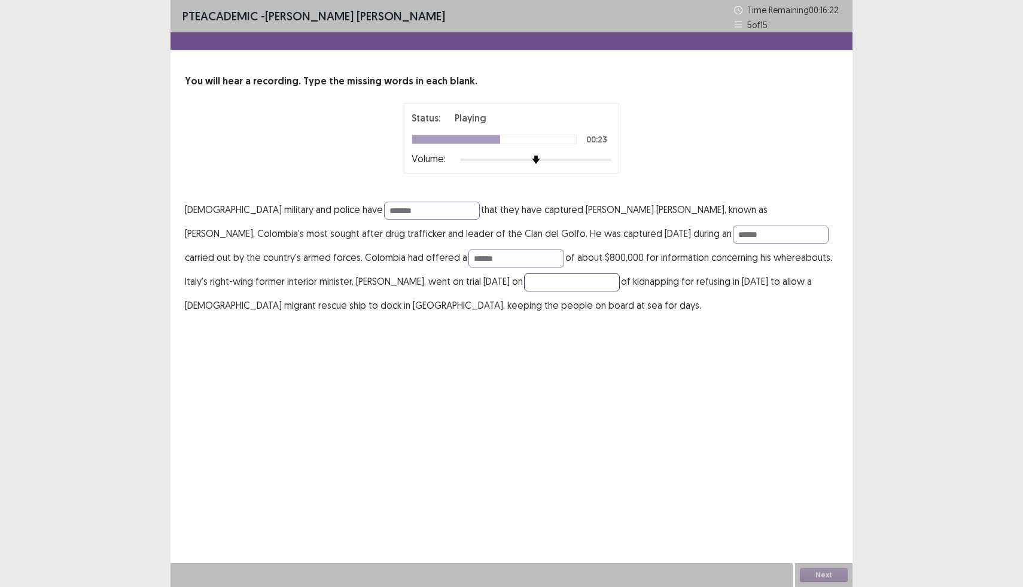
click at [524, 290] on input "text" at bounding box center [572, 282] width 96 height 18
type input "*****"
click at [733, 238] on input "******" at bounding box center [781, 235] width 96 height 18
click at [468, 263] on input "******" at bounding box center [516, 258] width 96 height 18
click at [825, 577] on button "Next" at bounding box center [824, 575] width 48 height 14
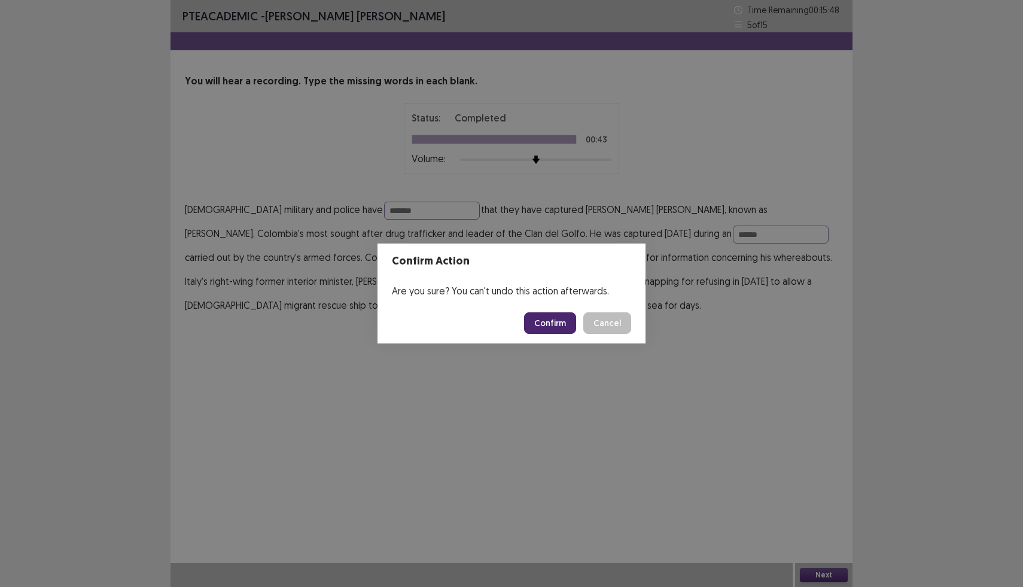
click at [560, 322] on button "Confirm" at bounding box center [550, 323] width 52 height 22
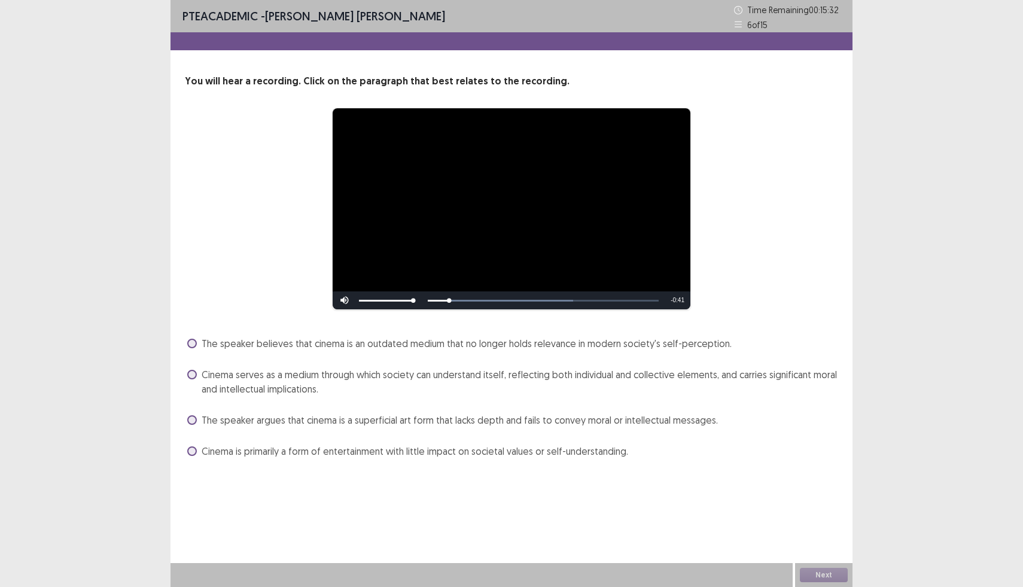
click at [194, 380] on label "Cinema serves as a medium through which society can understand itself, reflecti…" at bounding box center [512, 381] width 651 height 29
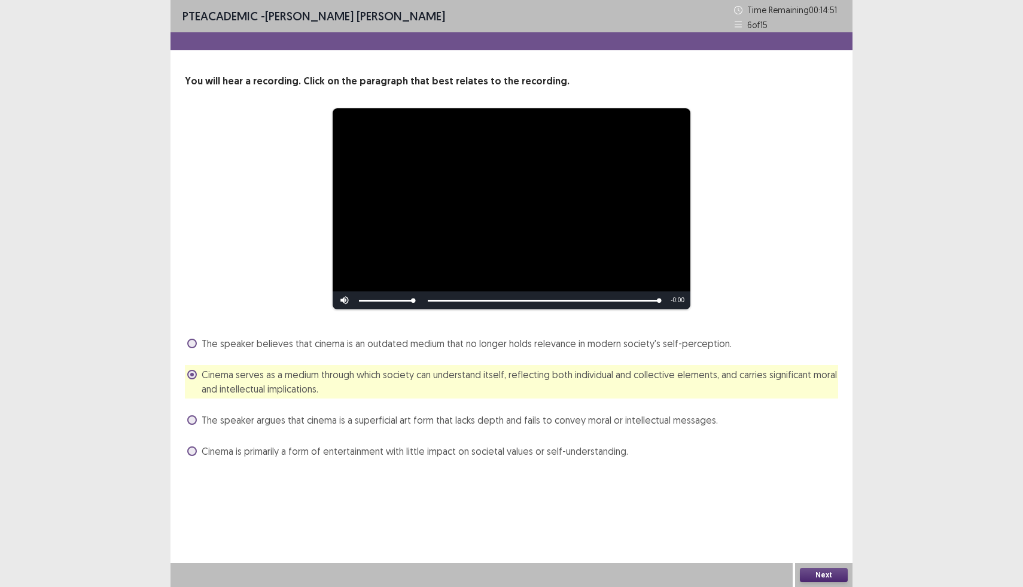
click at [817, 578] on button "Next" at bounding box center [824, 575] width 48 height 14
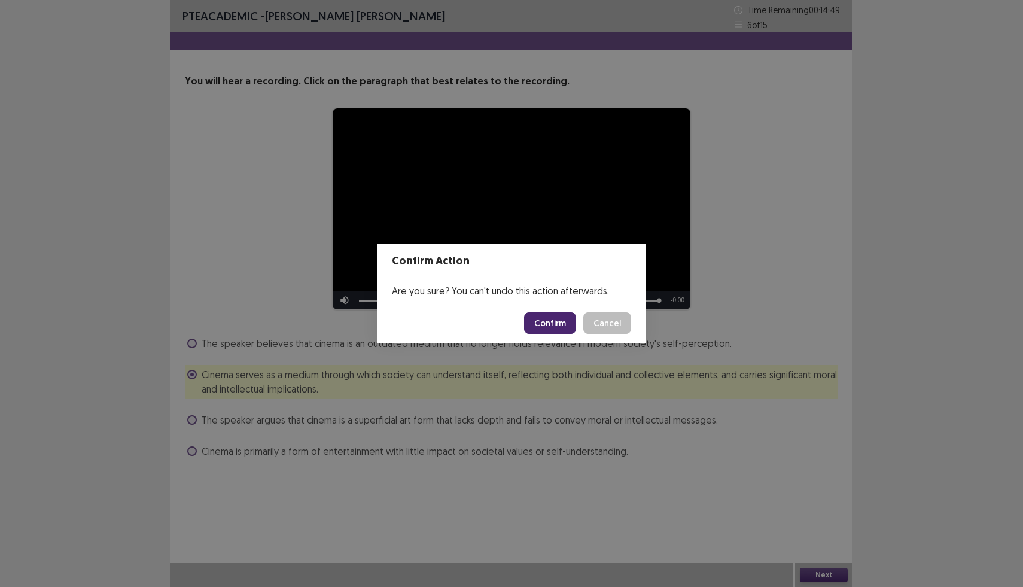
click at [546, 322] on button "Confirm" at bounding box center [550, 323] width 52 height 22
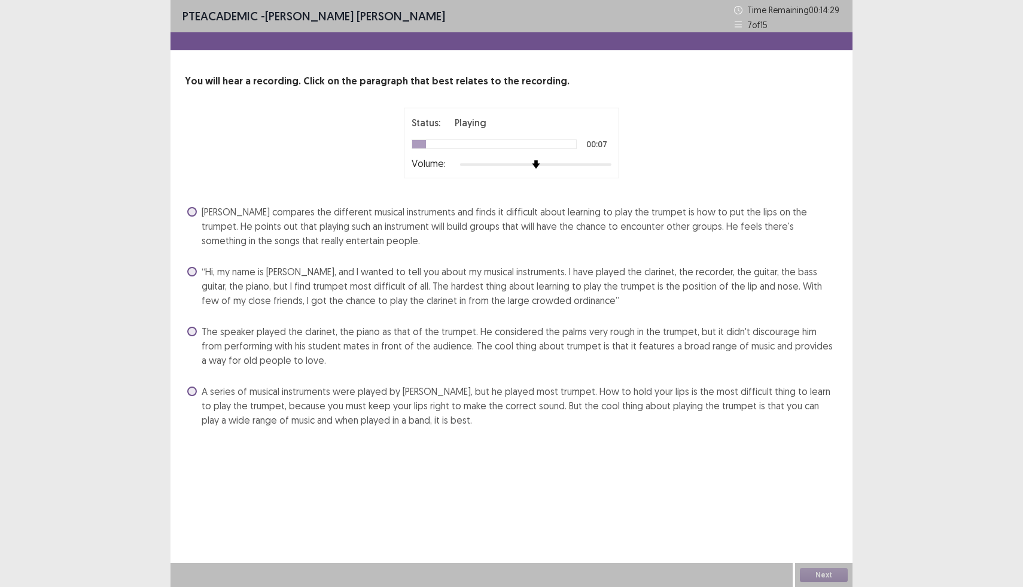
click at [504, 286] on span "“Hi, my name is [PERSON_NAME], and I wanted to tell you about my musical instru…" at bounding box center [520, 285] width 636 height 43
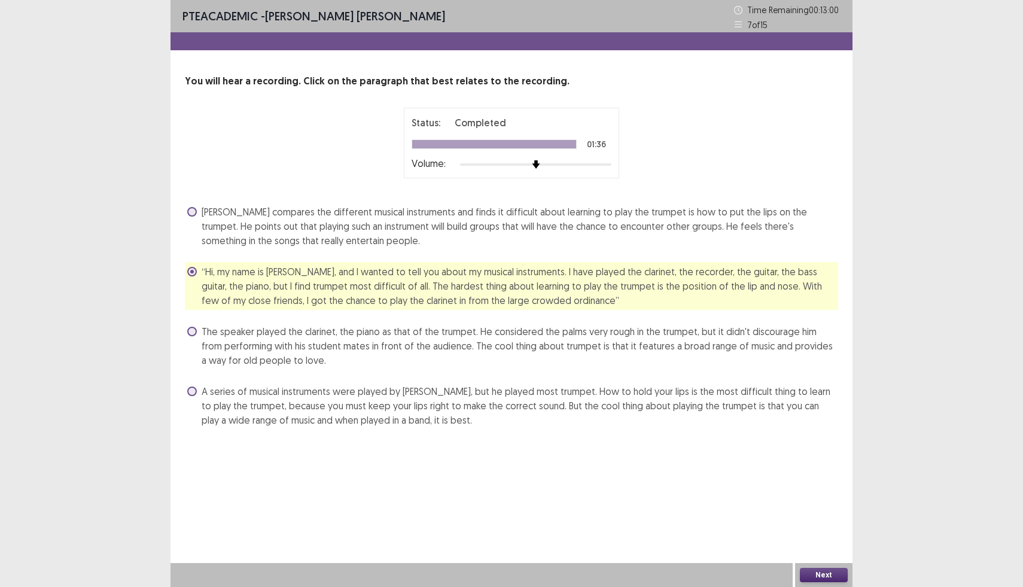
click at [818, 577] on button "Next" at bounding box center [824, 575] width 48 height 14
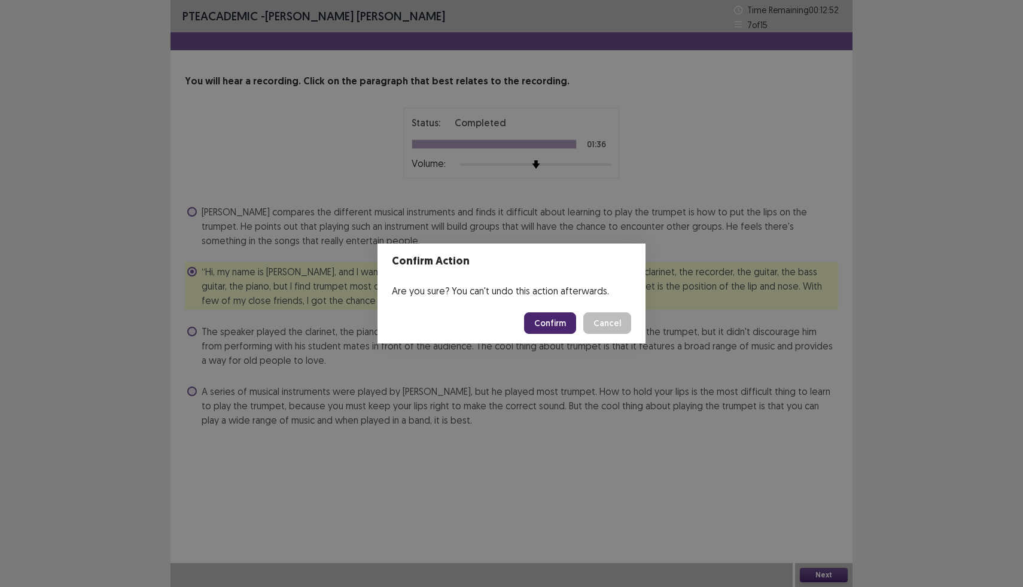
click at [610, 322] on button "Cancel" at bounding box center [607, 323] width 48 height 22
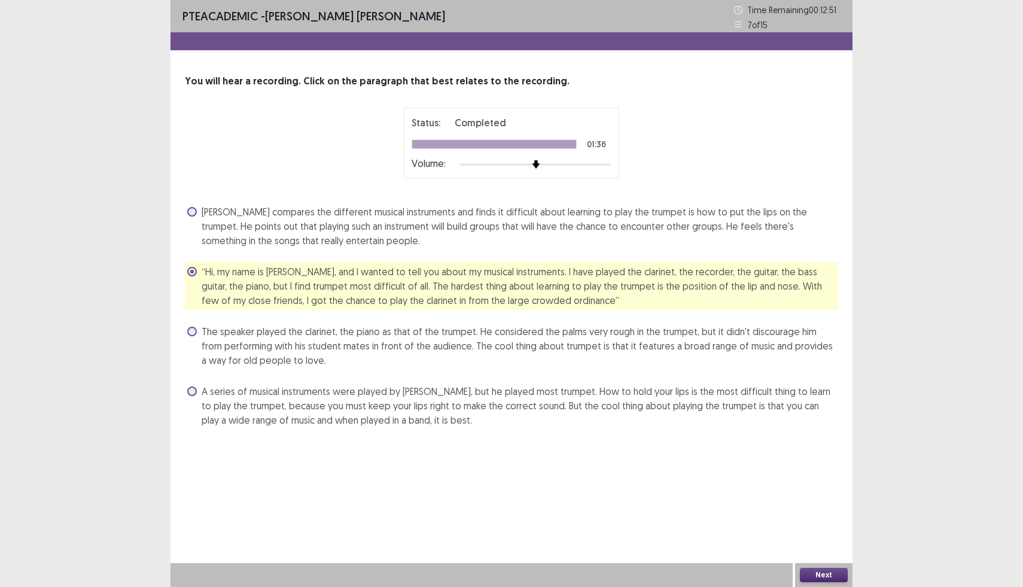
click at [241, 212] on span "[PERSON_NAME] compares the different musical instruments and finds it difficult…" at bounding box center [520, 226] width 636 height 43
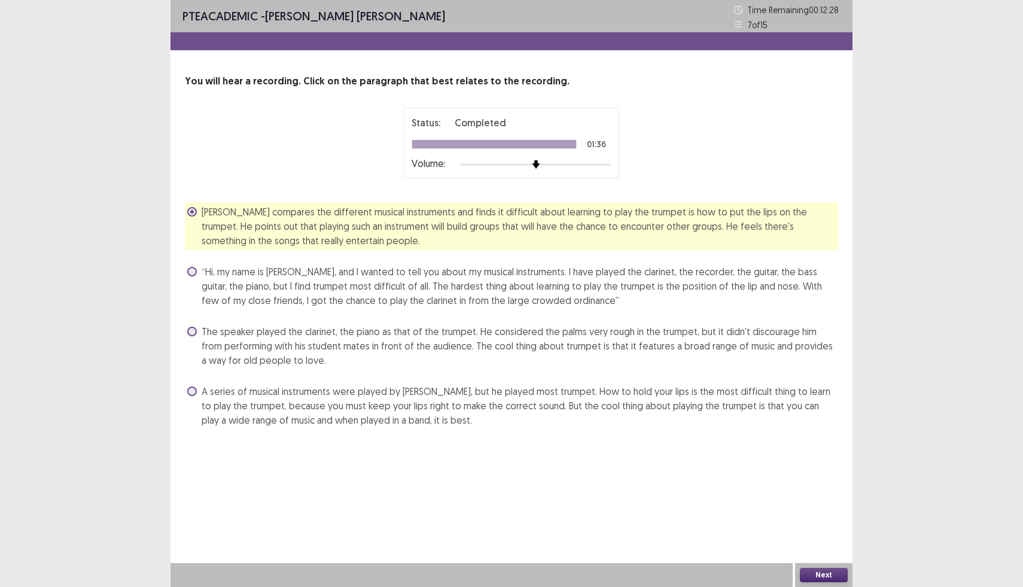
click at [426, 353] on span "The speaker played the clarinet, the piano as that of the trumpet. He considere…" at bounding box center [520, 345] width 636 height 43
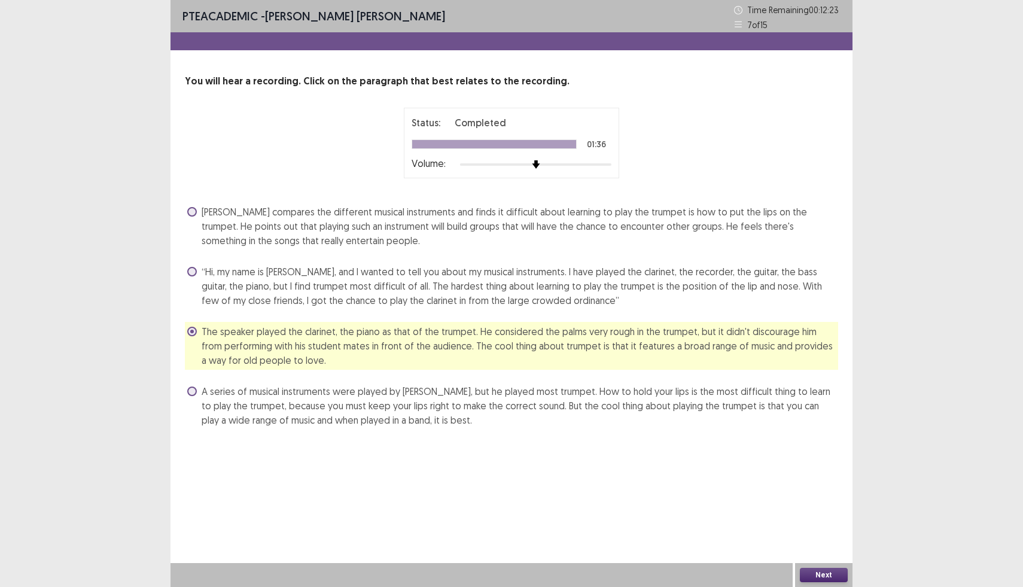
click at [442, 281] on span "“Hi, my name is [PERSON_NAME], and I wanted to tell you about my musical instru…" at bounding box center [520, 285] width 636 height 43
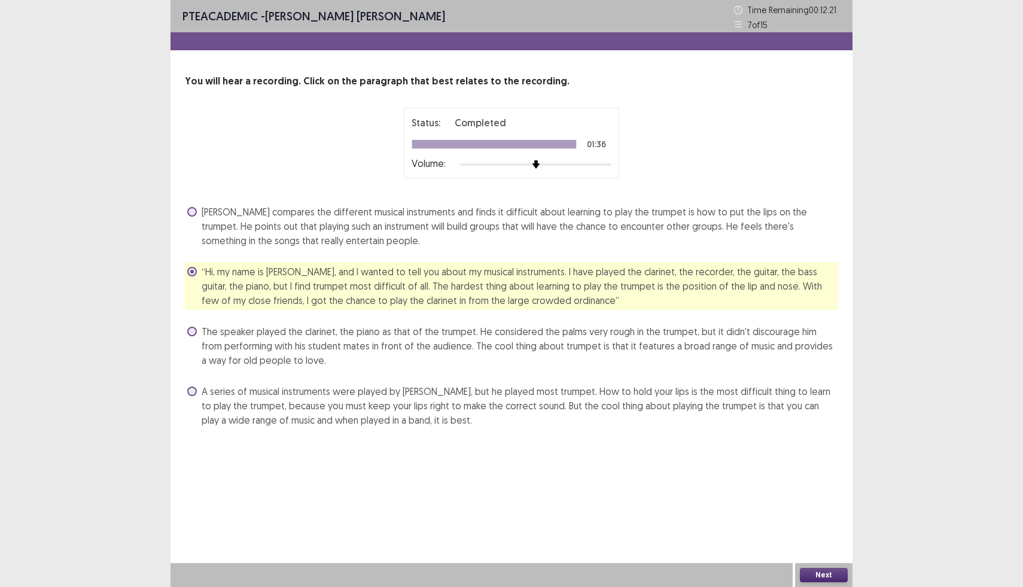
click at [822, 578] on button "Next" at bounding box center [824, 575] width 48 height 14
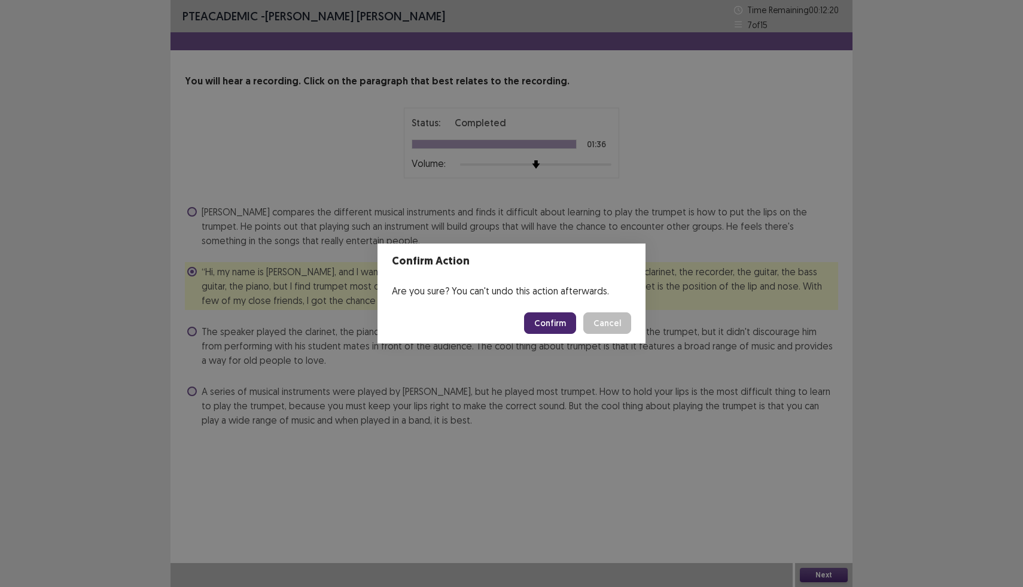
click at [553, 324] on button "Confirm" at bounding box center [550, 323] width 52 height 22
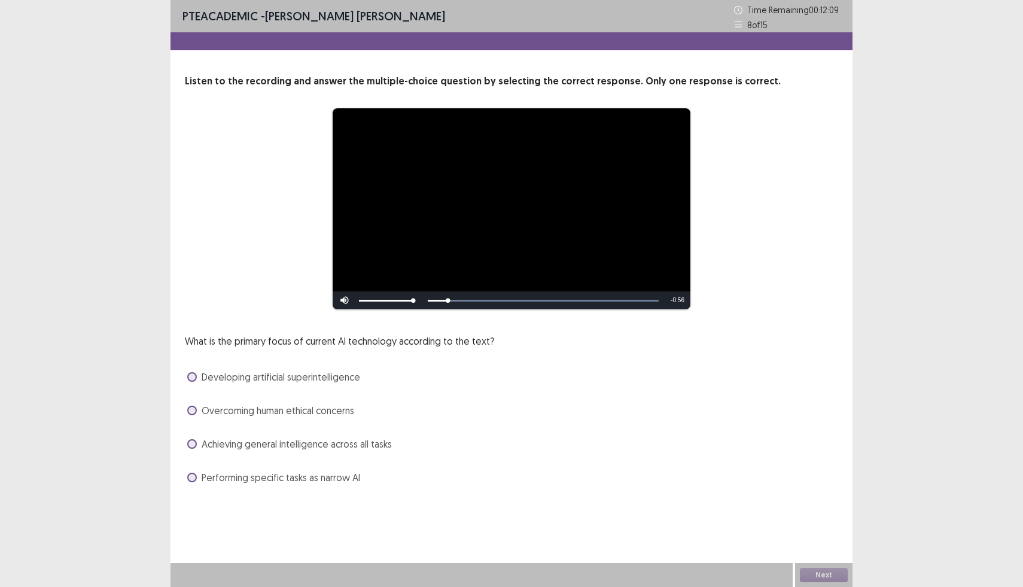
click at [190, 479] on span at bounding box center [192, 478] width 10 height 10
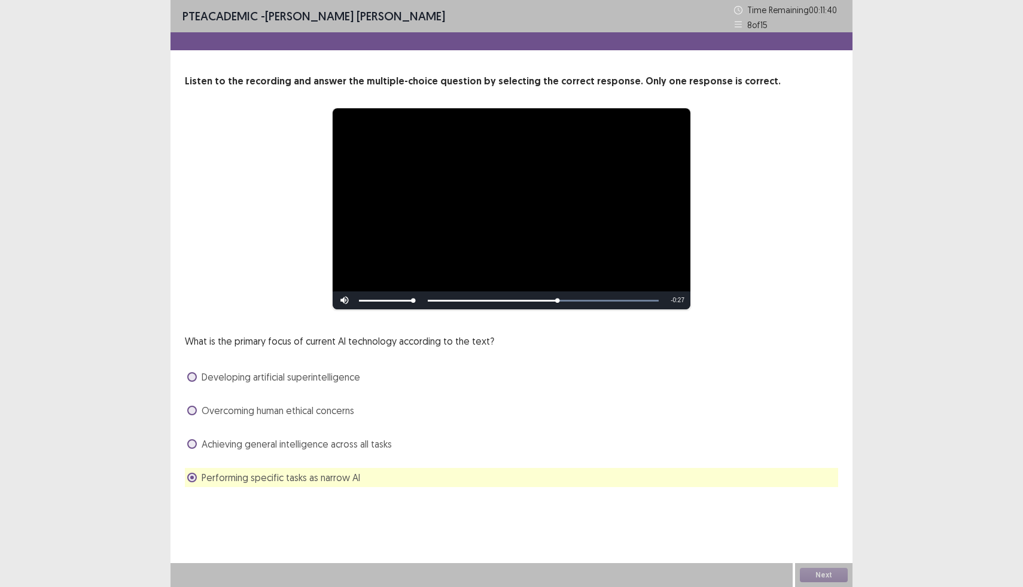
click at [245, 452] on div "Achieving general intelligence across all tasks" at bounding box center [511, 443] width 653 height 19
click at [236, 447] on span "Achieving general intelligence across all tasks" at bounding box center [297, 444] width 190 height 14
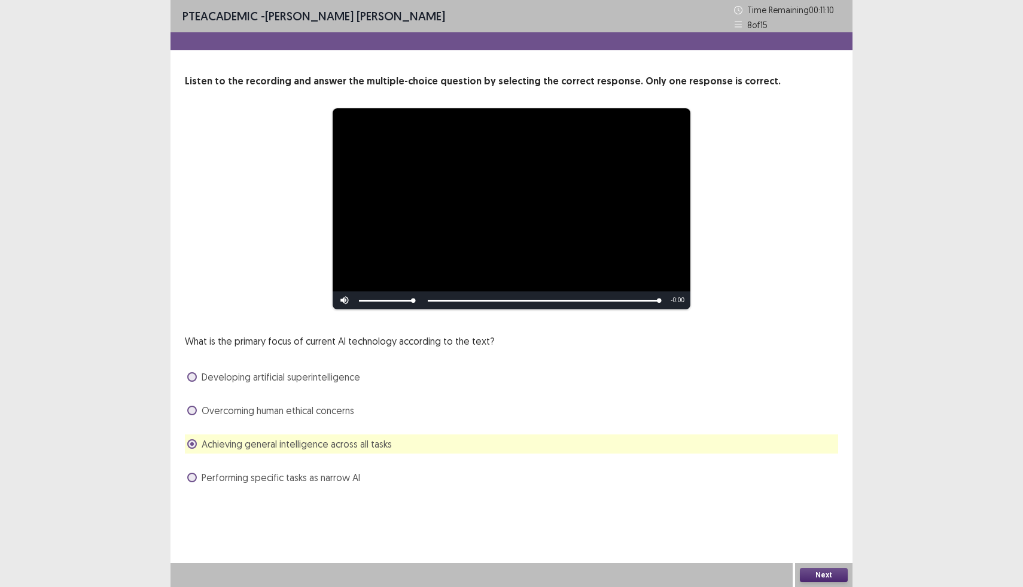
click at [805, 566] on div "Next" at bounding box center [823, 575] width 57 height 24
click at [811, 574] on button "Next" at bounding box center [824, 575] width 48 height 14
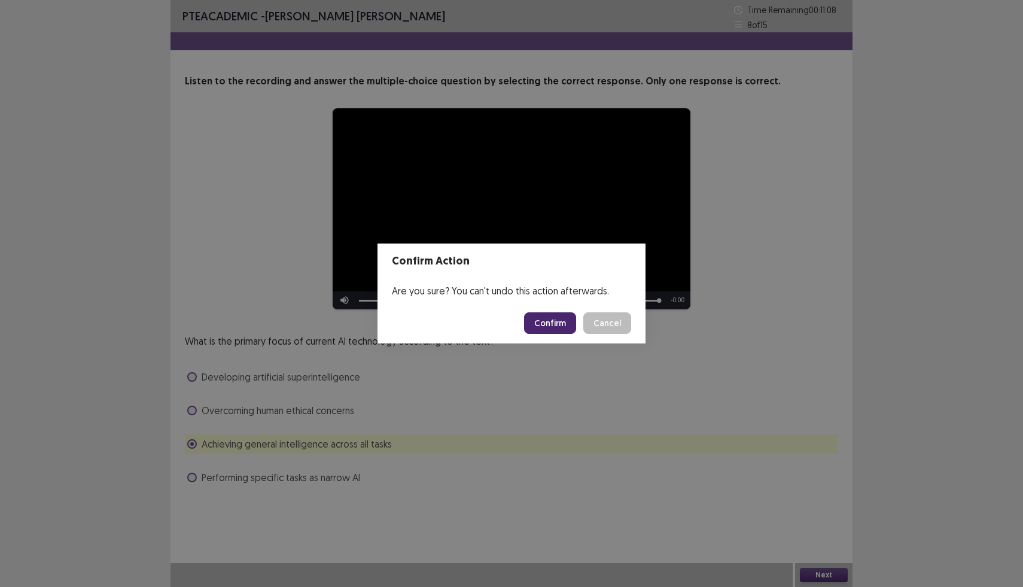
click at [551, 320] on button "Confirm" at bounding box center [550, 323] width 52 height 22
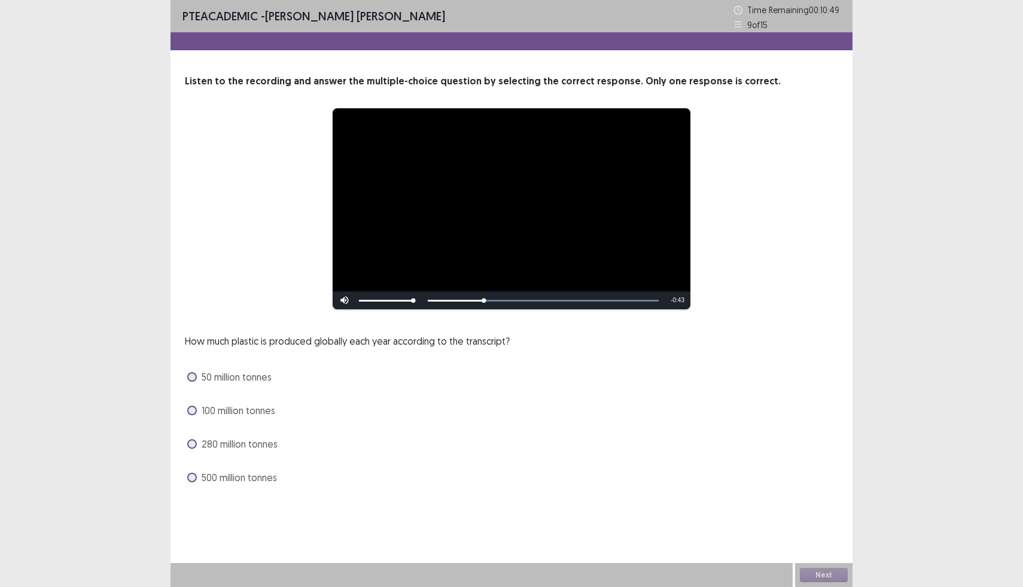
click at [193, 443] on span at bounding box center [192, 444] width 10 height 10
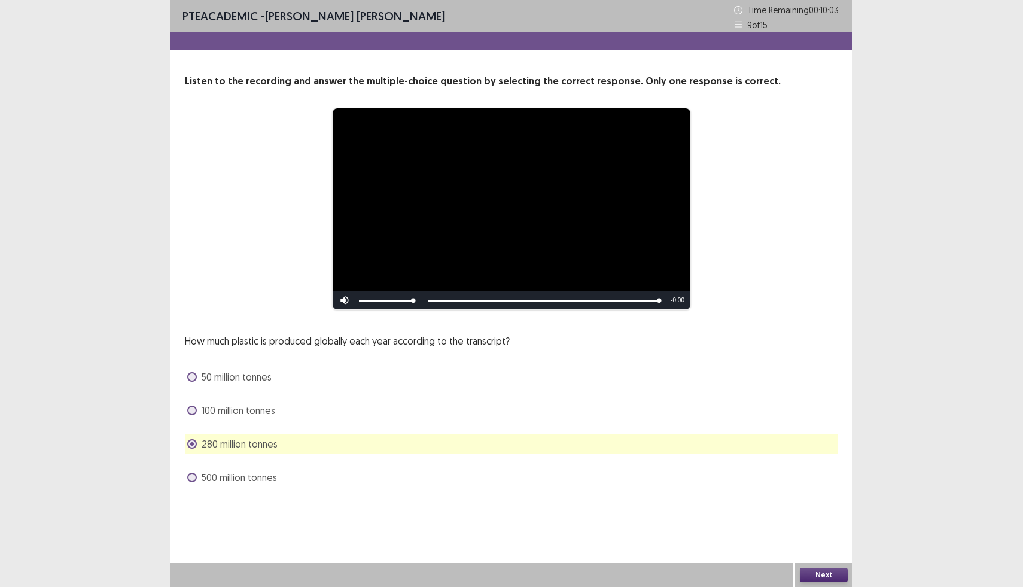
click at [835, 574] on button "Next" at bounding box center [824, 575] width 48 height 14
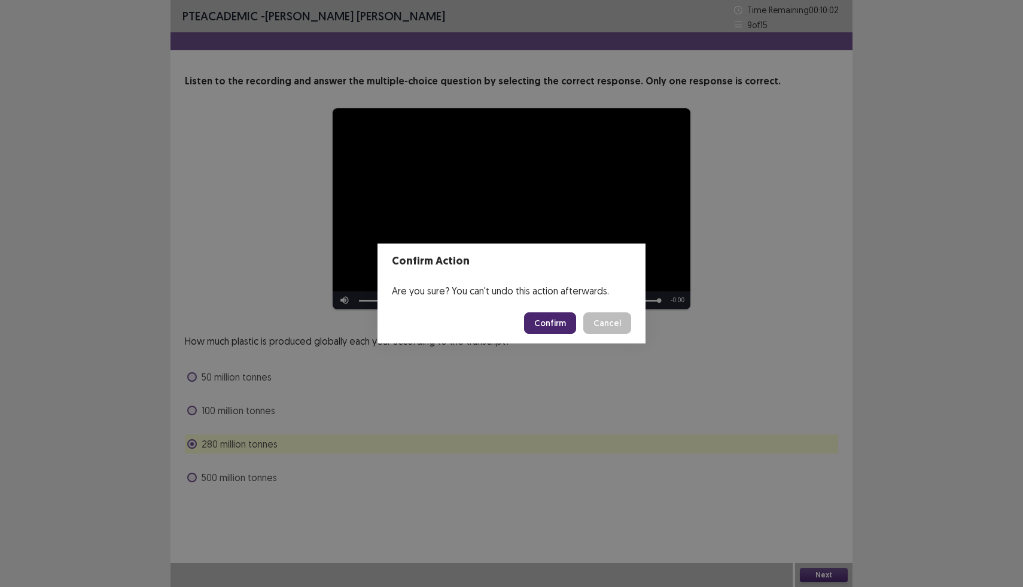
click at [554, 328] on button "Confirm" at bounding box center [550, 323] width 52 height 22
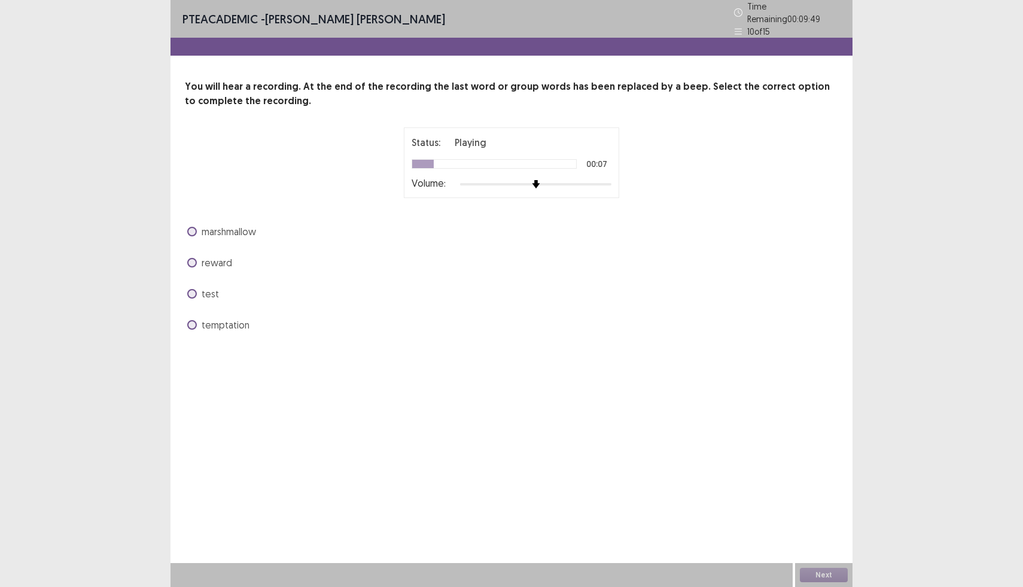
click at [190, 228] on span at bounding box center [192, 232] width 10 height 10
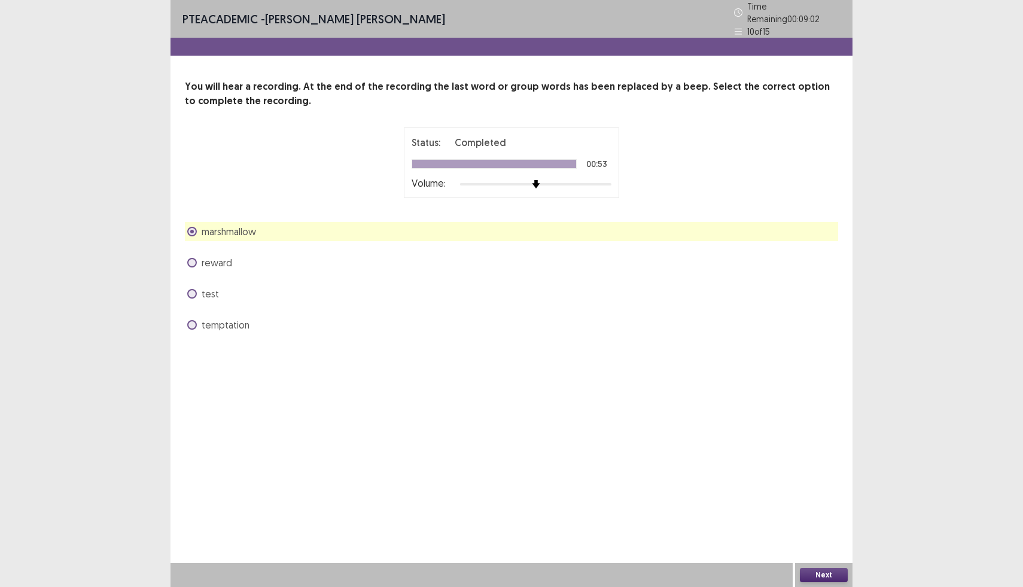
click at [821, 586] on div "Next" at bounding box center [823, 575] width 57 height 24
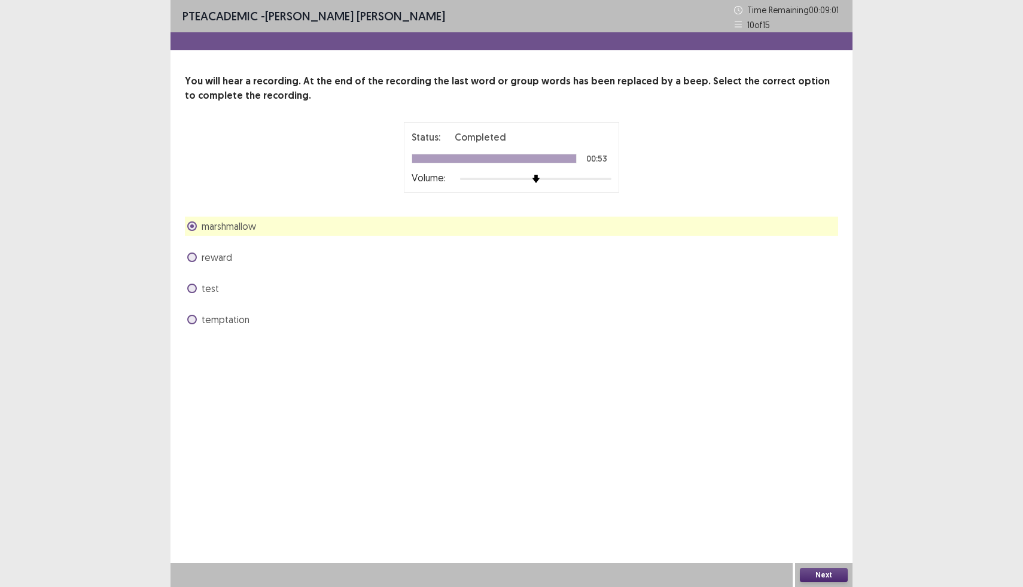
click at [814, 570] on button "Next" at bounding box center [824, 575] width 48 height 14
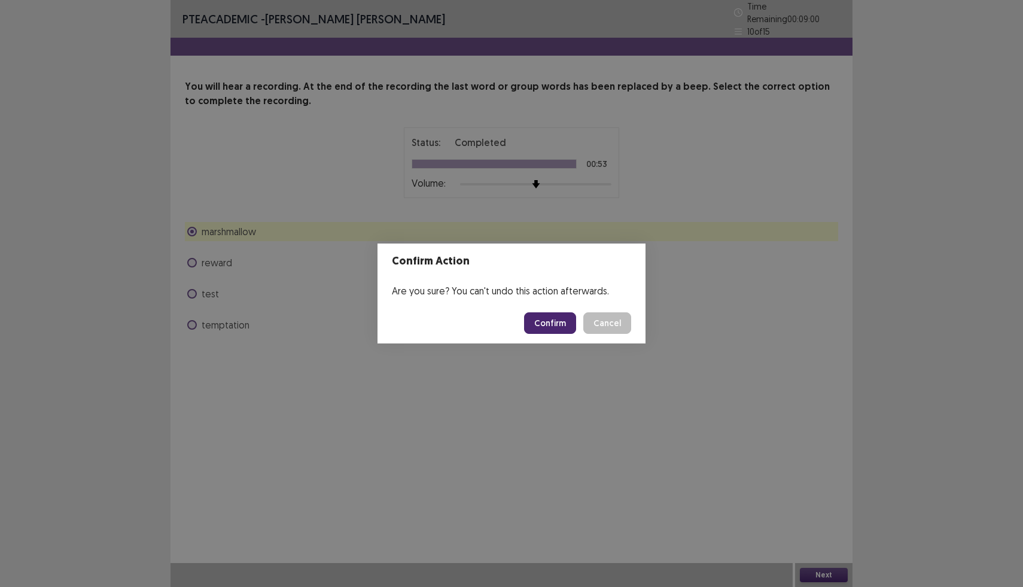
click at [541, 313] on button "Confirm" at bounding box center [550, 323] width 52 height 22
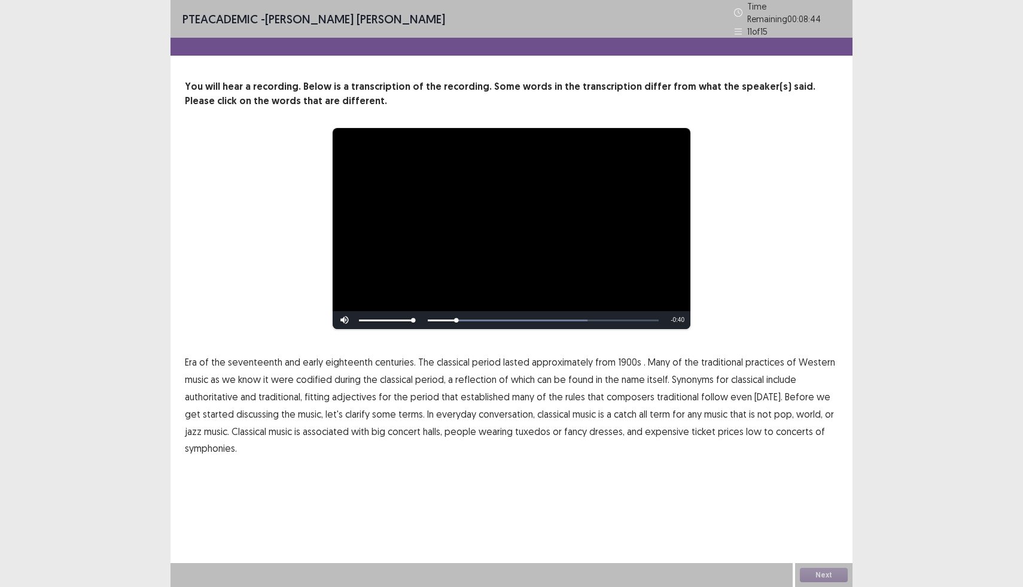
click at [622, 360] on span "1900s" at bounding box center [629, 362] width 23 height 14
click at [313, 395] on span "fitting" at bounding box center [316, 396] width 25 height 14
click at [211, 447] on span "symphonies." at bounding box center [211, 448] width 52 height 14
click at [827, 574] on button "Next" at bounding box center [824, 575] width 48 height 14
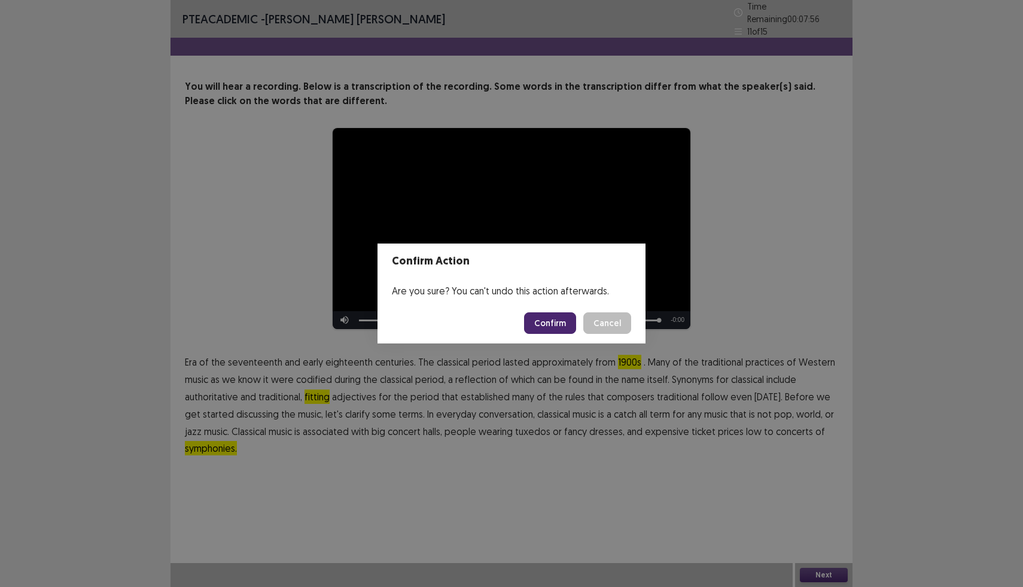
click at [547, 320] on button "Confirm" at bounding box center [550, 323] width 52 height 22
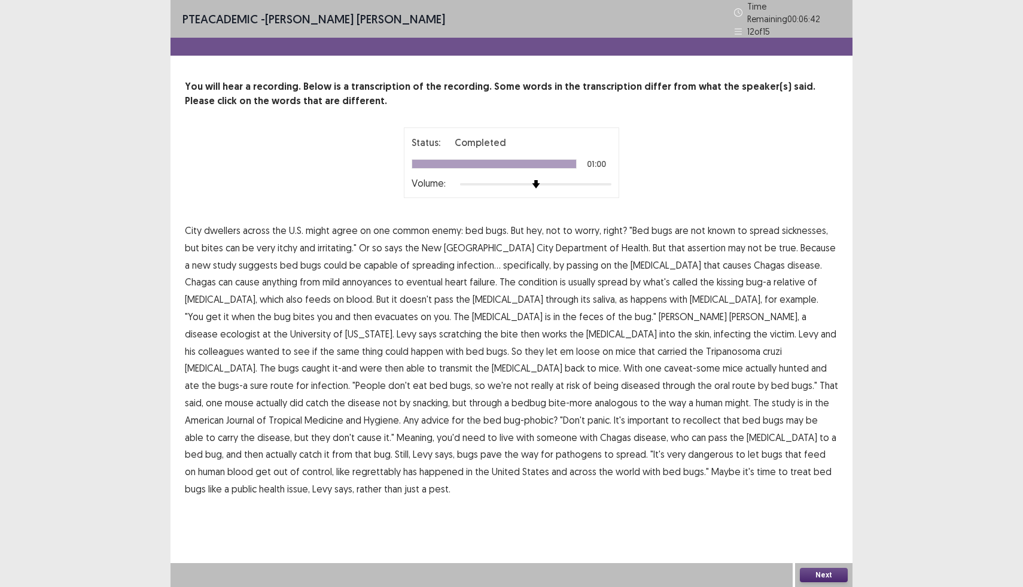
click at [817, 580] on button "Next" at bounding box center [824, 575] width 48 height 14
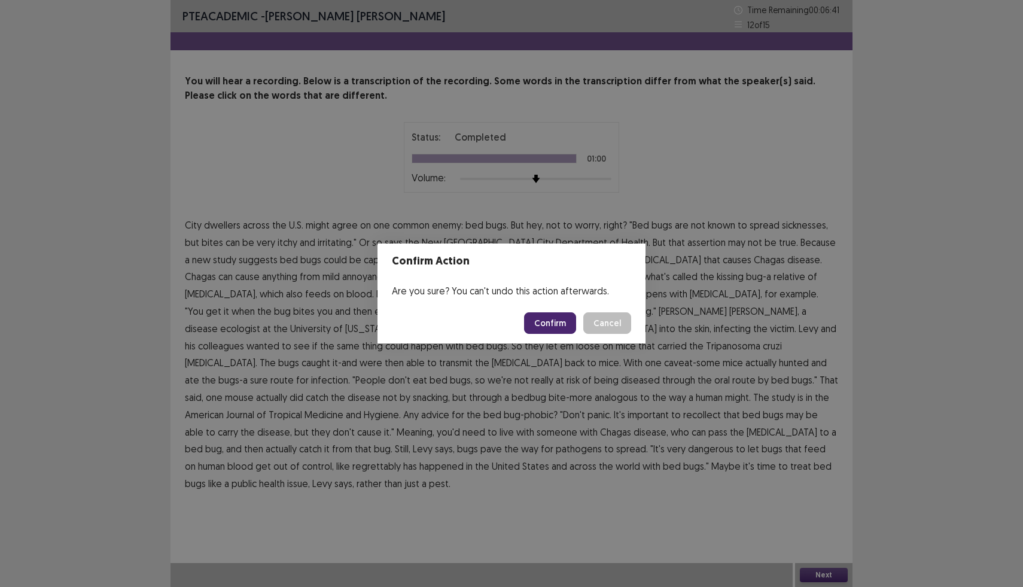
click at [538, 325] on button "Confirm" at bounding box center [550, 323] width 52 height 22
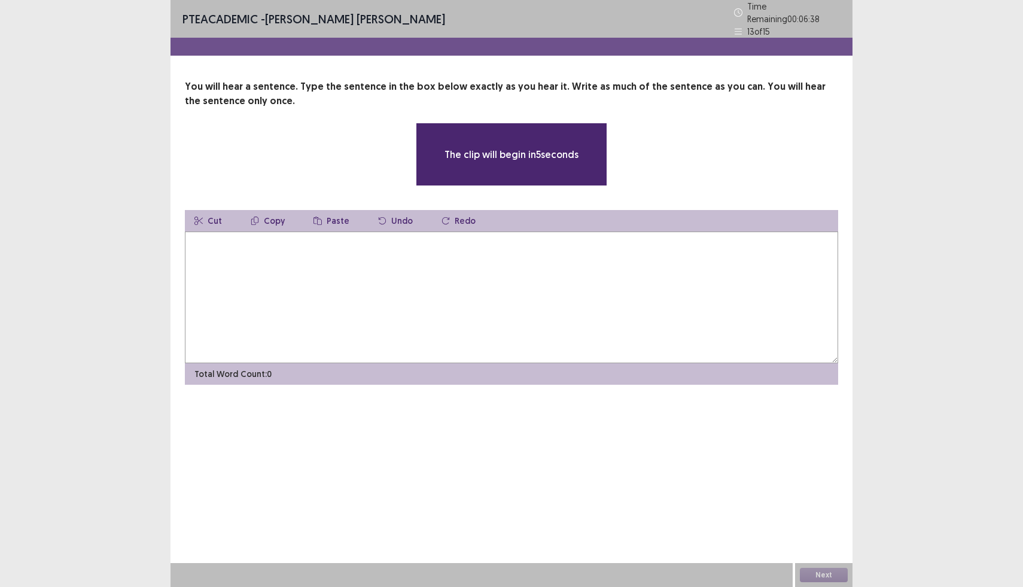
click at [242, 242] on textarea at bounding box center [511, 297] width 653 height 132
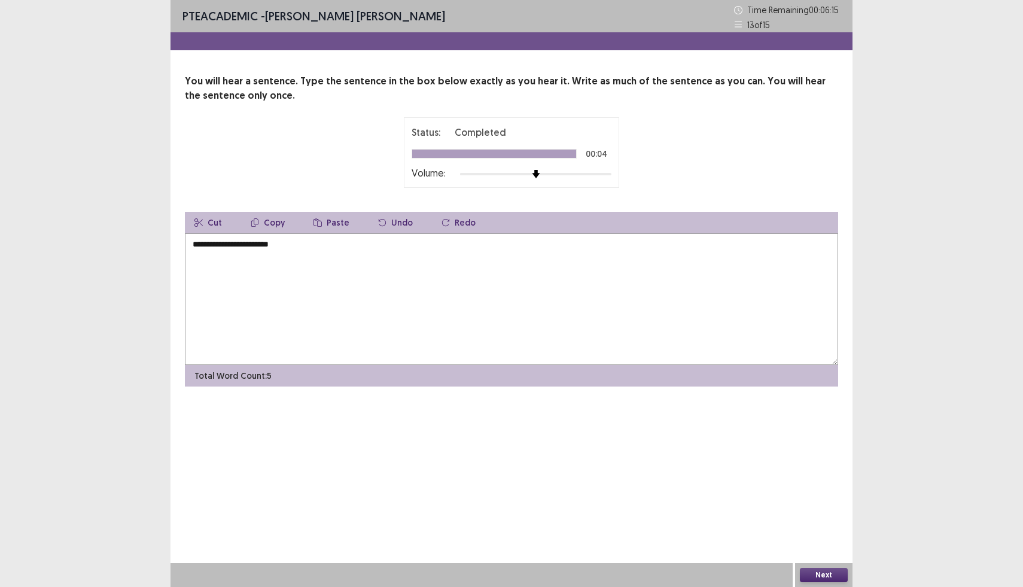
click at [196, 246] on textarea "**********" at bounding box center [511, 299] width 653 height 132
click at [297, 252] on textarea "**********" at bounding box center [511, 299] width 653 height 132
click at [246, 246] on textarea "**********" at bounding box center [511, 299] width 653 height 132
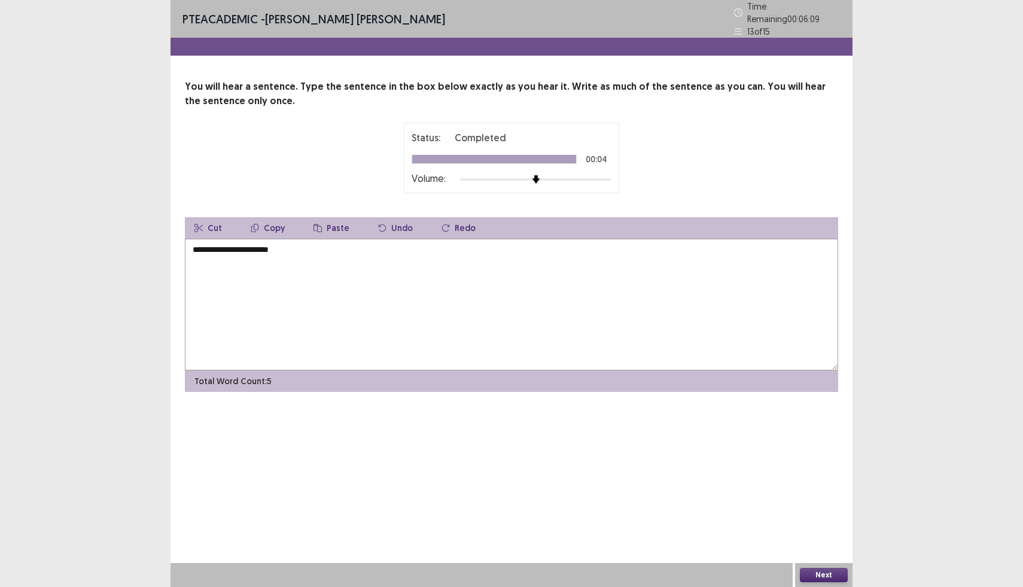
type textarea "**********"
click at [809, 571] on button "Next" at bounding box center [824, 575] width 48 height 14
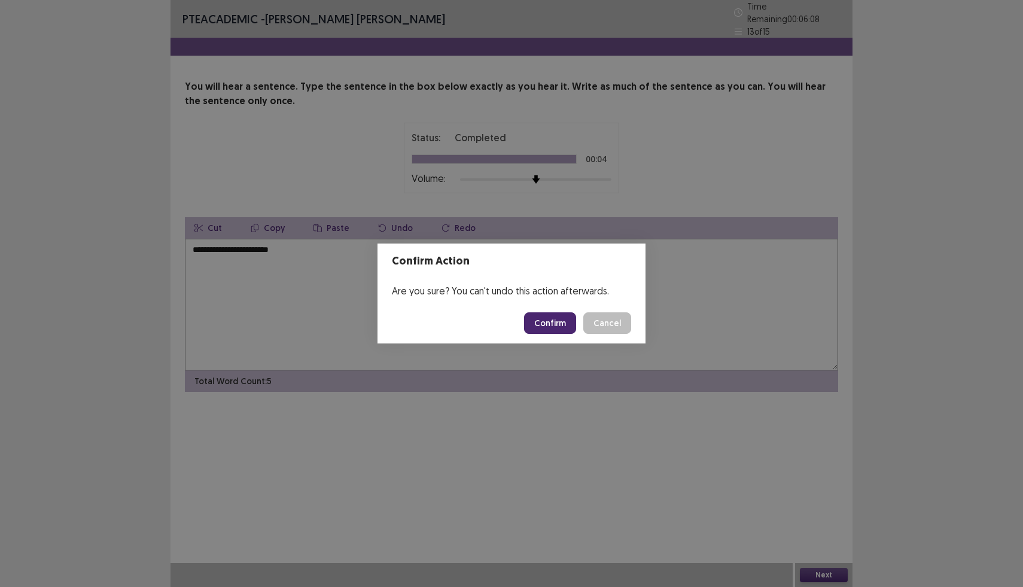
click at [566, 324] on button "Confirm" at bounding box center [550, 323] width 52 height 22
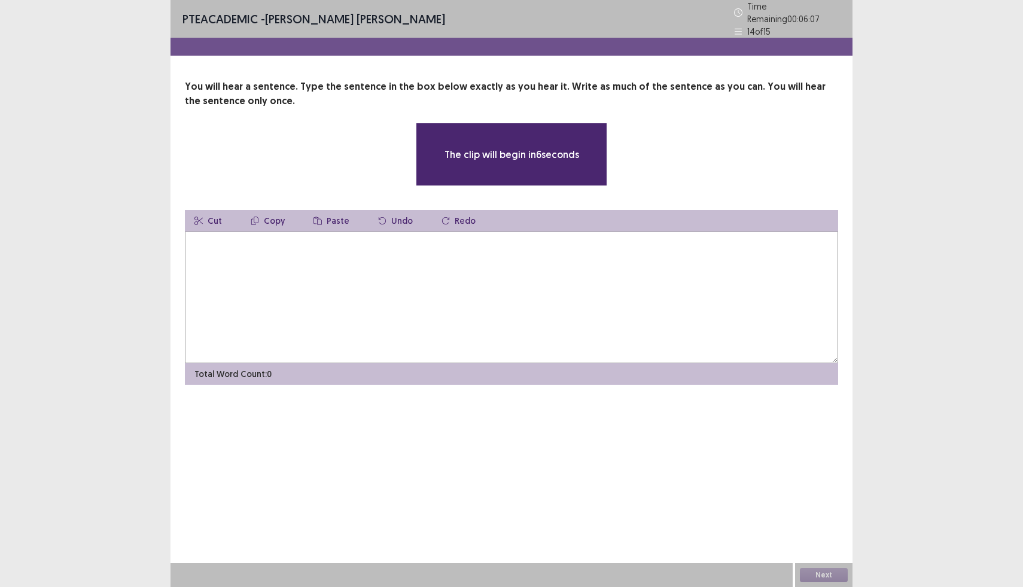
click at [267, 246] on textarea at bounding box center [511, 297] width 653 height 132
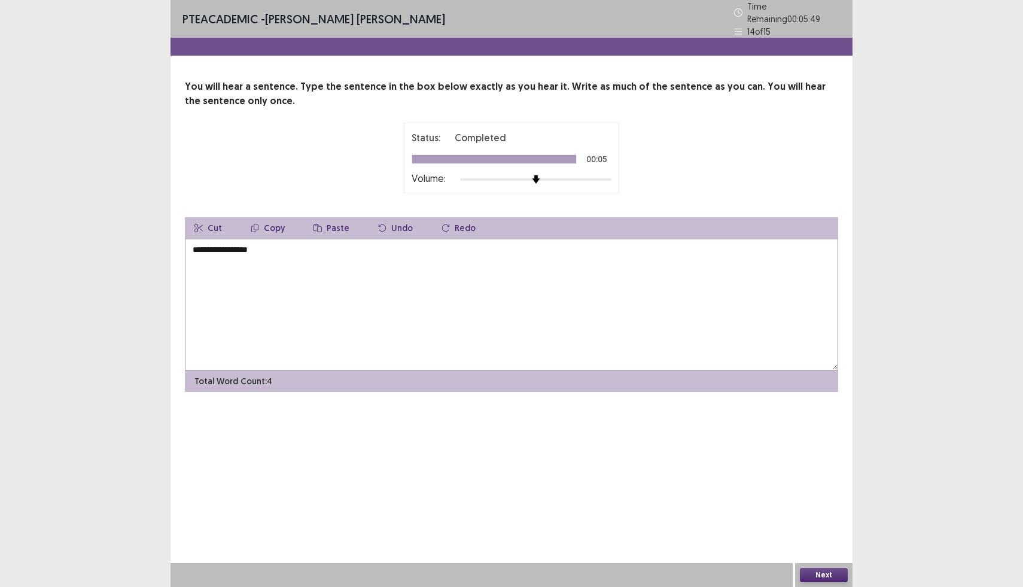
click at [218, 247] on textarea "**********" at bounding box center [511, 305] width 653 height 132
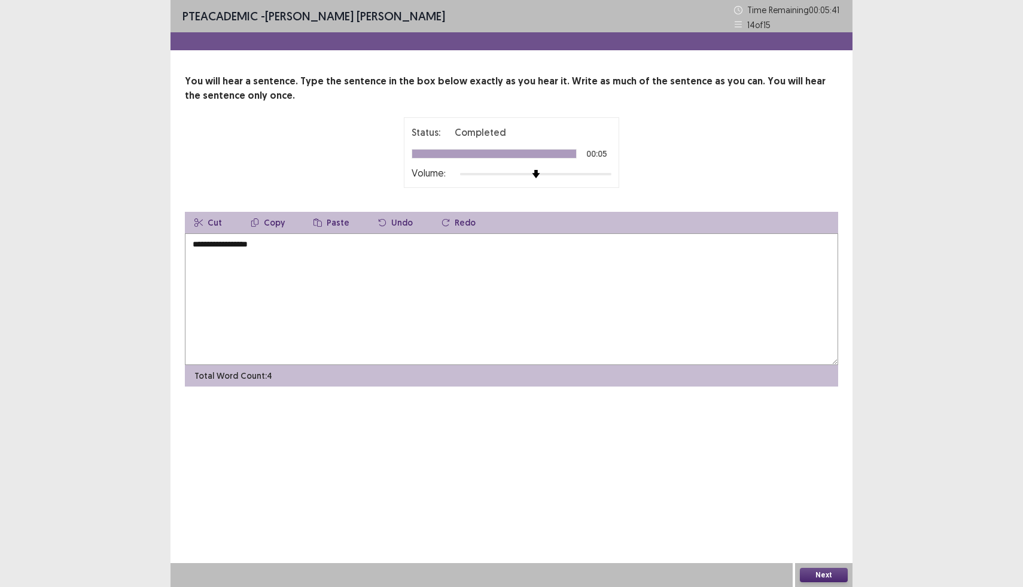
type textarea "**********"
click at [844, 572] on button "Next" at bounding box center [824, 575] width 48 height 14
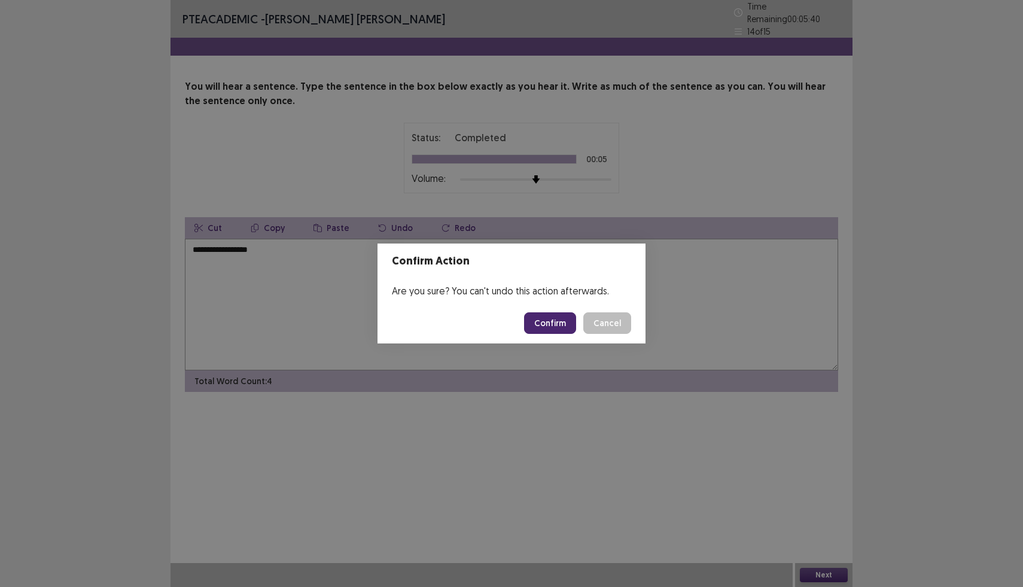
click at [570, 324] on button "Confirm" at bounding box center [550, 323] width 52 height 22
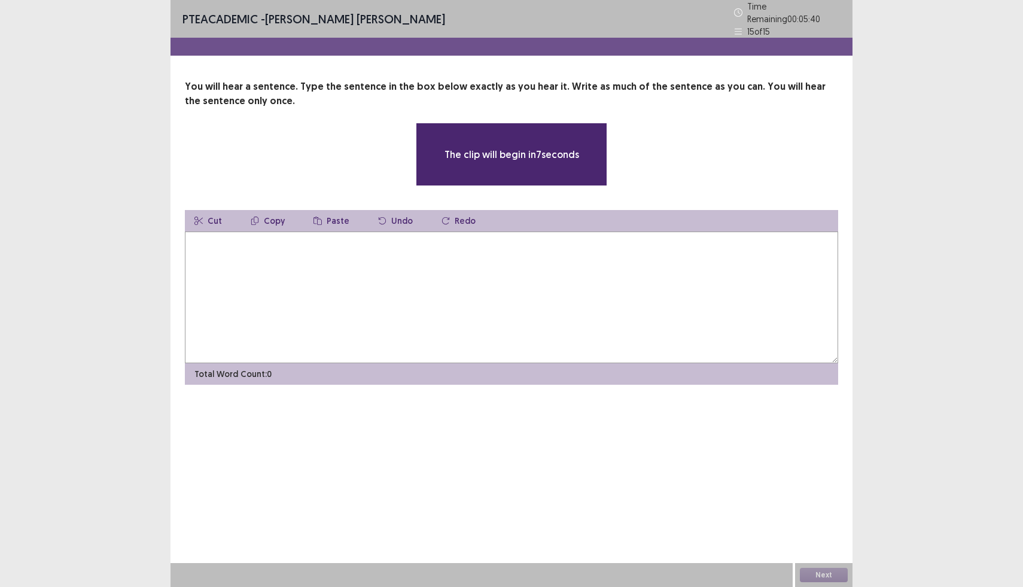
click at [255, 246] on textarea at bounding box center [511, 297] width 653 height 132
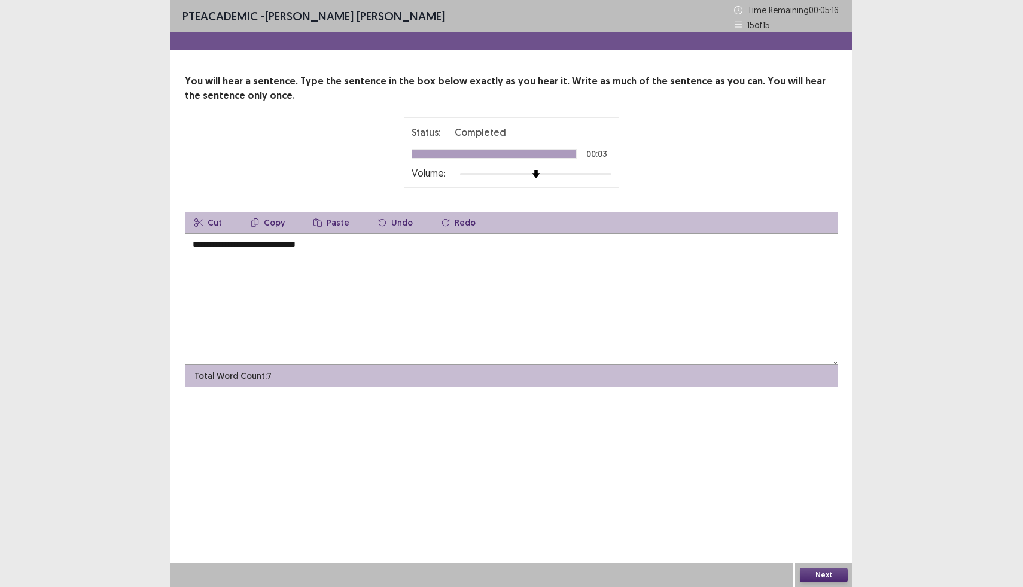
click at [231, 245] on textarea "**********" at bounding box center [511, 299] width 653 height 132
type textarea "**********"
click at [832, 575] on button "Next" at bounding box center [824, 575] width 48 height 14
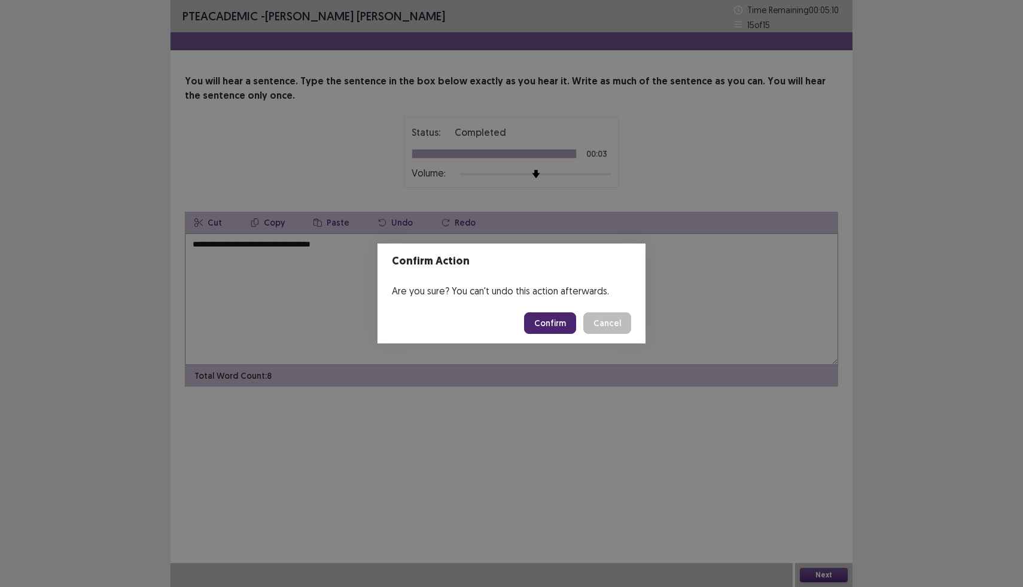
click at [560, 321] on button "Confirm" at bounding box center [550, 323] width 52 height 22
